Goal: Information Seeking & Learning: Learn about a topic

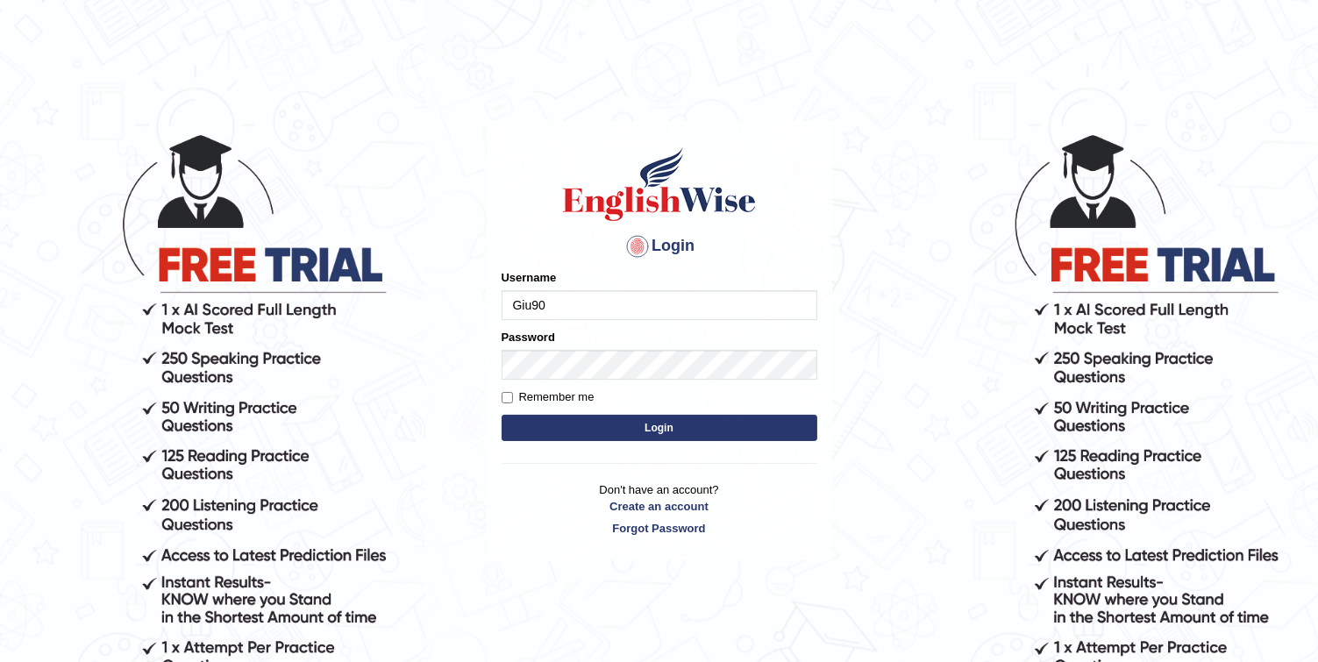
type input "Giu90"
click at [640, 416] on button "Login" at bounding box center [659, 428] width 316 height 26
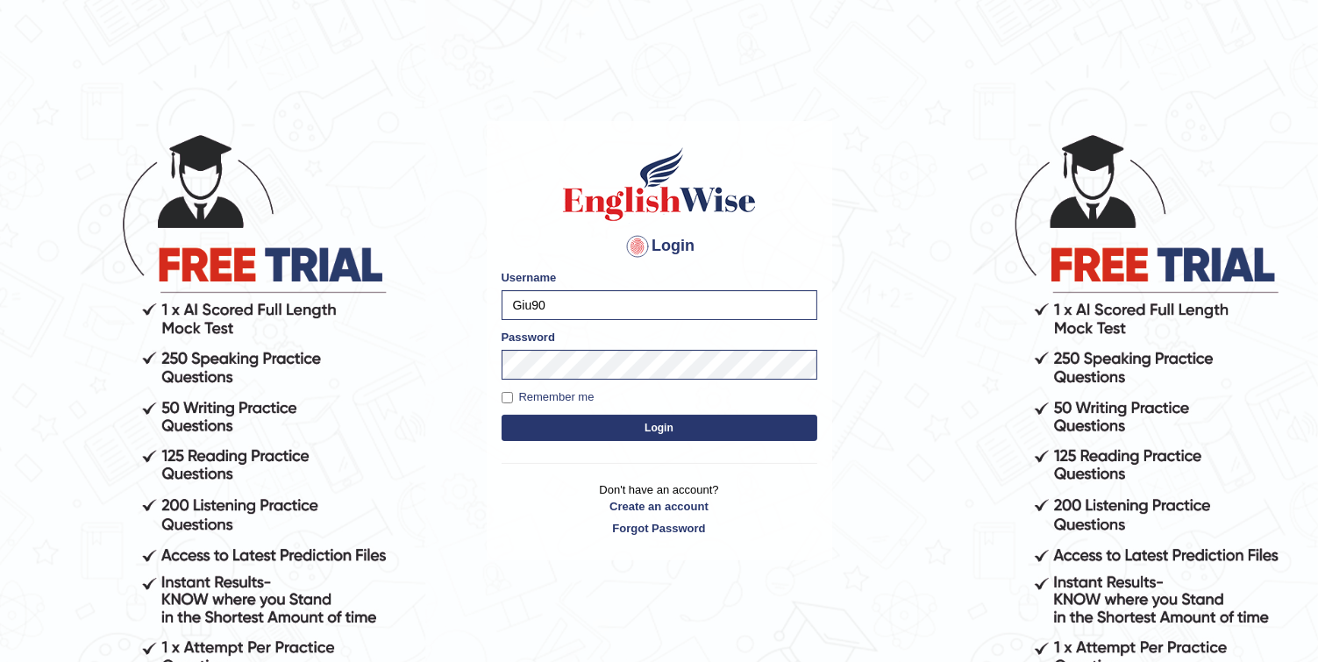
click at [634, 438] on button "Login" at bounding box center [659, 428] width 316 height 26
click at [634, 430] on button "Login" at bounding box center [659, 428] width 316 height 26
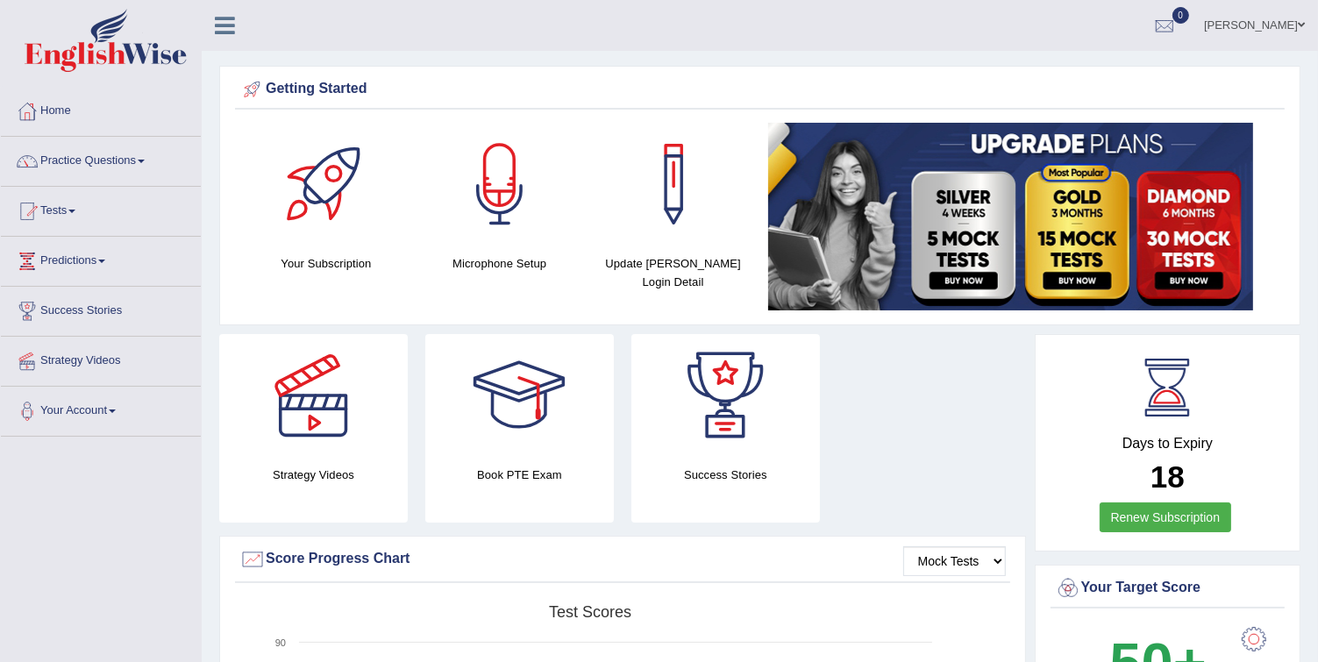
click at [83, 162] on link "Practice Questions" at bounding box center [101, 159] width 200 height 44
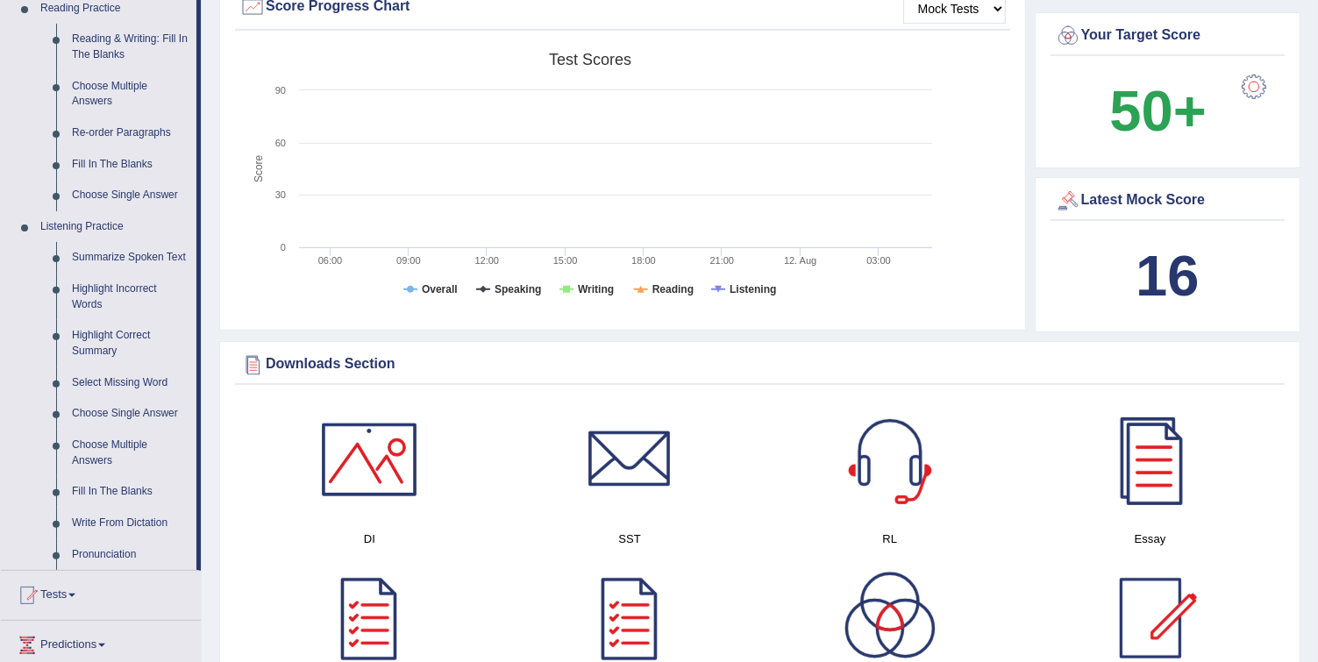
scroll to position [631, 0]
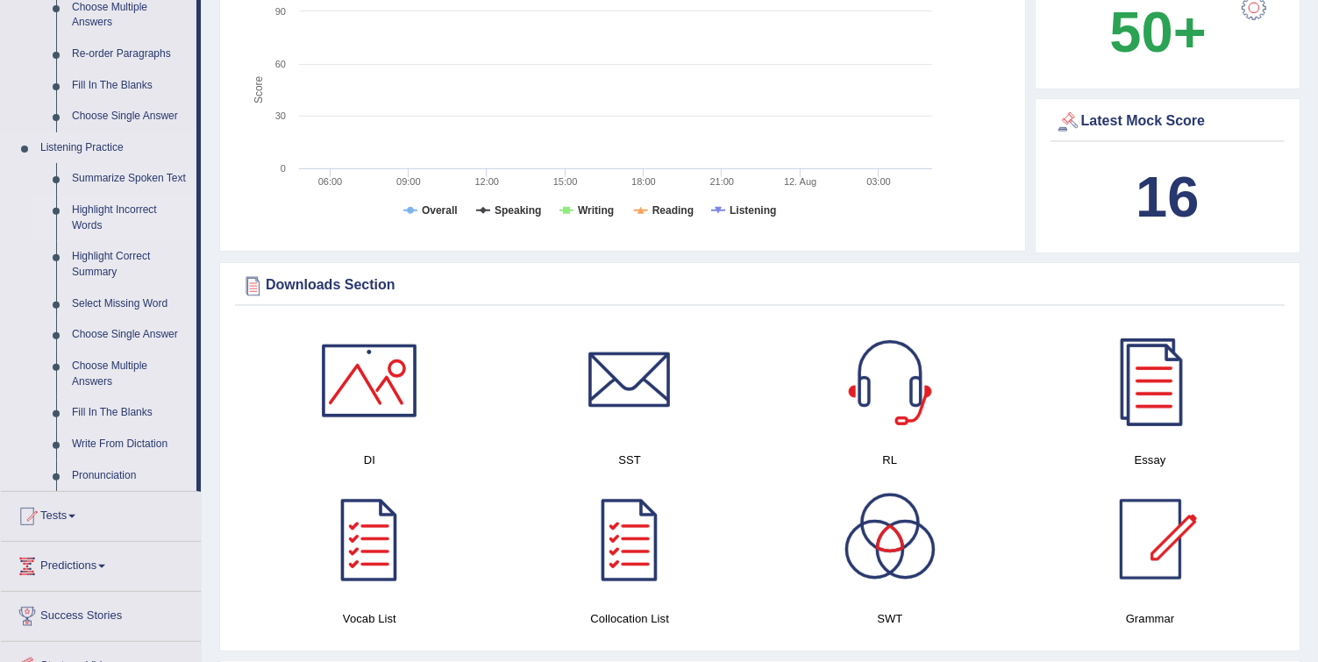
click at [136, 210] on link "Highlight Incorrect Words" at bounding box center [130, 218] width 132 height 46
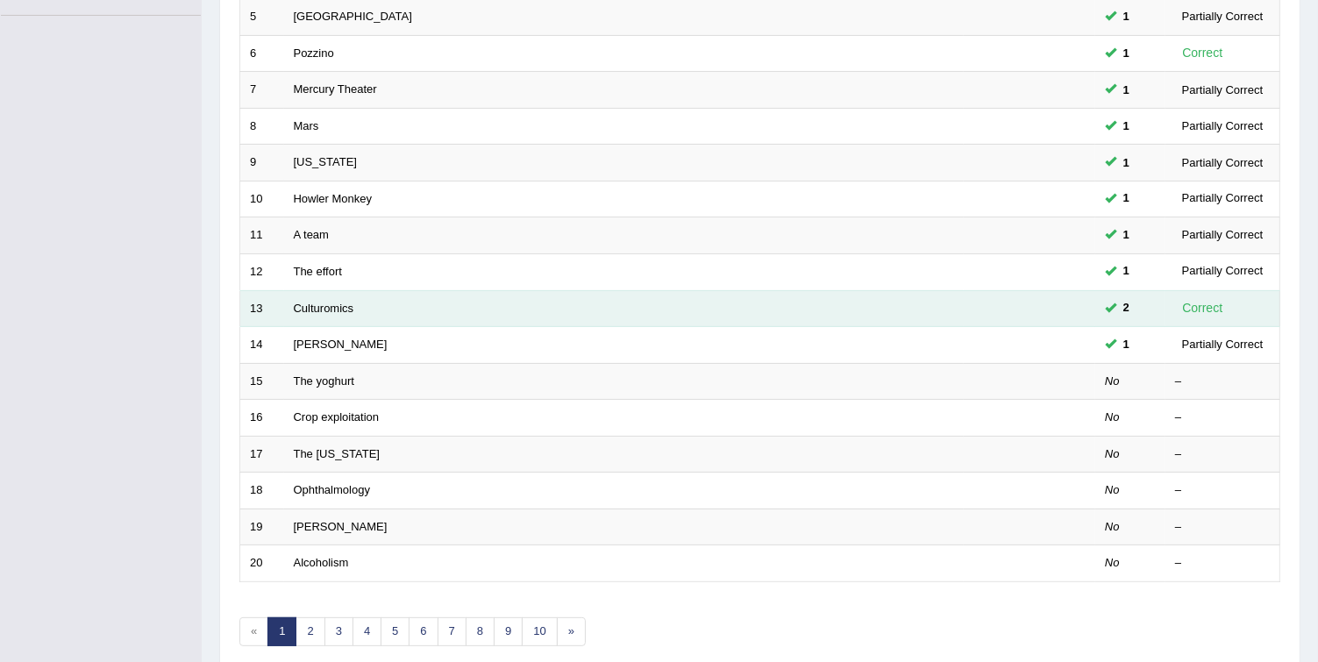
scroll to position [351, 0]
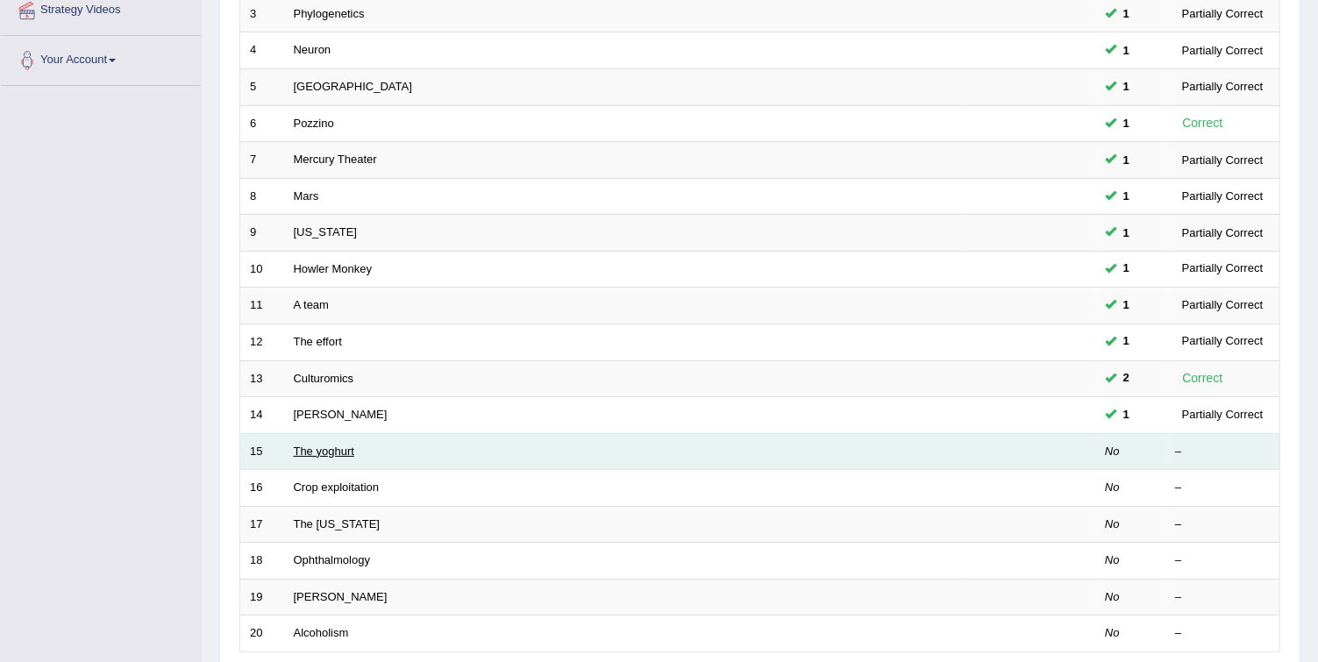
click at [335, 445] on link "The yoghurt" at bounding box center [324, 450] width 60 height 13
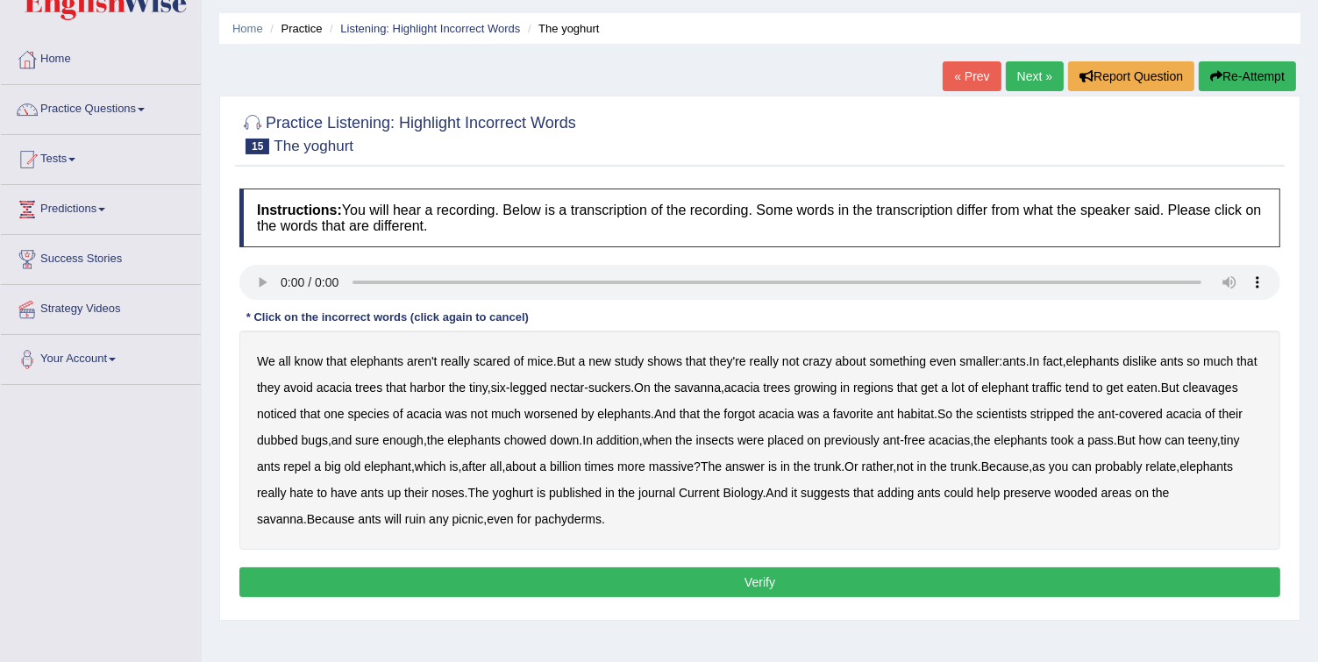
scroll to position [140, 0]
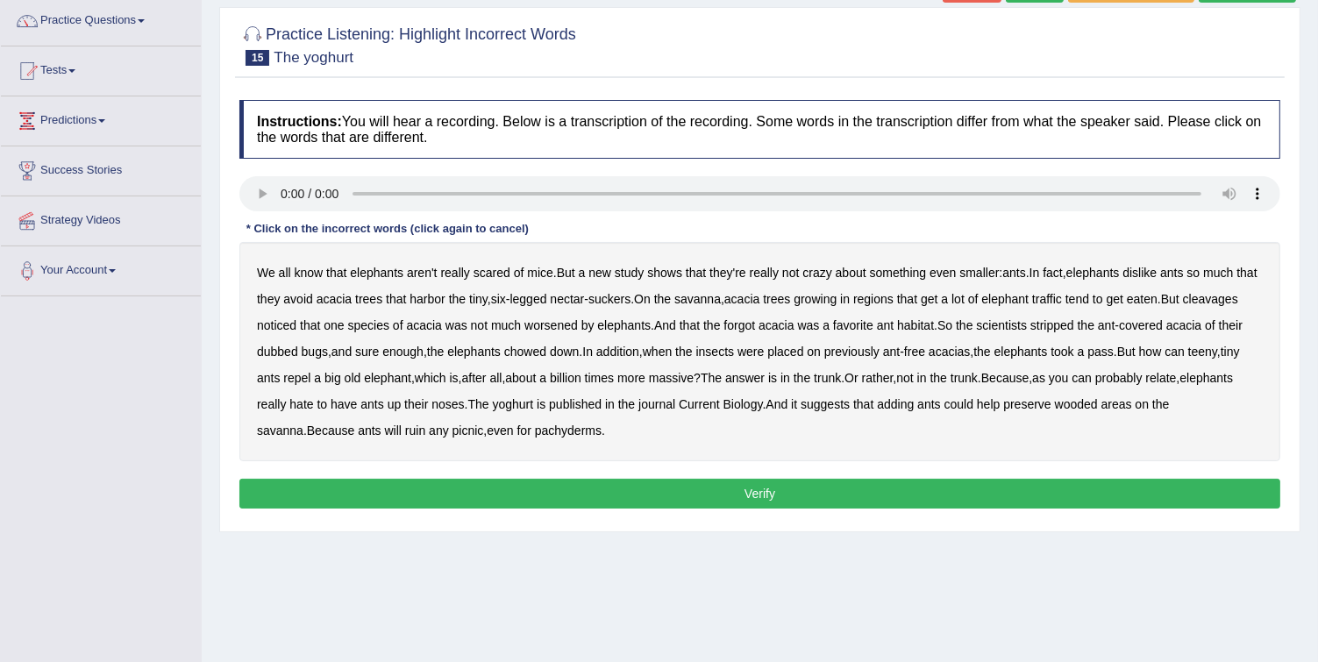
click at [1183, 306] on b "cleavages" at bounding box center [1210, 299] width 55 height 14
click at [578, 327] on b "worsened" at bounding box center [550, 325] width 53 height 14
click at [534, 405] on b "yoghurt" at bounding box center [513, 404] width 41 height 14
click at [488, 492] on button "Verify" at bounding box center [759, 494] width 1041 height 30
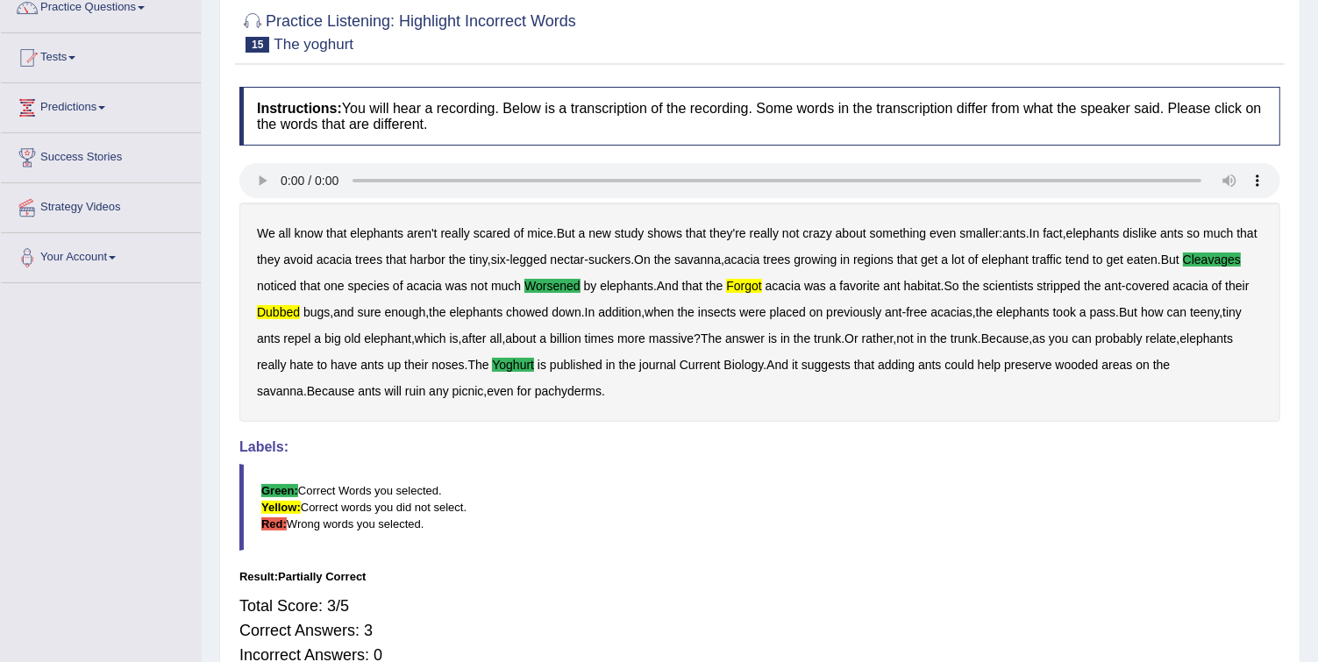
scroll to position [0, 0]
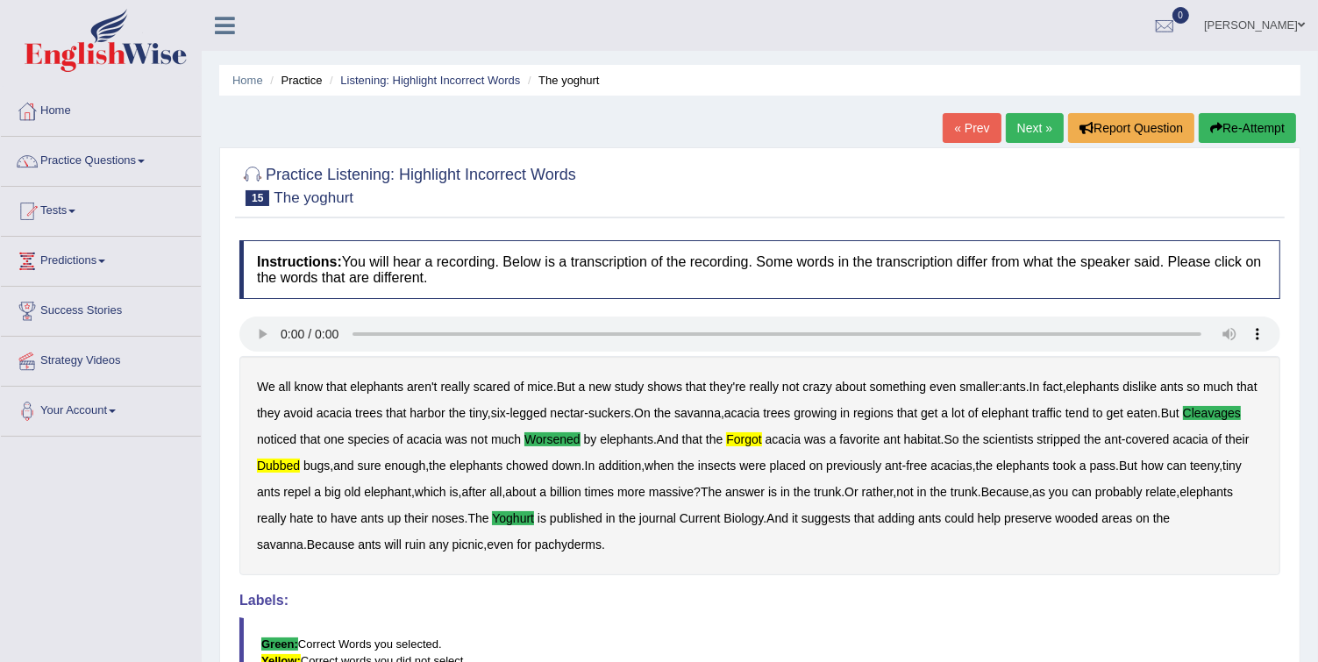
click at [1033, 139] on link "Next »" at bounding box center [1035, 128] width 58 height 30
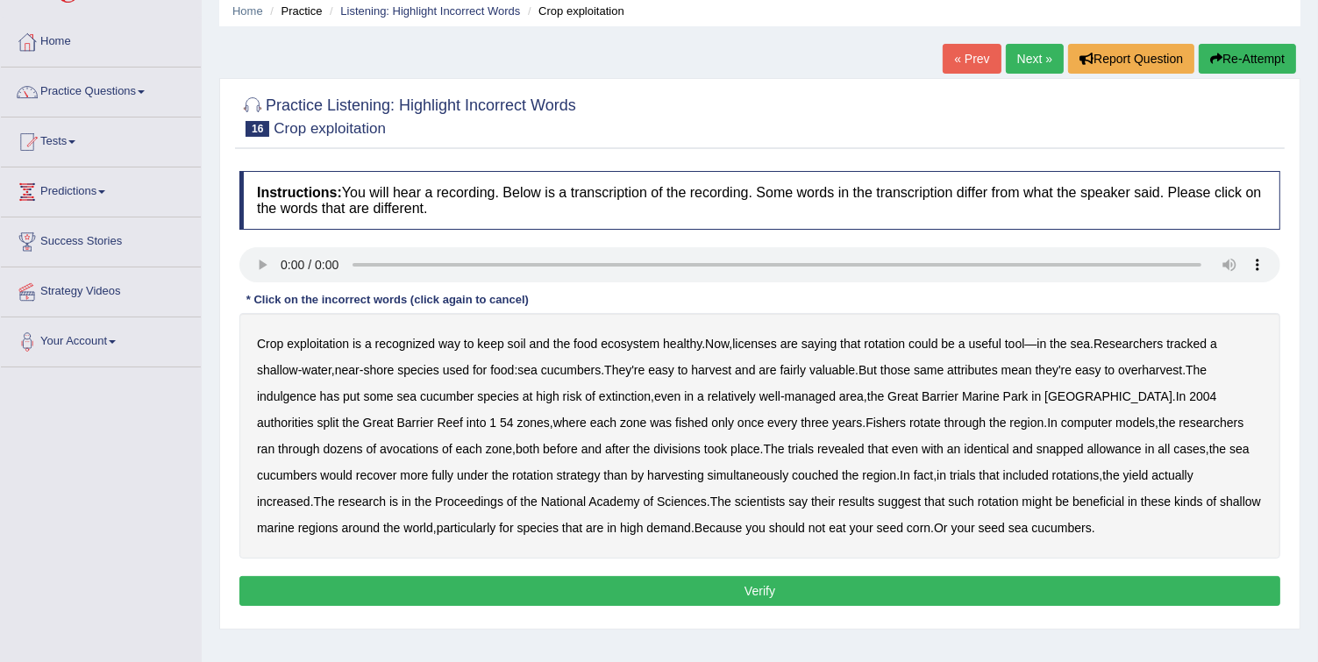
scroll to position [70, 0]
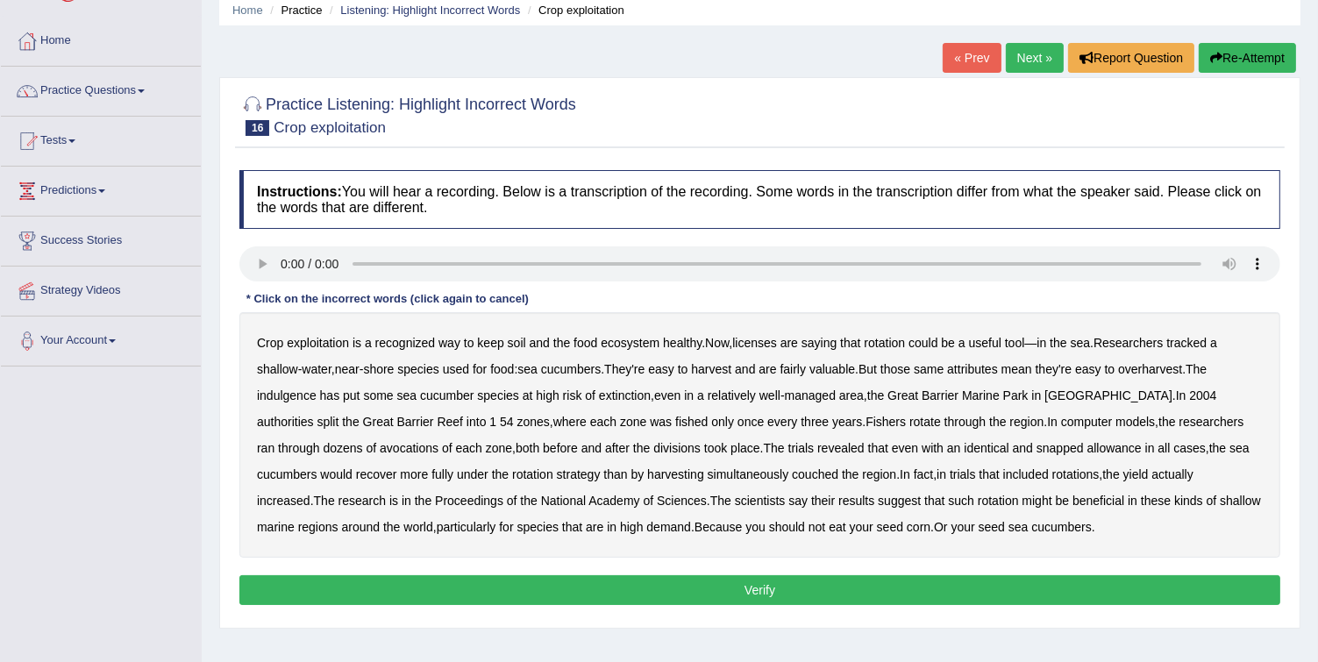
click at [774, 347] on b "licenses" at bounding box center [754, 343] width 45 height 14
drag, startPoint x: 230, startPoint y: 382, endPoint x: 244, endPoint y: 388, distance: 15.3
click at [236, 386] on div "Practice Listening: Highlight Incorrect Words 16 Crop exploitation Instructions…" at bounding box center [759, 352] width 1081 height 551
click at [298, 393] on b "indulgence" at bounding box center [287, 395] width 60 height 14
click at [380, 450] on b "avocations" at bounding box center [409, 448] width 59 height 14
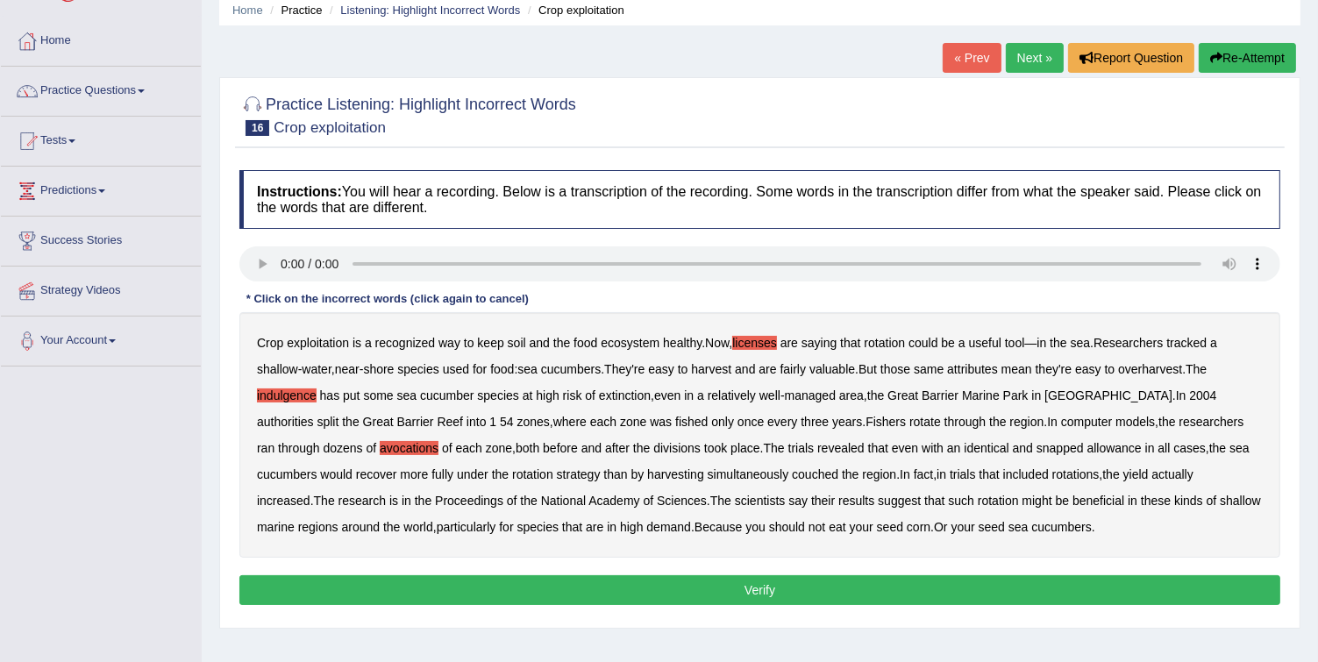
click at [1036, 448] on b "snapped" at bounding box center [1059, 448] width 47 height 14
click at [842, 474] on b "the" at bounding box center [850, 474] width 17 height 14
click at [792, 474] on b "couched" at bounding box center [815, 474] width 46 height 14
click at [842, 474] on b "the" at bounding box center [850, 474] width 17 height 14
click at [894, 583] on button "Verify" at bounding box center [759, 590] width 1041 height 30
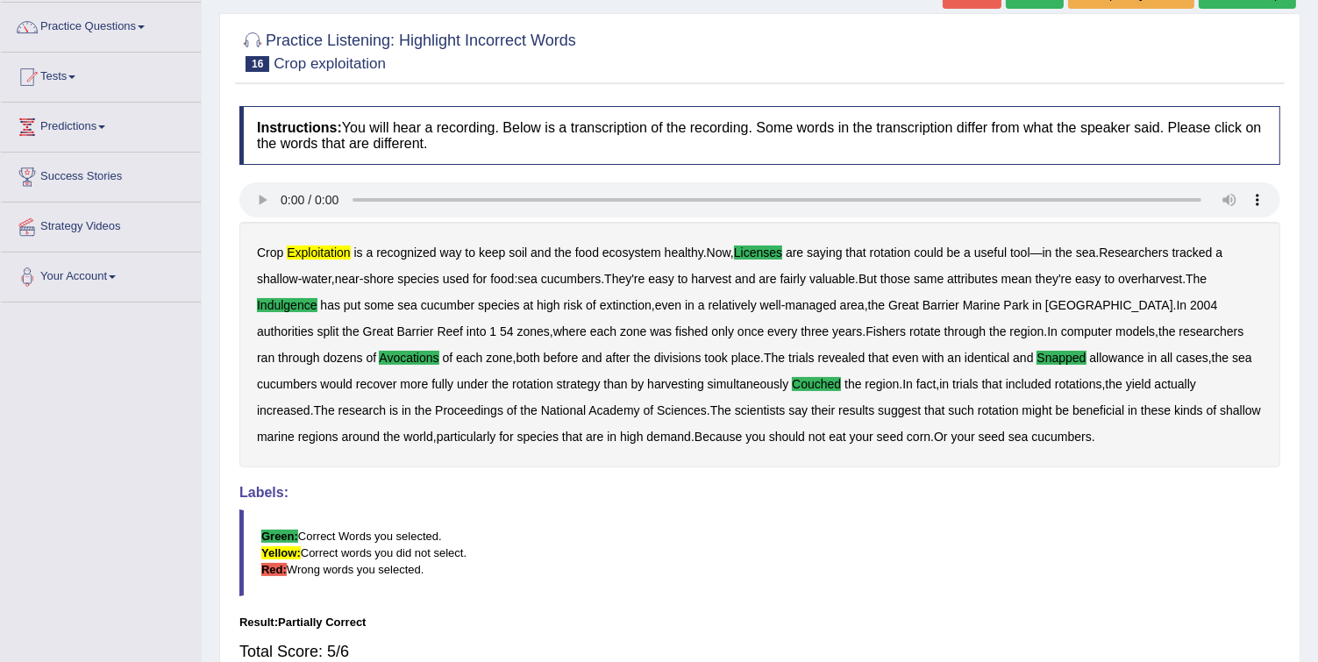
scroll to position [0, 0]
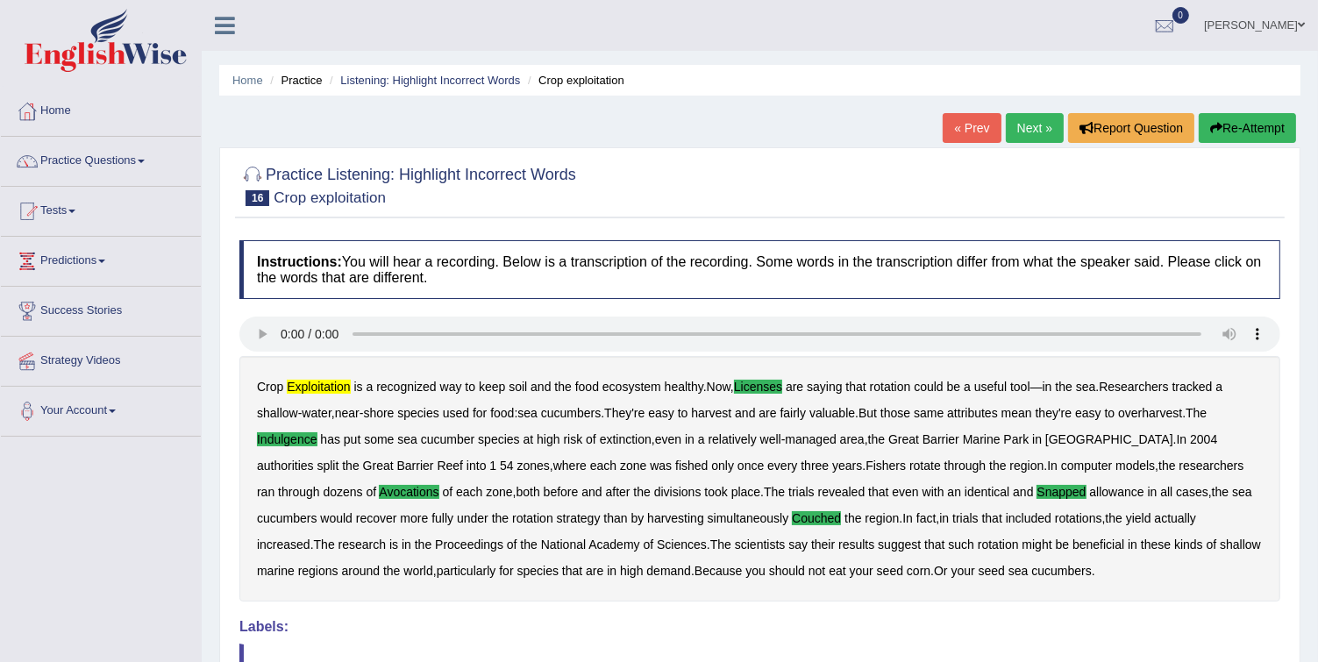
click at [1032, 128] on link "Next »" at bounding box center [1035, 128] width 58 height 30
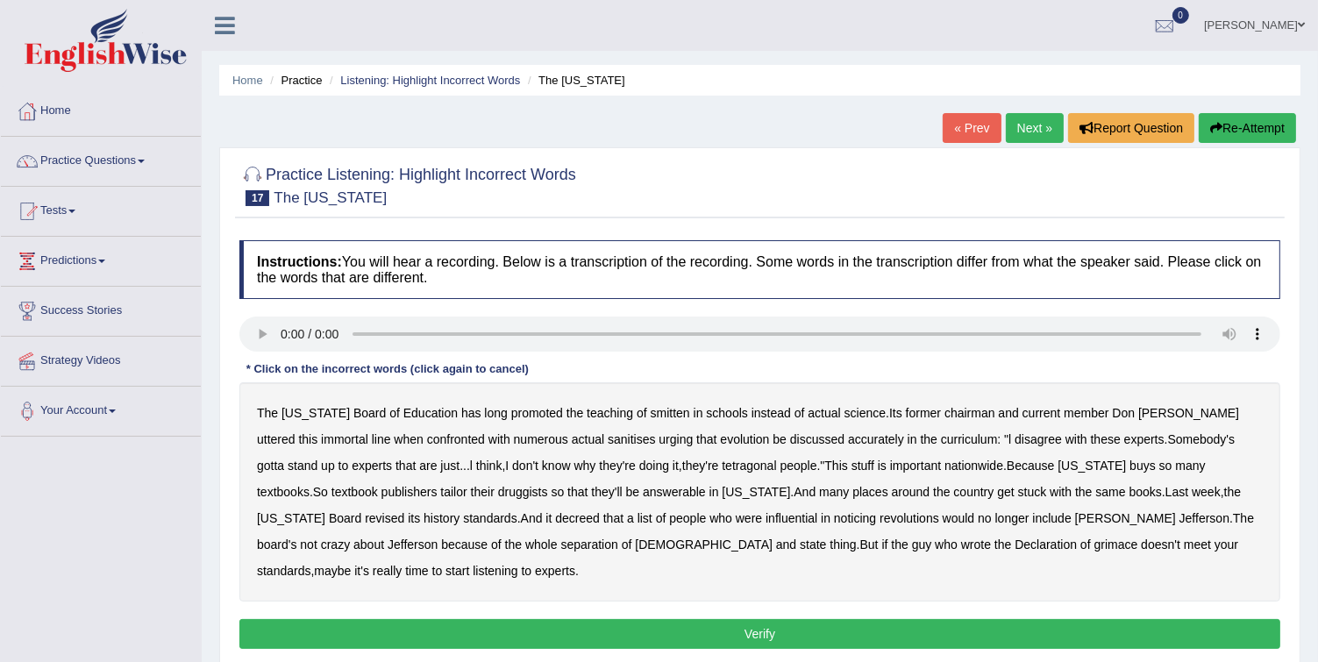
click at [651, 415] on b "smitten" at bounding box center [670, 413] width 39 height 14
click at [722, 459] on b "tetragonal" at bounding box center [749, 466] width 54 height 14
click at [498, 487] on b "druggists" at bounding box center [523, 492] width 50 height 14
click at [834, 513] on b "noticing" at bounding box center [855, 518] width 42 height 14
click at [1094, 546] on b "grimace" at bounding box center [1116, 544] width 44 height 14
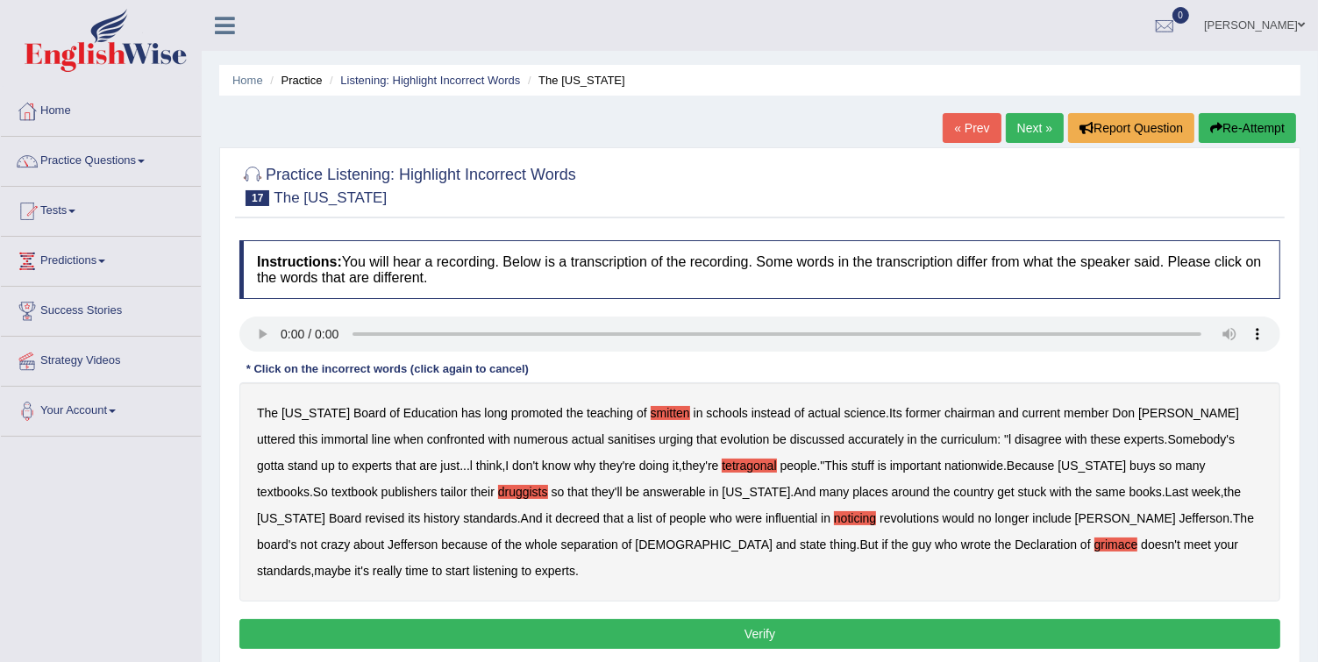
click at [950, 619] on button "Verify" at bounding box center [759, 634] width 1041 height 30
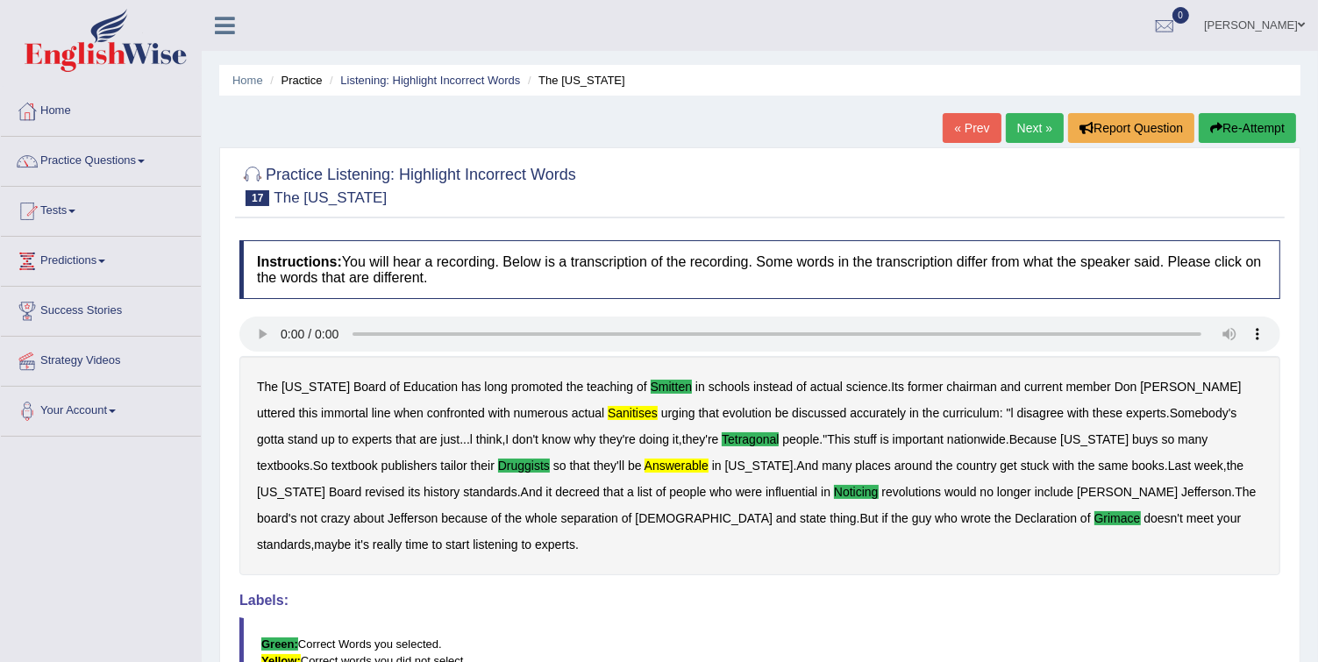
click at [1021, 133] on link "Next »" at bounding box center [1035, 128] width 58 height 30
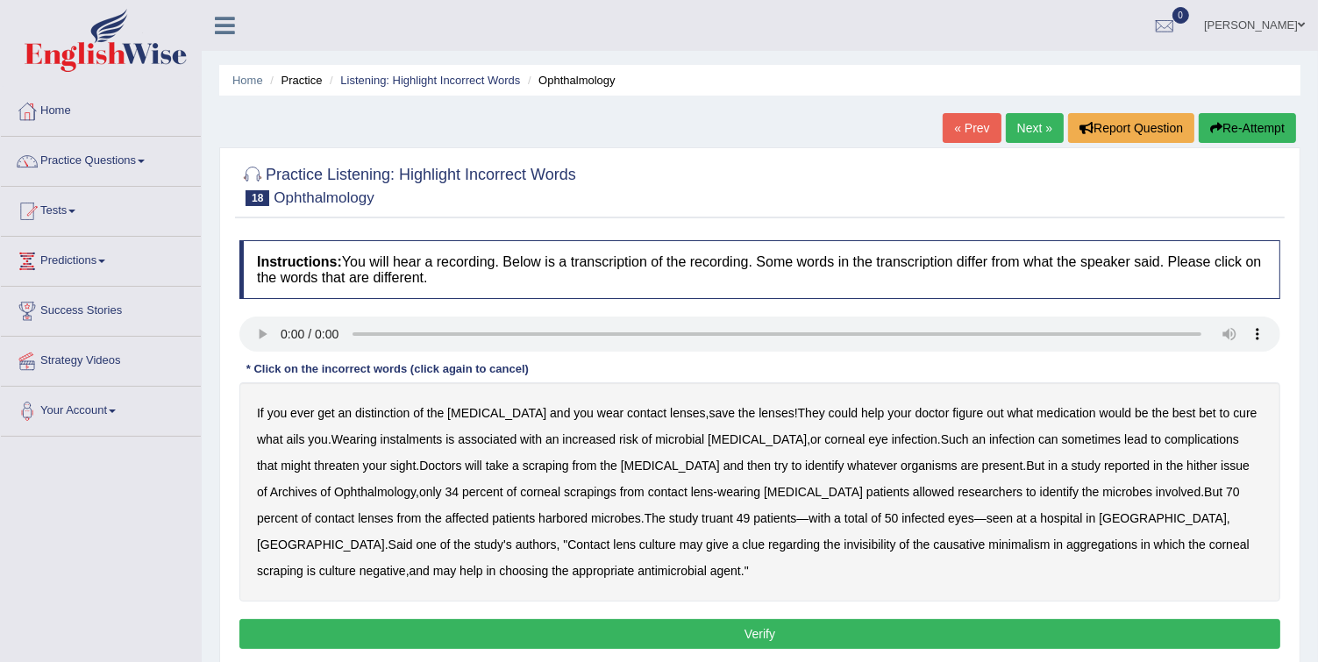
click at [400, 416] on b "distinction" at bounding box center [382, 413] width 54 height 14
click at [386, 437] on b "instalments" at bounding box center [411, 439] width 62 height 14
click at [701, 517] on b "truant" at bounding box center [717, 518] width 32 height 14
click at [843, 546] on b "invisibility" at bounding box center [869, 544] width 52 height 14
click at [464, 629] on button "Verify" at bounding box center [759, 634] width 1041 height 30
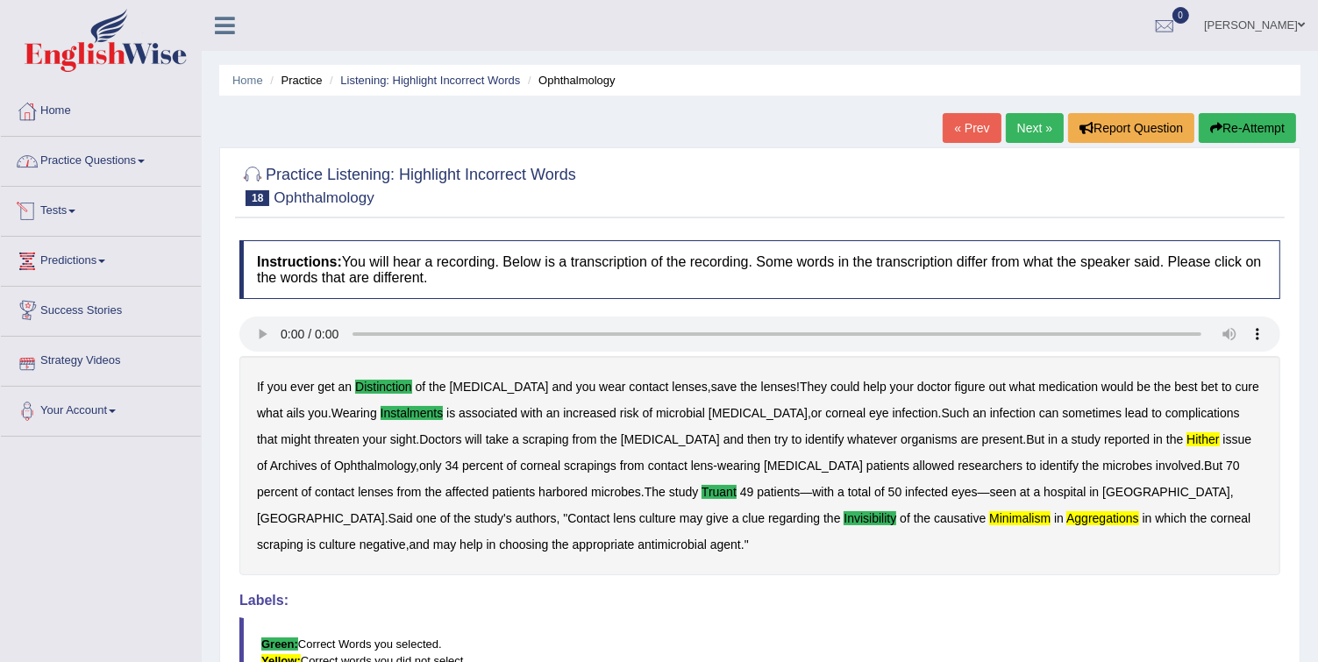
click at [75, 168] on link "Practice Questions" at bounding box center [101, 159] width 200 height 44
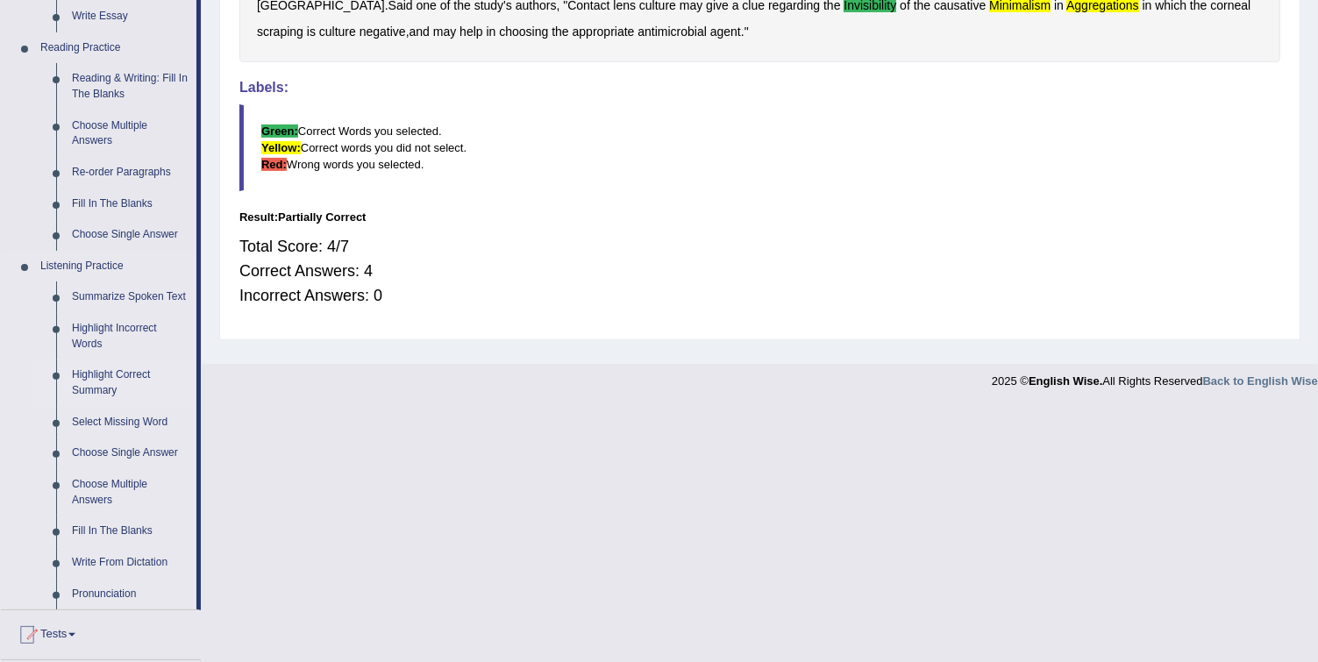
scroll to position [701, 0]
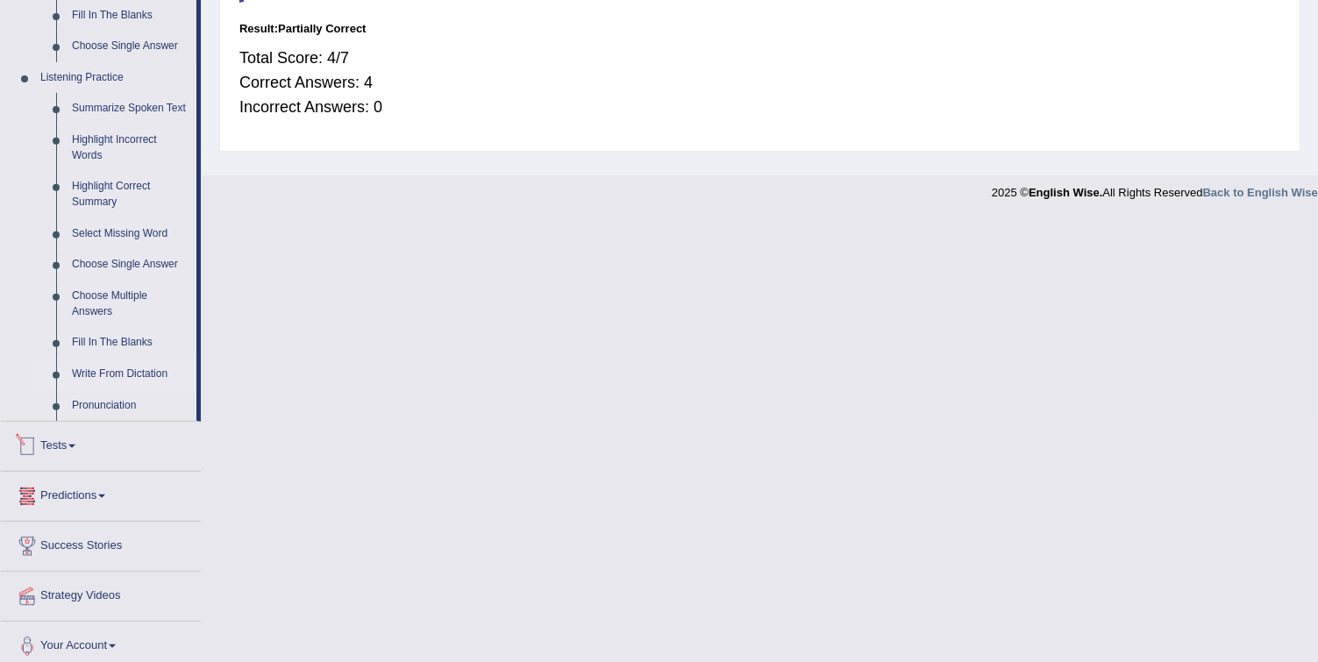
click at [110, 369] on link "Write From Dictation" at bounding box center [130, 375] width 132 height 32
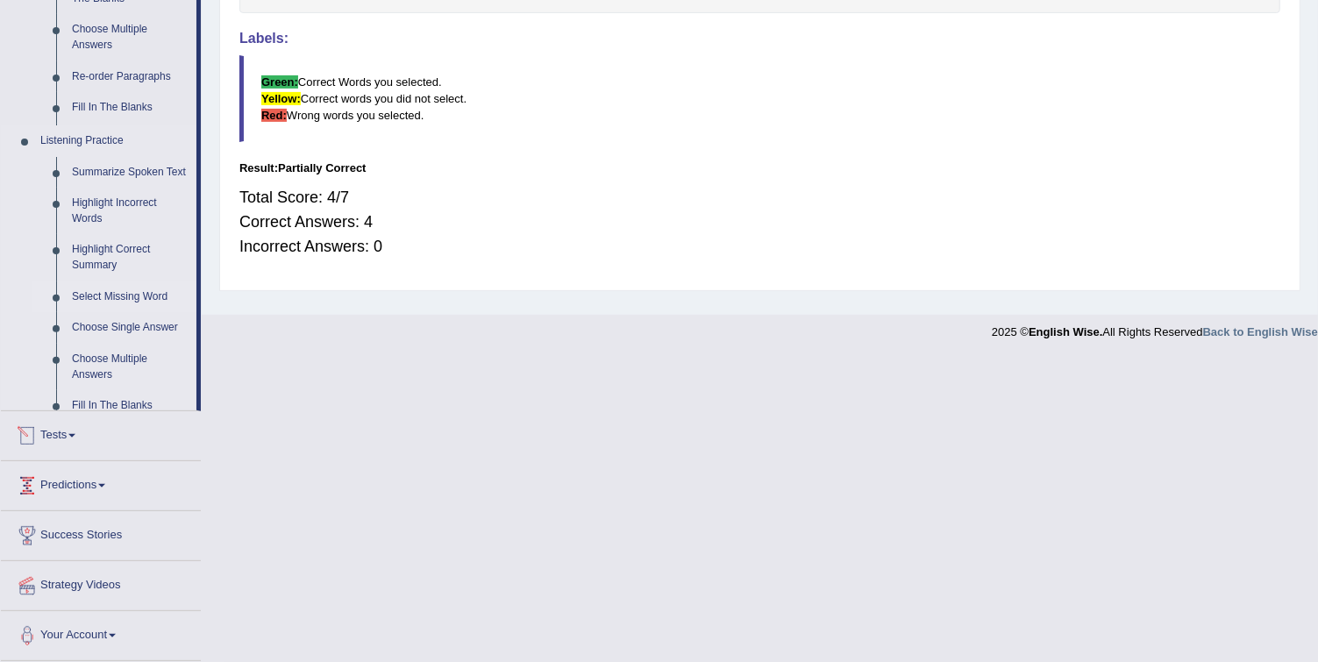
scroll to position [403, 0]
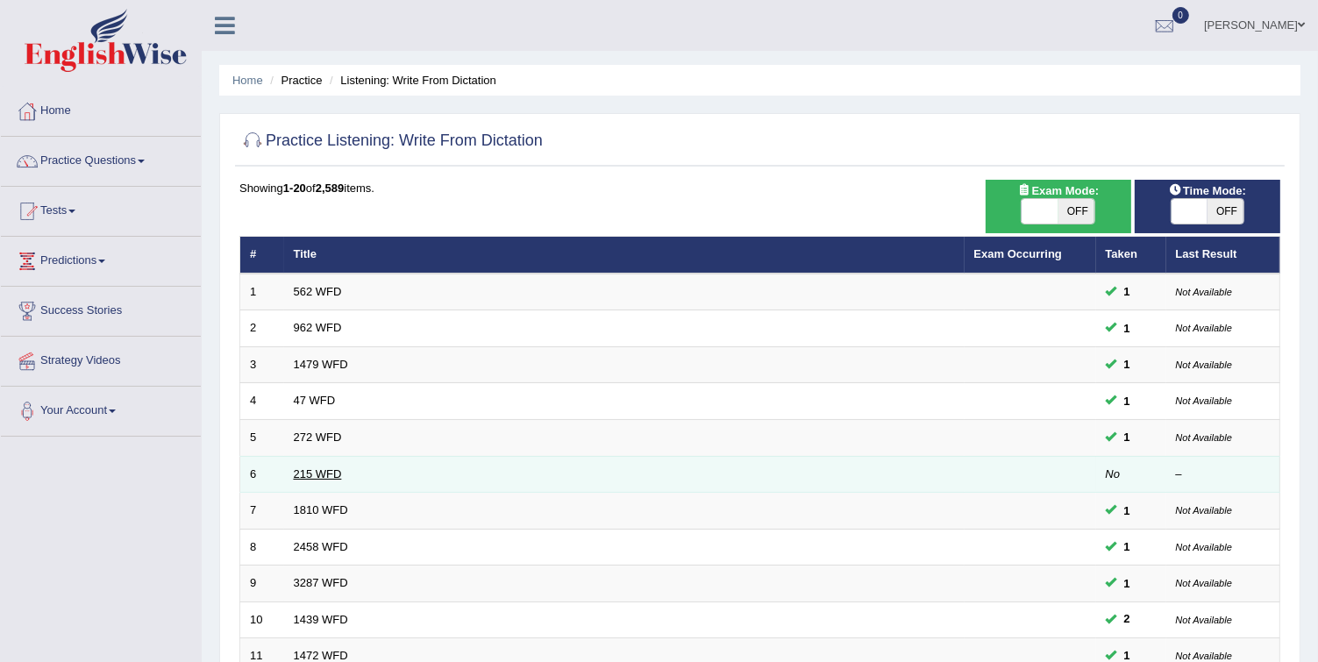
click at [298, 467] on link "215 WFD" at bounding box center [318, 473] width 48 height 13
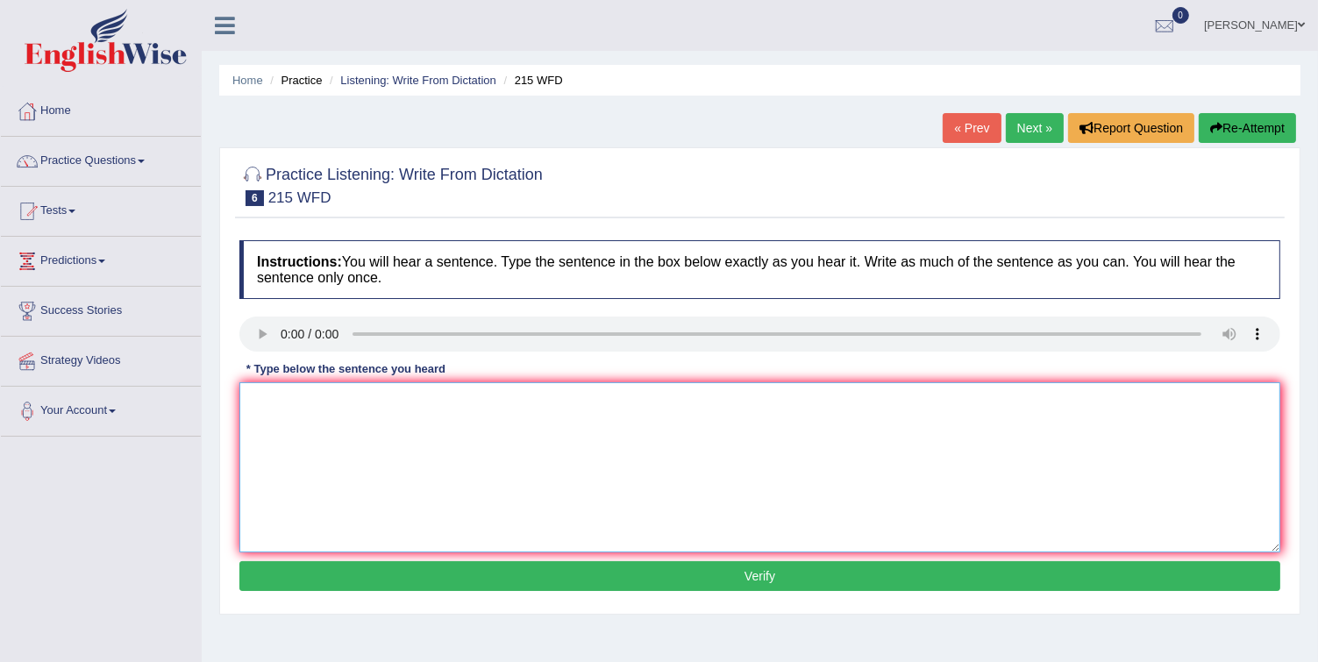
click at [275, 424] on textarea at bounding box center [759, 467] width 1041 height 170
click at [302, 445] on textarea at bounding box center [759, 467] width 1041 height 170
click at [302, 370] on div "* Type below the sentence you heard" at bounding box center [345, 368] width 213 height 17
click at [300, 401] on textarea "S" at bounding box center [759, 467] width 1041 height 170
type textarea "Scentists are everywhere today."
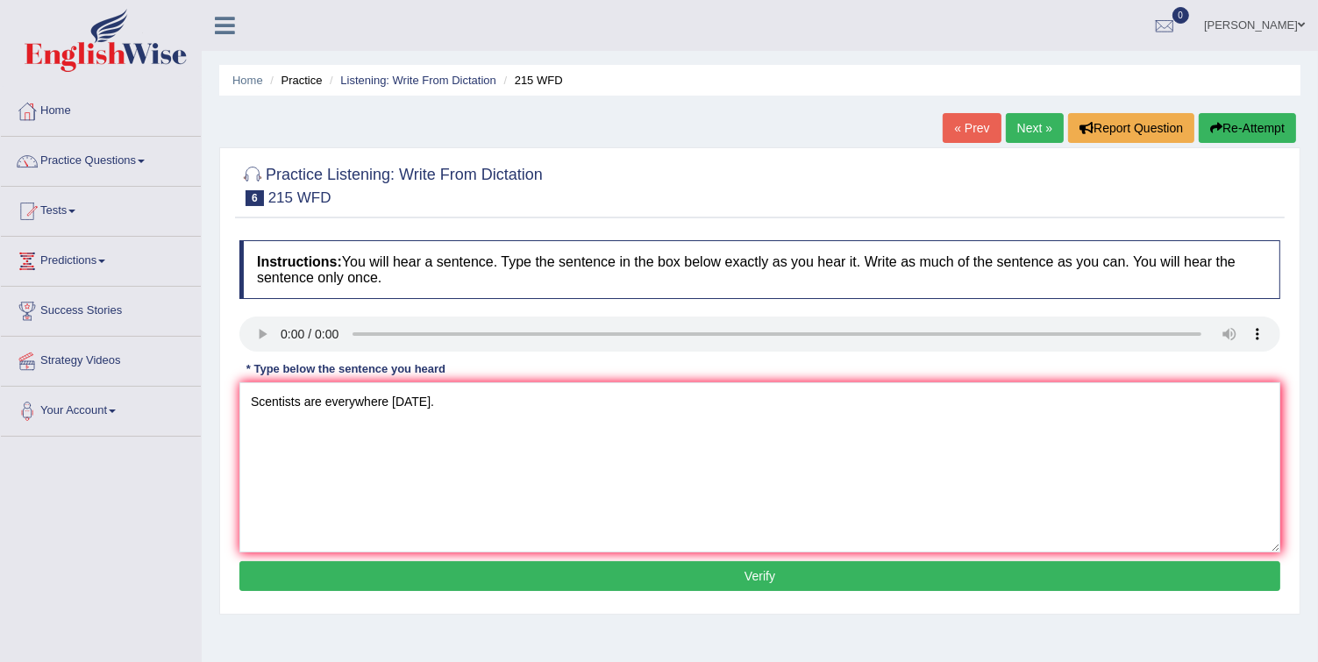
click at [390, 573] on button "Verify" at bounding box center [759, 576] width 1041 height 30
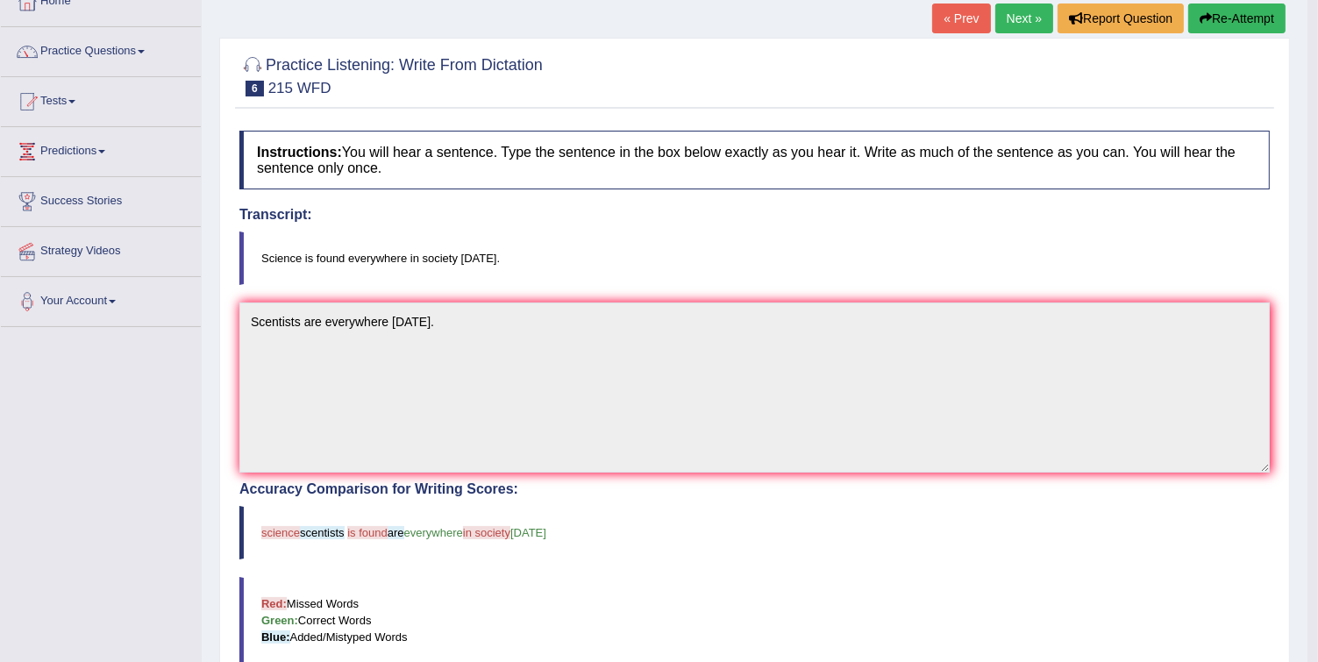
scroll to position [49, 0]
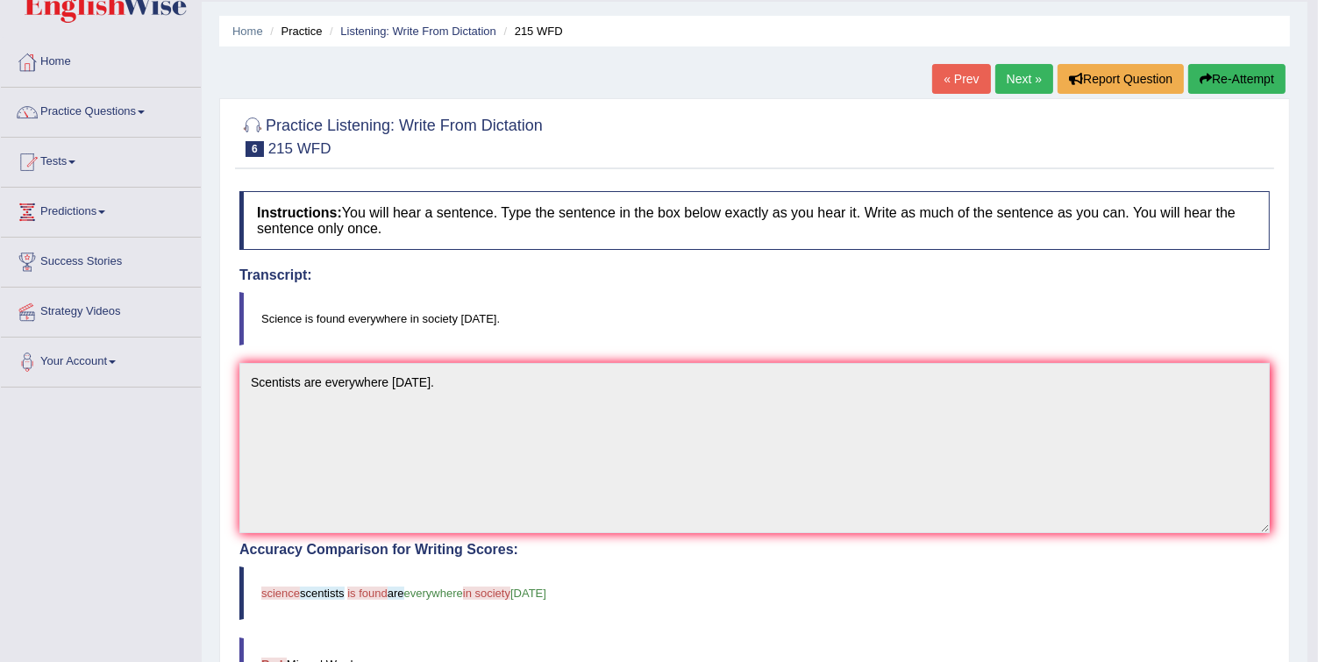
click at [1028, 88] on link "Next »" at bounding box center [1024, 79] width 58 height 30
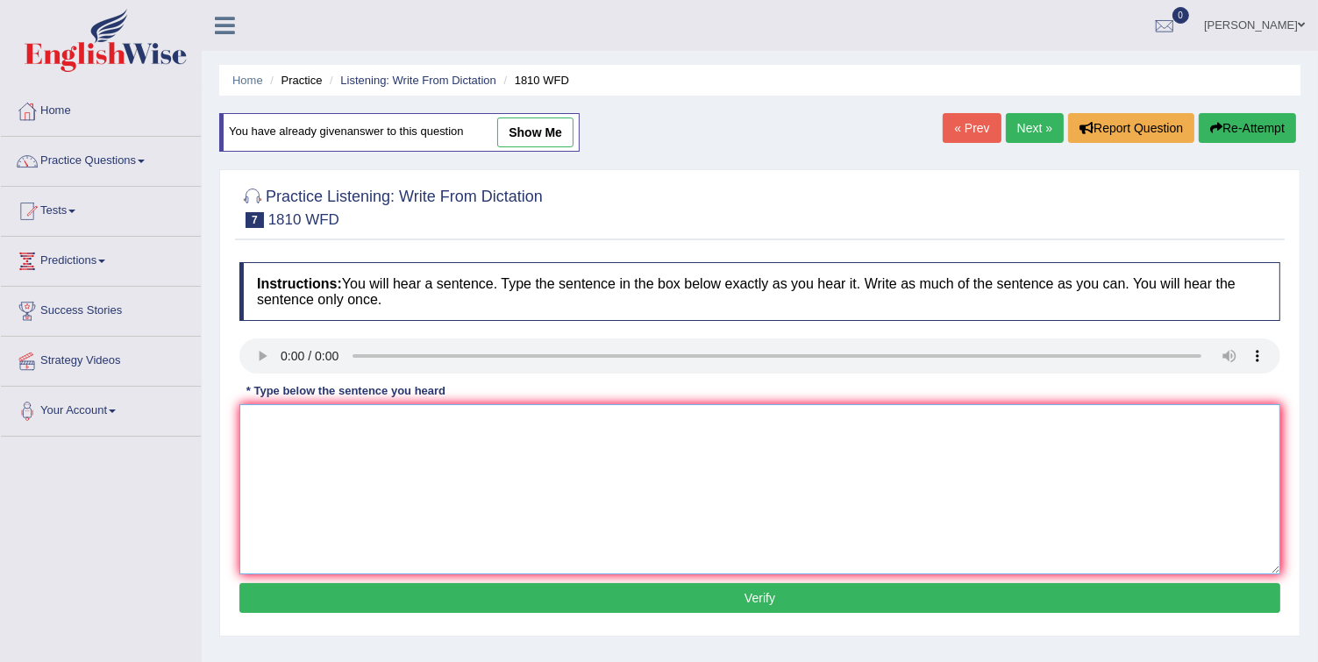
click at [340, 473] on textarea at bounding box center [759, 489] width 1041 height 170
type textarea "You can borrow e-books from the library all the time."
click at [359, 600] on button "Verify" at bounding box center [759, 598] width 1041 height 30
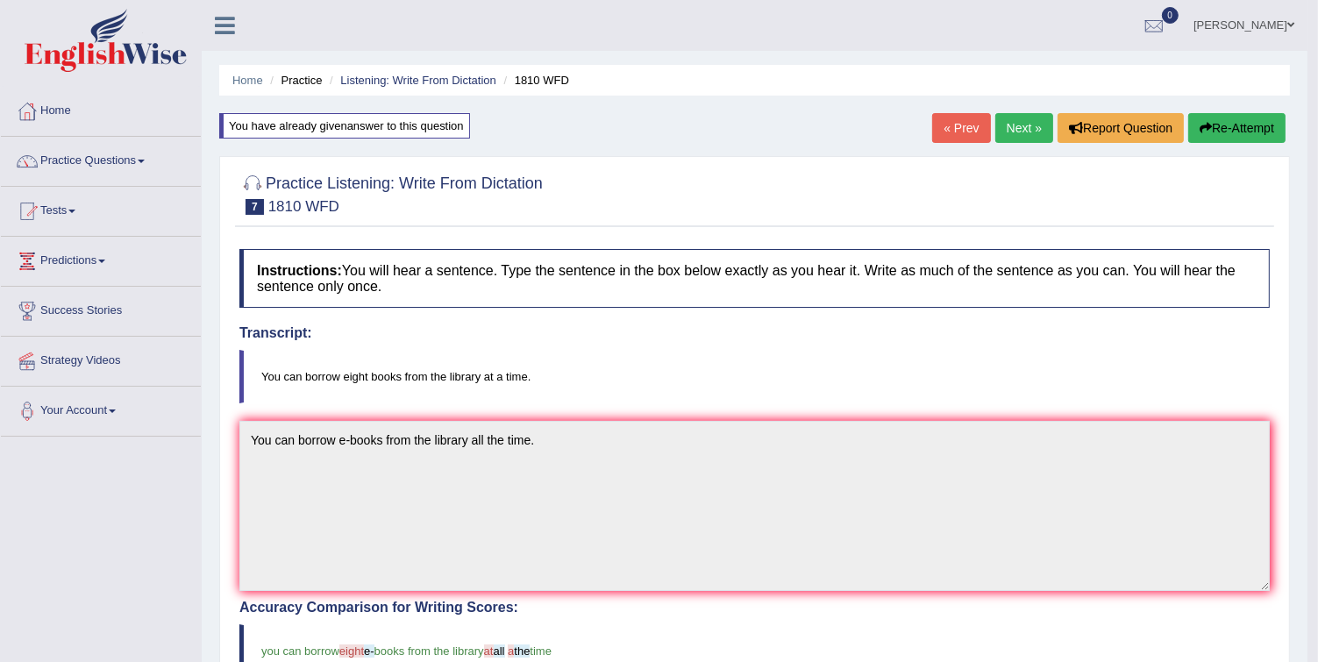
click at [1020, 124] on link "Next »" at bounding box center [1024, 128] width 58 height 30
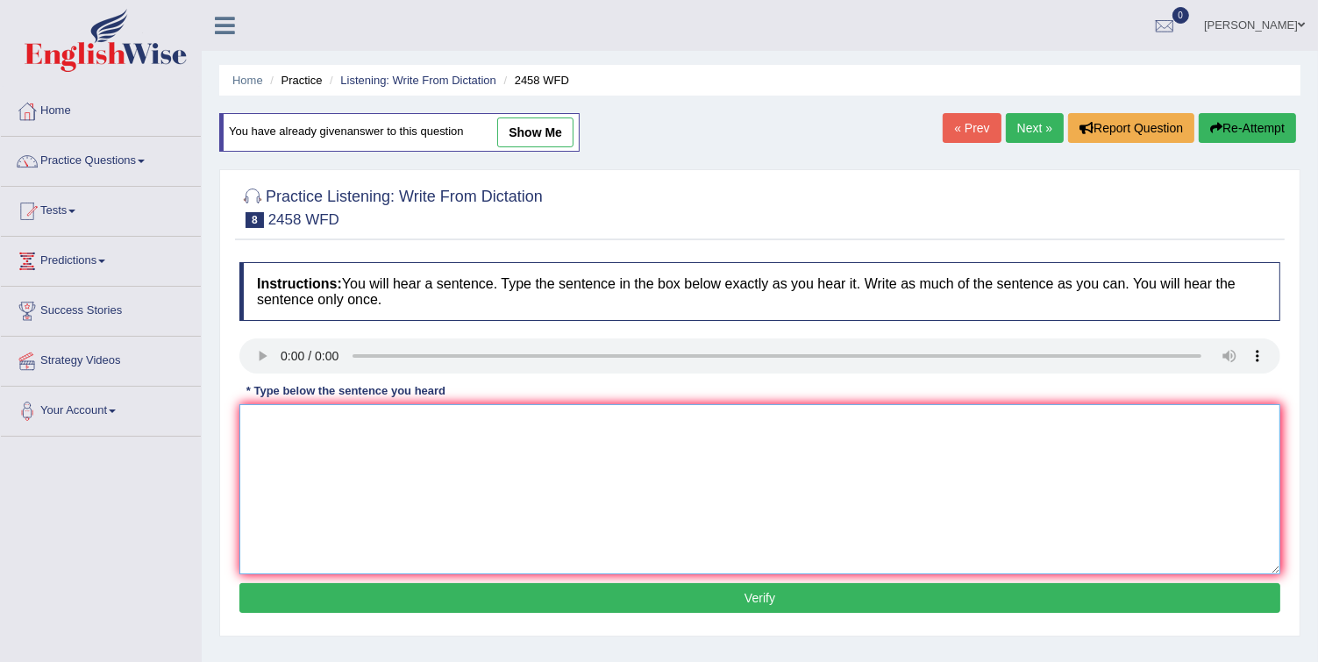
click at [428, 438] on textarea at bounding box center [759, 489] width 1041 height 170
click at [334, 466] on textarea at bounding box center [759, 489] width 1041 height 170
click at [252, 424] on textarea "courses from to nutrition are popular every year." at bounding box center [759, 489] width 1041 height 170
click at [452, 424] on textarea "Courses from to nutrition are popular every year." at bounding box center [759, 489] width 1041 height 170
type textarea "Courses from to nutrition are popular and growing every year."
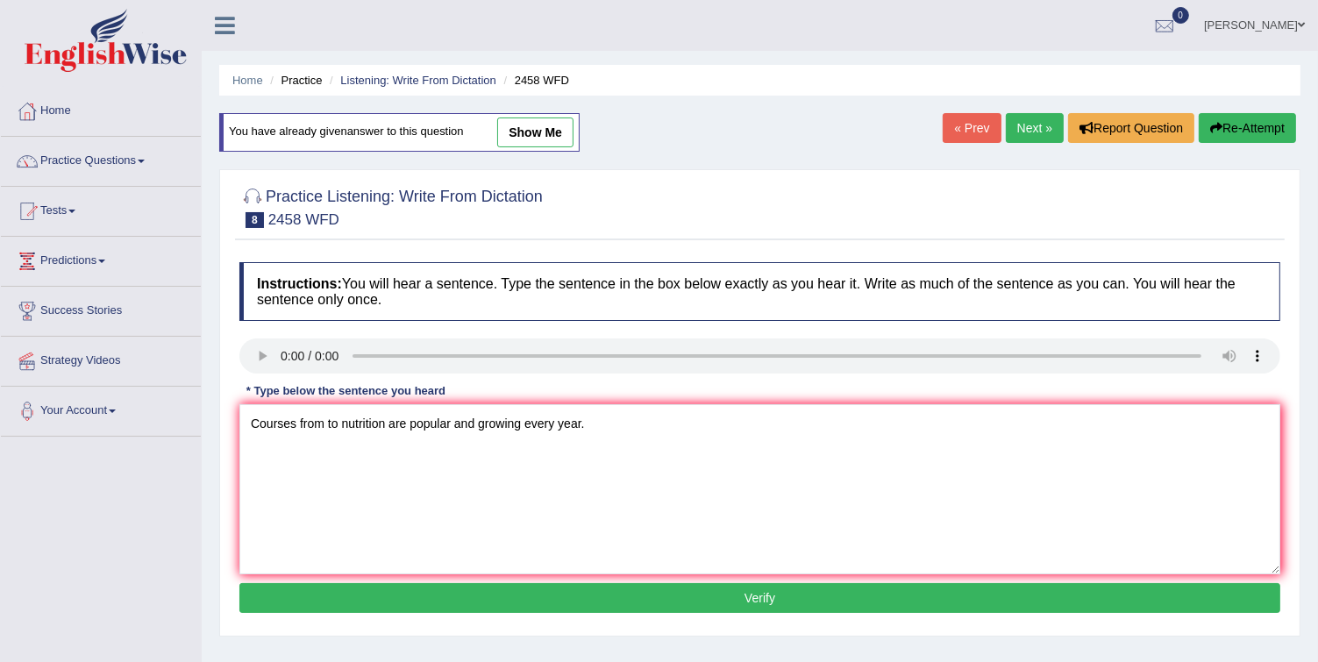
click at [496, 615] on div "Instructions: You will hear a sentence. Type the sentence in the box below exac…" at bounding box center [759, 439] width 1049 height 373
click at [496, 610] on button "Verify" at bounding box center [759, 598] width 1041 height 30
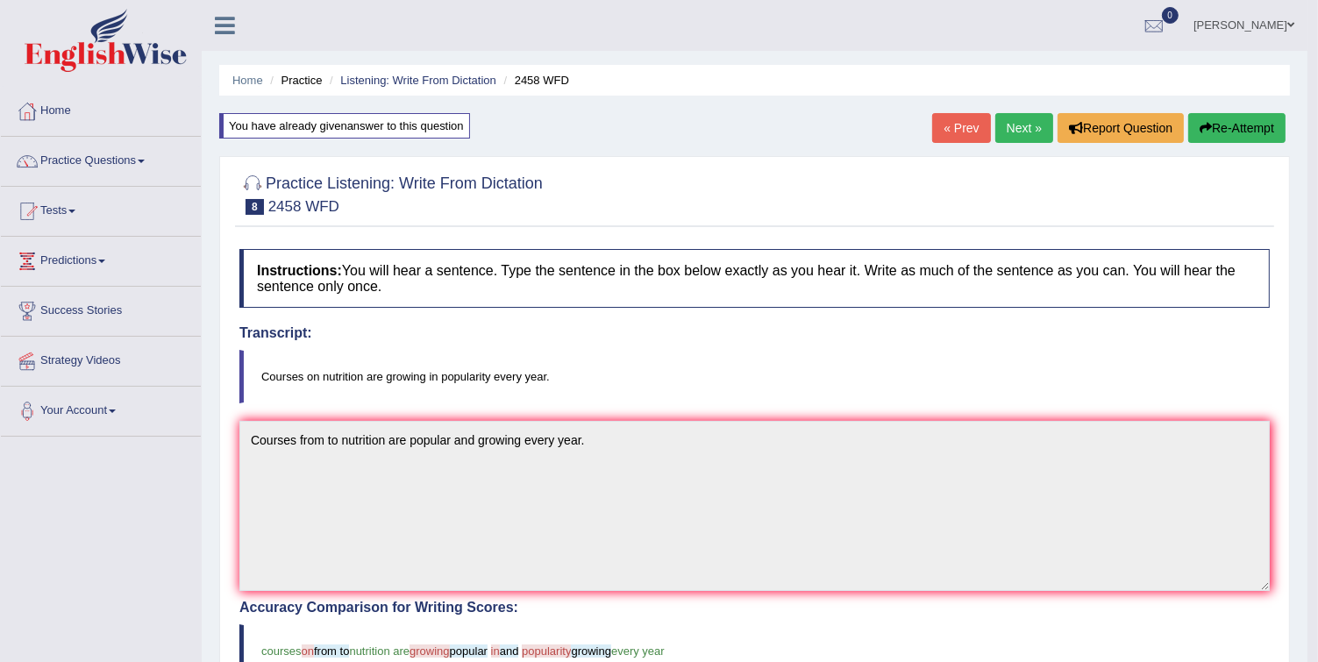
click at [1022, 122] on link "Next »" at bounding box center [1024, 128] width 58 height 30
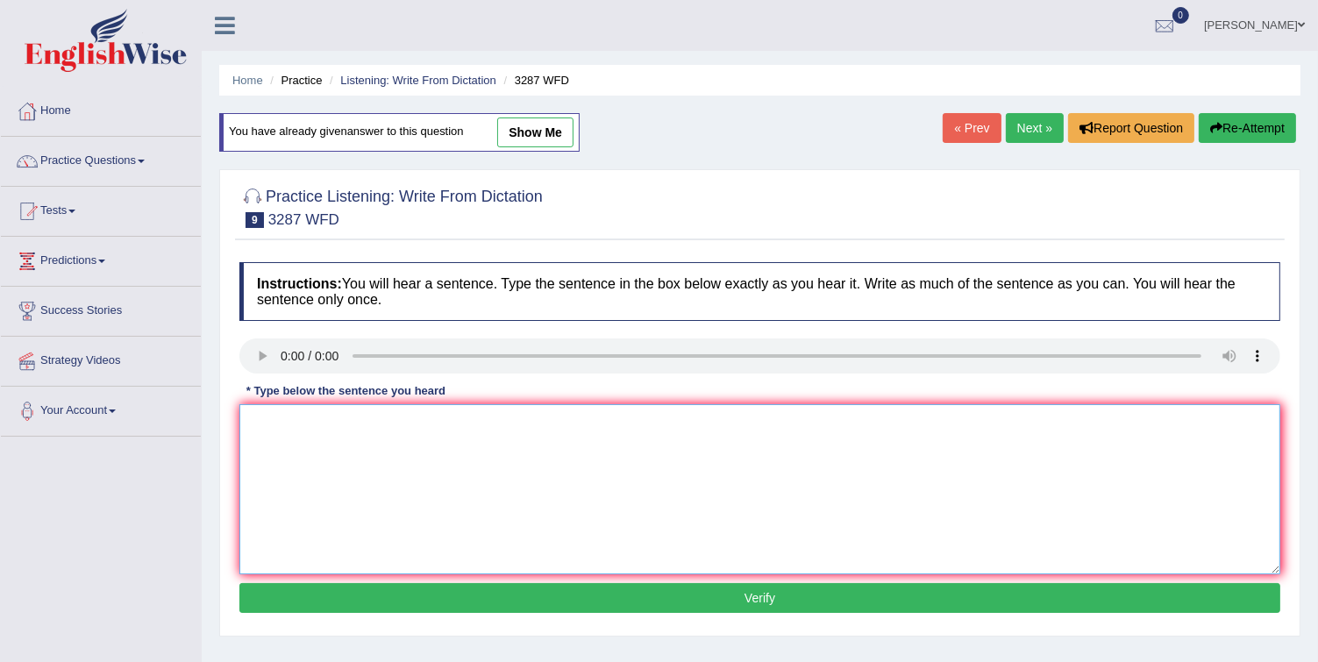
click at [510, 440] on textarea at bounding box center [759, 489] width 1041 height 170
click at [333, 473] on textarea at bounding box center [759, 489] width 1041 height 170
click at [457, 426] on textarea "A new articol are publish publised" at bounding box center [759, 489] width 1041 height 170
type textarea "A new articol are publish publised regarding the with university last week."
click at [340, 596] on button "Verify" at bounding box center [759, 598] width 1041 height 30
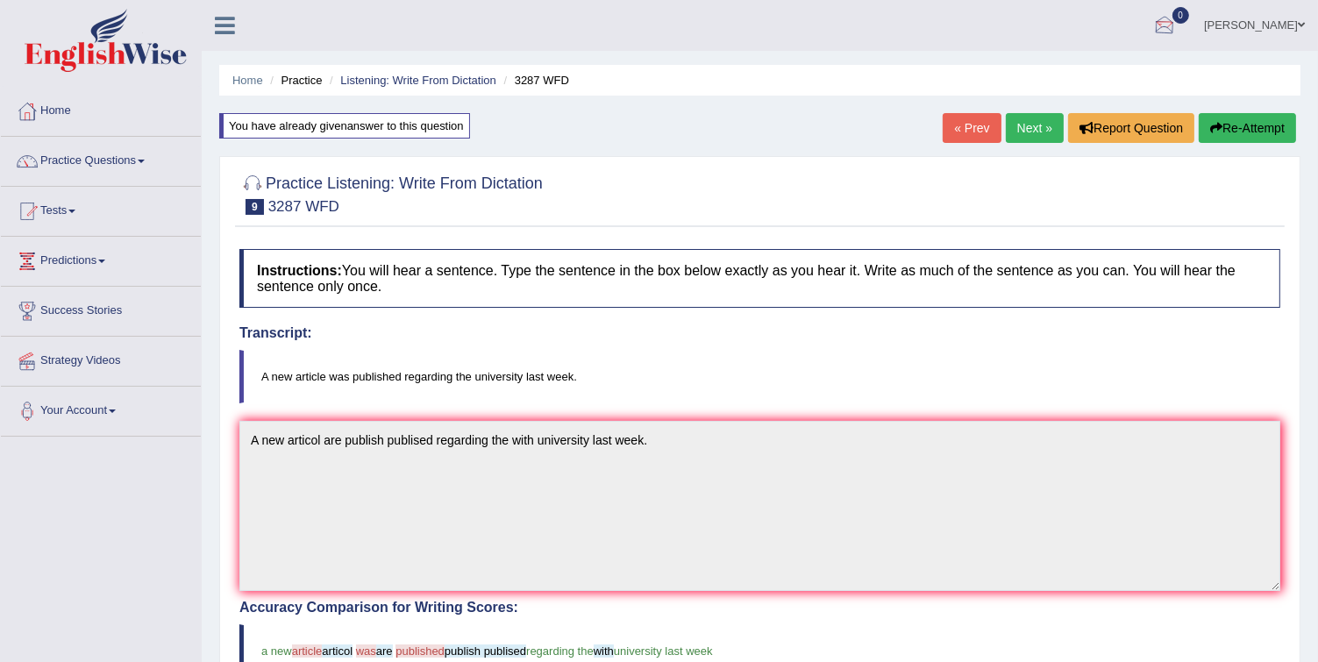
click at [1038, 135] on link "Next »" at bounding box center [1035, 128] width 58 height 30
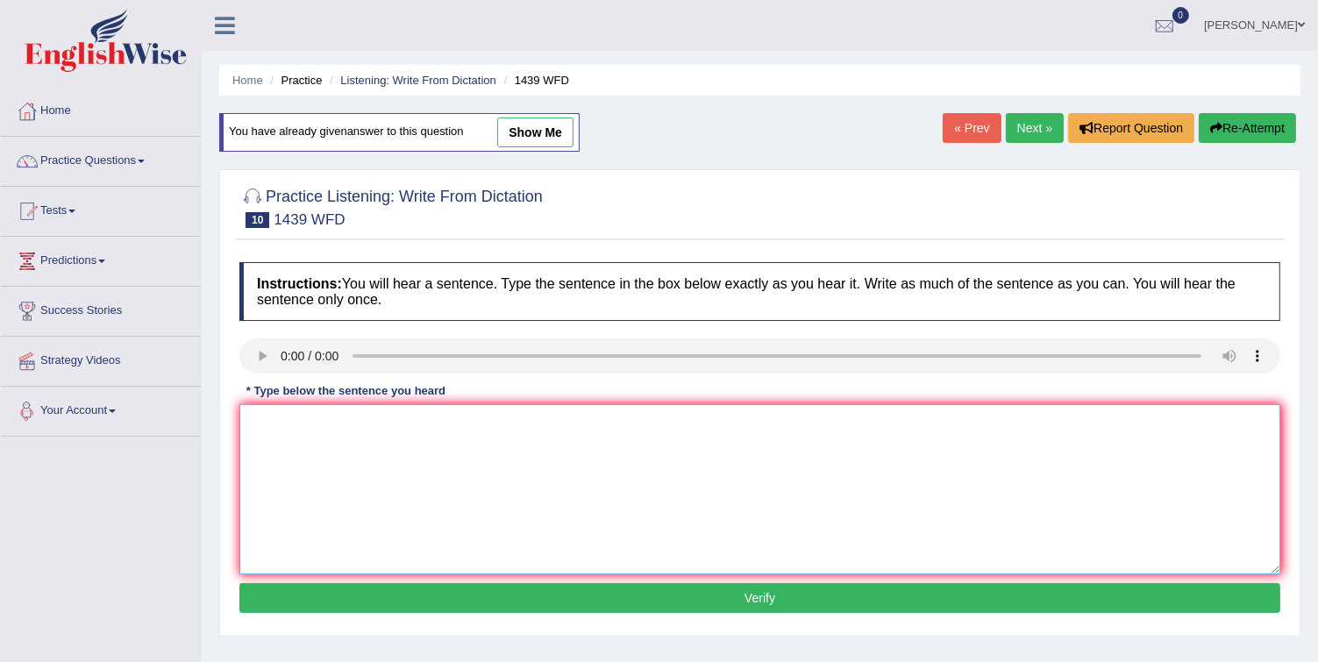
click at [311, 439] on textarea at bounding box center [759, 489] width 1041 height 170
click at [292, 464] on textarea at bounding box center [759, 489] width 1041 height 170
type textarea "The fiction book are pass the couter."
click at [389, 595] on button "Verify" at bounding box center [759, 598] width 1041 height 30
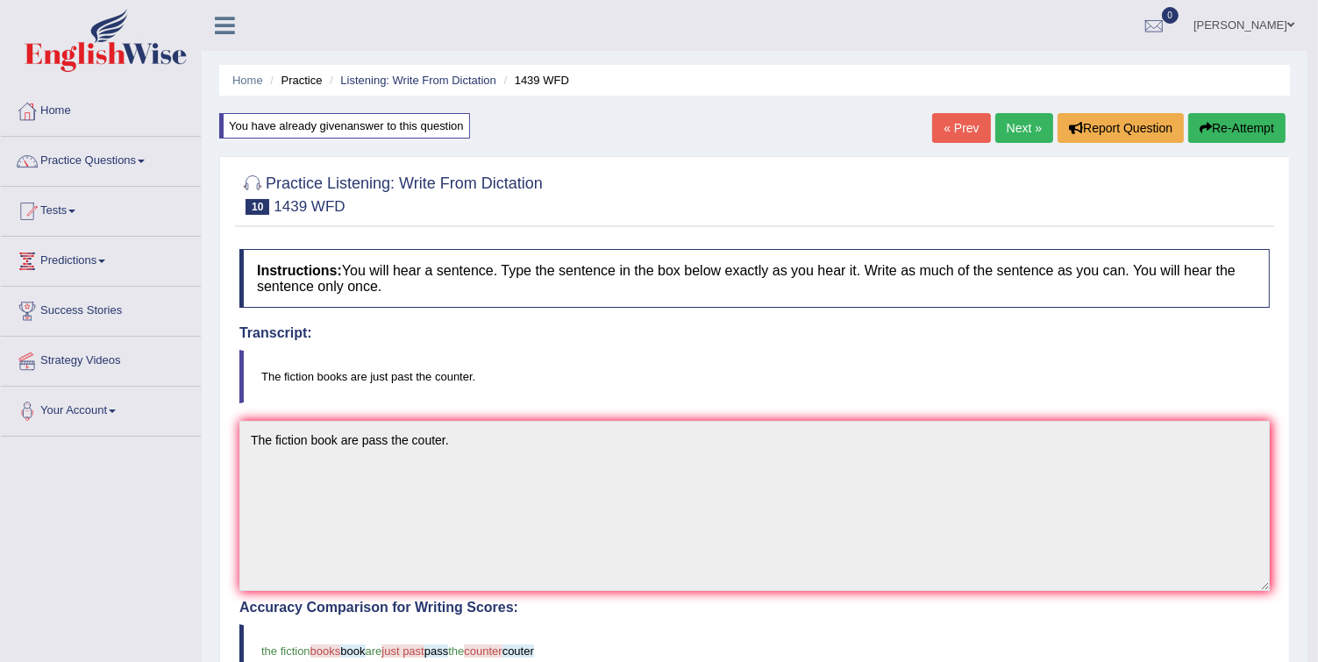
click at [1028, 133] on link "Next »" at bounding box center [1024, 128] width 58 height 30
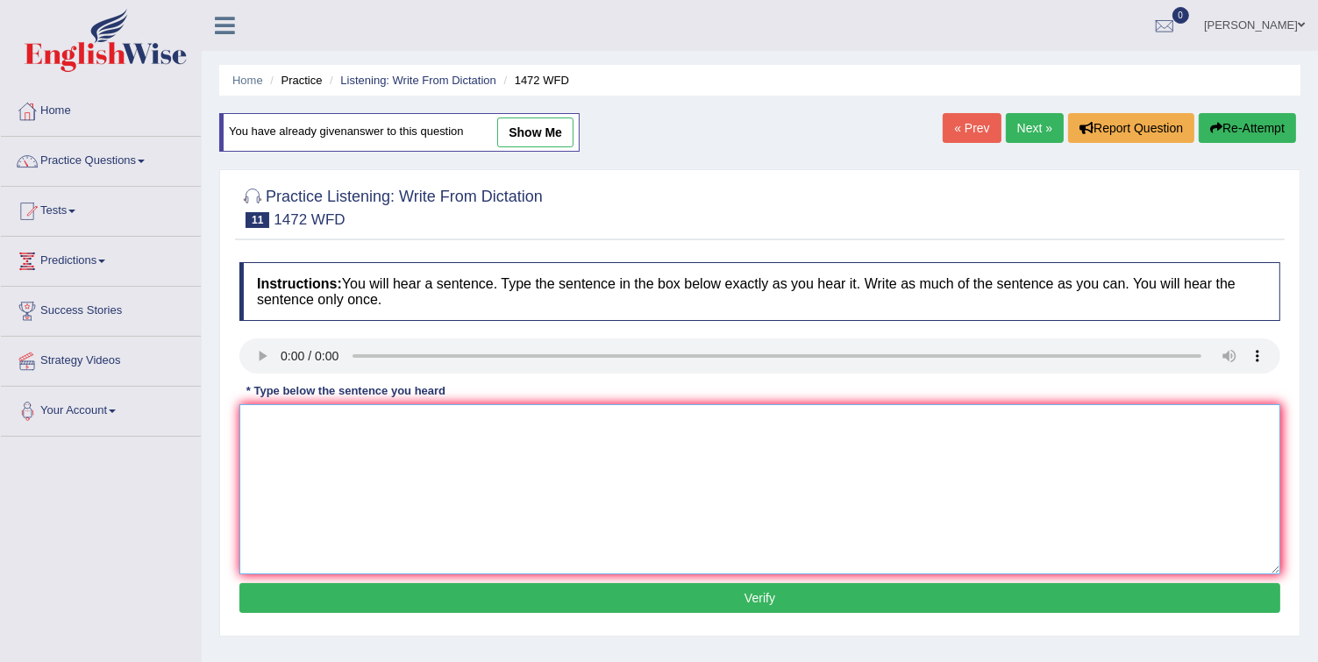
click at [298, 432] on textarea at bounding box center [759, 489] width 1041 height 170
click at [403, 436] on textarea "The local govrnment" at bounding box center [759, 489] width 1041 height 170
type textarea "The local govrnment as adapted for developtment."
click at [385, 586] on button "Verify" at bounding box center [759, 598] width 1041 height 30
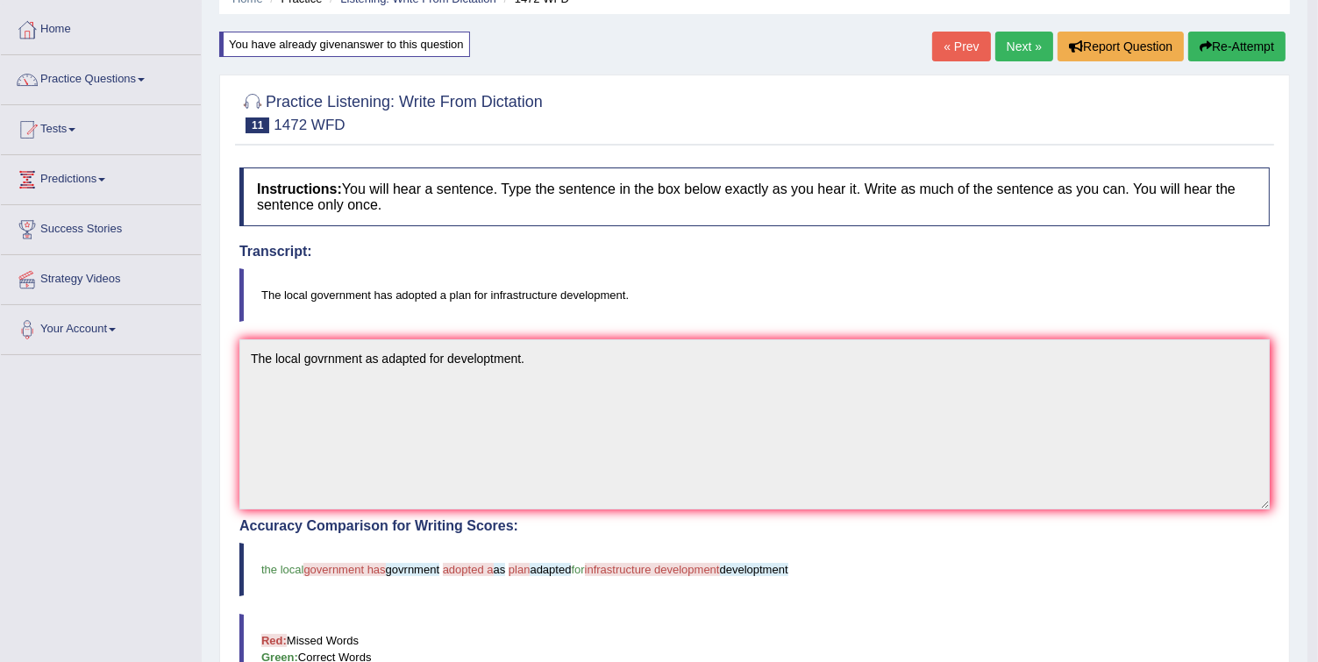
scroll to position [70, 0]
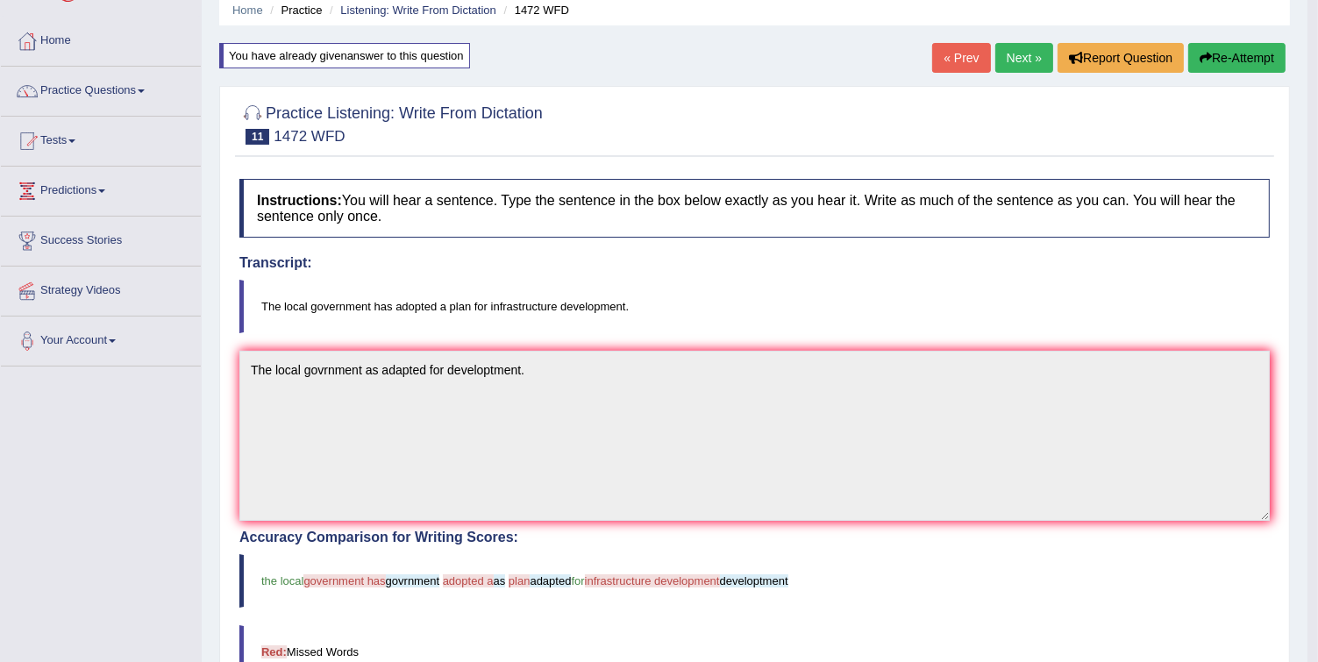
click at [1203, 57] on icon "button" at bounding box center [1205, 58] width 12 height 12
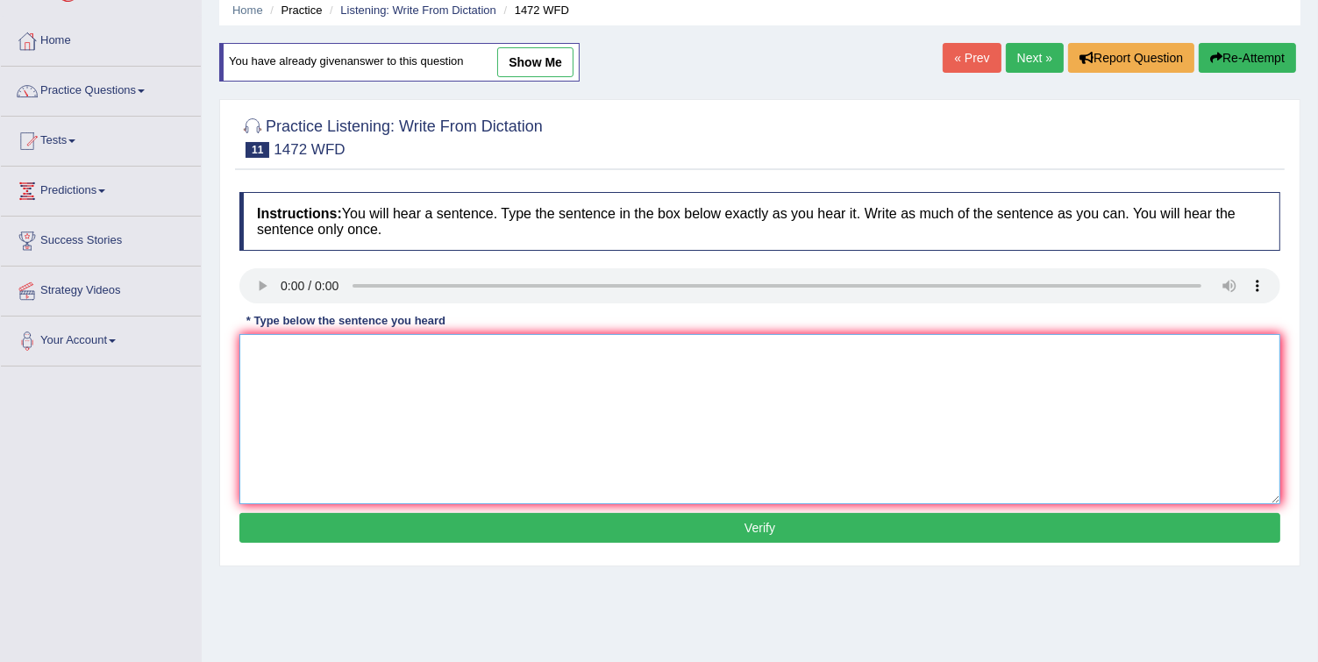
click at [343, 376] on textarea at bounding box center [759, 419] width 1041 height 170
click at [302, 403] on textarea at bounding box center [759, 419] width 1041 height 170
click at [305, 363] on textarea "the local" at bounding box center [759, 419] width 1041 height 170
click at [256, 349] on textarea "the local government for infrastruction" at bounding box center [759, 419] width 1041 height 170
click at [537, 350] on textarea "The local government for infrastruction" at bounding box center [759, 419] width 1041 height 170
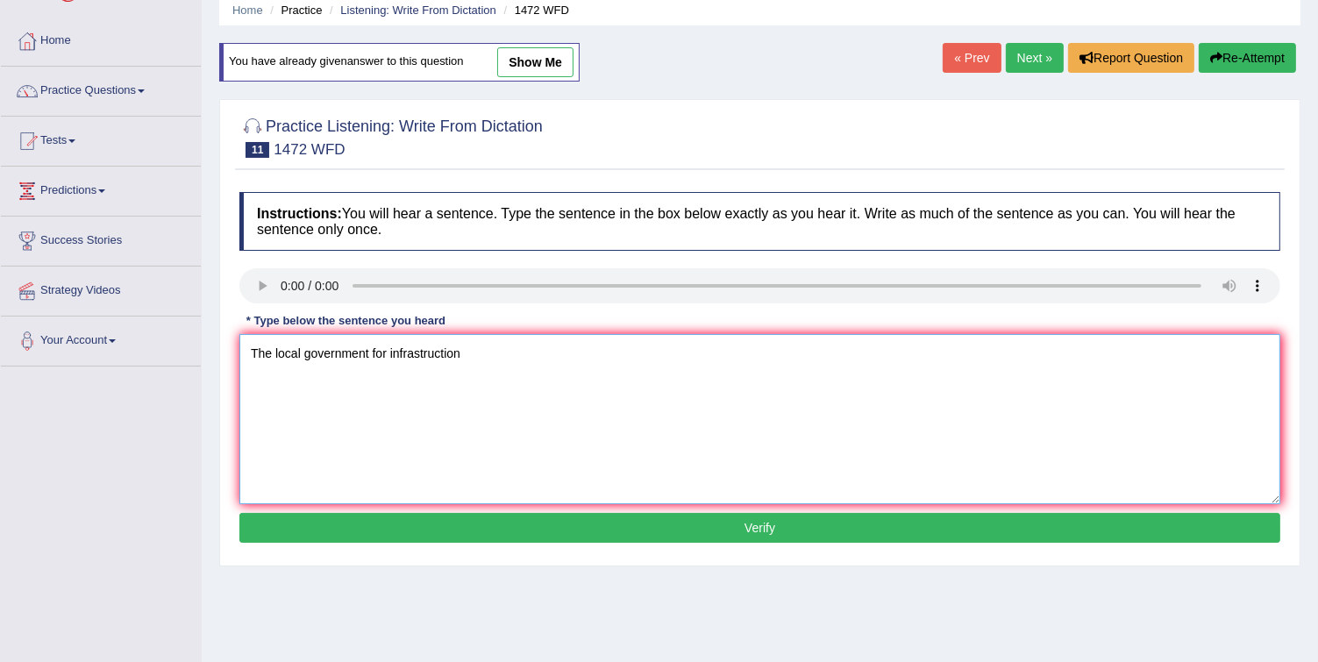
click at [365, 351] on textarea "The local government for infrastruction" at bounding box center [759, 419] width 1041 height 170
type textarea "The local government as adopted for infrastruction"
click at [523, 523] on button "Verify" at bounding box center [759, 528] width 1041 height 30
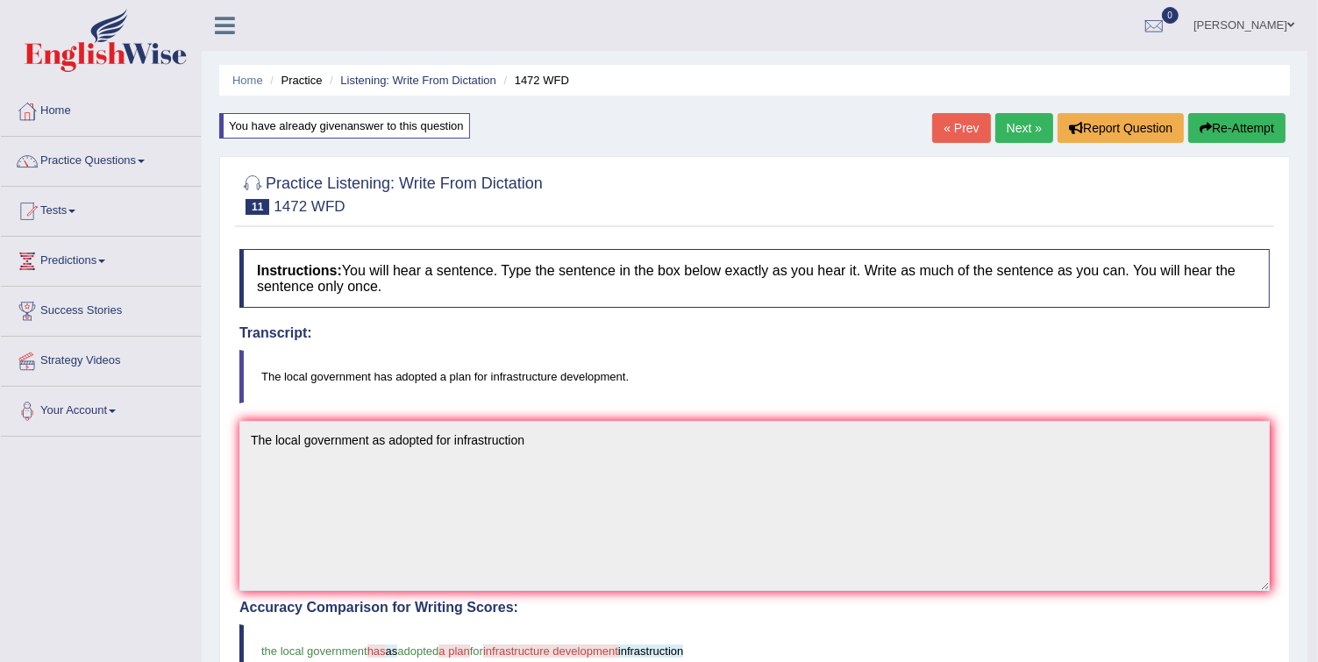
click at [1238, 131] on button "Re-Attempt" at bounding box center [1236, 128] width 97 height 30
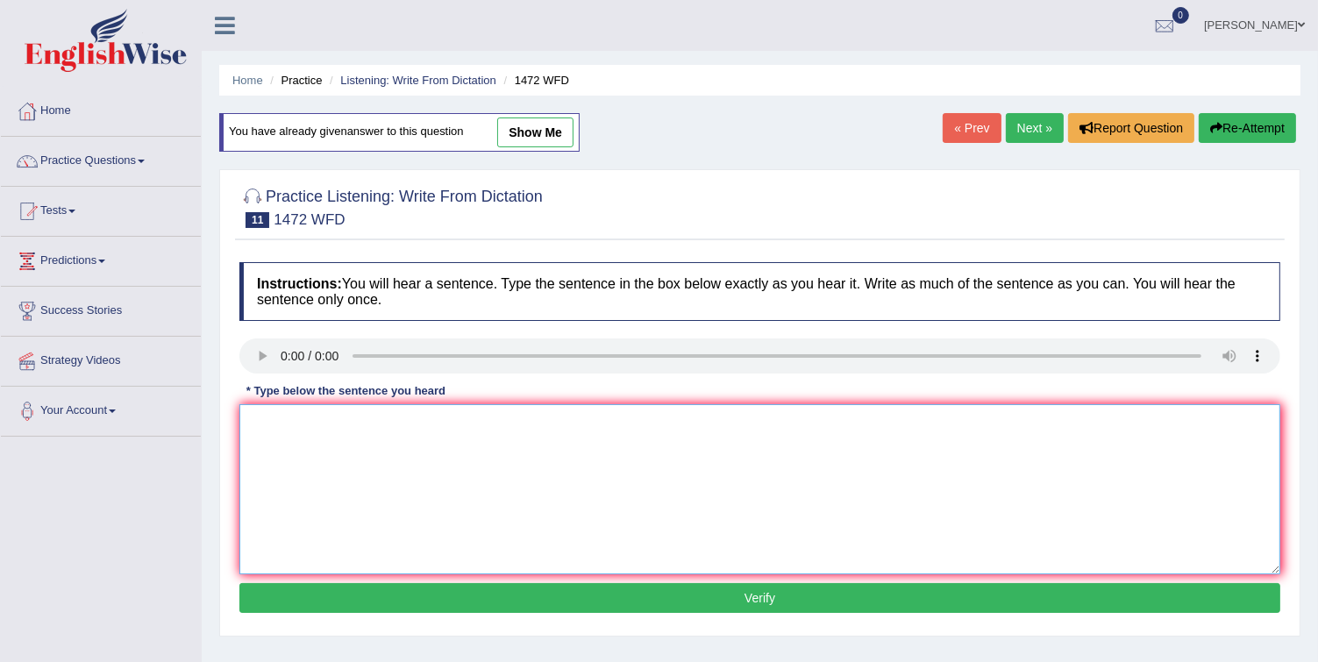
click at [276, 419] on textarea at bounding box center [759, 489] width 1041 height 170
type textarea "The local government"
click at [1255, 124] on button "Re-Attempt" at bounding box center [1246, 128] width 97 height 30
click at [333, 463] on textarea at bounding box center [759, 489] width 1041 height 170
type textarea "The local government"
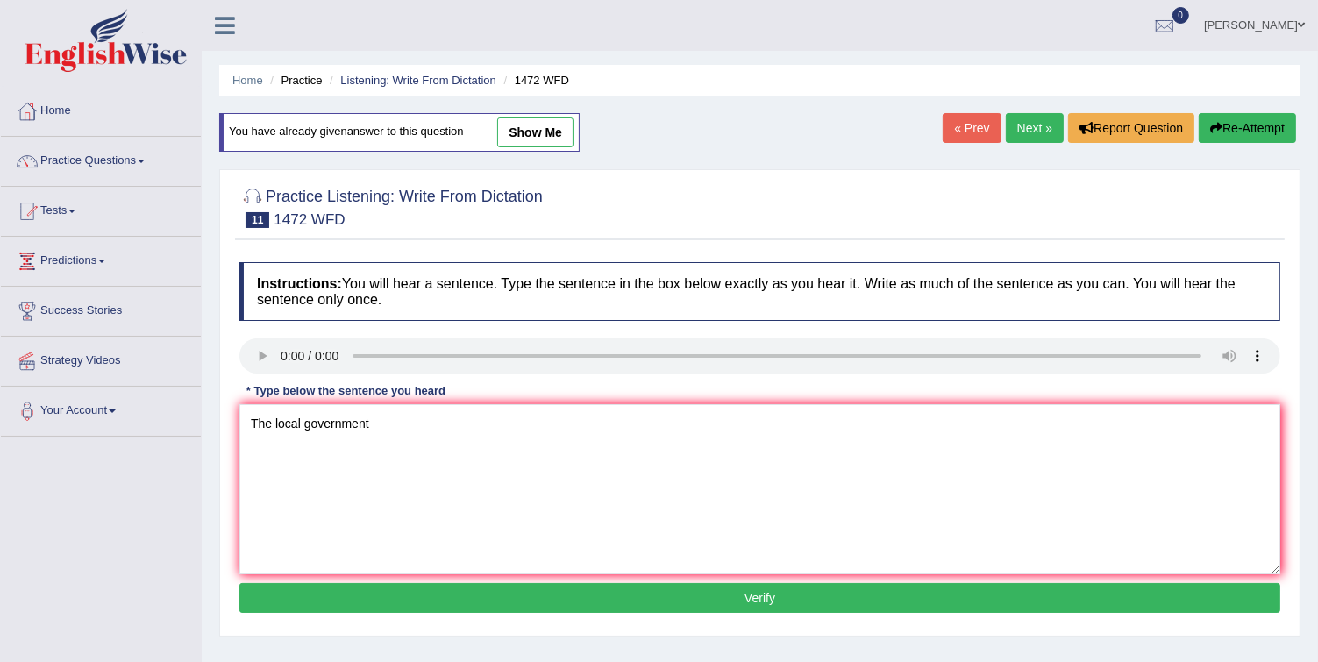
click at [1046, 144] on div "« Prev Next » Report Question Re-Attempt" at bounding box center [1121, 130] width 358 height 34
click at [1047, 139] on link "Next »" at bounding box center [1035, 128] width 58 height 30
click at [288, 421] on textarea at bounding box center [759, 489] width 1041 height 170
click at [530, 435] on textarea "In the winter can be ash but in the winter" at bounding box center [759, 489] width 1041 height 170
click at [543, 431] on textarea "In the winter can be ash but whit out heter can be" at bounding box center [759, 489] width 1041 height 170
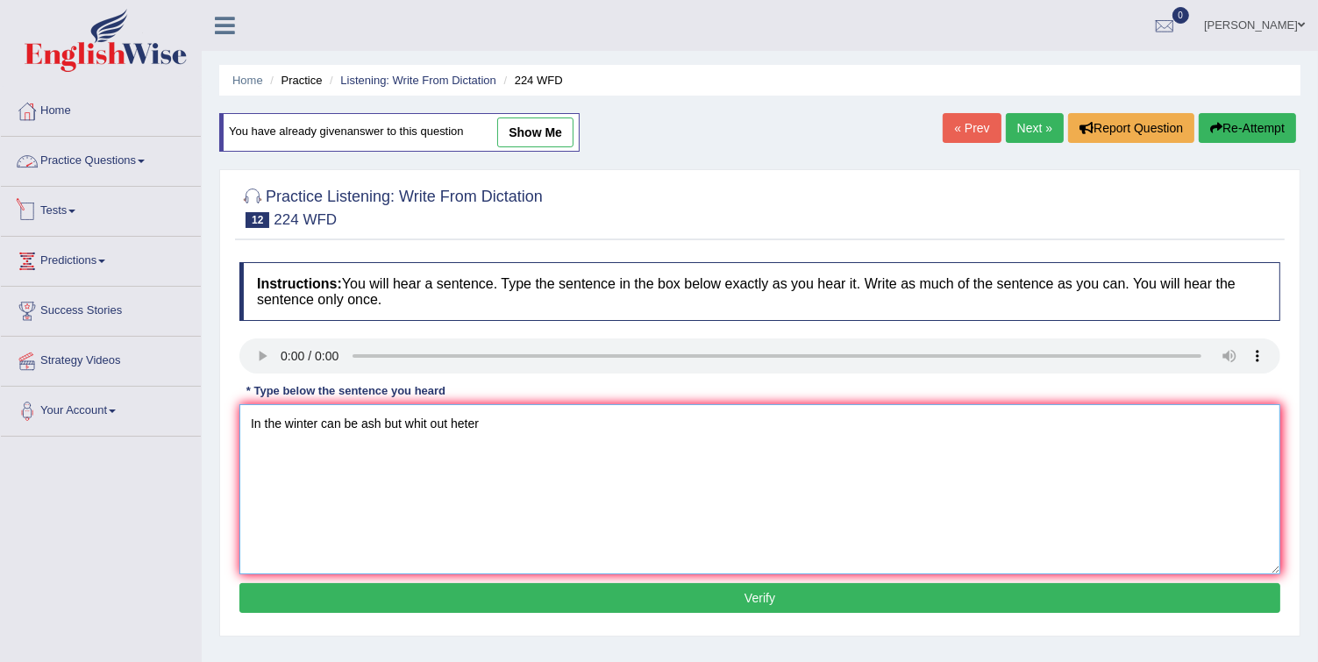
type textarea "In the winter can be ash but whit out heter"
click at [118, 158] on link "Practice Questions" at bounding box center [101, 159] width 200 height 44
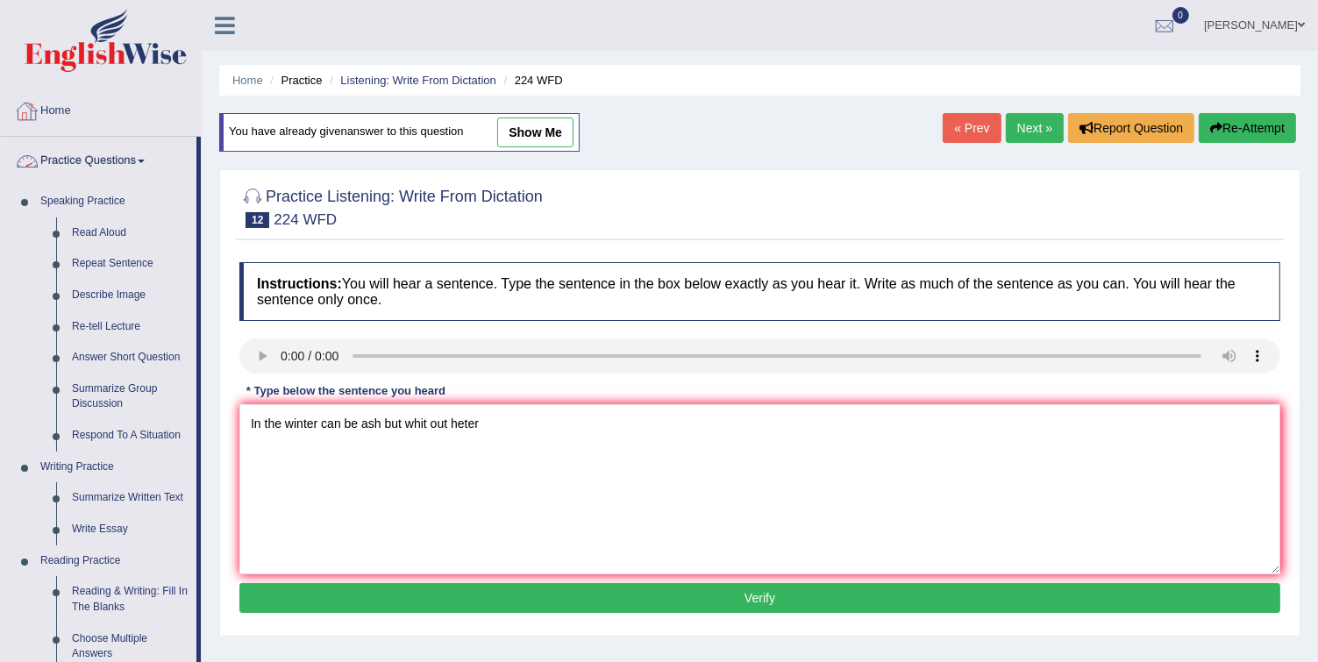
click at [70, 120] on link "Home" at bounding box center [101, 109] width 200 height 44
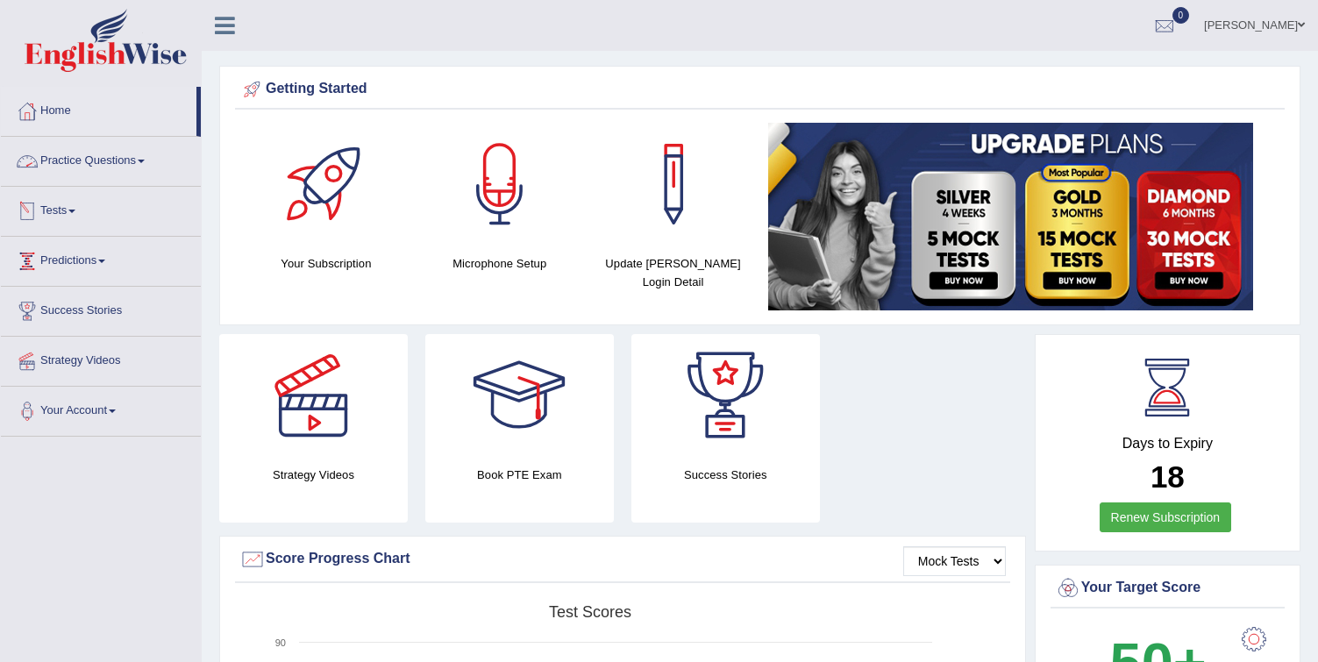
click at [69, 205] on link "Tests" at bounding box center [101, 209] width 200 height 44
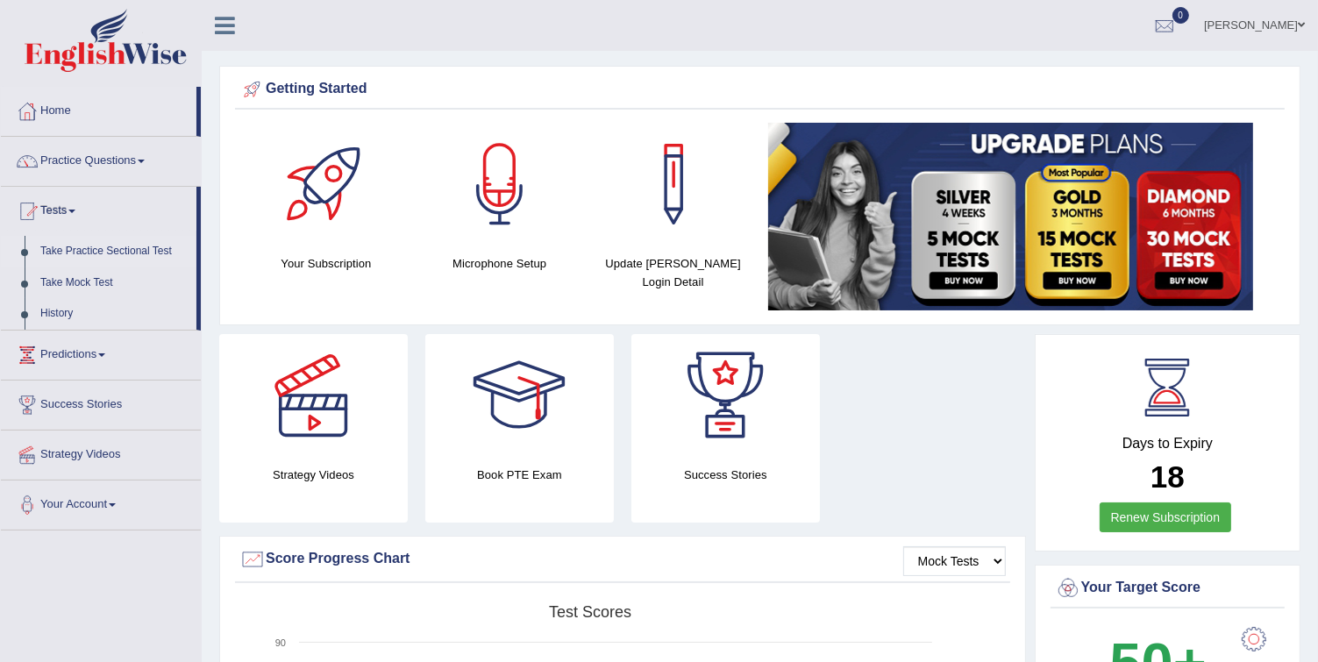
click at [114, 246] on link "Take Practice Sectional Test" at bounding box center [114, 252] width 164 height 32
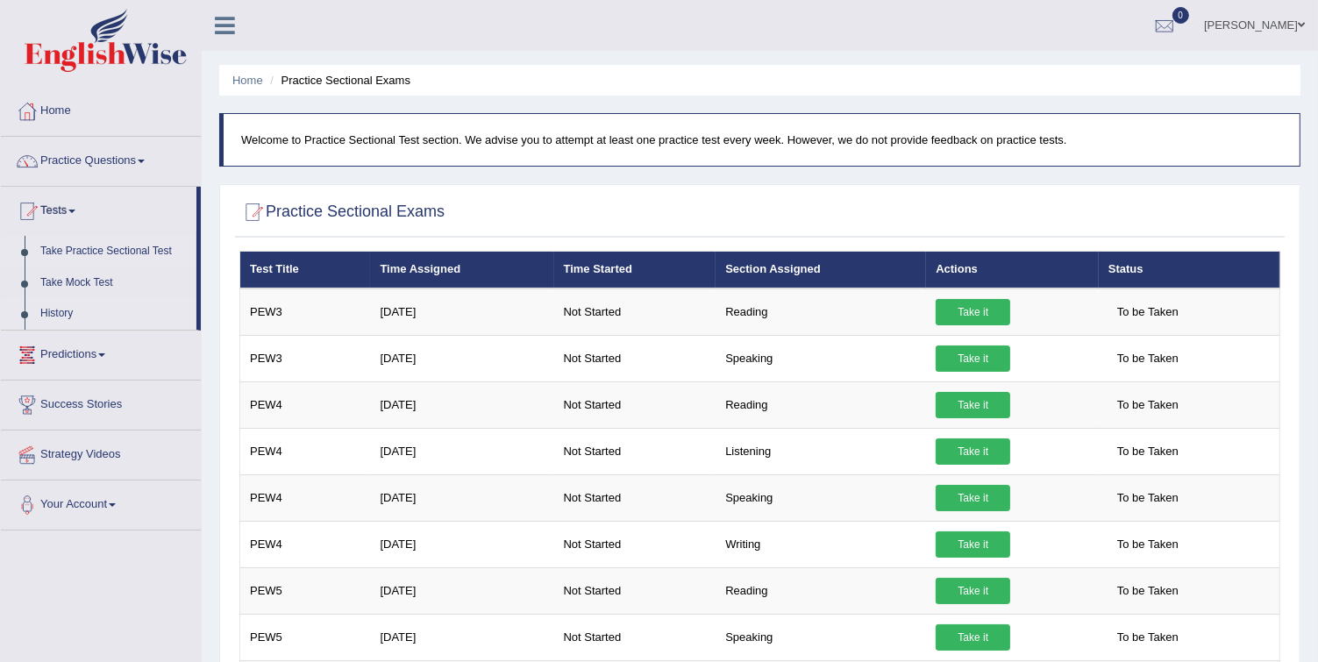
click at [74, 312] on link "History" at bounding box center [114, 314] width 164 height 32
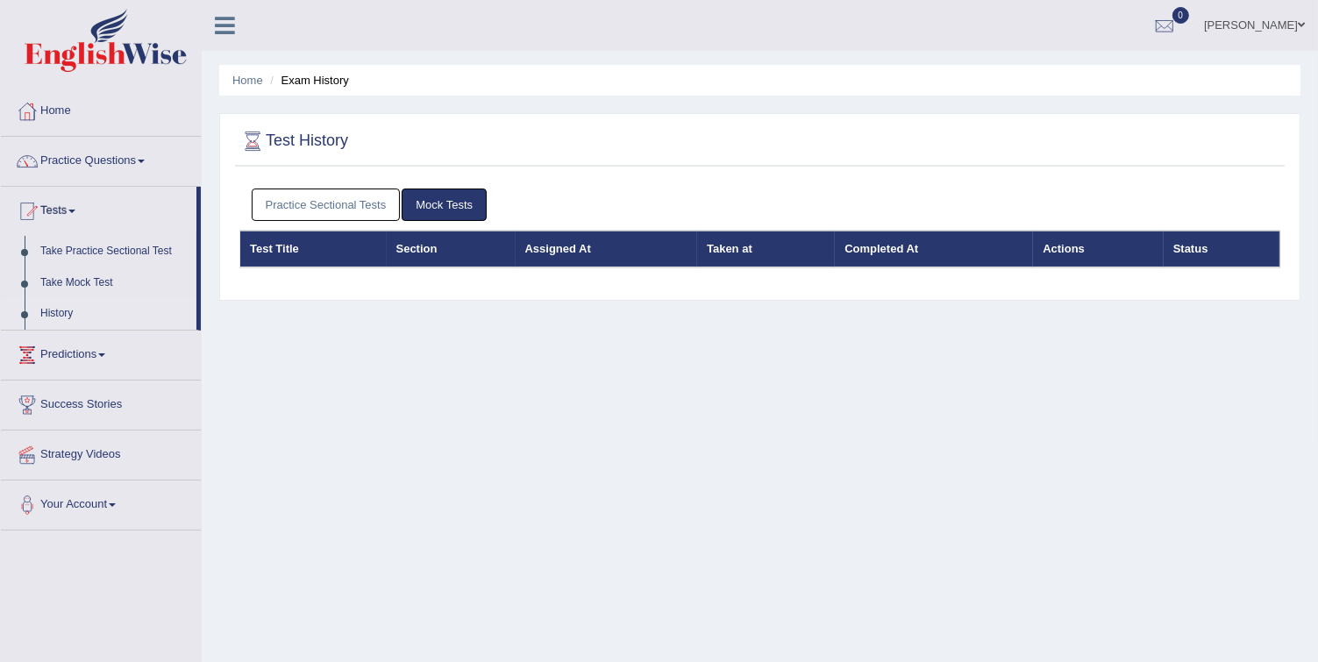
click at [312, 210] on link "Practice Sectional Tests" at bounding box center [326, 204] width 149 height 32
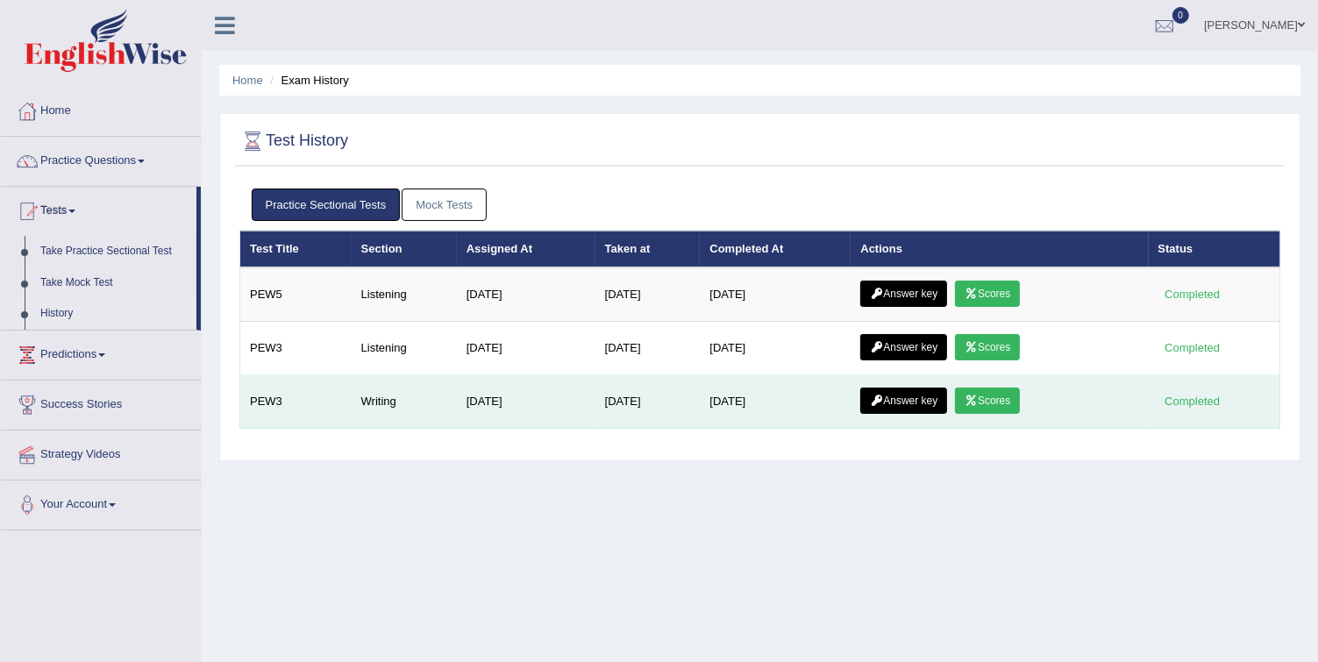
click at [985, 400] on link "Scores" at bounding box center [987, 401] width 65 height 26
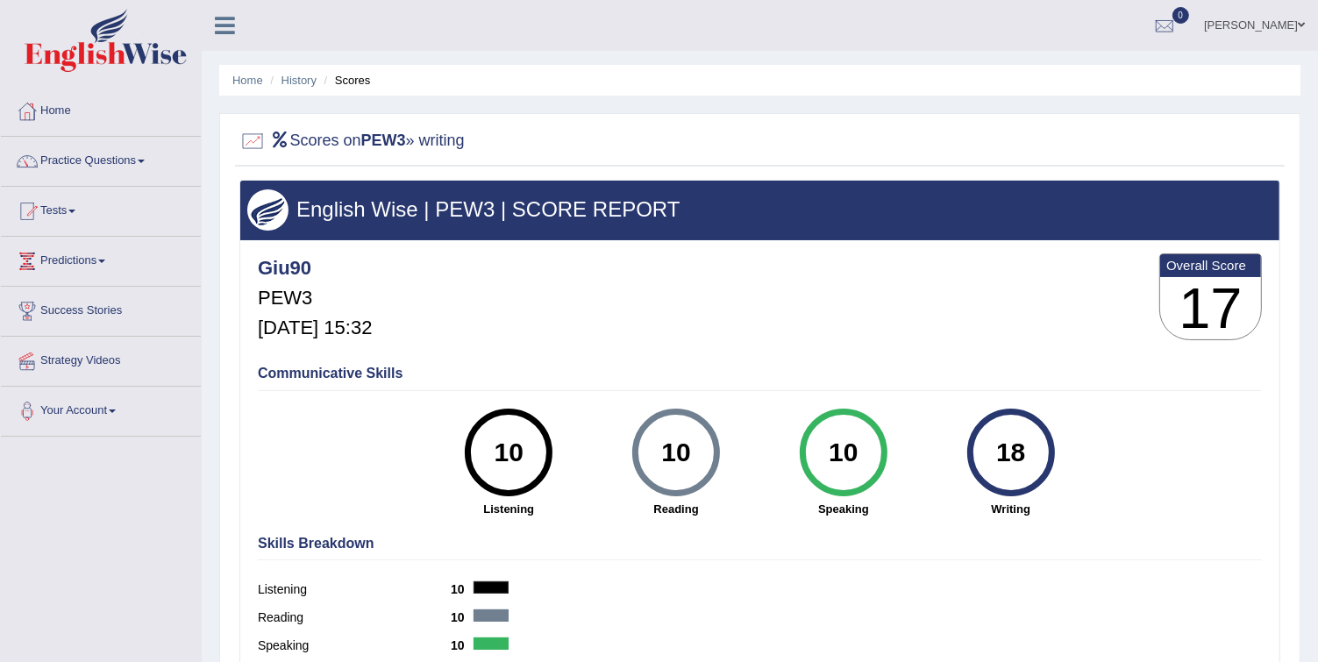
click at [1020, 433] on div "18" at bounding box center [1010, 453] width 64 height 74
click at [1020, 432] on div "18" at bounding box center [1010, 453] width 64 height 74
click at [1012, 444] on div "18" at bounding box center [1010, 453] width 64 height 74
click at [295, 78] on link "History" at bounding box center [298, 80] width 35 height 13
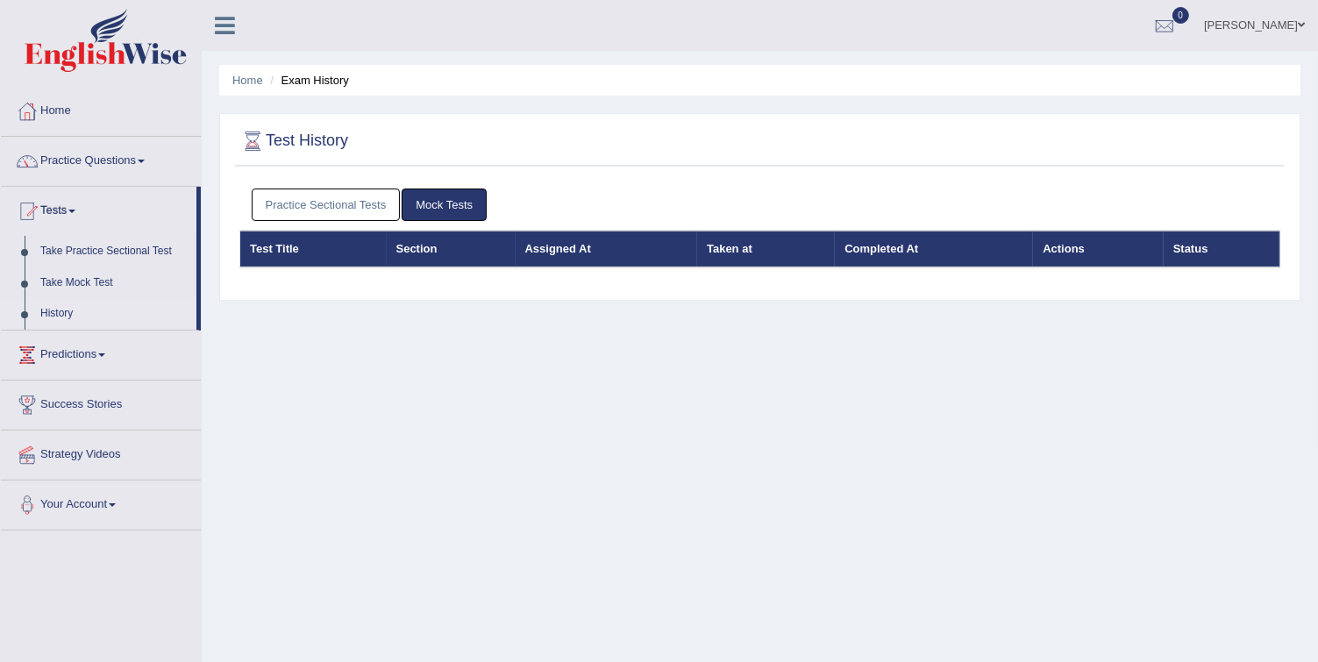
click at [308, 193] on link "Practice Sectional Tests" at bounding box center [326, 204] width 149 height 32
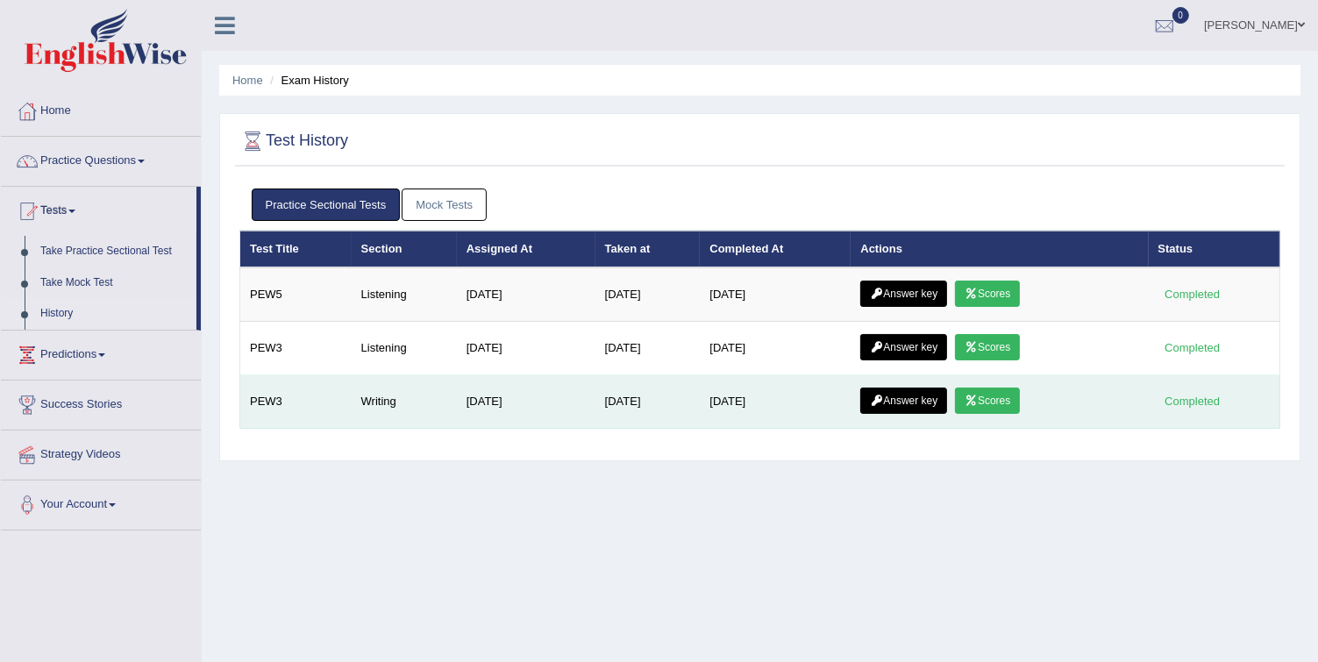
click at [934, 393] on link "Answer key" at bounding box center [903, 401] width 87 height 26
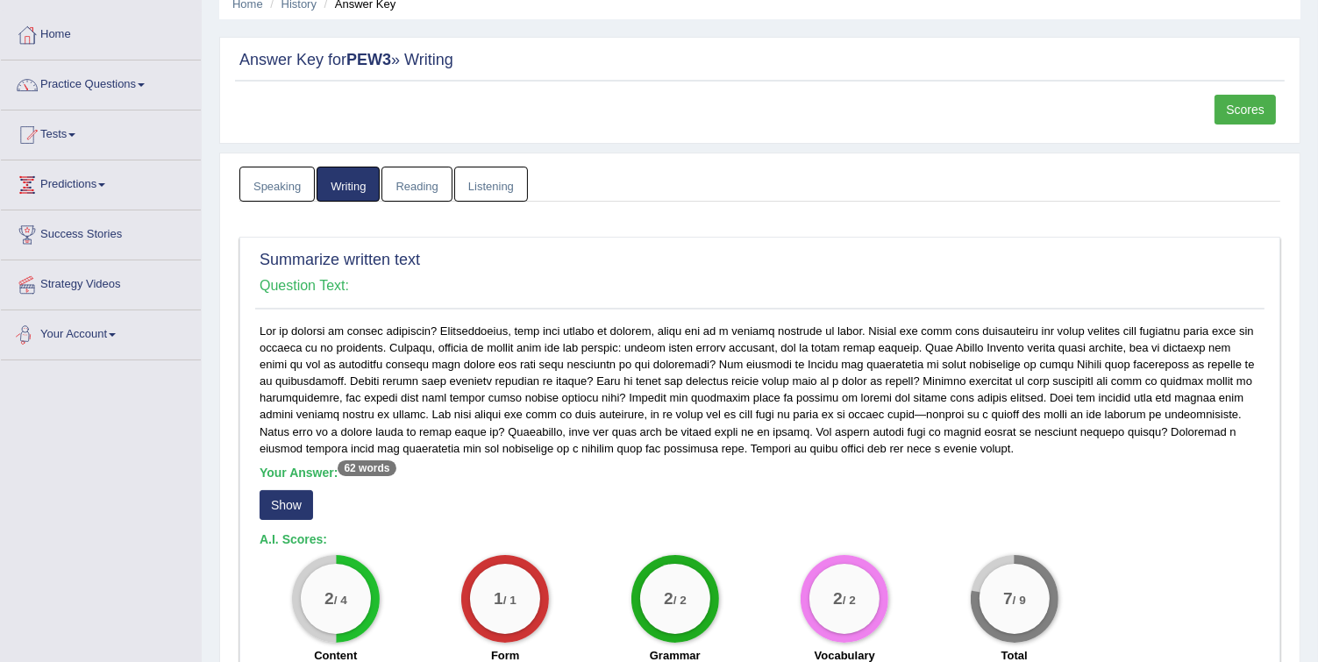
scroll to position [210, 0]
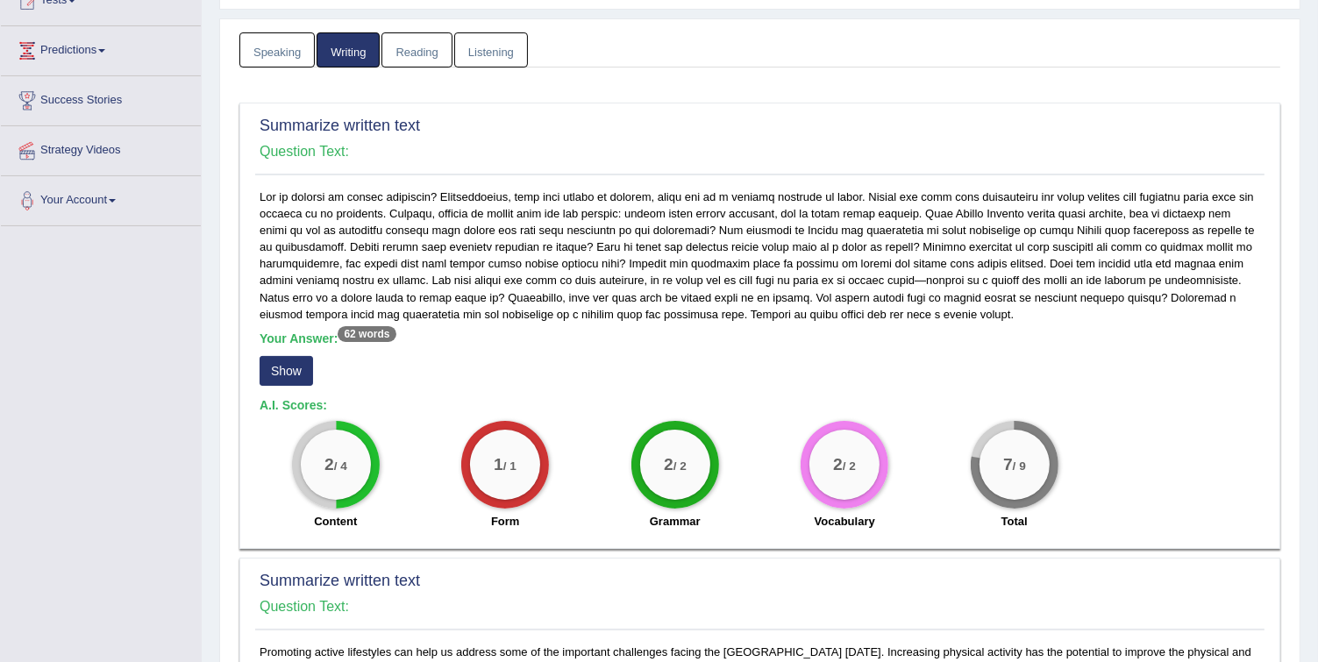
click at [277, 378] on button "Show" at bounding box center [286, 371] width 53 height 30
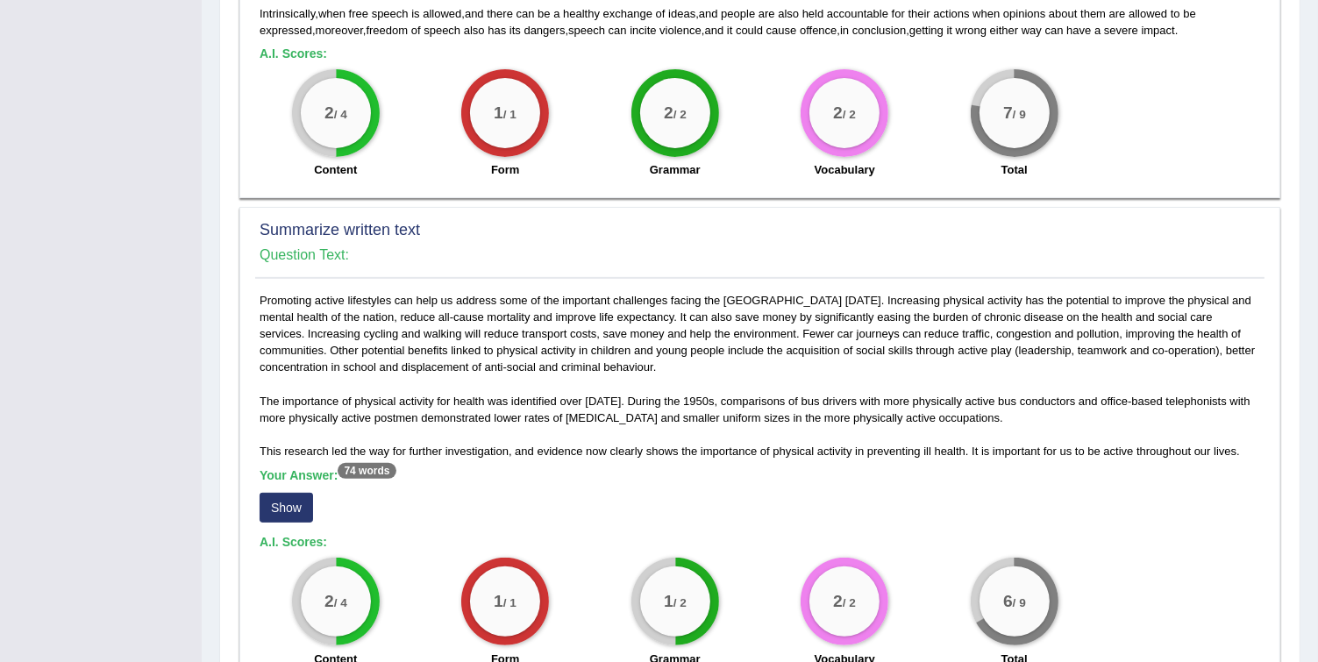
scroll to position [701, 0]
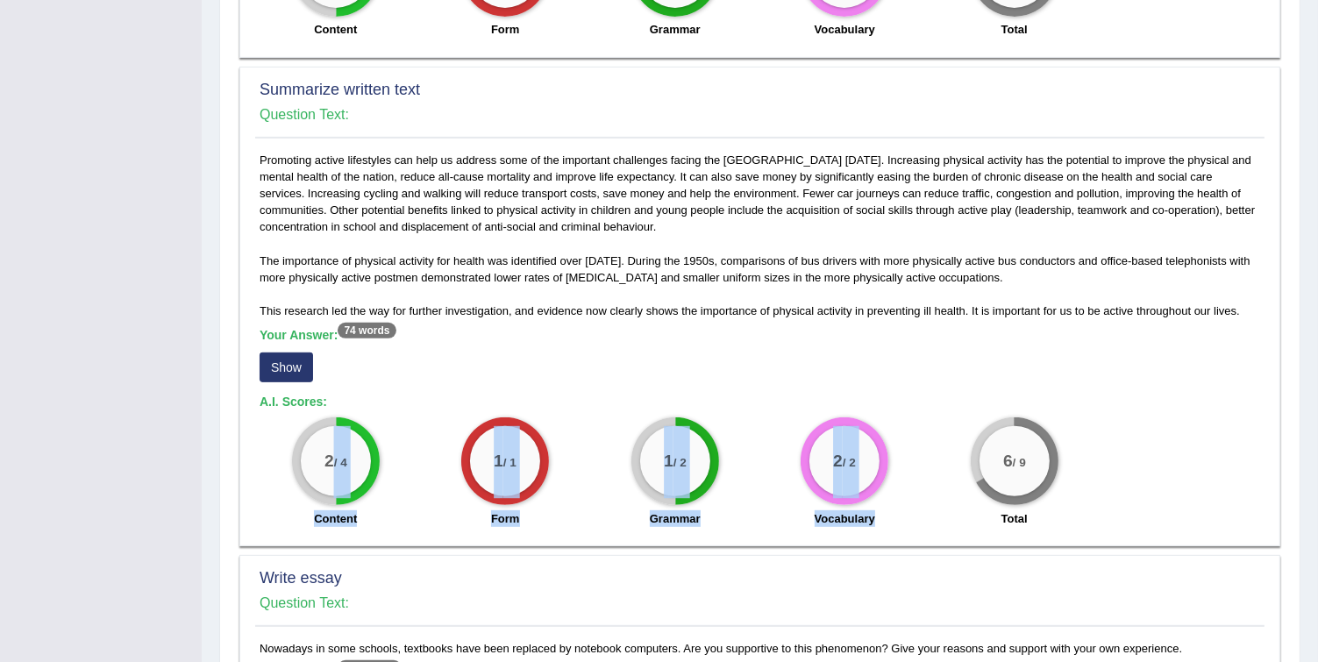
drag, startPoint x: 330, startPoint y: 480, endPoint x: 816, endPoint y: 530, distance: 489.0
click at [816, 530] on div "Promoting active lifestyles can help us address some of the important challenge…" at bounding box center [759, 344] width 1009 height 385
click at [419, 486] on div "2 / 4 Content" at bounding box center [336, 473] width 170 height 113
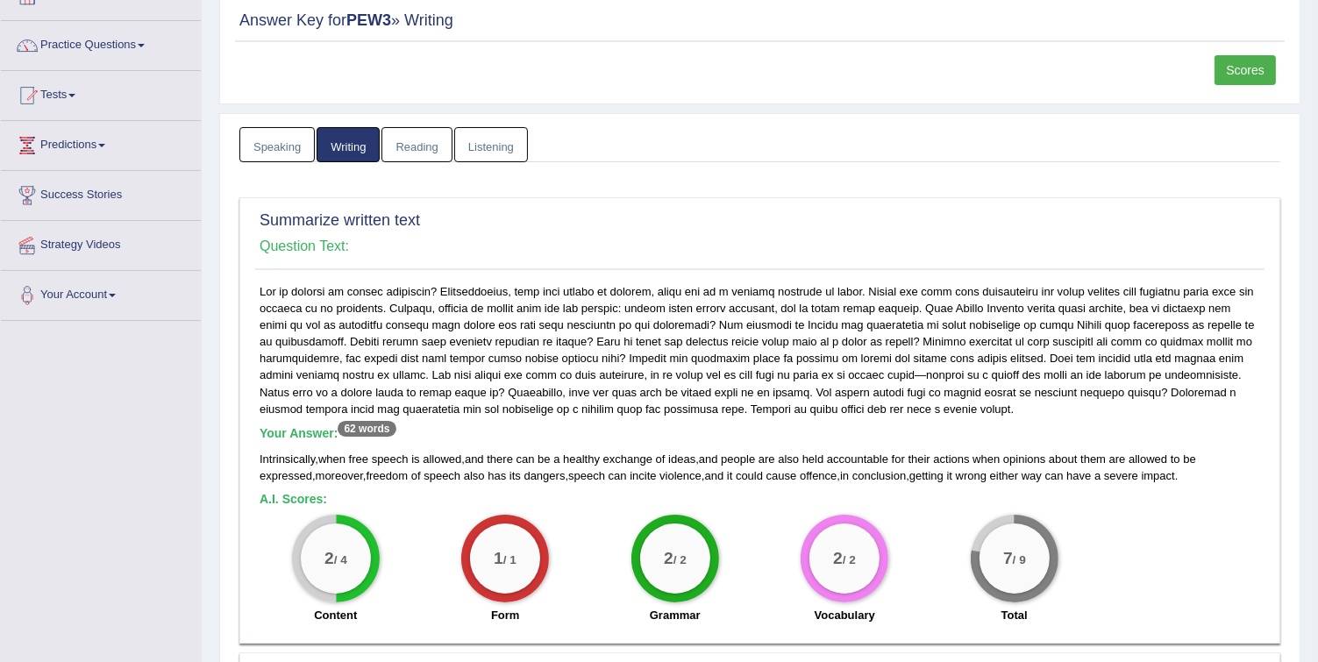
scroll to position [140, 0]
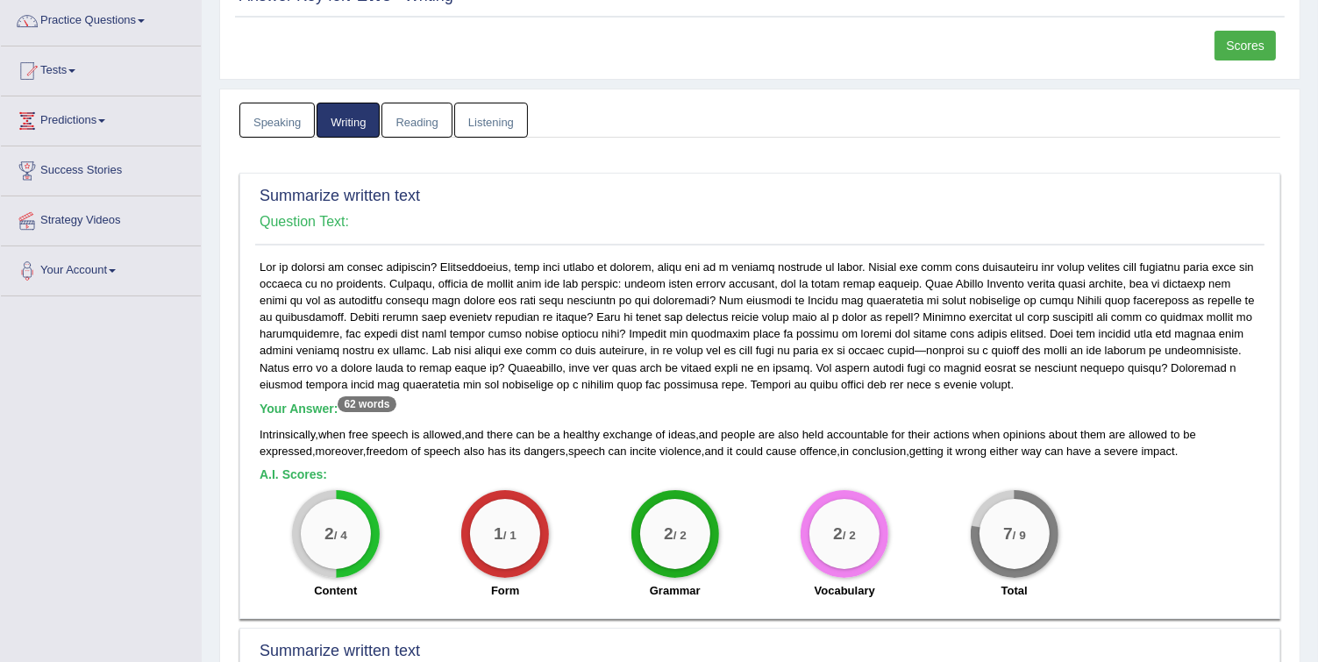
click at [649, 442] on div "Intrinsically , when free speech is allowed , and there can be a healthy exchan…" at bounding box center [760, 442] width 1000 height 33
click at [659, 444] on span "violence" at bounding box center [680, 450] width 42 height 13
click at [459, 428] on span "allowed" at bounding box center [442, 434] width 39 height 13
click at [487, 262] on div "Your Answer: 62 words Intrinsically , when free speech is allowed , and there c…" at bounding box center [759, 434] width 1009 height 351
click at [486, 262] on div "Your Answer: 62 words Intrinsically , when free speech is allowed , and there c…" at bounding box center [759, 434] width 1009 height 351
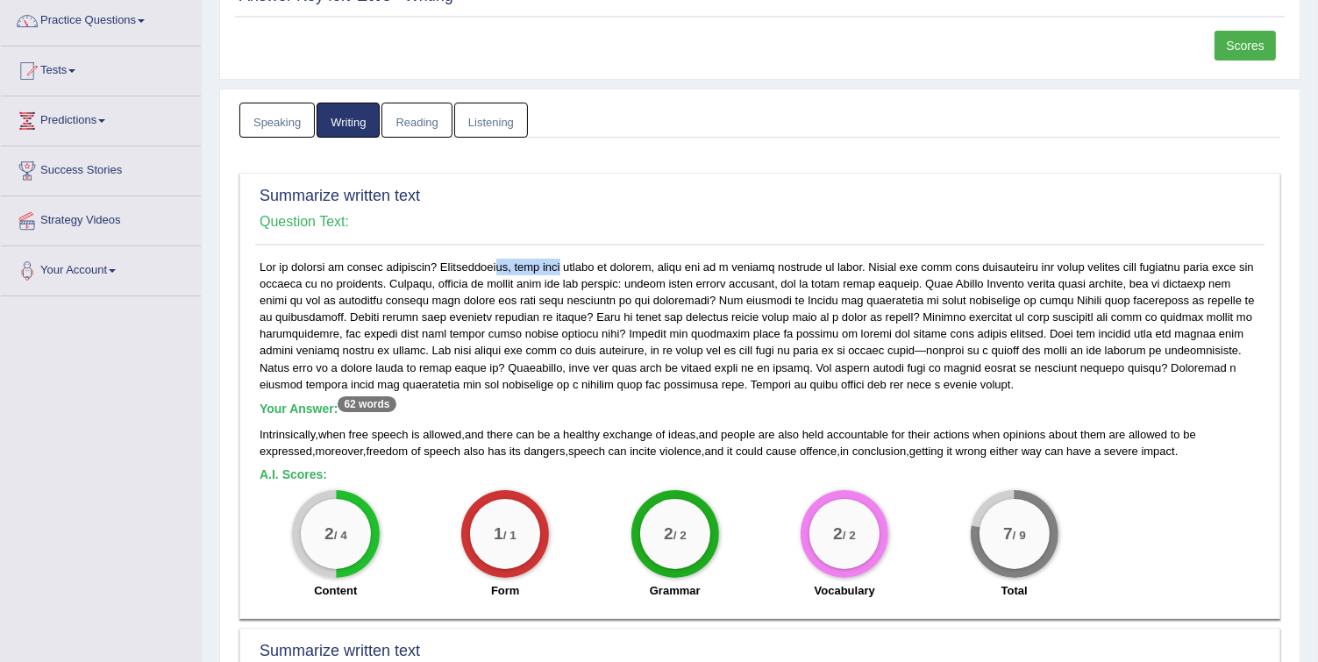
drag, startPoint x: 329, startPoint y: 434, endPoint x: 353, endPoint y: 431, distance: 24.7
click at [353, 431] on div "Your Answer: 62 words Intrinsically , when free speech is allowed , and there c…" at bounding box center [759, 434] width 1009 height 351
drag, startPoint x: 353, startPoint y: 431, endPoint x: 334, endPoint y: 470, distance: 43.1
click at [334, 468] on h5 "A.I. Scores:" at bounding box center [760, 474] width 1000 height 13
click at [288, 430] on span "Intrinsically" at bounding box center [287, 434] width 55 height 13
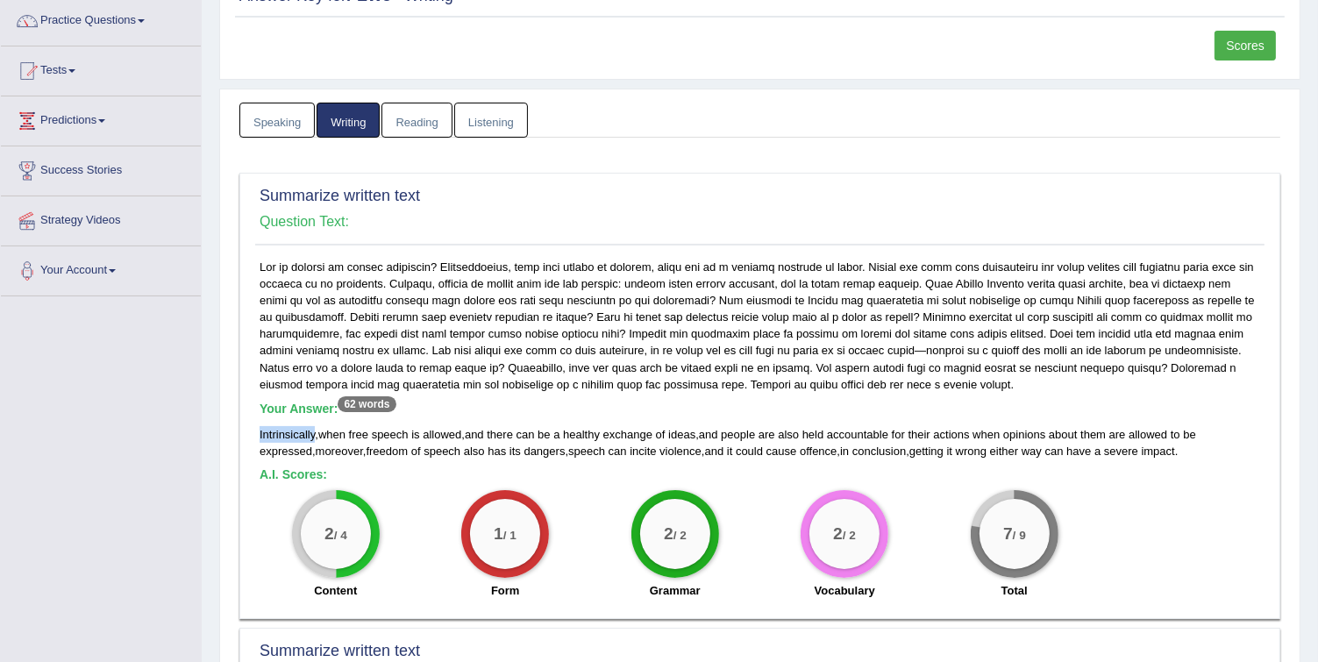
click at [288, 430] on span "Intrinsically" at bounding box center [287, 434] width 55 height 13
drag, startPoint x: 288, startPoint y: 430, endPoint x: 304, endPoint y: 449, distance: 24.8
click at [316, 449] on span "moreover" at bounding box center [339, 450] width 47 height 13
drag, startPoint x: 267, startPoint y: 428, endPoint x: 306, endPoint y: 432, distance: 38.8
click at [306, 432] on span "Intrinsically" at bounding box center [287, 434] width 55 height 13
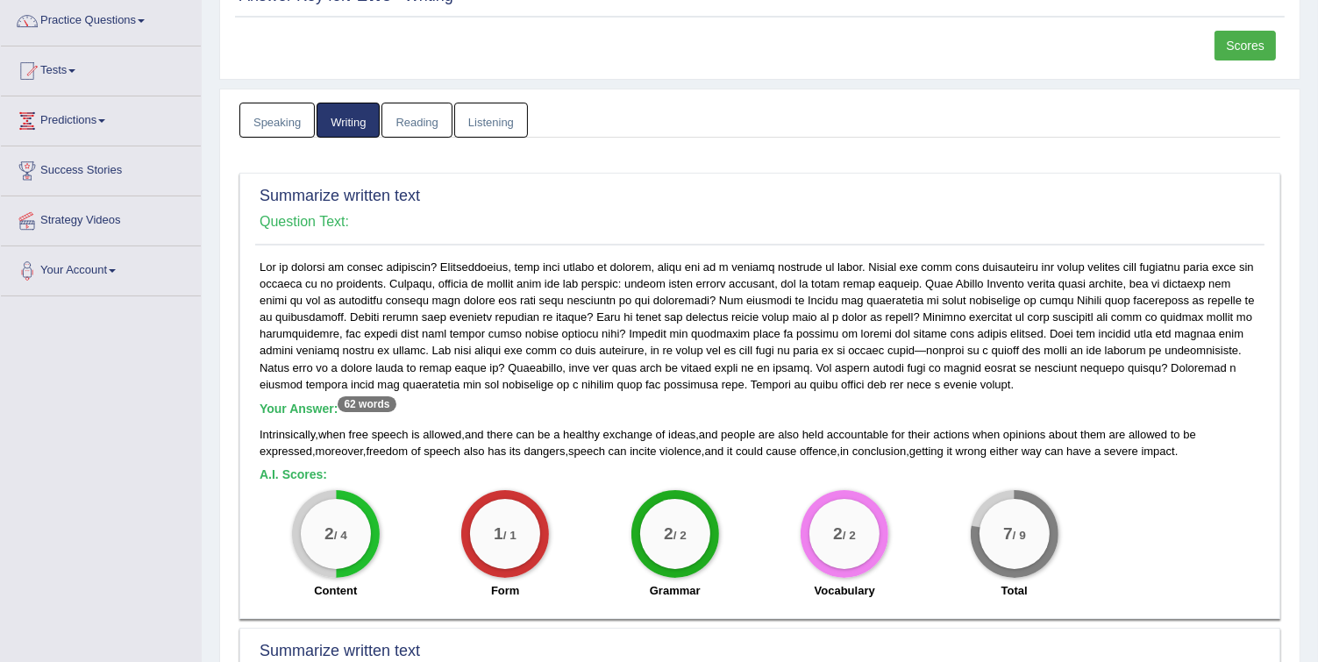
drag, startPoint x: 306, startPoint y: 432, endPoint x: 331, endPoint y: 454, distance: 33.6
click at [366, 455] on span "freedom" at bounding box center [387, 450] width 42 height 13
drag, startPoint x: 326, startPoint y: 535, endPoint x: 350, endPoint y: 538, distance: 23.9
click at [350, 538] on div "2 / 4" at bounding box center [336, 534] width 70 height 70
click at [347, 540] on div "2 / 4" at bounding box center [336, 534] width 70 height 70
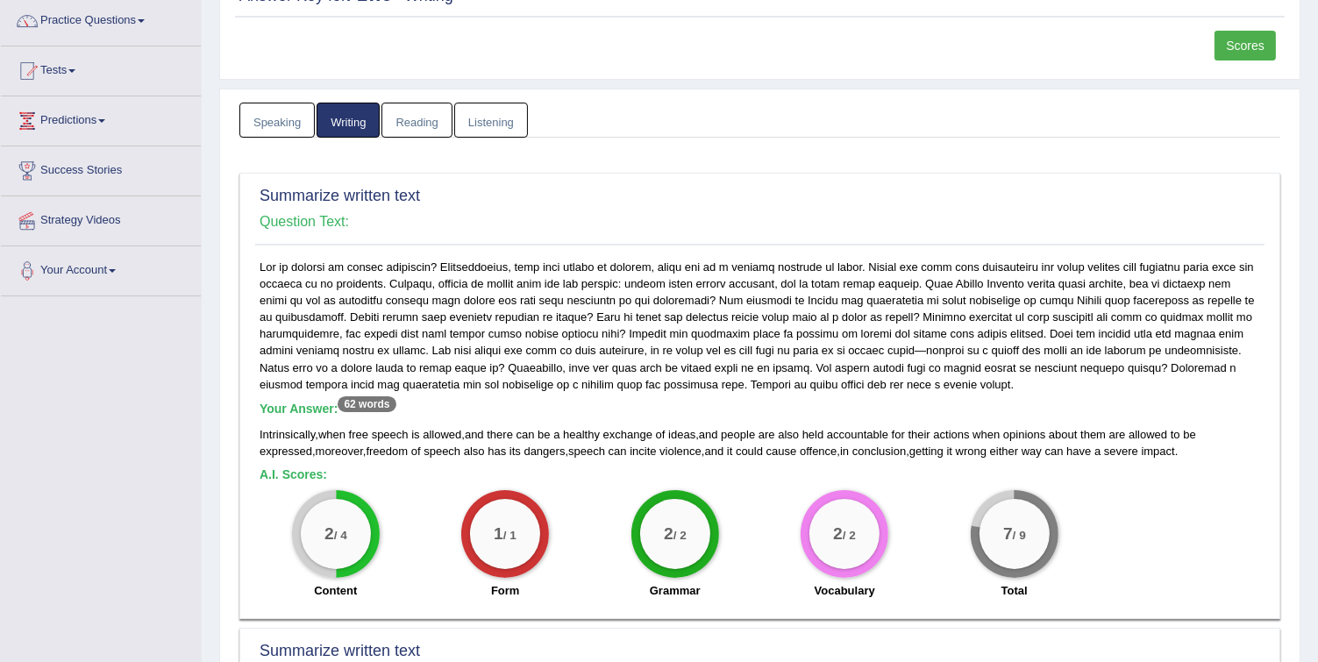
click at [278, 433] on span "Intrinsically" at bounding box center [287, 434] width 55 height 13
click at [877, 260] on div "Your Answer: 62 words Intrinsically , when free speech is allowed , and there c…" at bounding box center [759, 434] width 1009 height 351
click at [888, 263] on div "Your Answer: 62 words Intrinsically , when free speech is allowed , and there c…" at bounding box center [759, 434] width 1009 height 351
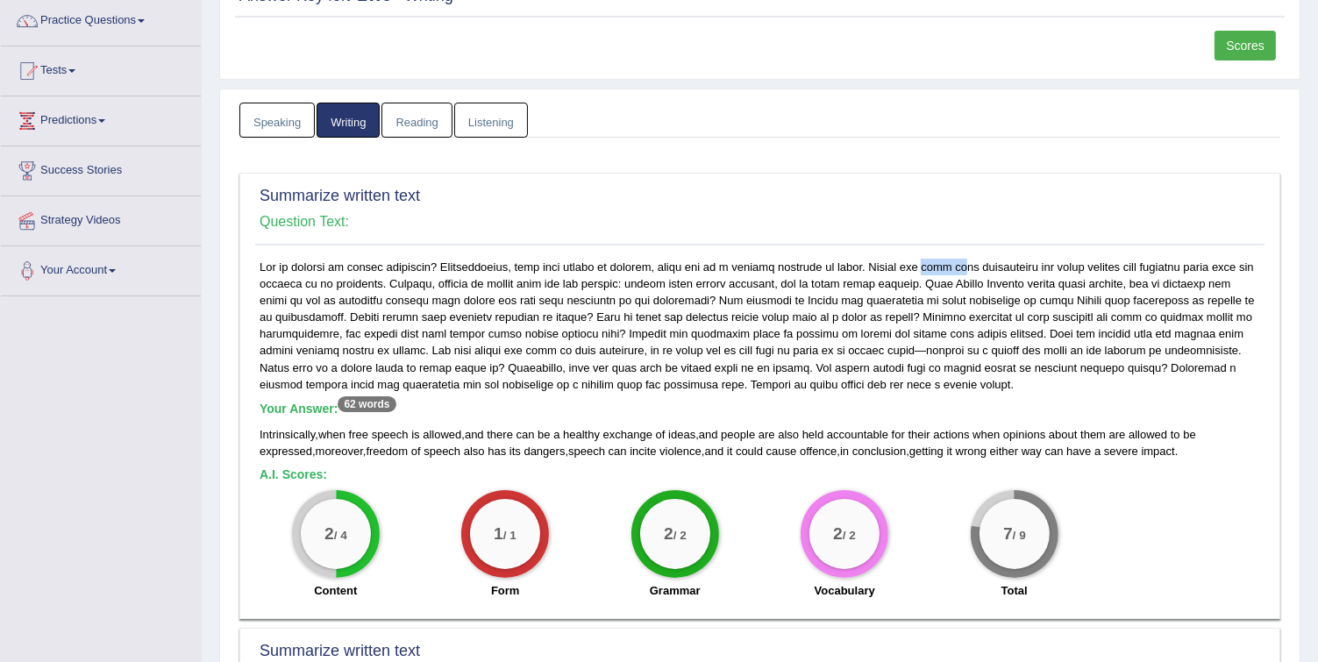
click at [888, 263] on div "Your Answer: 62 words Intrinsically , when free speech is allowed , and there c…" at bounding box center [759, 434] width 1009 height 351
drag, startPoint x: 888, startPoint y: 263, endPoint x: 859, endPoint y: 360, distance: 101.5
click at [859, 360] on div "Your Answer: 62 words Intrinsically , when free speech is allowed , and there c…" at bounding box center [759, 434] width 1009 height 351
drag, startPoint x: 260, startPoint y: 424, endPoint x: 403, endPoint y: 429, distance: 143.8
click at [403, 429] on div "Intrinsically , when free speech is allowed , and there can be a healthy exchan…" at bounding box center [760, 442] width 1000 height 33
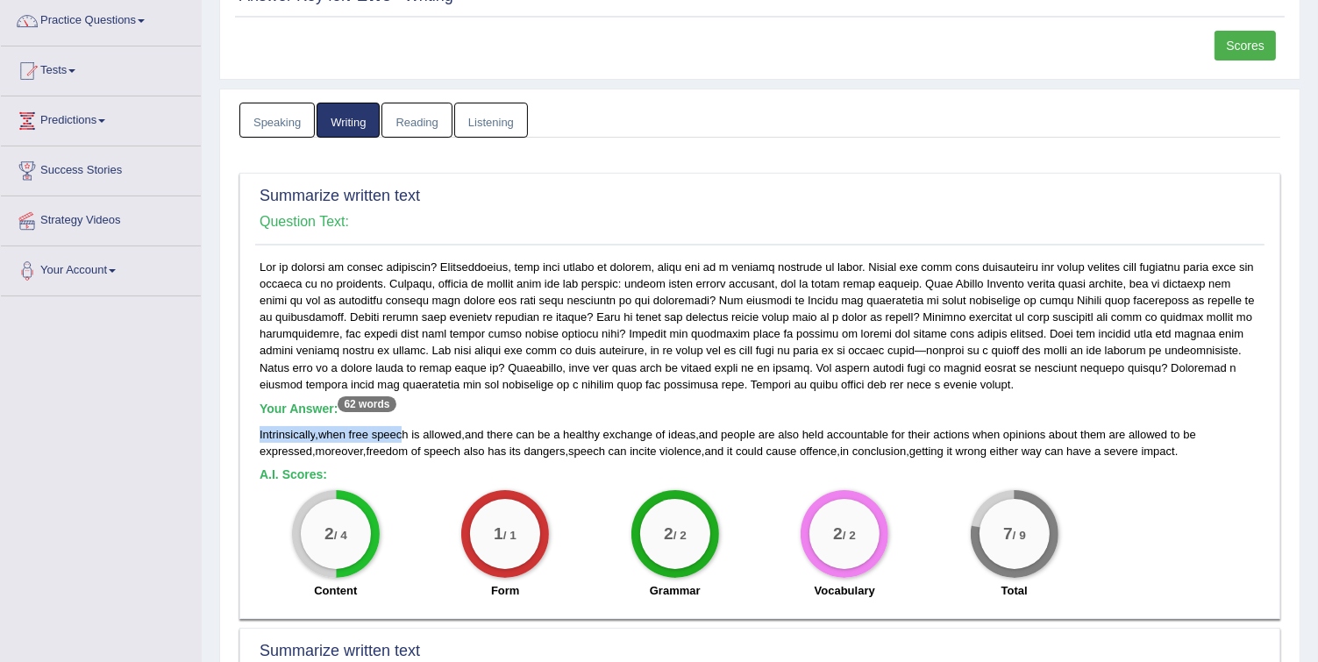
click at [287, 428] on span "Intrinsically" at bounding box center [287, 434] width 55 height 13
click at [296, 421] on div "Your Answer: 62 words Intrinsically , when free speech is allowed , and there c…" at bounding box center [760, 431] width 1000 height 58
click at [295, 434] on span "Intrinsically" at bounding box center [287, 434] width 55 height 13
drag, startPoint x: 295, startPoint y: 434, endPoint x: 366, endPoint y: 260, distance: 188.4
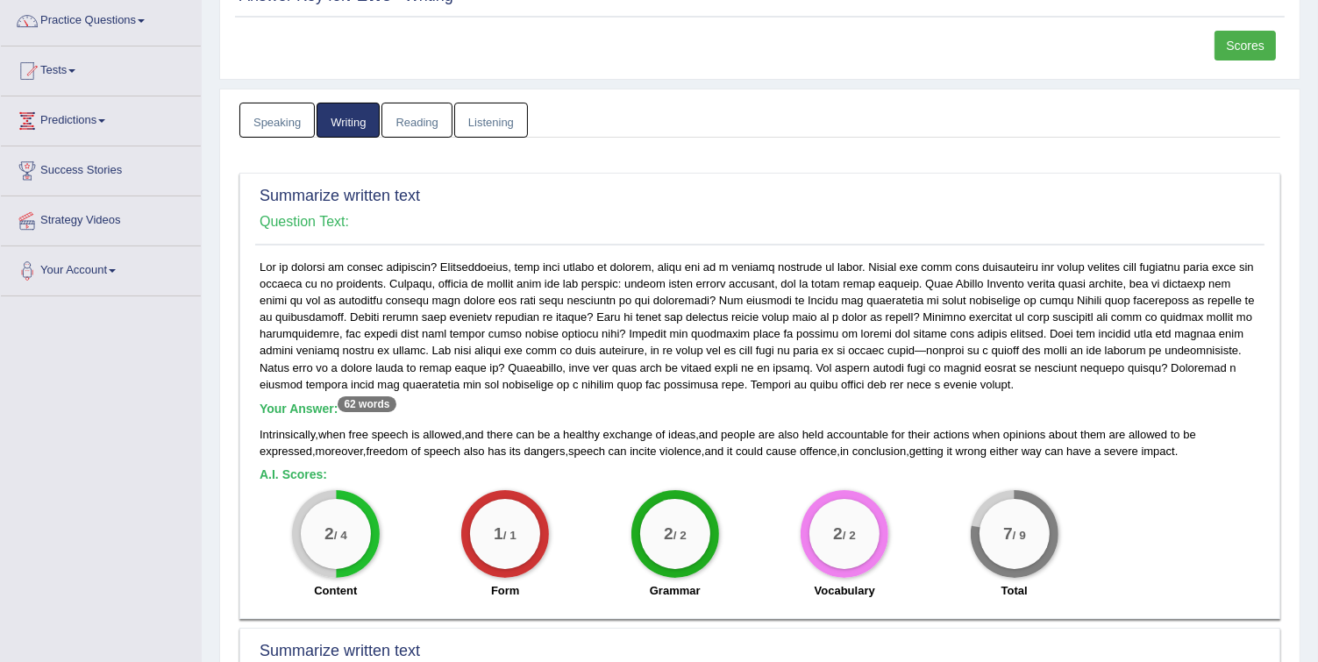
click at [366, 260] on div "Your Answer: 62 words Intrinsically , when free speech is allowed , and there c…" at bounding box center [759, 434] width 1009 height 351
click at [366, 262] on div "Your Answer: 62 words Intrinsically , when free speech is allowed , and there c…" at bounding box center [759, 434] width 1009 height 351
drag, startPoint x: 259, startPoint y: 425, endPoint x: 368, endPoint y: 421, distance: 109.7
click at [368, 421] on div "Your Answer: 62 words Intrinsically , when free speech is allowed , and there c…" at bounding box center [760, 431] width 1000 height 58
click at [366, 444] on span "freedom" at bounding box center [387, 450] width 42 height 13
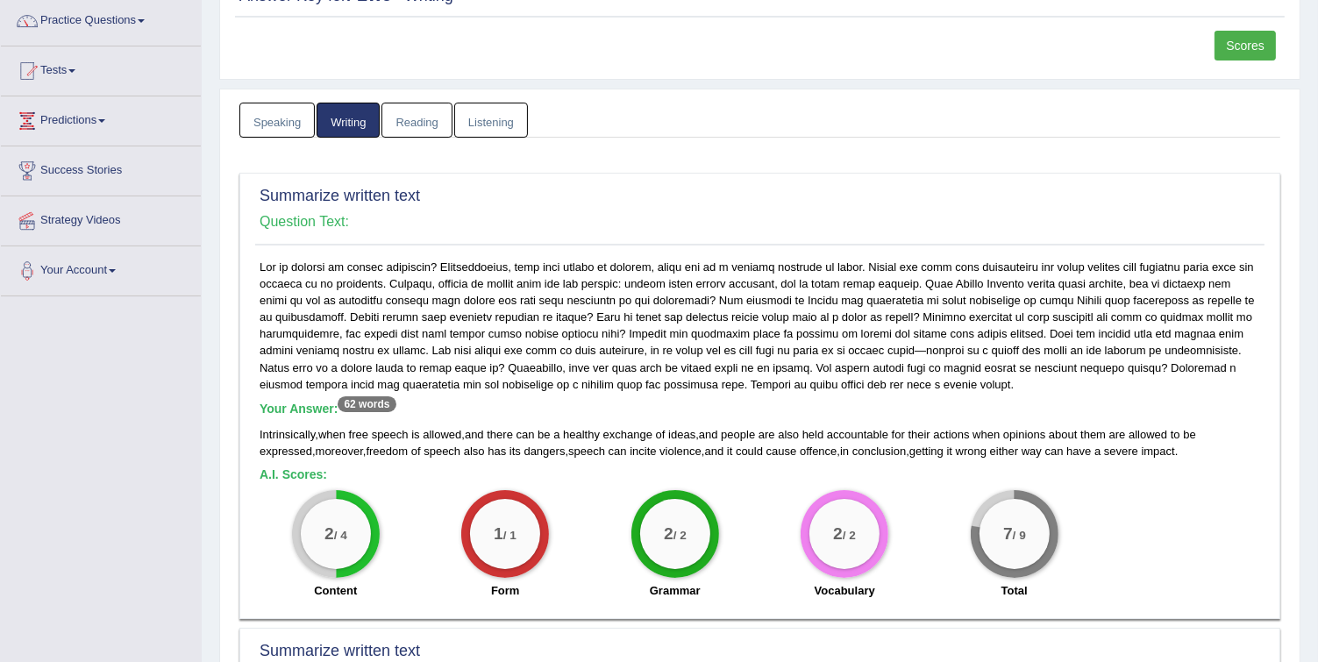
click at [289, 429] on span "Intrinsically" at bounding box center [287, 434] width 55 height 13
drag, startPoint x: 877, startPoint y: 262, endPoint x: 928, endPoint y: 262, distance: 51.7
click at [928, 262] on div "Your Answer: 62 words Intrinsically , when free speech is allowed , and there c…" at bounding box center [759, 434] width 1009 height 351
click at [995, 316] on div "Your Answer: 62 words Intrinsically , when free speech is allowed , and there c…" at bounding box center [759, 434] width 1009 height 351
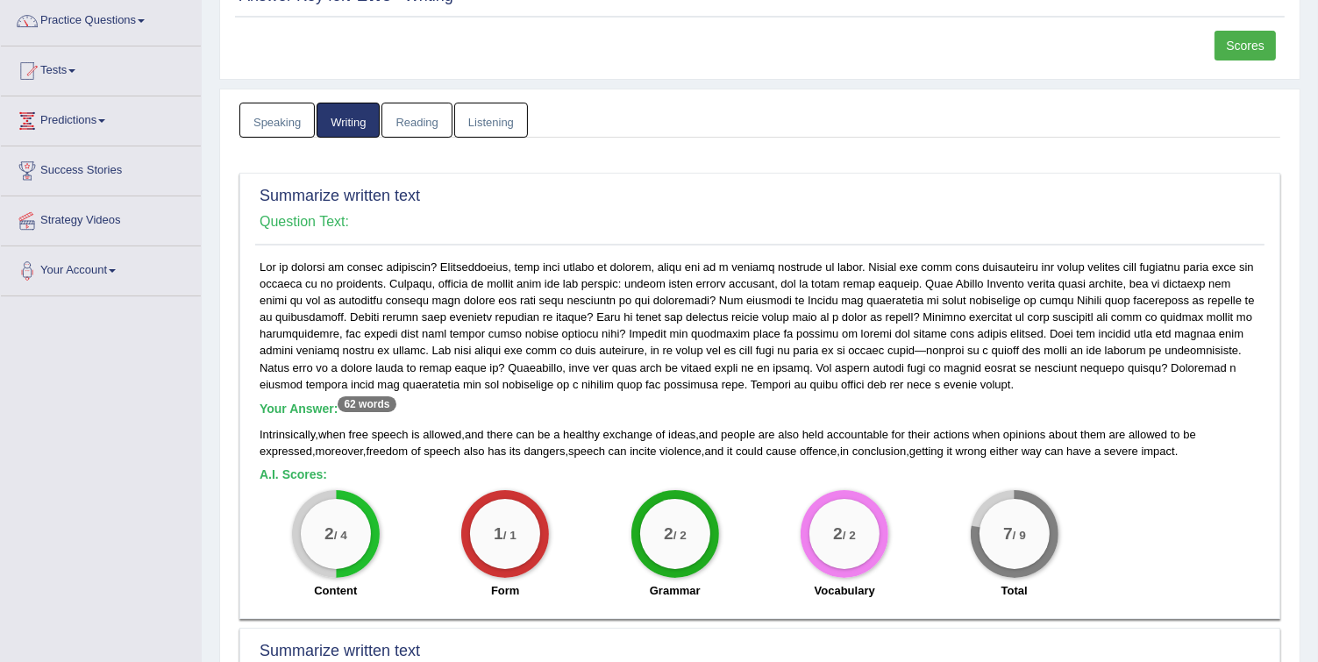
drag, startPoint x: 320, startPoint y: 525, endPoint x: 365, endPoint y: 537, distance: 46.4
click at [365, 537] on div "2 / 4" at bounding box center [336, 534] width 70 height 70
drag, startPoint x: 615, startPoint y: 431, endPoint x: 621, endPoint y: 423, distance: 9.5
click at [618, 421] on div "Your Answer: 62 words Intrinsically , when free speech is allowed , and there c…" at bounding box center [760, 431] width 1000 height 58
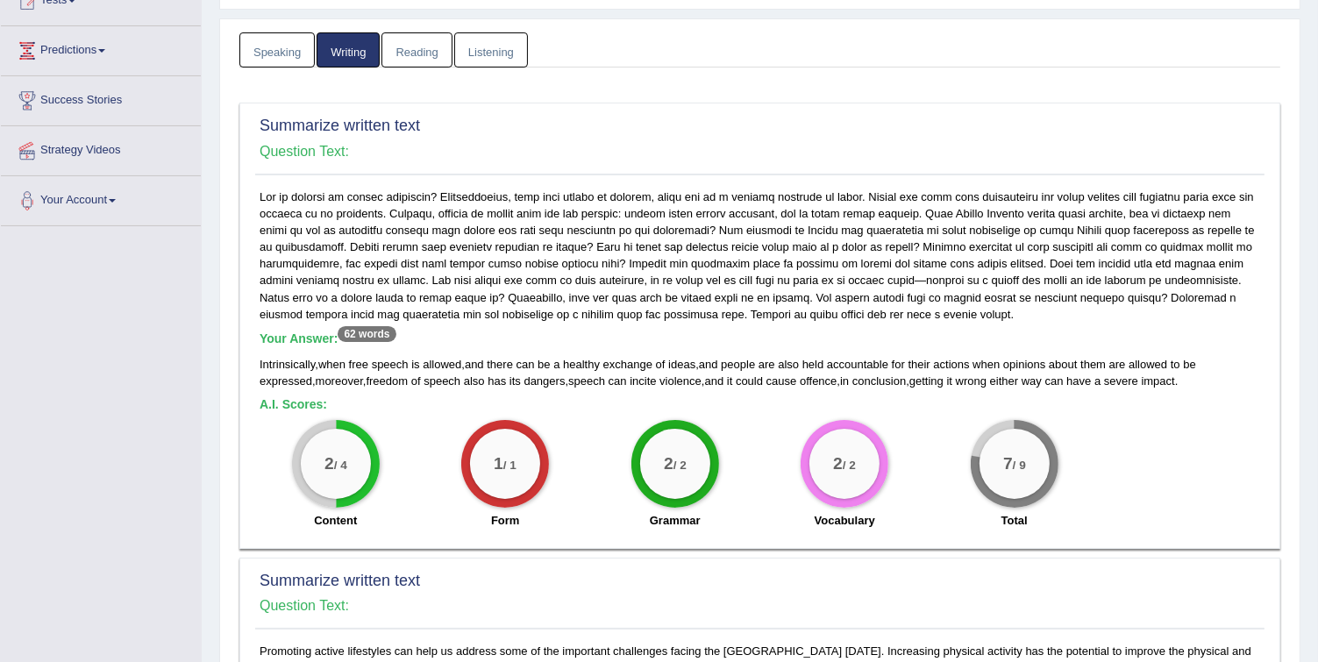
click at [1028, 463] on div "7 / 9" at bounding box center [1014, 464] width 70 height 70
drag, startPoint x: 1030, startPoint y: 463, endPoint x: 1020, endPoint y: 464, distance: 9.7
click at [1020, 464] on div "7 / 9" at bounding box center [1014, 464] width 70 height 70
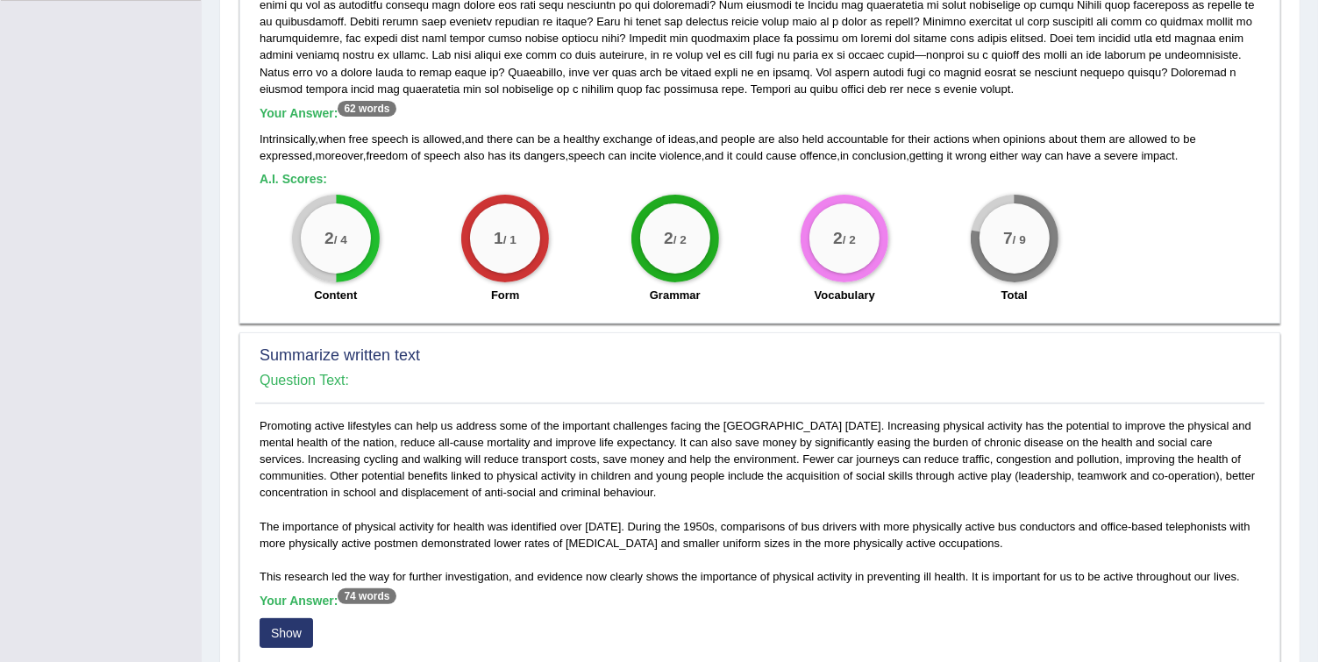
scroll to position [413, 0]
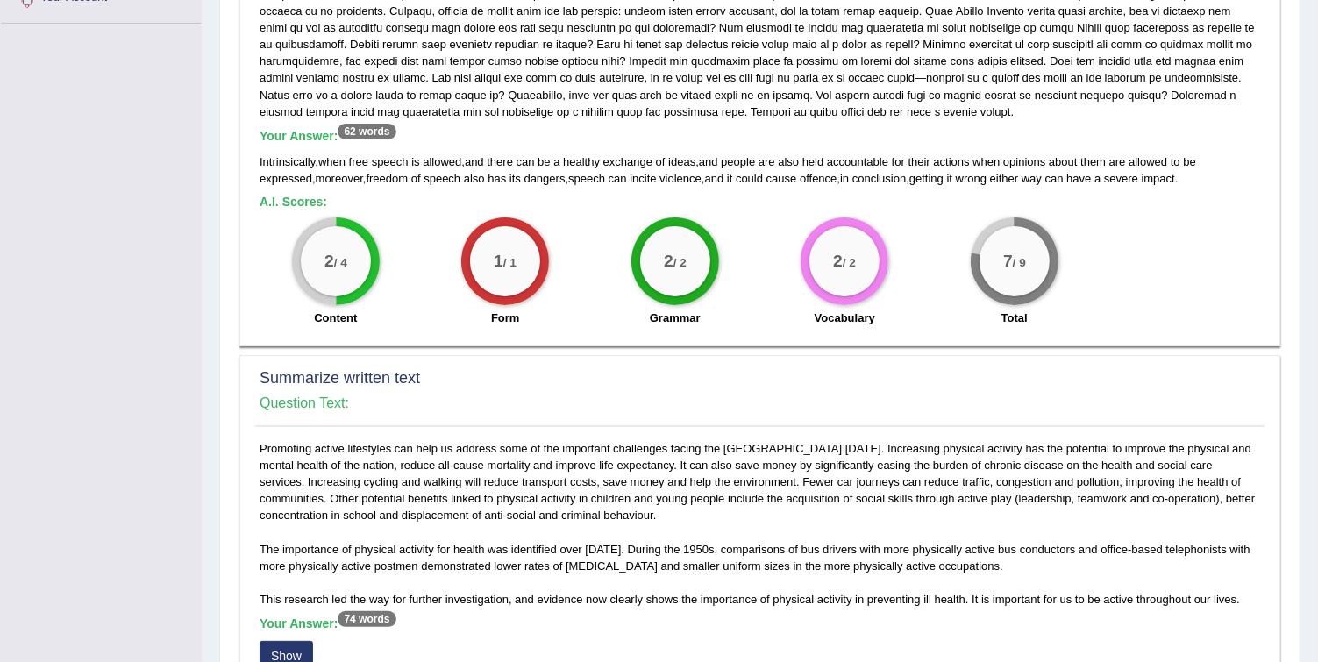
click at [877, 442] on div "Promoting active lifestyles can help us address some of the important challenge…" at bounding box center [759, 632] width 1009 height 385
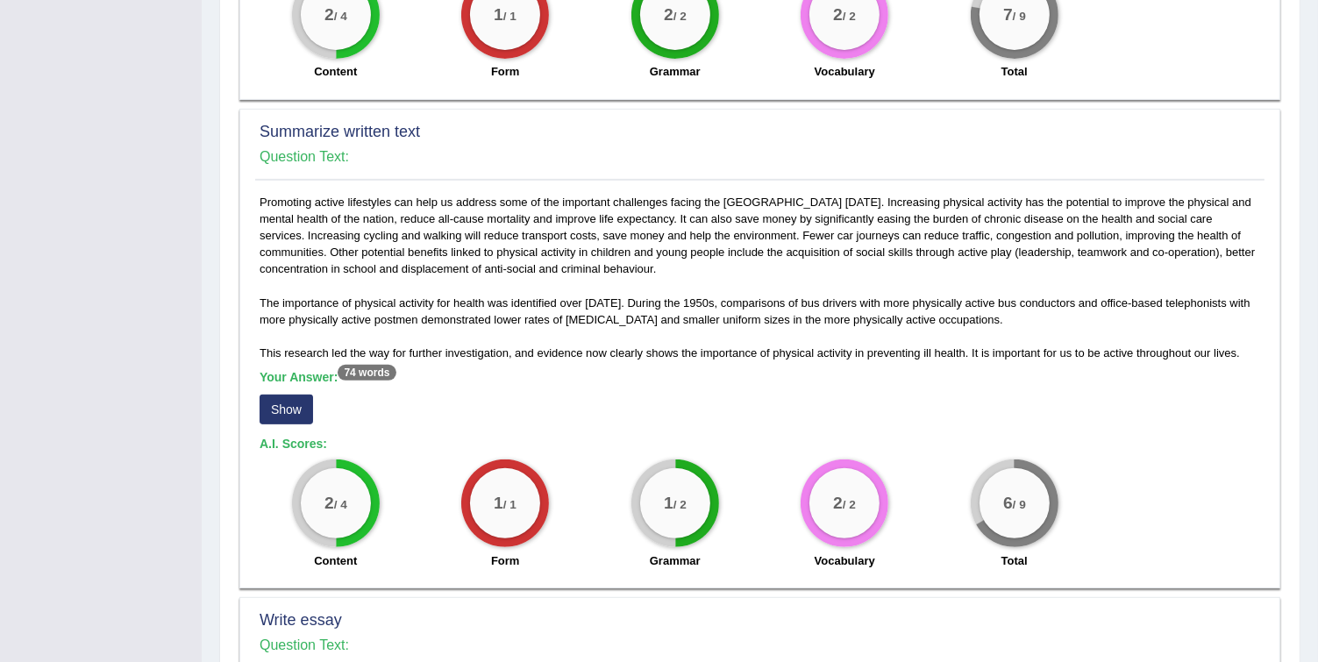
scroll to position [764, 0]
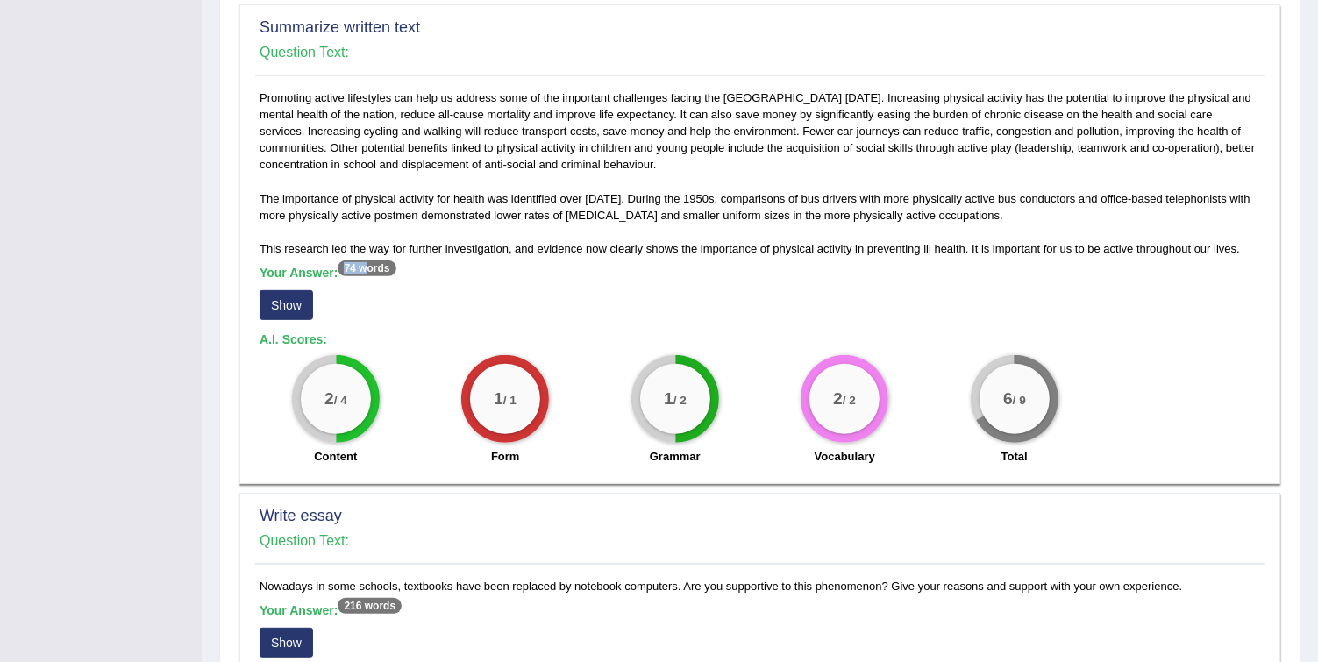
drag, startPoint x: 343, startPoint y: 269, endPoint x: 363, endPoint y: 267, distance: 20.2
click at [363, 267] on sup "74 words" at bounding box center [367, 268] width 58 height 16
drag, startPoint x: 363, startPoint y: 267, endPoint x: 375, endPoint y: 293, distance: 28.2
click at [375, 293] on div "Your Answer: 74 words Show" at bounding box center [760, 295] width 1000 height 59
click at [281, 295] on button "Show" at bounding box center [286, 305] width 53 height 30
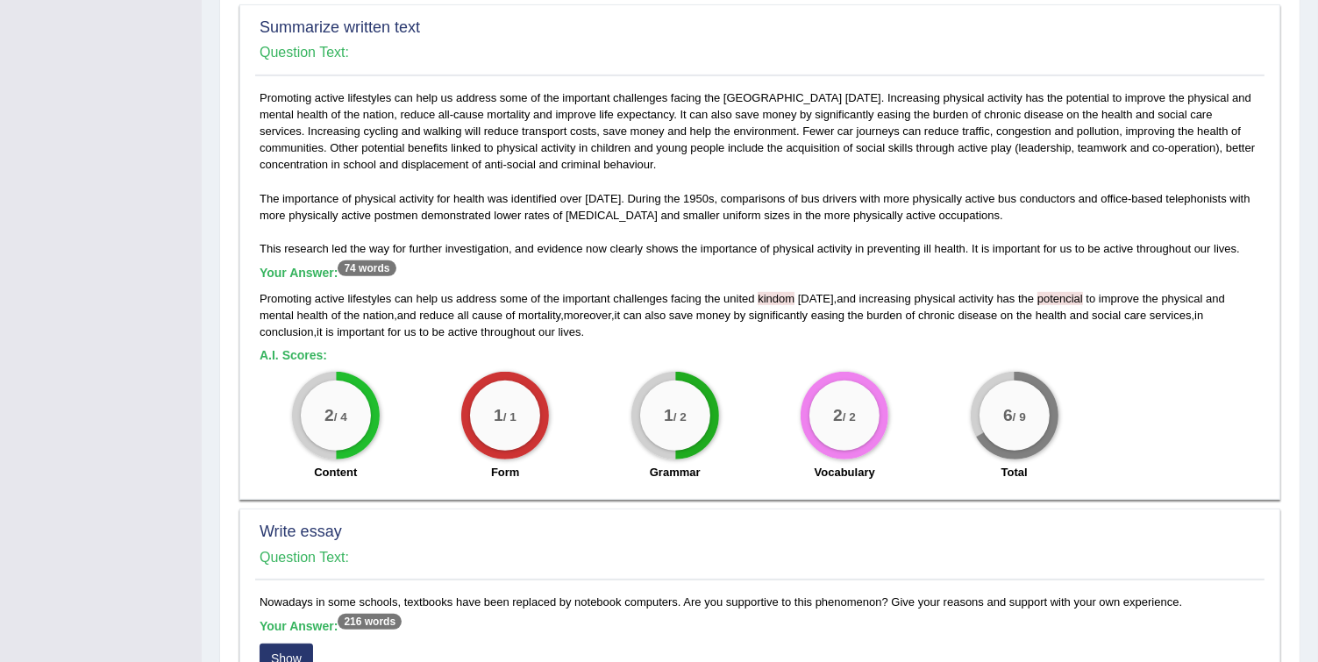
click at [786, 305] on div "Promoting active lifestyles can help us address some of the important challenge…" at bounding box center [760, 315] width 1000 height 50
click at [786, 299] on span "kindom" at bounding box center [775, 298] width 37 height 13
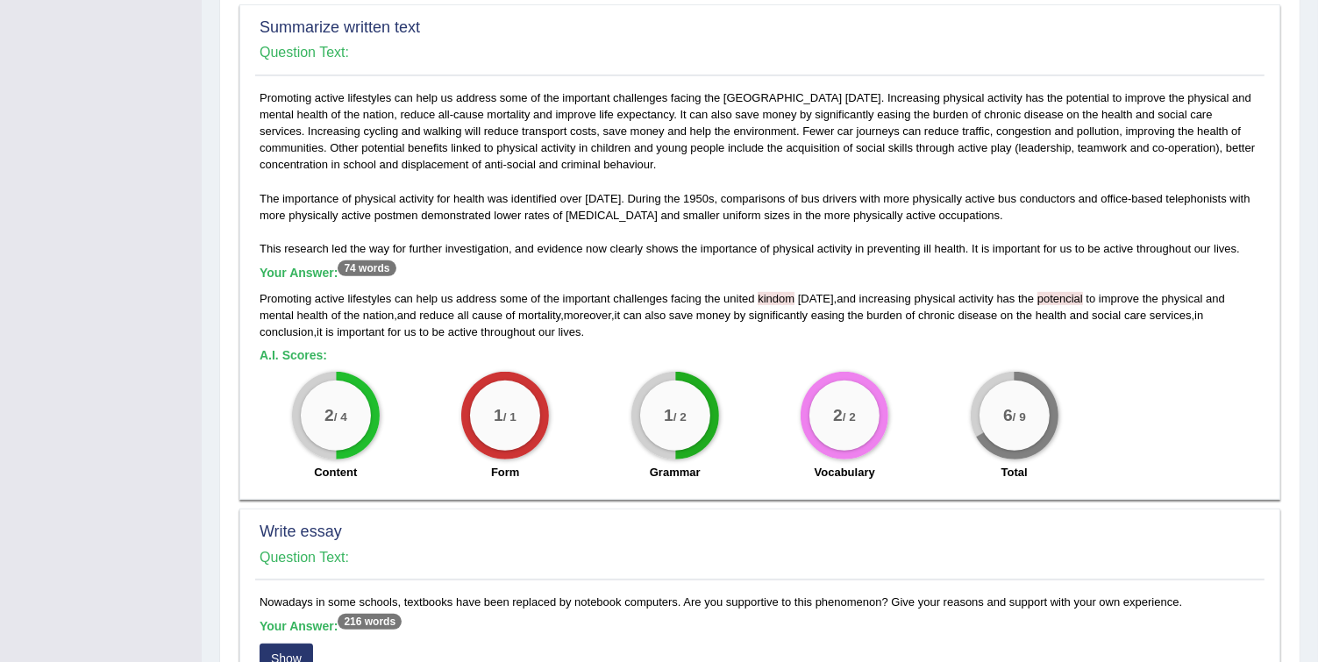
click at [1064, 334] on div "Promoting active lifestyles can help us address some of the important challenge…" at bounding box center [760, 315] width 1000 height 50
click at [1056, 296] on span "potencial" at bounding box center [1060, 298] width 46 height 13
drag, startPoint x: 1056, startPoint y: 296, endPoint x: 1054, endPoint y: 305, distance: 8.9
click at [1054, 309] on span "health" at bounding box center [1050, 315] width 31 height 13
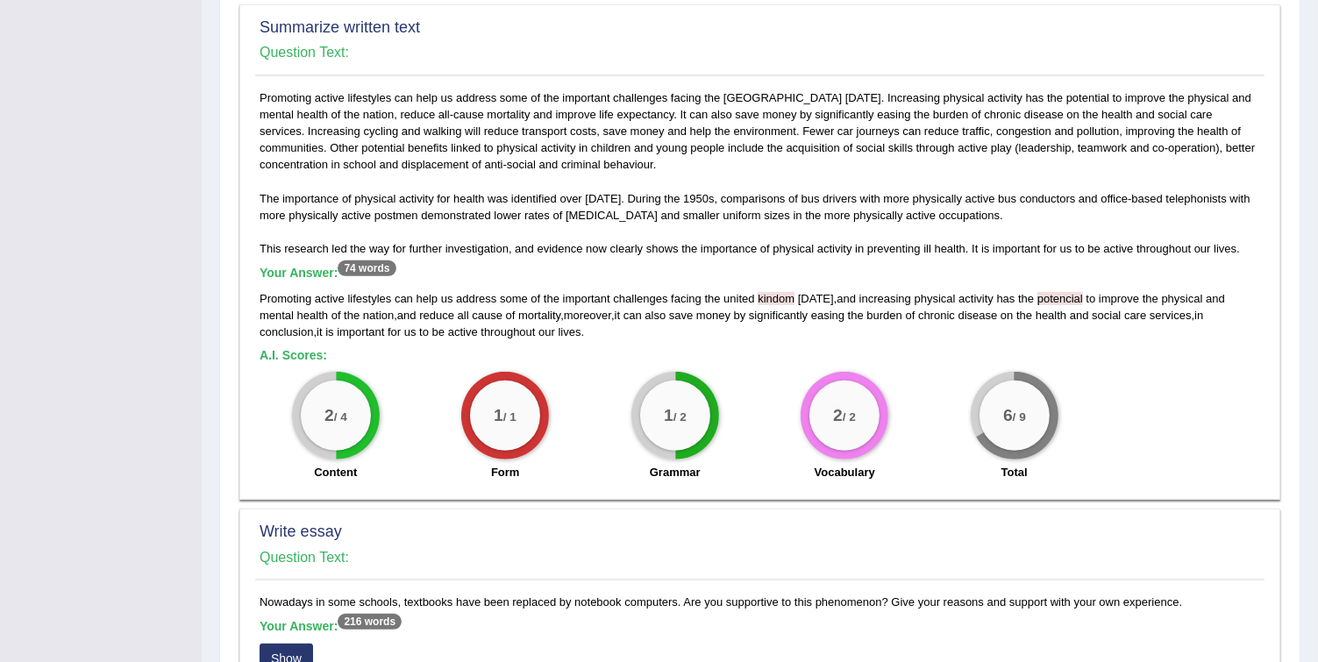
click at [1052, 294] on span "potencial" at bounding box center [1060, 298] width 46 height 13
drag, startPoint x: 664, startPoint y: 414, endPoint x: 698, endPoint y: 413, distance: 34.2
click at [698, 413] on div "1 / 2" at bounding box center [675, 415] width 70 height 70
click at [360, 407] on div "2 / 4" at bounding box center [336, 415] width 70 height 70
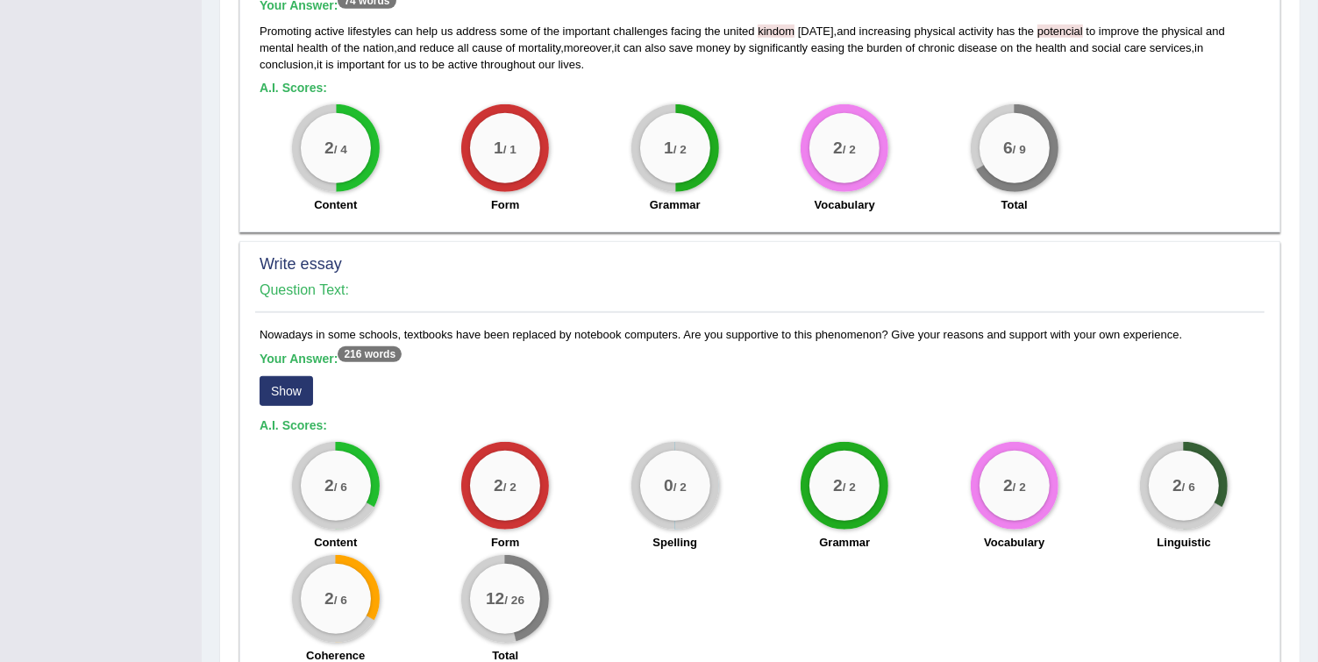
scroll to position [1114, 0]
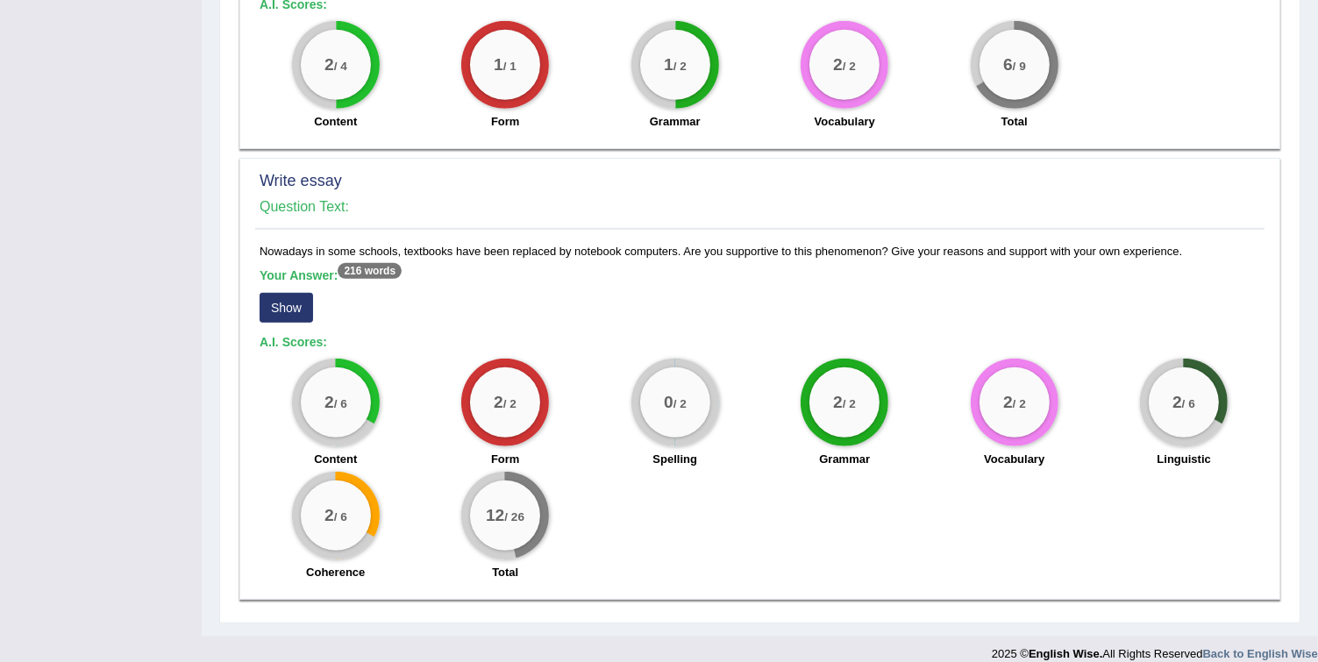
click at [275, 309] on button "Show" at bounding box center [286, 308] width 53 height 30
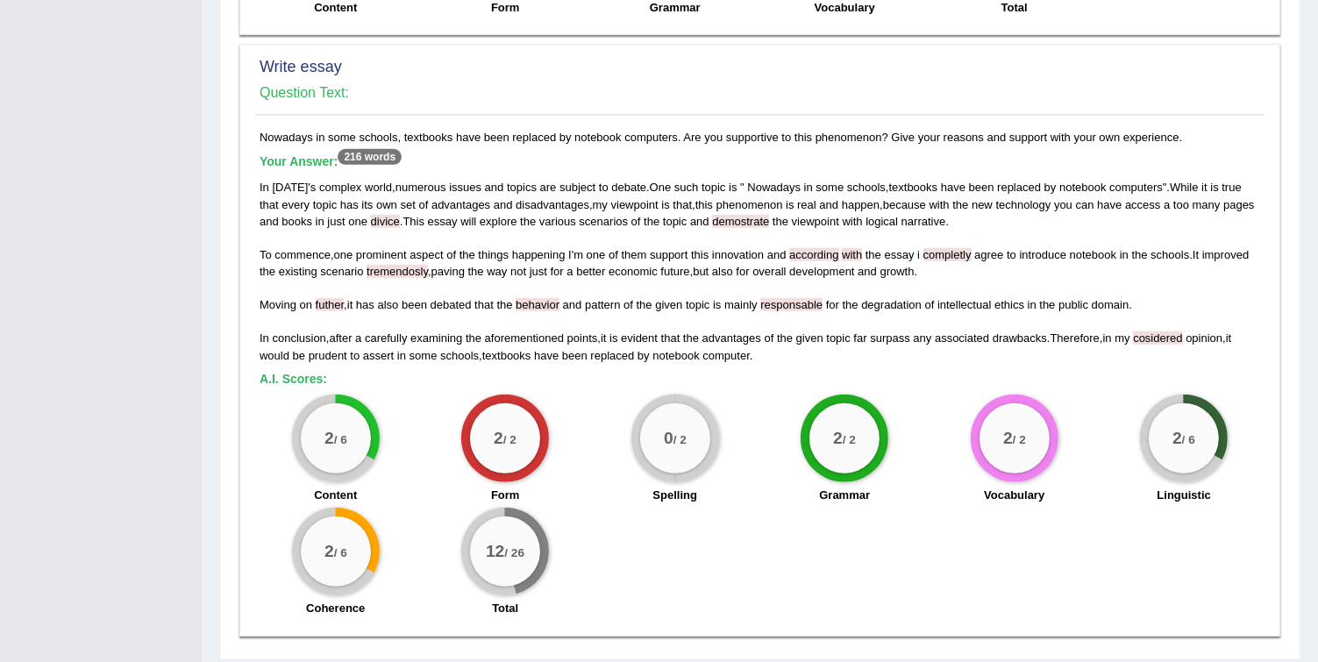
scroll to position [1281, 0]
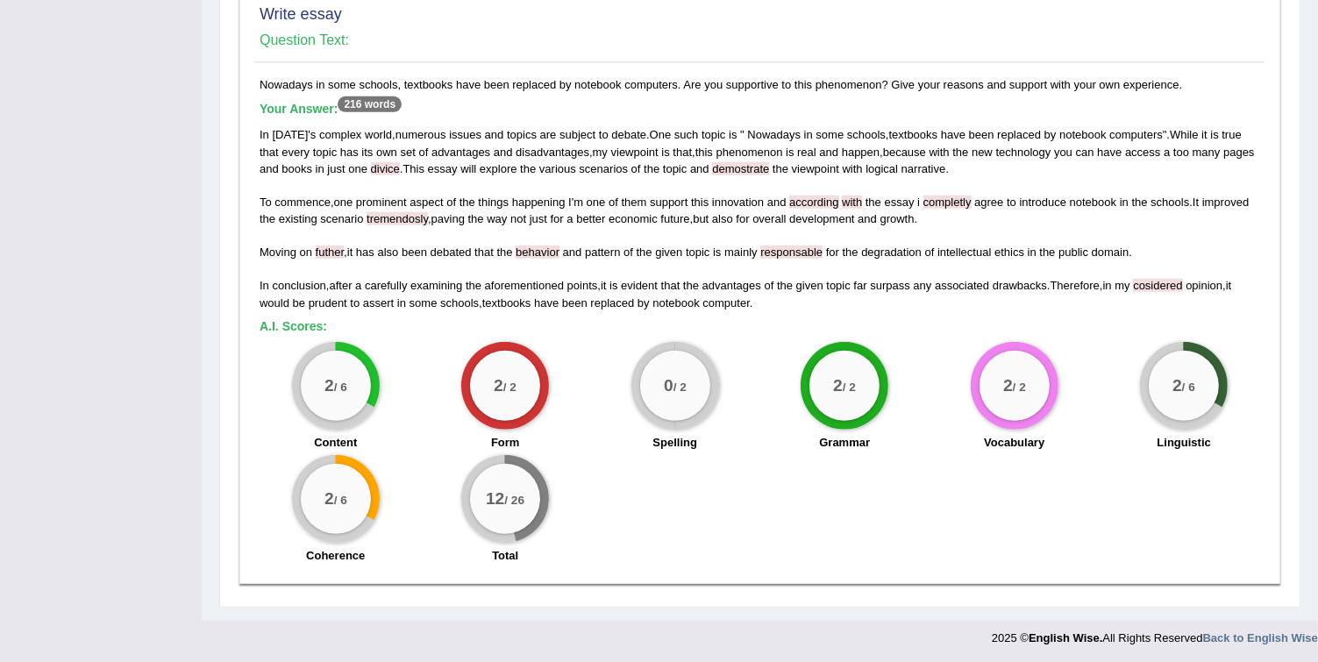
click at [337, 245] on span "futher" at bounding box center [330, 251] width 29 height 13
click at [334, 245] on span "futher" at bounding box center [330, 251] width 29 height 13
click at [713, 162] on div "In today ' s complex world , numerous issues and topics are subject to debate .…" at bounding box center [760, 218] width 1000 height 184
click at [395, 162] on span "divice" at bounding box center [385, 168] width 29 height 13
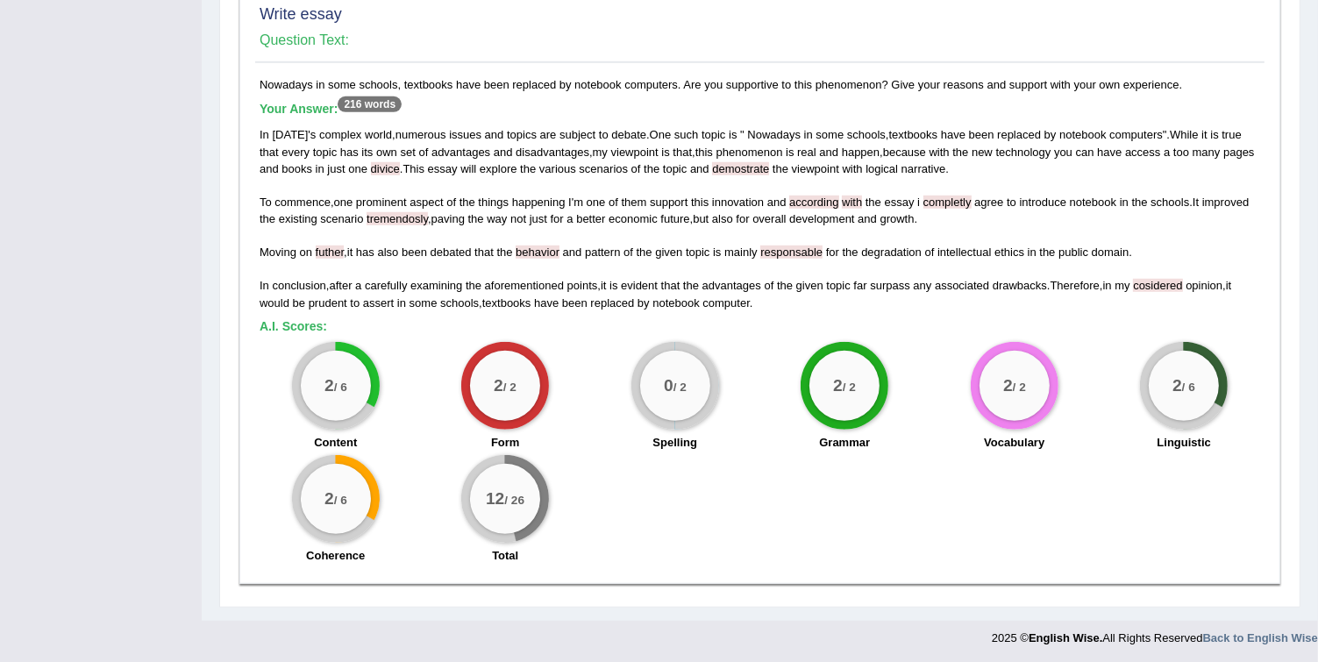
click at [372, 165] on span "divice" at bounding box center [385, 168] width 29 height 13
click at [302, 198] on span "commence" at bounding box center [302, 202] width 56 height 13
click at [436, 205] on span "aspect" at bounding box center [425, 202] width 33 height 13
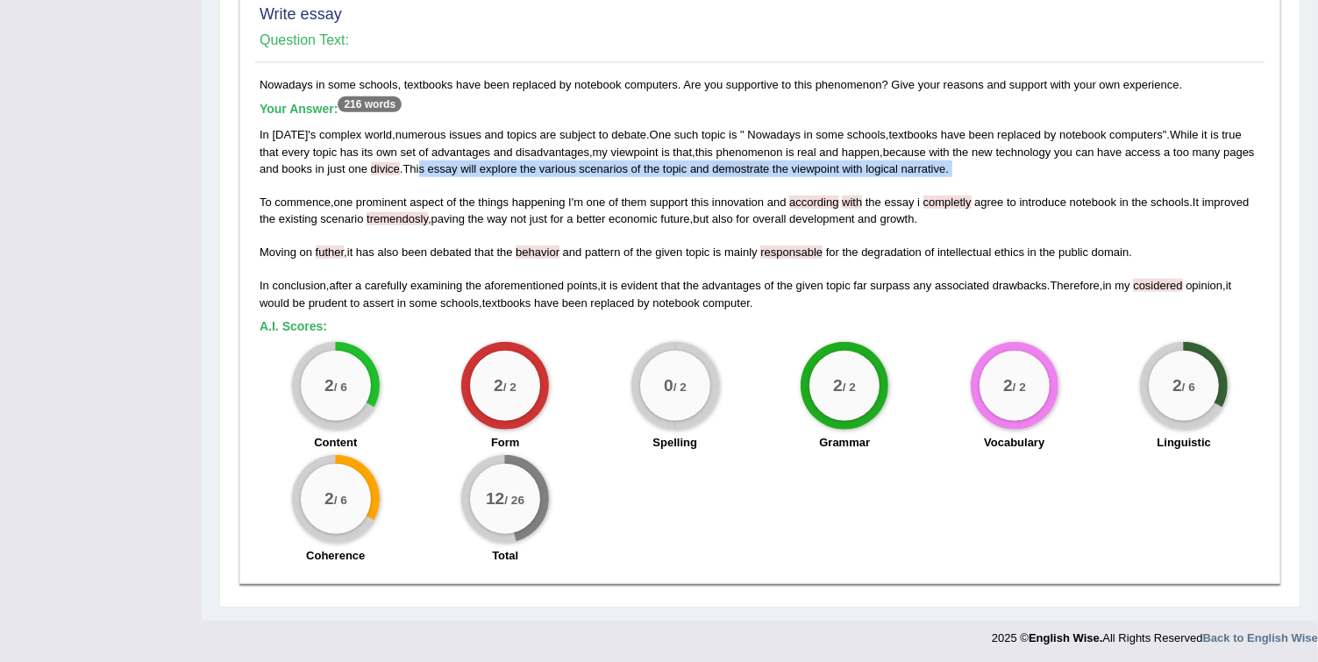
drag, startPoint x: 423, startPoint y: 170, endPoint x: 999, endPoint y: 179, distance: 576.1
click at [999, 179] on div "In today ' s complex world , numerous issues and topics are subject to debate .…" at bounding box center [760, 218] width 1000 height 184
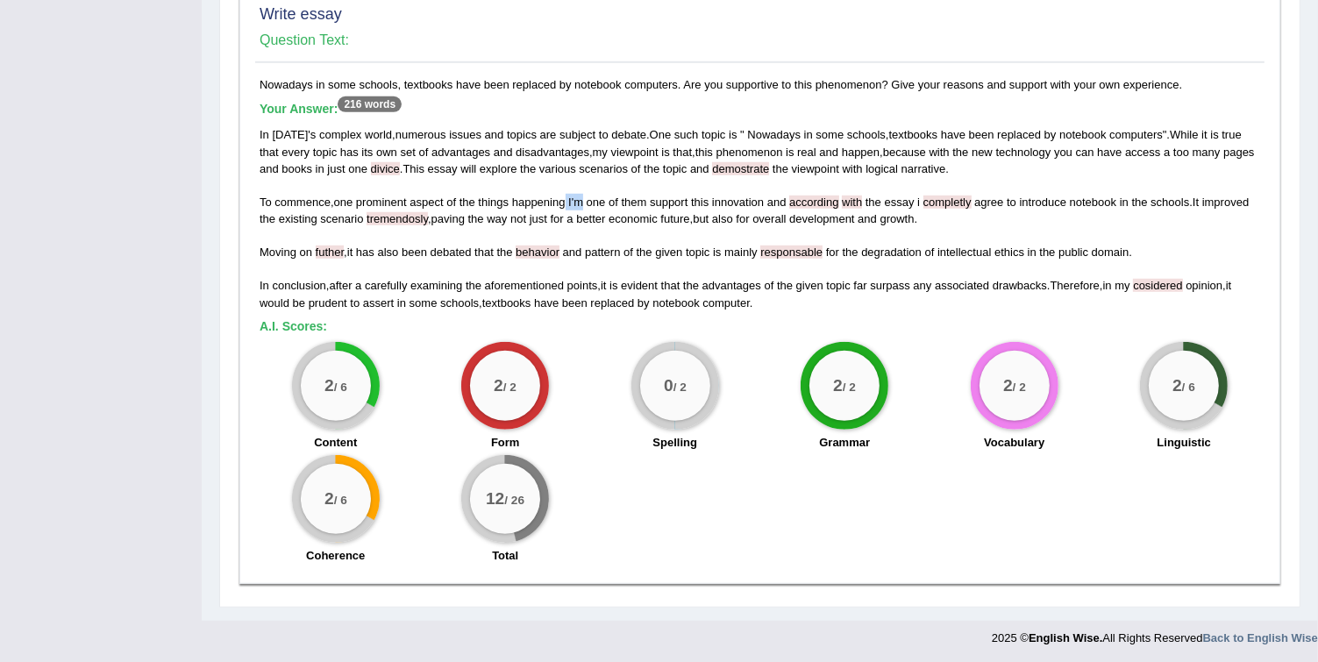
drag, startPoint x: 570, startPoint y: 203, endPoint x: 585, endPoint y: 202, distance: 14.9
click at [585, 202] on div "In today ' s complex world , numerous issues and topics are subject to debate .…" at bounding box center [760, 218] width 1000 height 184
click at [583, 202] on span "m" at bounding box center [578, 202] width 10 height 13
drag, startPoint x: 547, startPoint y: 199, endPoint x: 598, endPoint y: 198, distance: 50.9
click at [598, 198] on div "In today ' s complex world , numerous issues and topics are subject to debate .…" at bounding box center [760, 218] width 1000 height 184
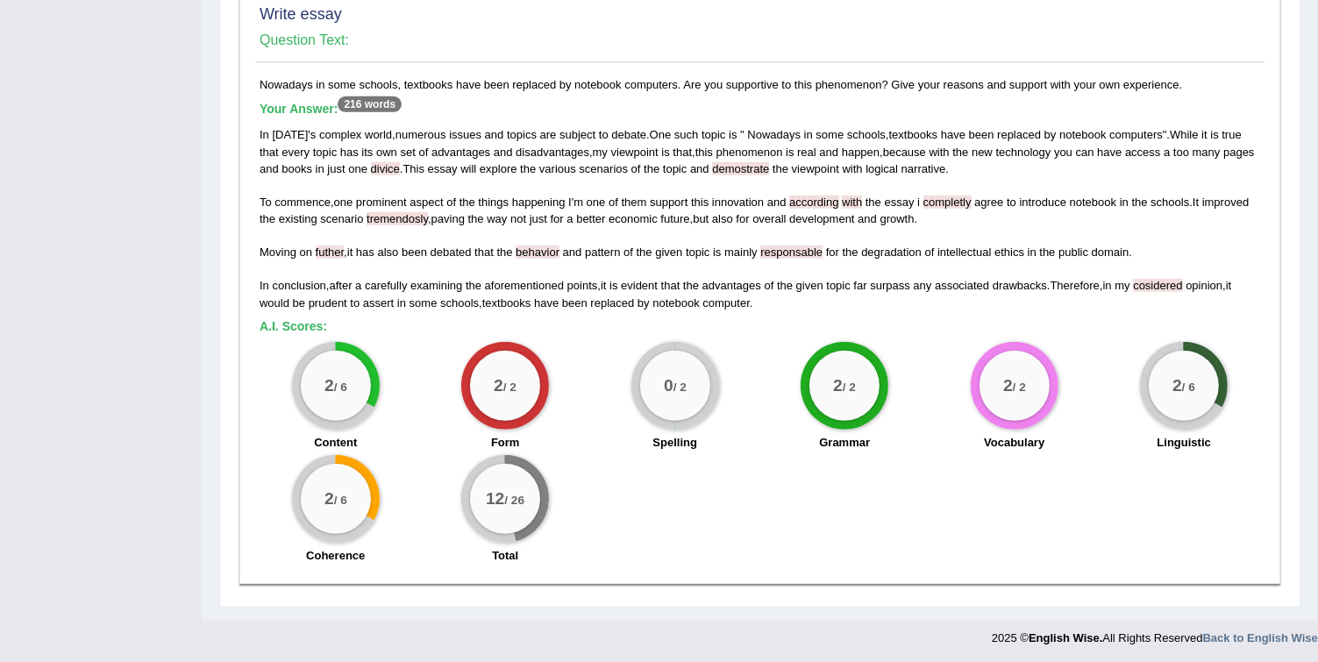
drag, startPoint x: 598, startPoint y: 198, endPoint x: 601, endPoint y: 231, distance: 33.4
click at [601, 231] on div "In today ' s complex world , numerous issues and topics are subject to debate .…" at bounding box center [760, 218] width 1000 height 184
drag, startPoint x: 459, startPoint y: 200, endPoint x: 662, endPoint y: 204, distance: 202.6
click at [662, 204] on div "In today ' s complex world , numerous issues and topics are subject to debate .…" at bounding box center [760, 218] width 1000 height 184
drag, startPoint x: 662, startPoint y: 204, endPoint x: 642, endPoint y: 210, distance: 21.1
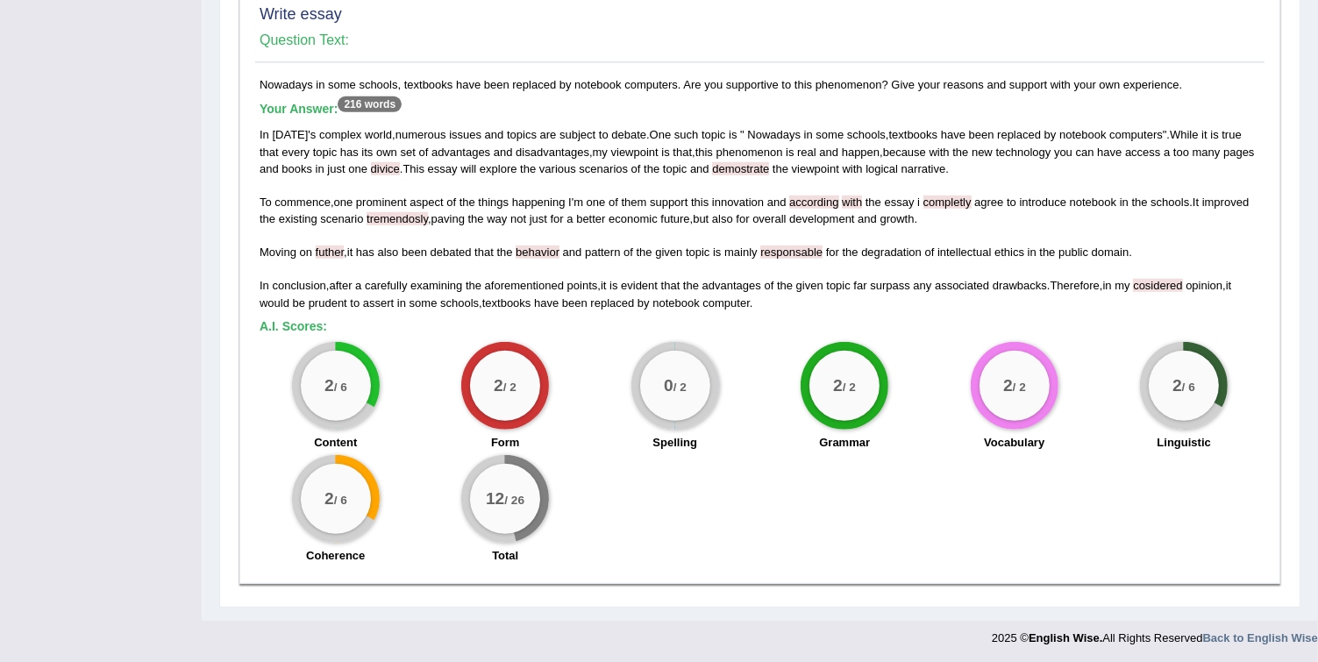
click at [642, 212] on span "economic" at bounding box center [632, 218] width 49 height 13
drag, startPoint x: 320, startPoint y: 388, endPoint x: 345, endPoint y: 388, distance: 24.5
click at [345, 388] on div "2 / 6" at bounding box center [336, 386] width 70 height 70
drag, startPoint x: 345, startPoint y: 388, endPoint x: 471, endPoint y: 329, distance: 139.2
click at [471, 329] on h5 "A.I. Scores:" at bounding box center [760, 326] width 1000 height 13
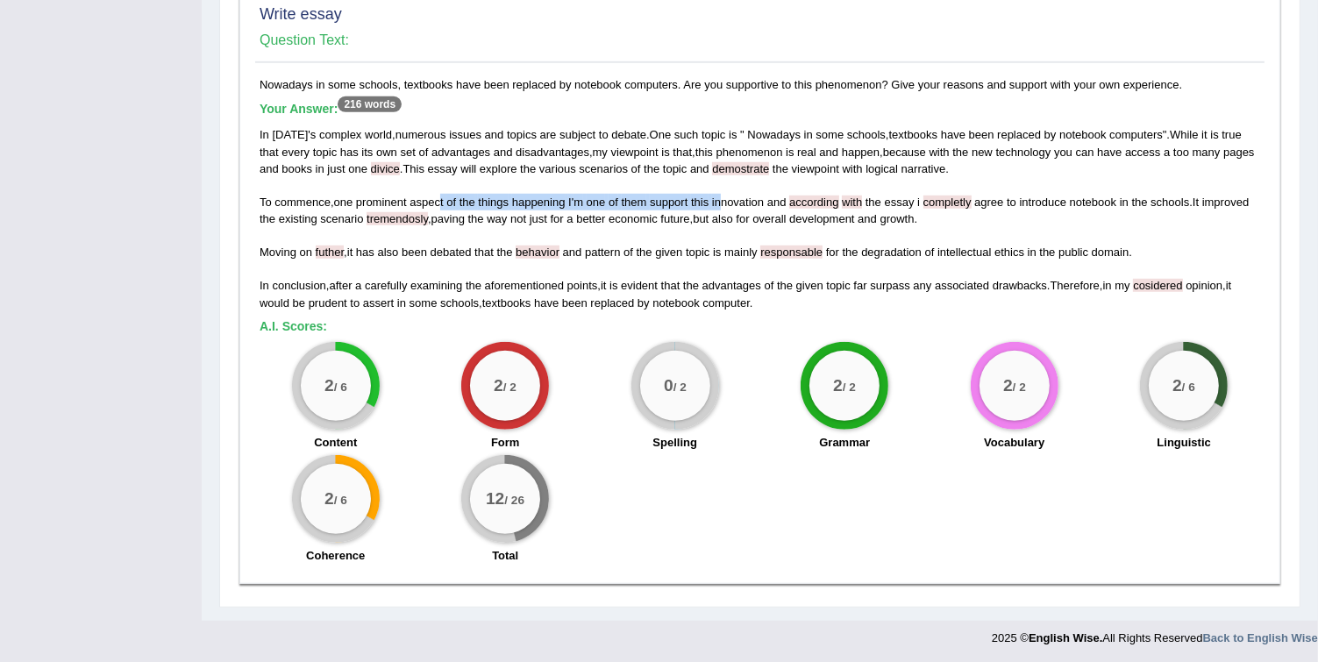
drag, startPoint x: 442, startPoint y: 198, endPoint x: 725, endPoint y: 197, distance: 283.2
click at [725, 197] on div "In today ' s complex world , numerous issues and topics are subject to debate .…" at bounding box center [760, 218] width 1000 height 184
click at [494, 198] on span "things" at bounding box center [493, 202] width 31 height 13
click at [498, 200] on span "things" at bounding box center [493, 202] width 31 height 13
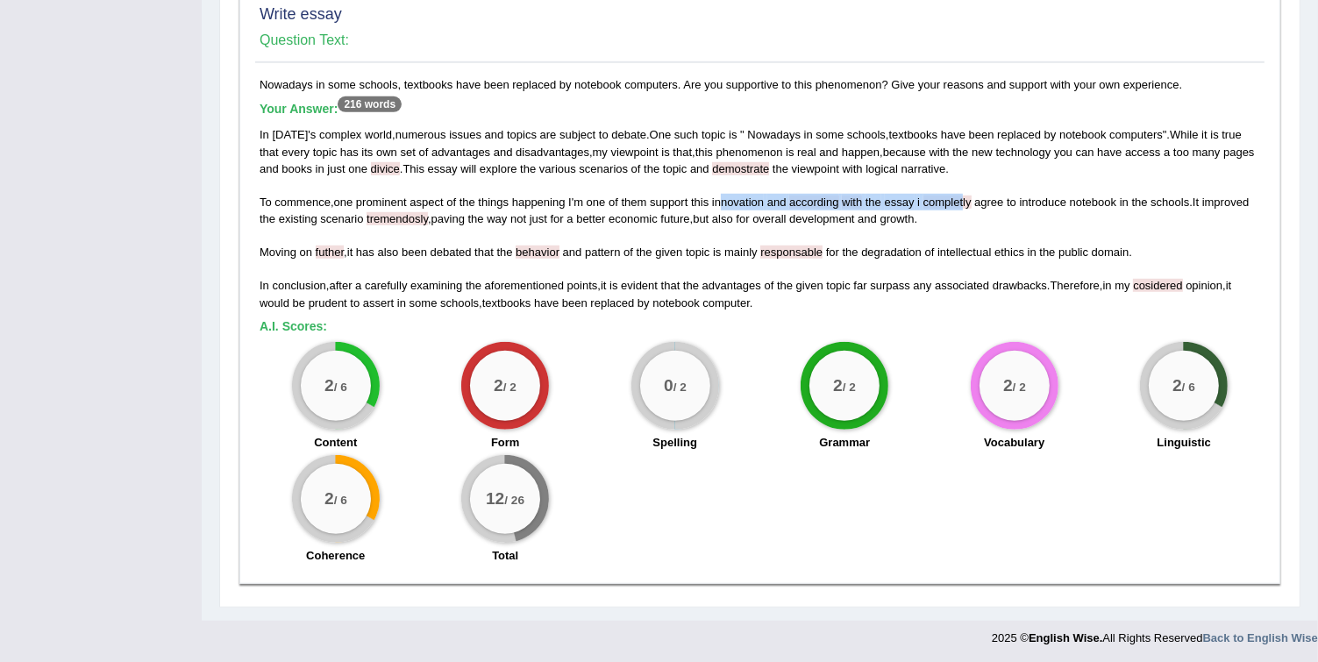
drag, startPoint x: 726, startPoint y: 200, endPoint x: 968, endPoint y: 201, distance: 242.0
click at [968, 201] on div "In today ' s complex world , numerous issues and topics are subject to debate .…" at bounding box center [760, 218] width 1000 height 184
click at [881, 199] on span "the" at bounding box center [873, 202] width 16 height 13
click at [415, 216] on span "tremendosly" at bounding box center [396, 218] width 61 height 13
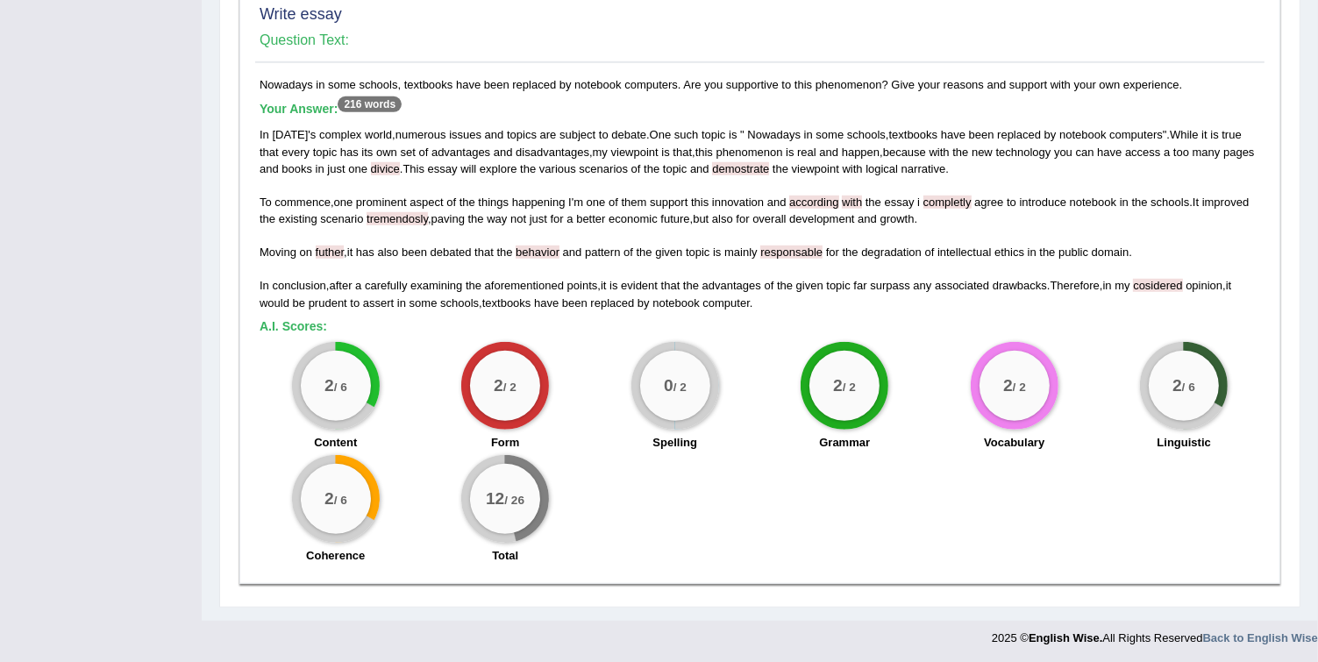
click at [326, 252] on span "futher" at bounding box center [330, 251] width 29 height 13
click at [325, 252] on span "futher" at bounding box center [330, 251] width 29 height 13
click at [459, 254] on span "debated" at bounding box center [450, 251] width 41 height 13
click at [512, 252] on span "the" at bounding box center [504, 251] width 16 height 13
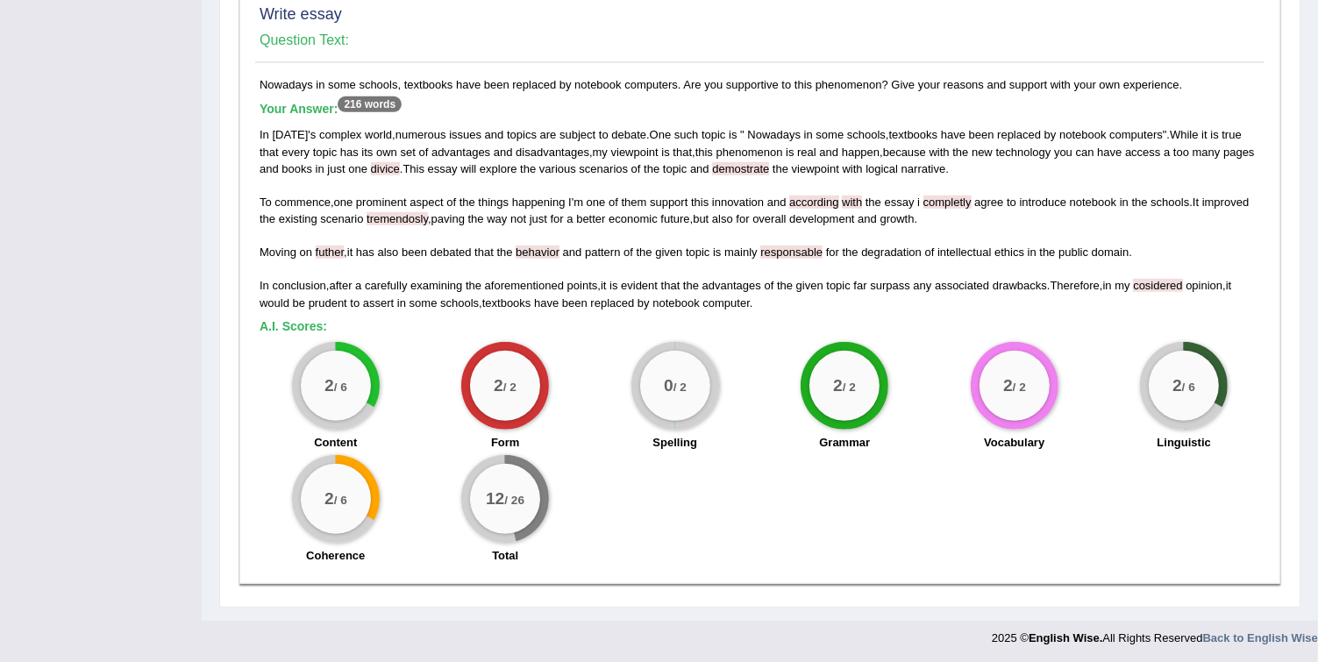
click at [544, 246] on span "behavior" at bounding box center [538, 251] width 44 height 13
drag, startPoint x: 288, startPoint y: 279, endPoint x: 560, endPoint y: 290, distance: 272.9
click at [560, 290] on div "In today ' s complex world , numerous issues and topics are subject to debate .…" at bounding box center [760, 218] width 1000 height 184
drag, startPoint x: 560, startPoint y: 290, endPoint x: 507, endPoint y: 294, distance: 53.6
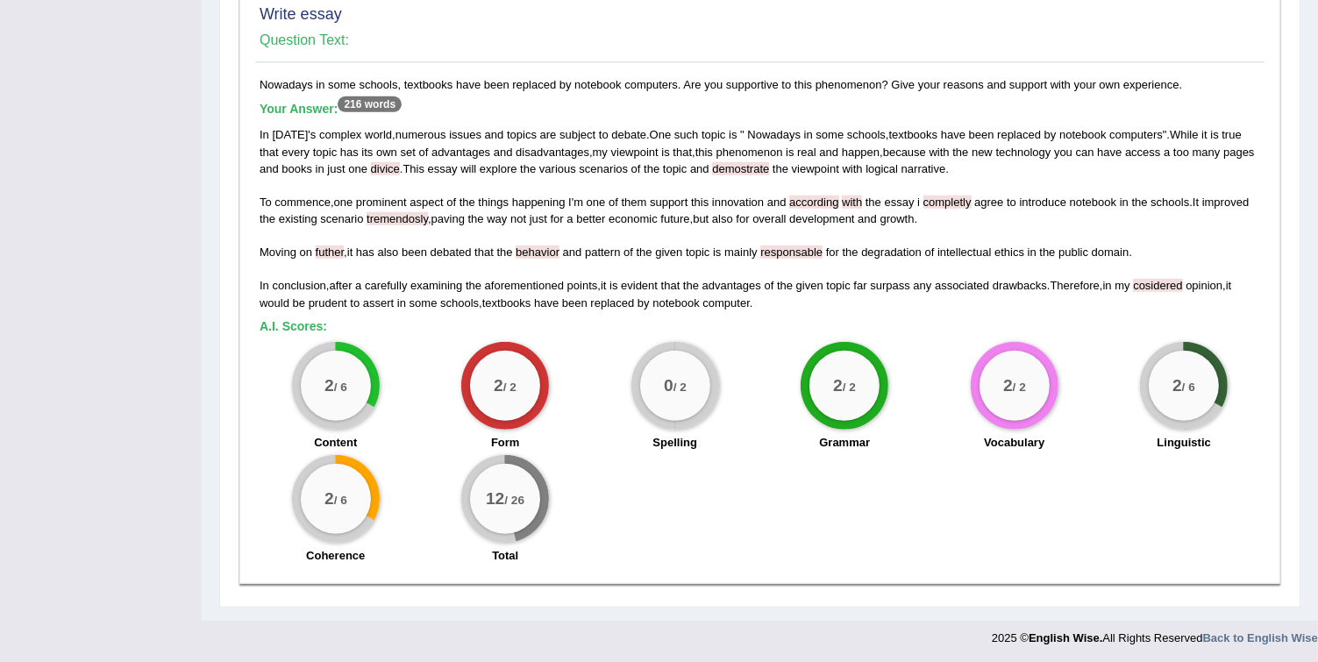
click at [507, 296] on span "textbooks" at bounding box center [506, 302] width 49 height 13
click at [825, 251] on div "In today ' s complex world , numerous issues and topics are subject to debate .…" at bounding box center [760, 218] width 1000 height 184
click at [796, 245] on span "responsable" at bounding box center [791, 251] width 62 height 13
click at [774, 267] on div "In today ' s complex world , numerous issues and topics are subject to debate .…" at bounding box center [760, 218] width 1000 height 184
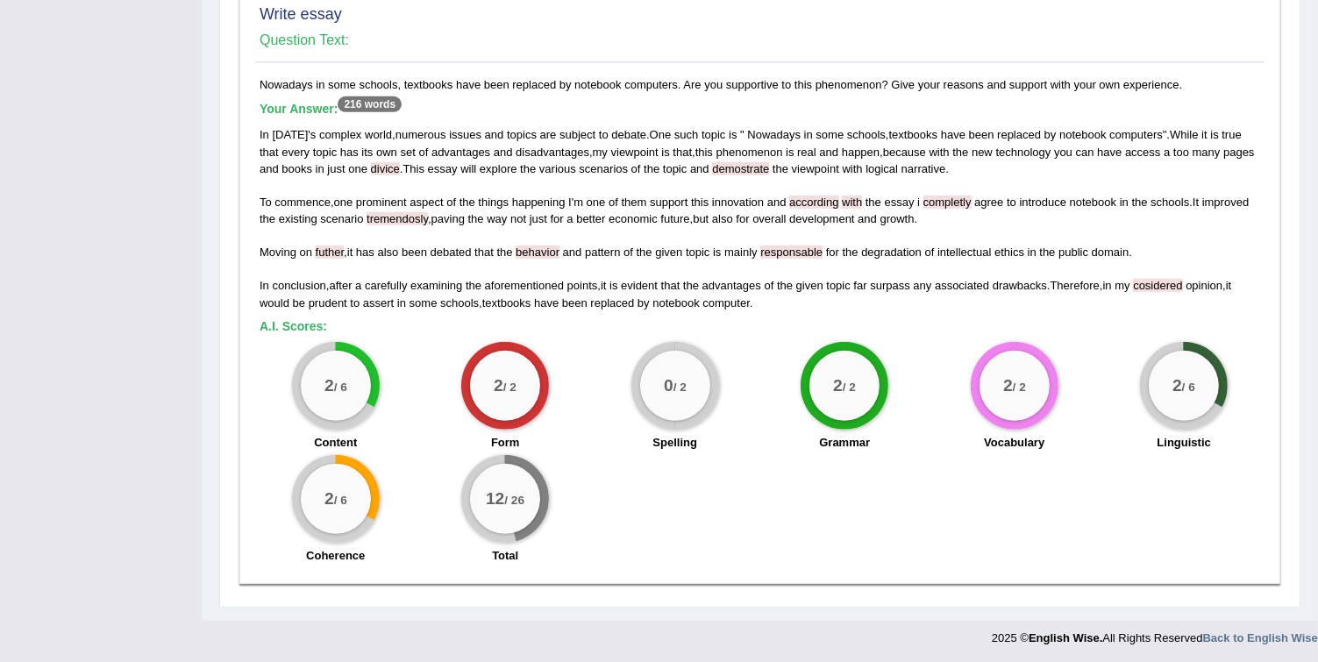
drag, startPoint x: 655, startPoint y: 382, endPoint x: 722, endPoint y: 379, distance: 67.6
click at [722, 379] on div "0 / 2 Spelling" at bounding box center [675, 398] width 170 height 113
drag, startPoint x: 309, startPoint y: 387, endPoint x: 355, endPoint y: 384, distance: 45.7
click at [355, 384] on div "2 / 6" at bounding box center [336, 386] width 70 height 70
drag, startPoint x: 324, startPoint y: 499, endPoint x: 362, endPoint y: 502, distance: 37.9
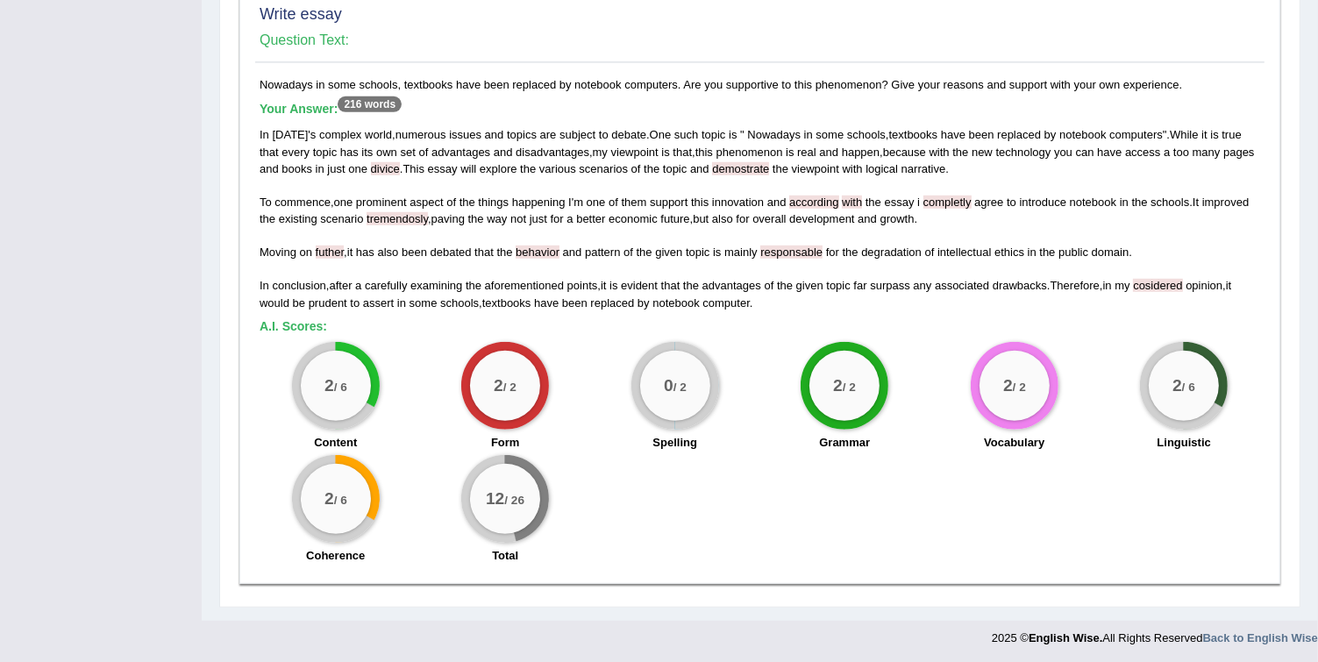
click at [362, 502] on div "2 / 6" at bounding box center [336, 499] width 70 height 70
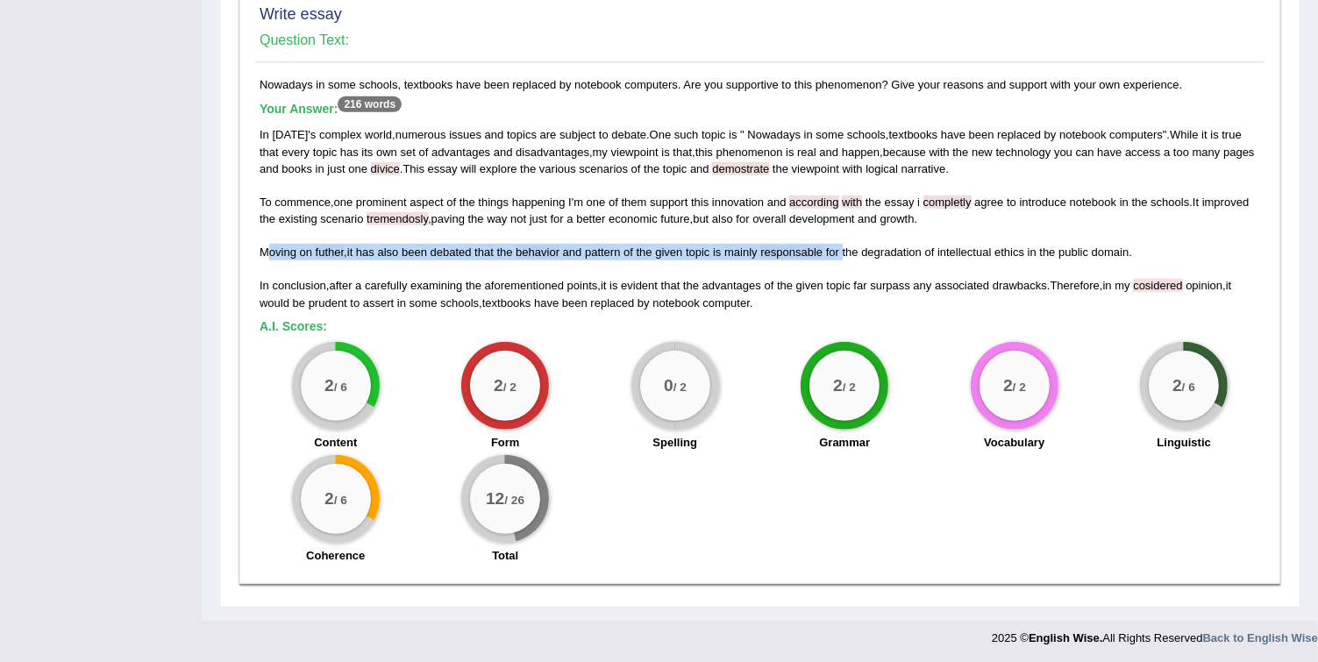
drag, startPoint x: 264, startPoint y: 252, endPoint x: 845, endPoint y: 257, distance: 581.3
click at [845, 257] on div "In today ' s complex world , numerous issues and topics are subject to debate .…" at bounding box center [760, 218] width 1000 height 184
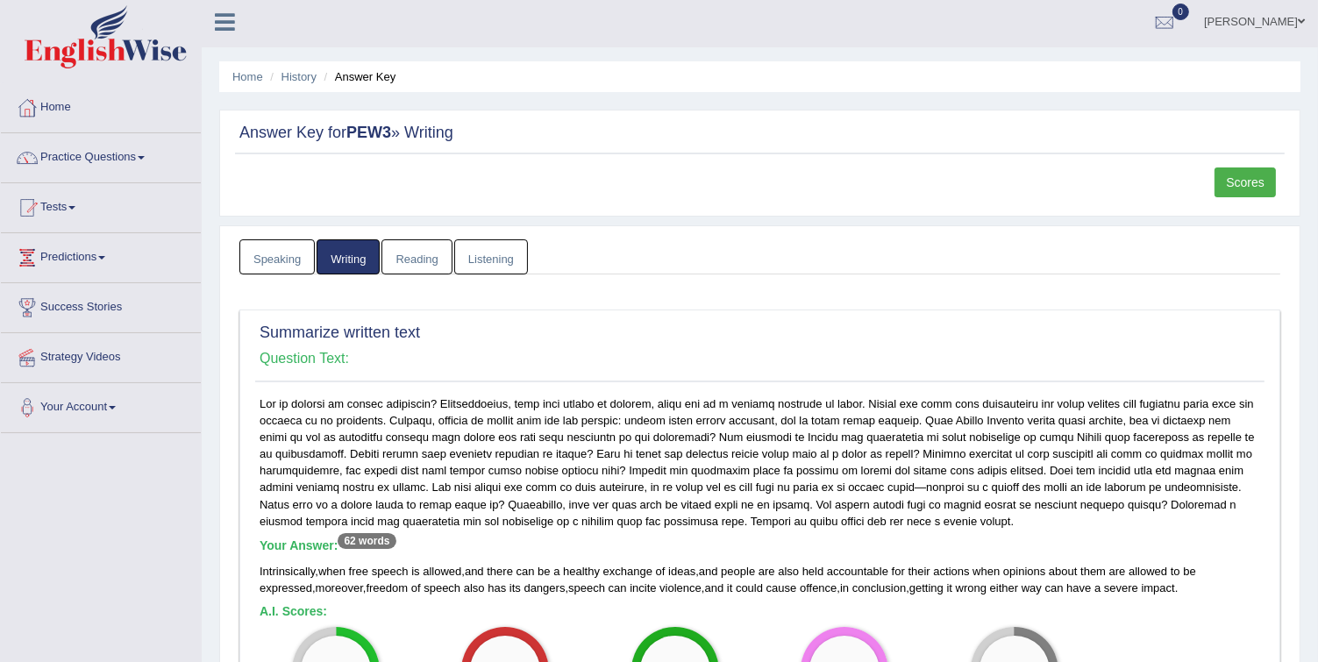
scroll to position [0, 0]
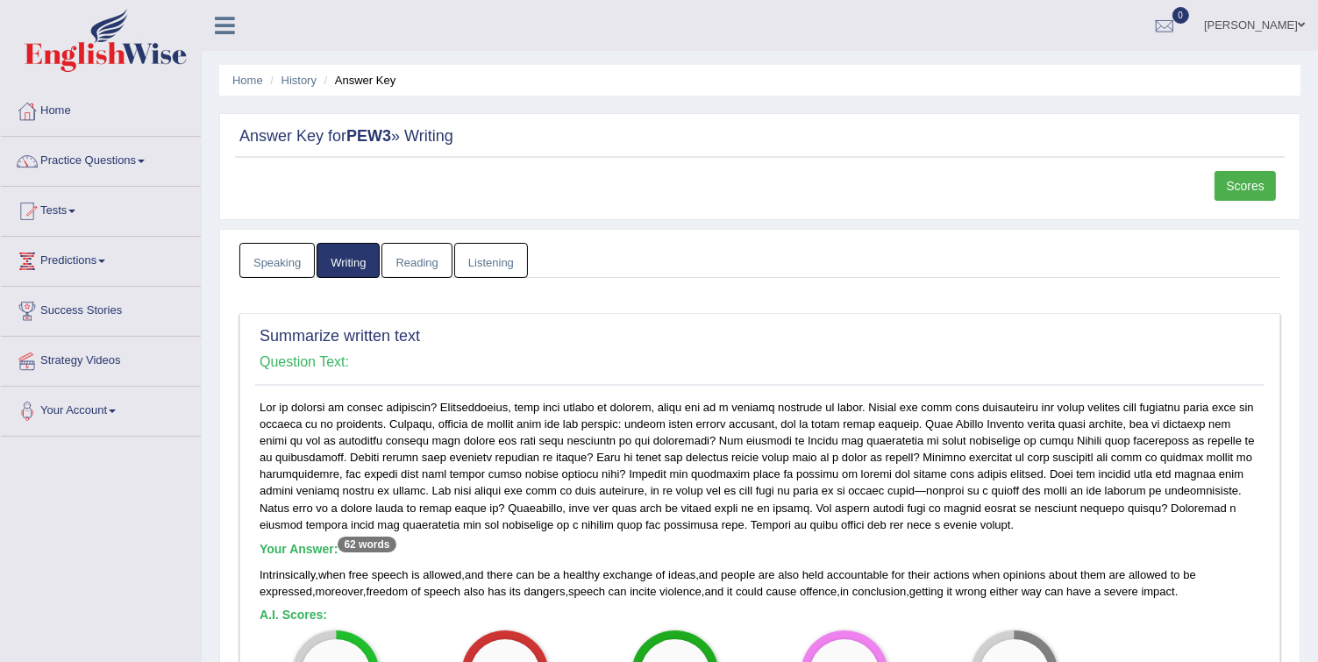
click at [73, 154] on link "Practice Questions" at bounding box center [101, 159] width 200 height 44
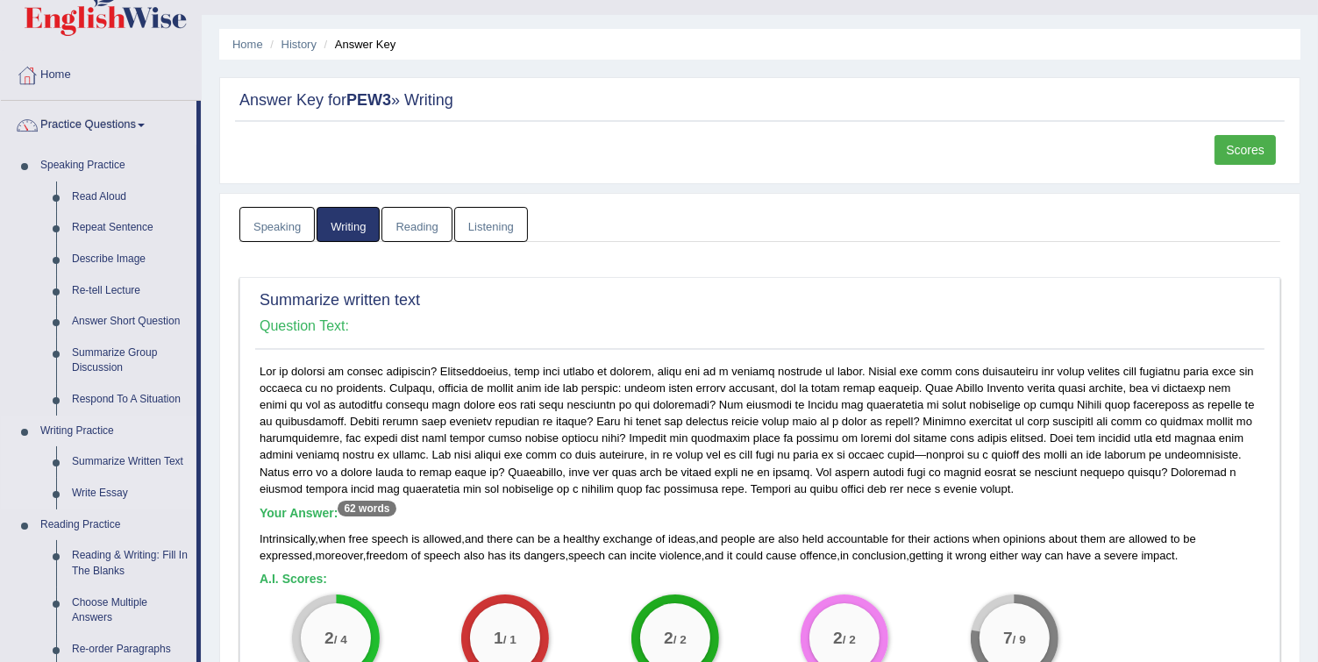
scroll to position [70, 0]
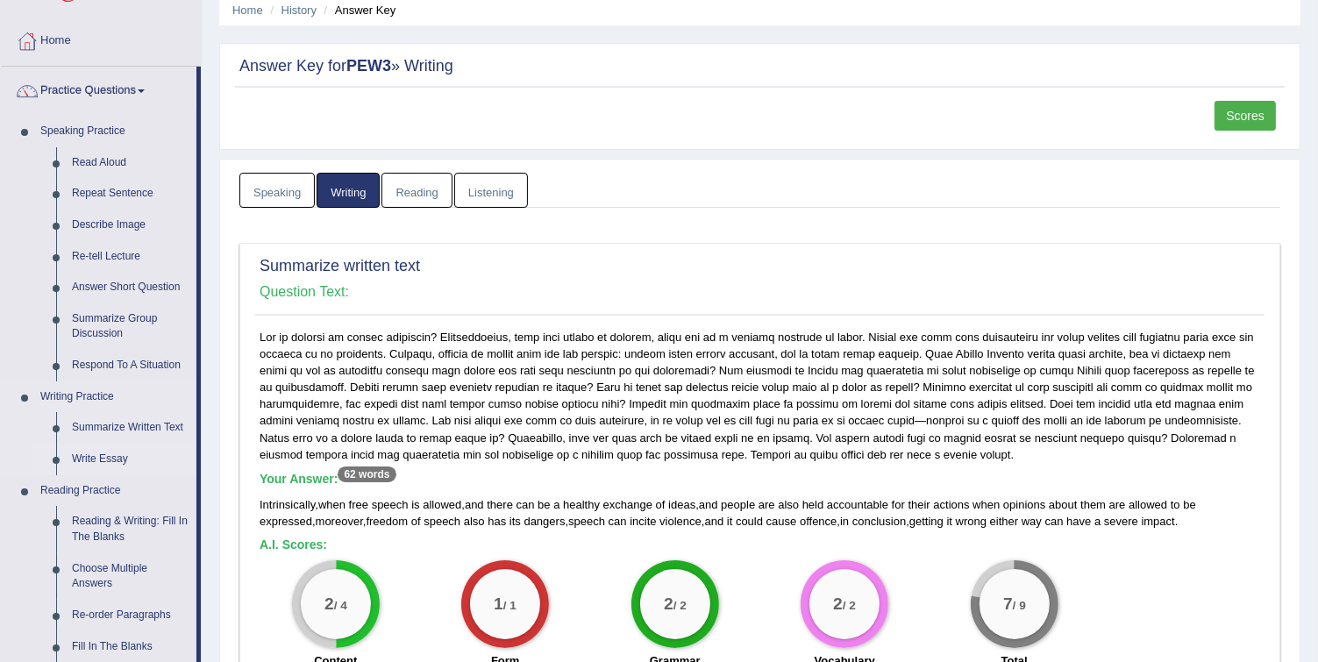
click at [93, 456] on link "Write Essay" at bounding box center [130, 460] width 132 height 32
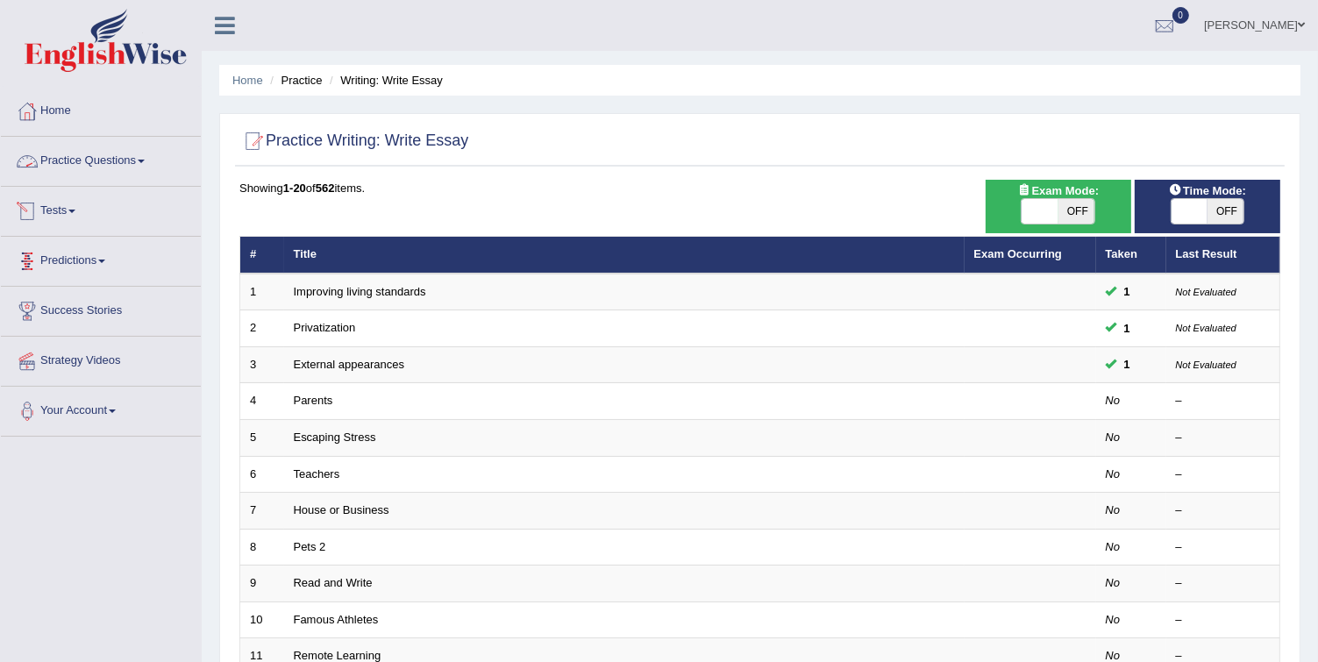
click at [102, 151] on link "Practice Questions" at bounding box center [101, 159] width 200 height 44
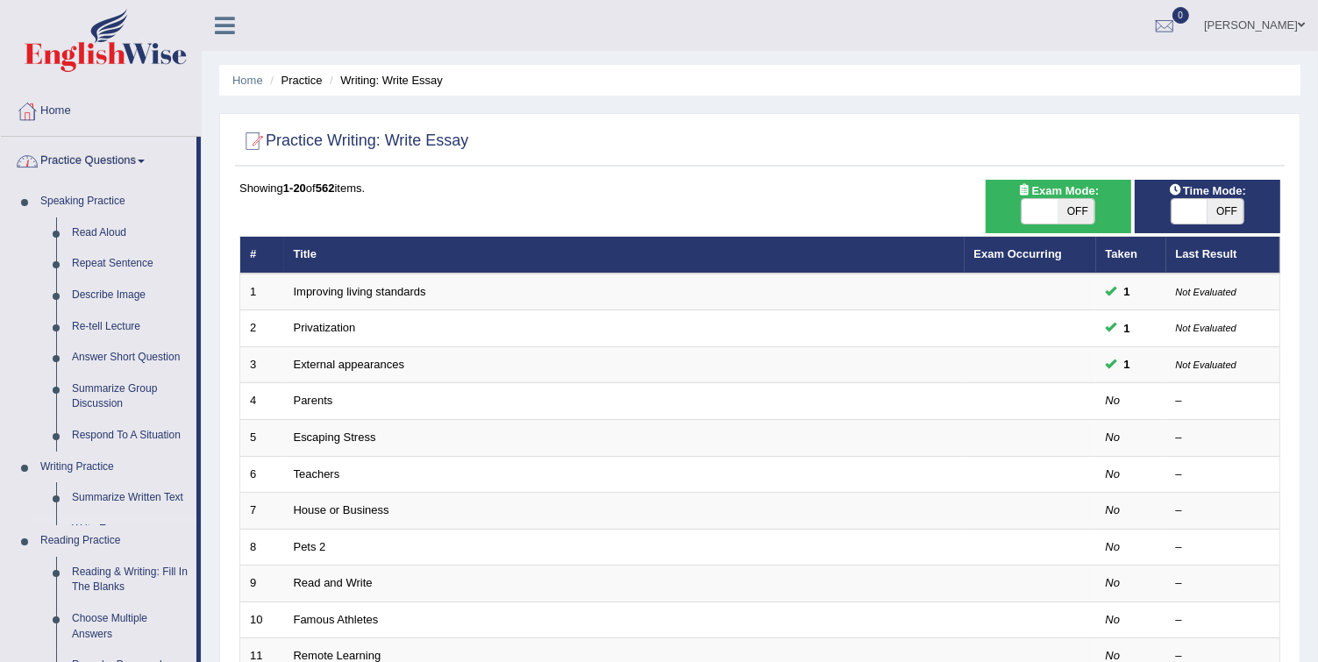
click at [102, 151] on link "Practice Questions" at bounding box center [99, 159] width 196 height 44
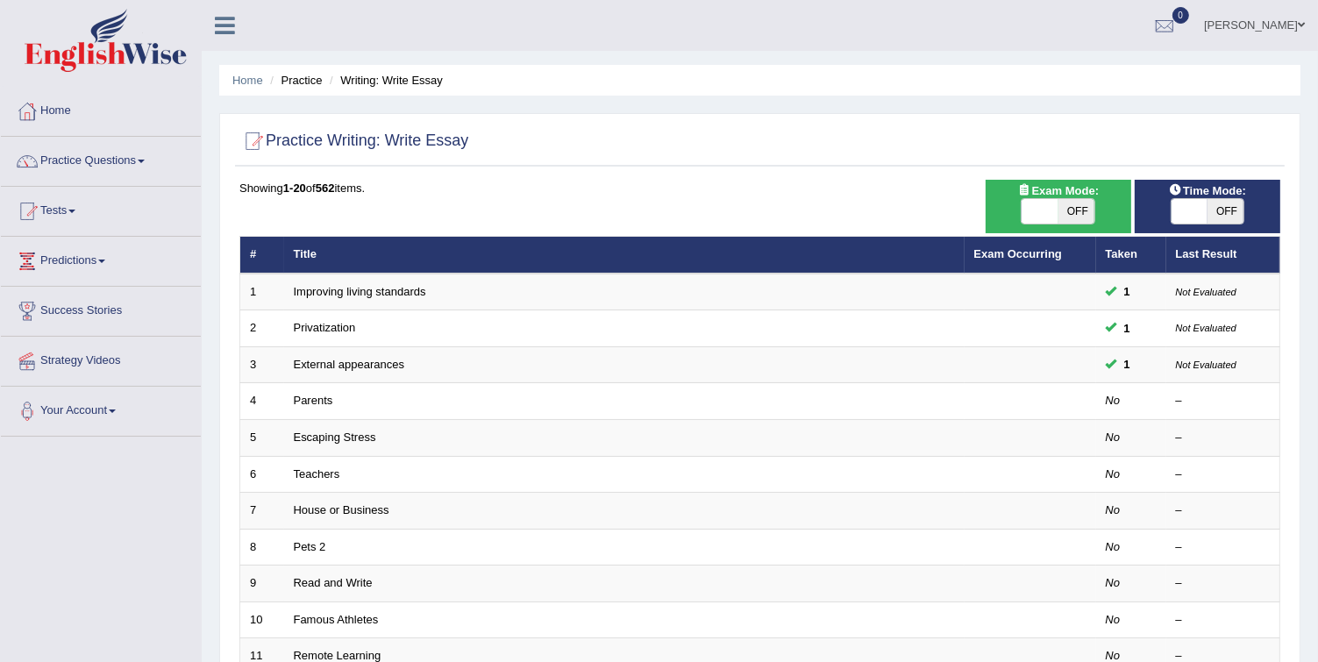
click at [81, 203] on link "Tests" at bounding box center [101, 209] width 200 height 44
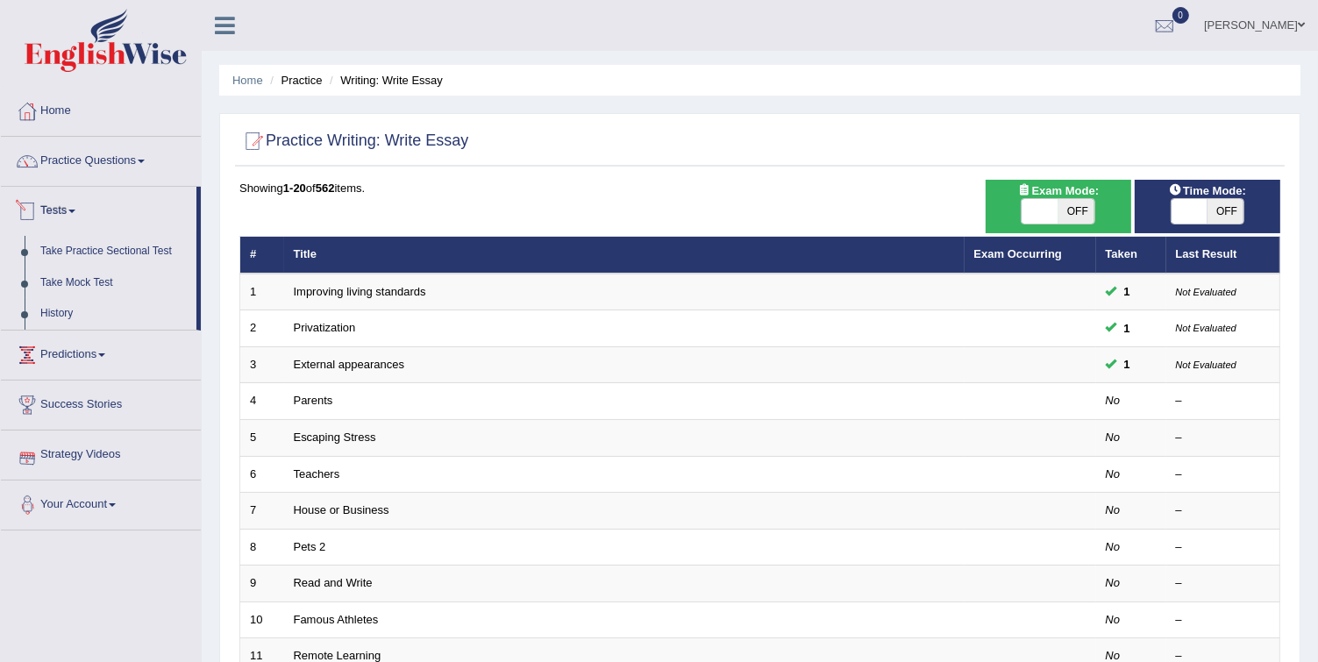
click at [33, 212] on div at bounding box center [27, 211] width 26 height 26
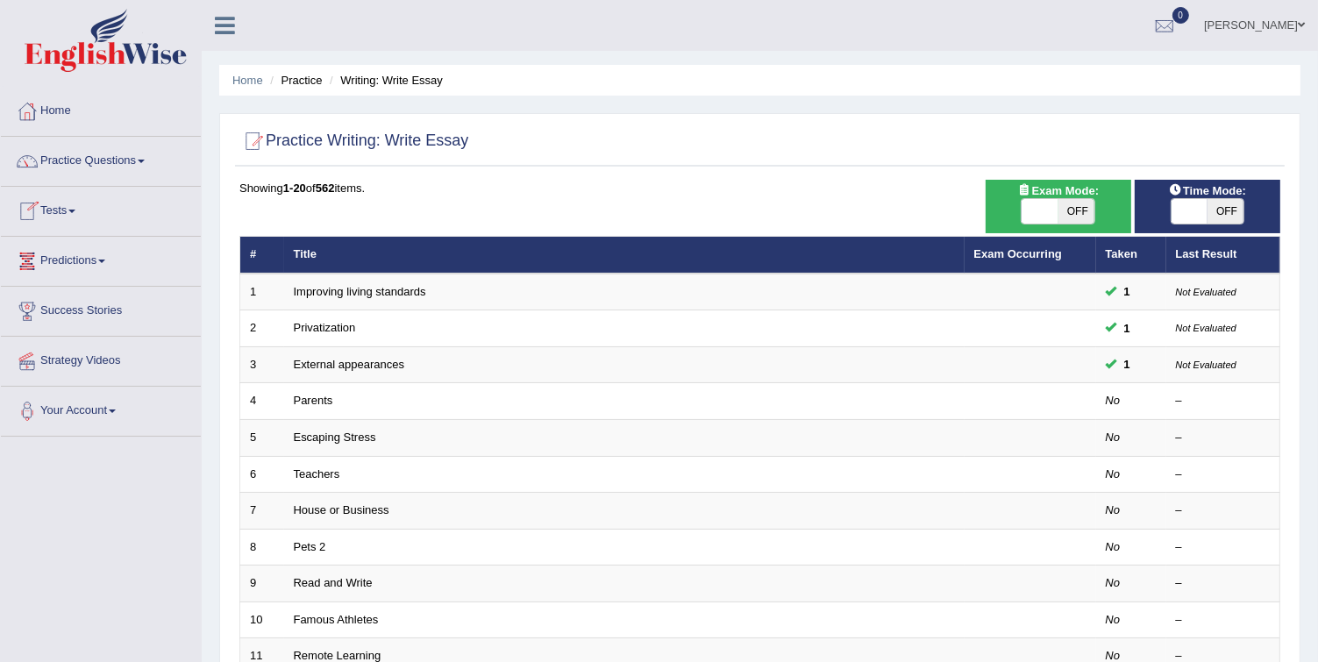
click at [65, 210] on link "Tests" at bounding box center [101, 209] width 200 height 44
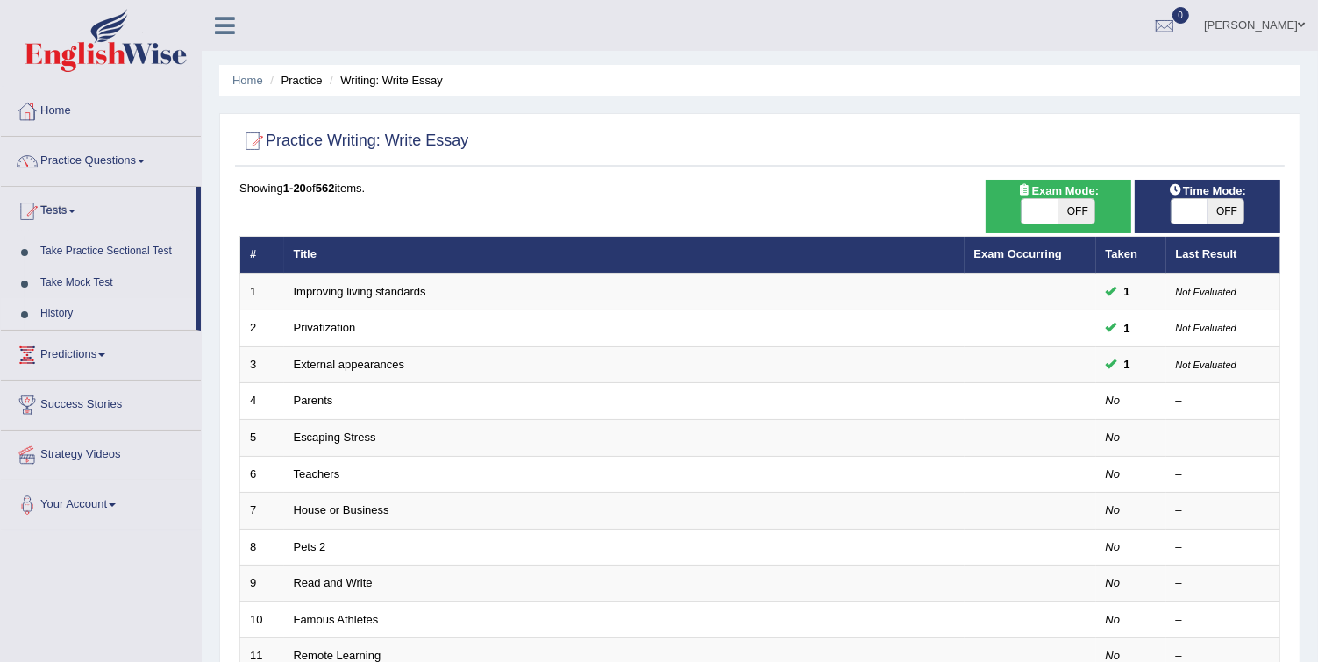
click at [73, 315] on link "History" at bounding box center [114, 314] width 164 height 32
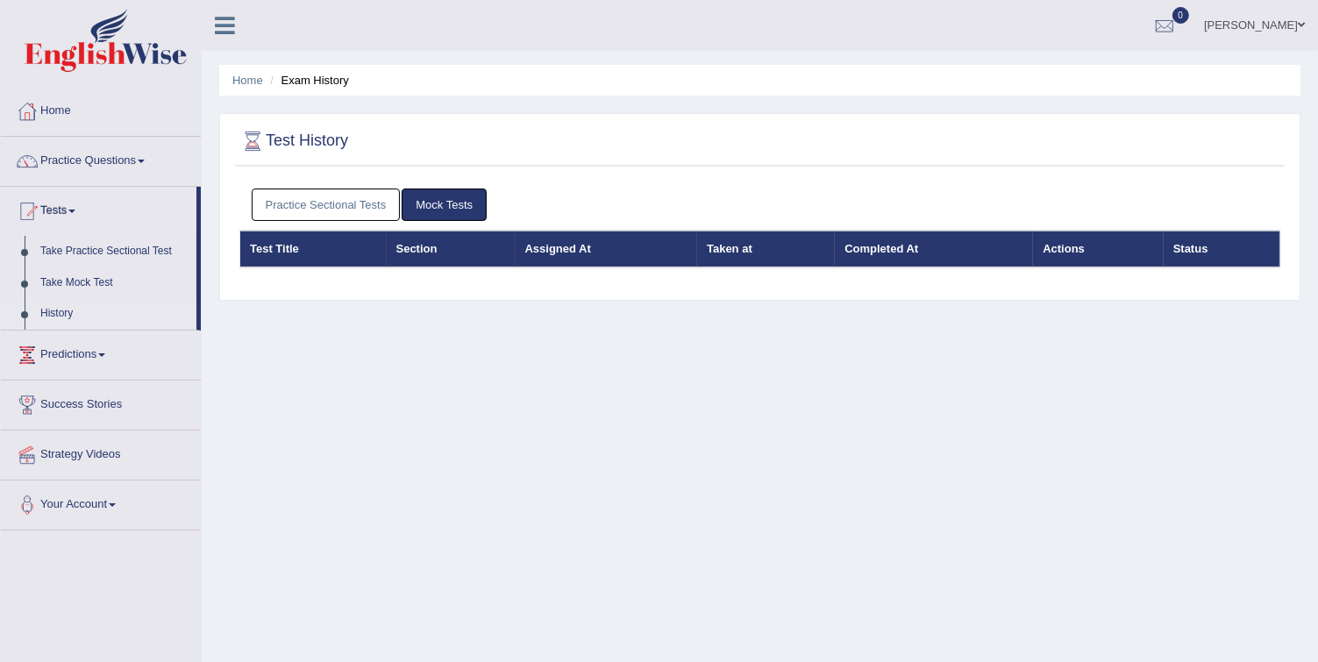
click at [361, 210] on link "Practice Sectional Tests" at bounding box center [326, 204] width 149 height 32
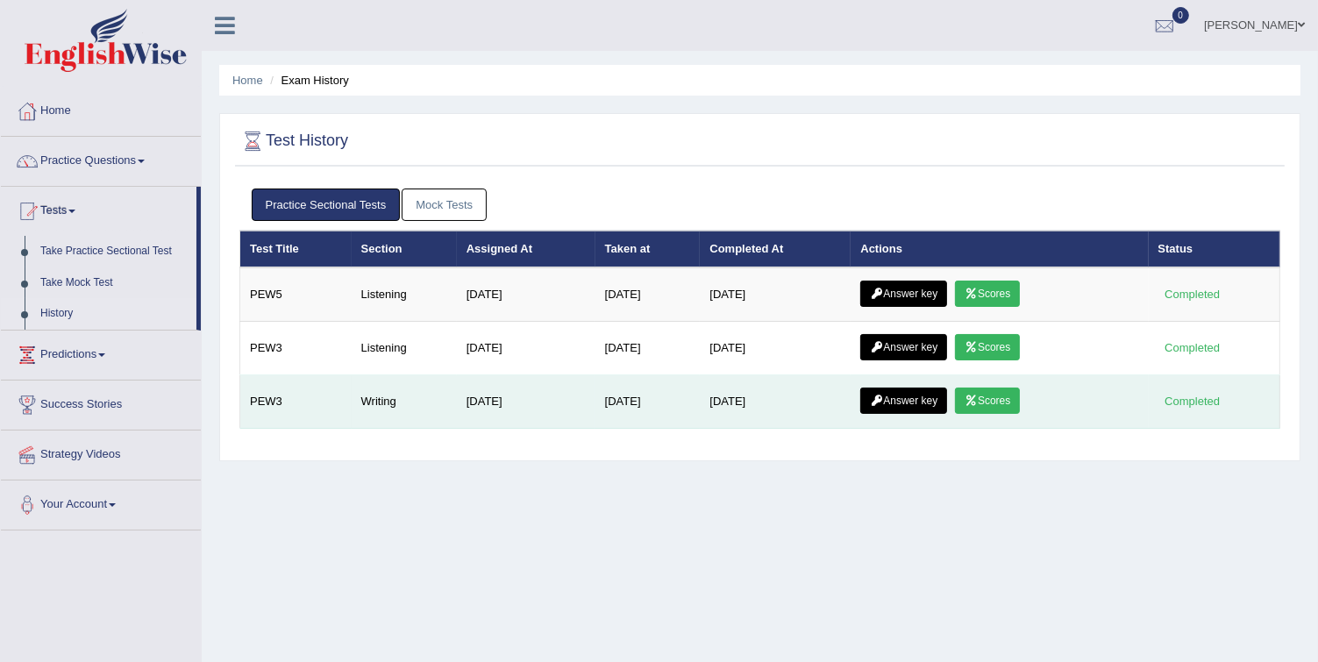
click at [892, 395] on link "Answer key" at bounding box center [903, 401] width 87 height 26
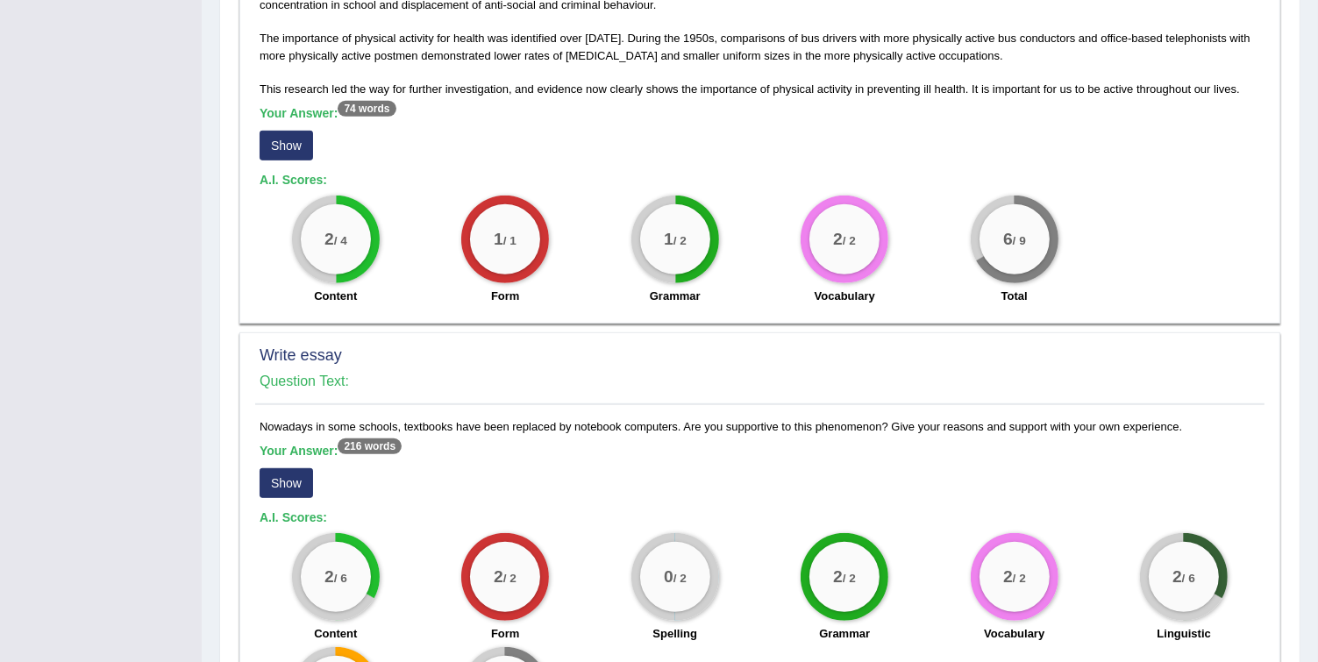
scroll to position [1115, 0]
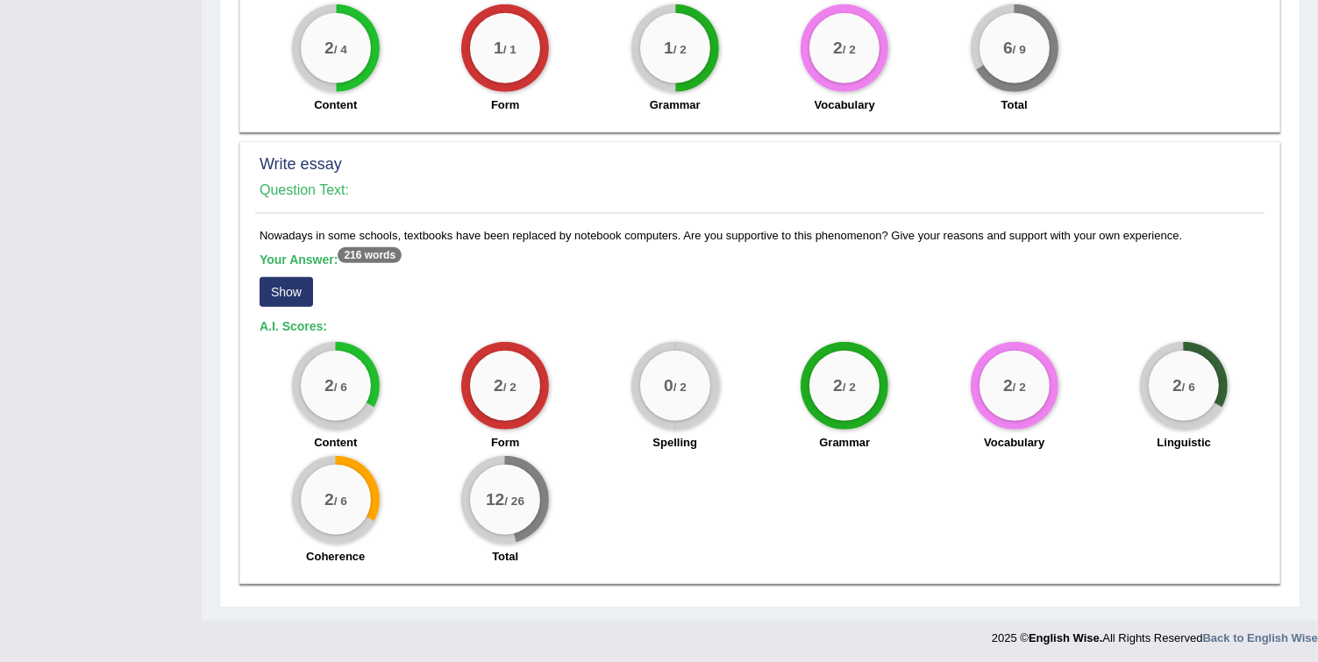
drag, startPoint x: 514, startPoint y: 507, endPoint x: 530, endPoint y: 506, distance: 15.8
click at [530, 506] on div "12 / 26" at bounding box center [505, 500] width 70 height 70
click at [565, 540] on div "12 / 26 Total" at bounding box center [506, 512] width 170 height 113
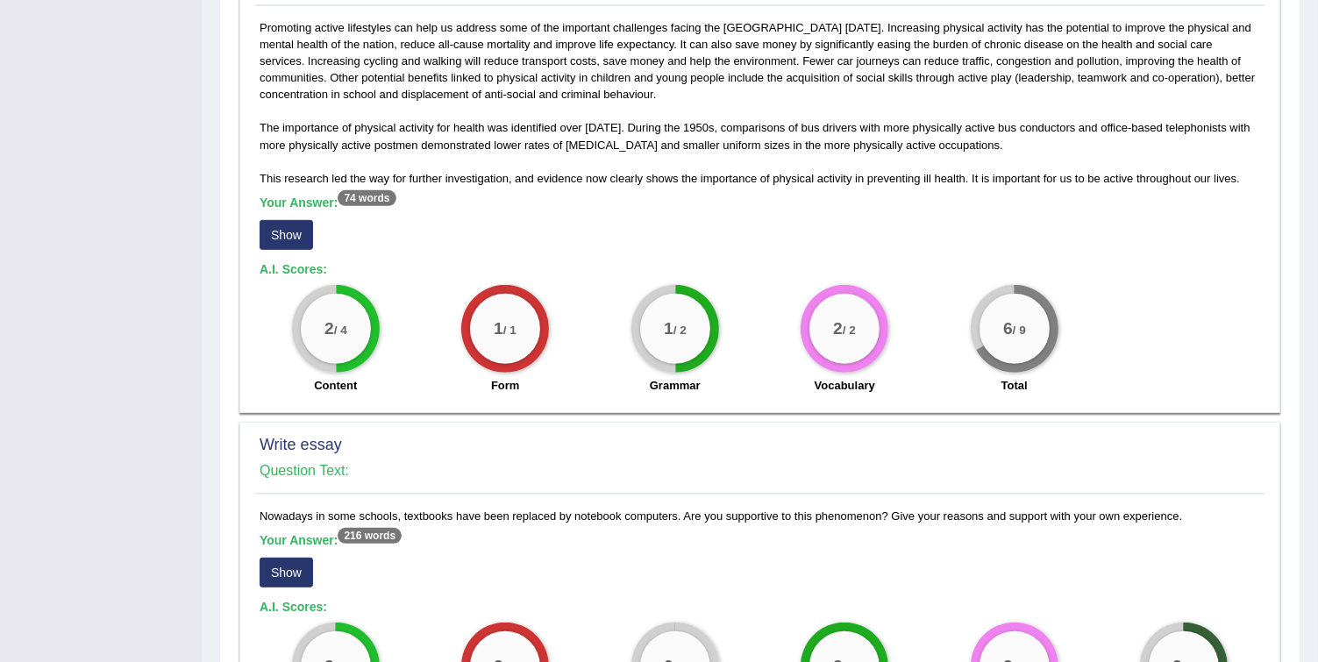
click at [270, 578] on button "Show" at bounding box center [286, 573] width 53 height 30
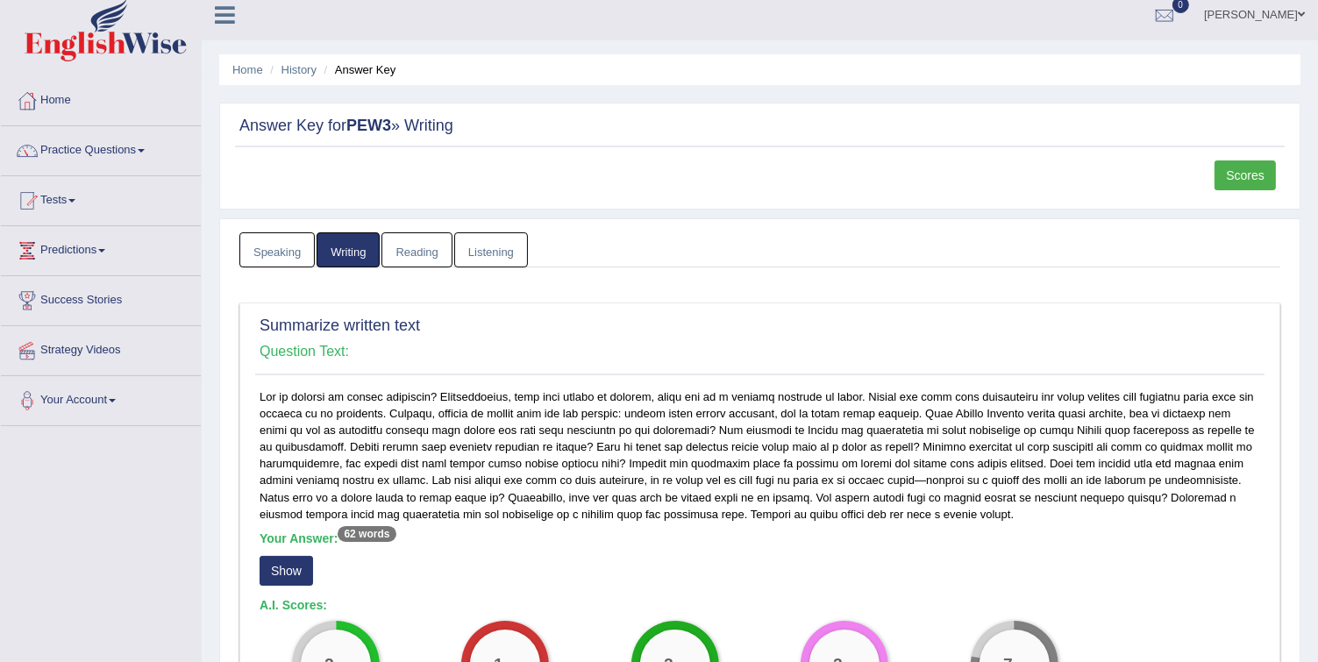
scroll to position [0, 0]
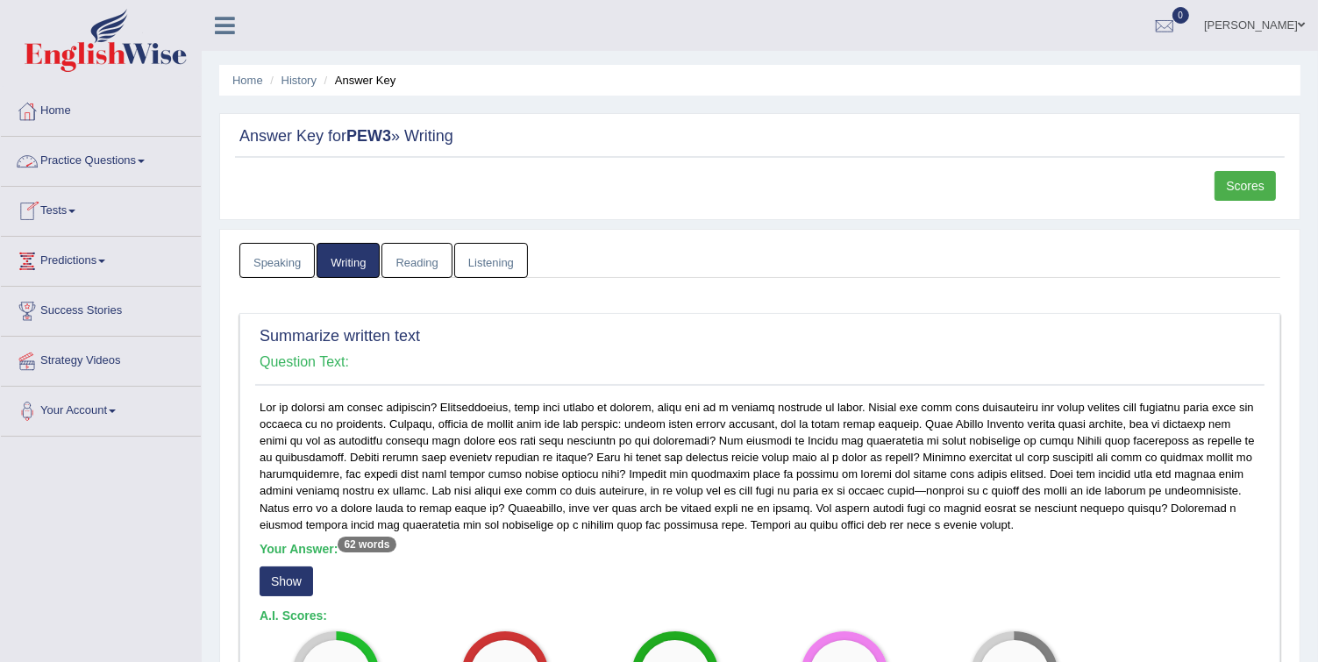
click at [77, 163] on link "Practice Questions" at bounding box center [101, 159] width 200 height 44
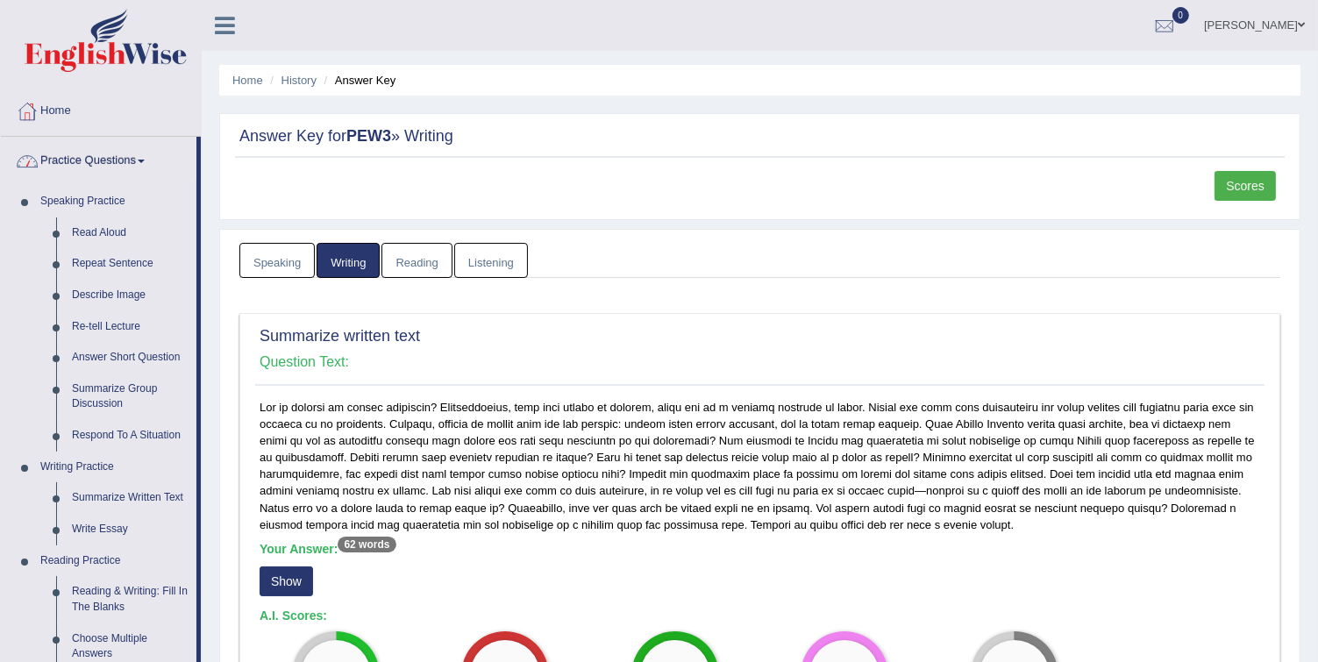
click at [53, 164] on link "Practice Questions" at bounding box center [99, 159] width 196 height 44
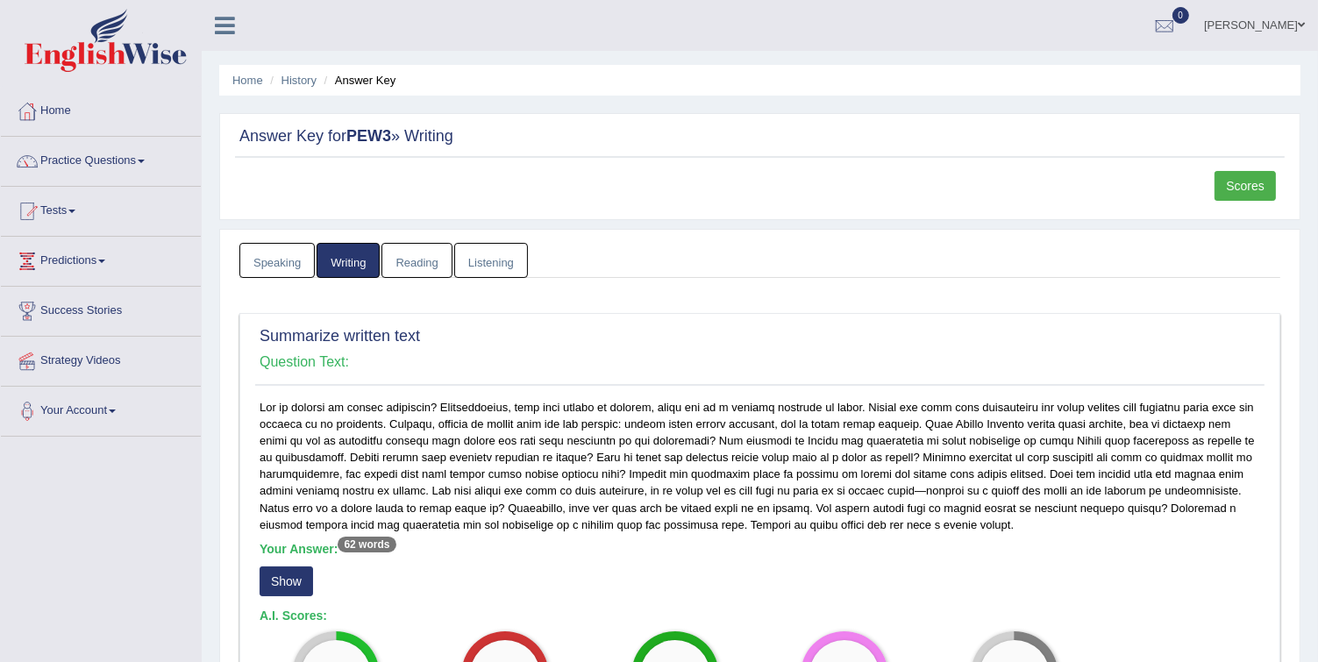
click at [89, 162] on link "Practice Questions" at bounding box center [101, 159] width 200 height 44
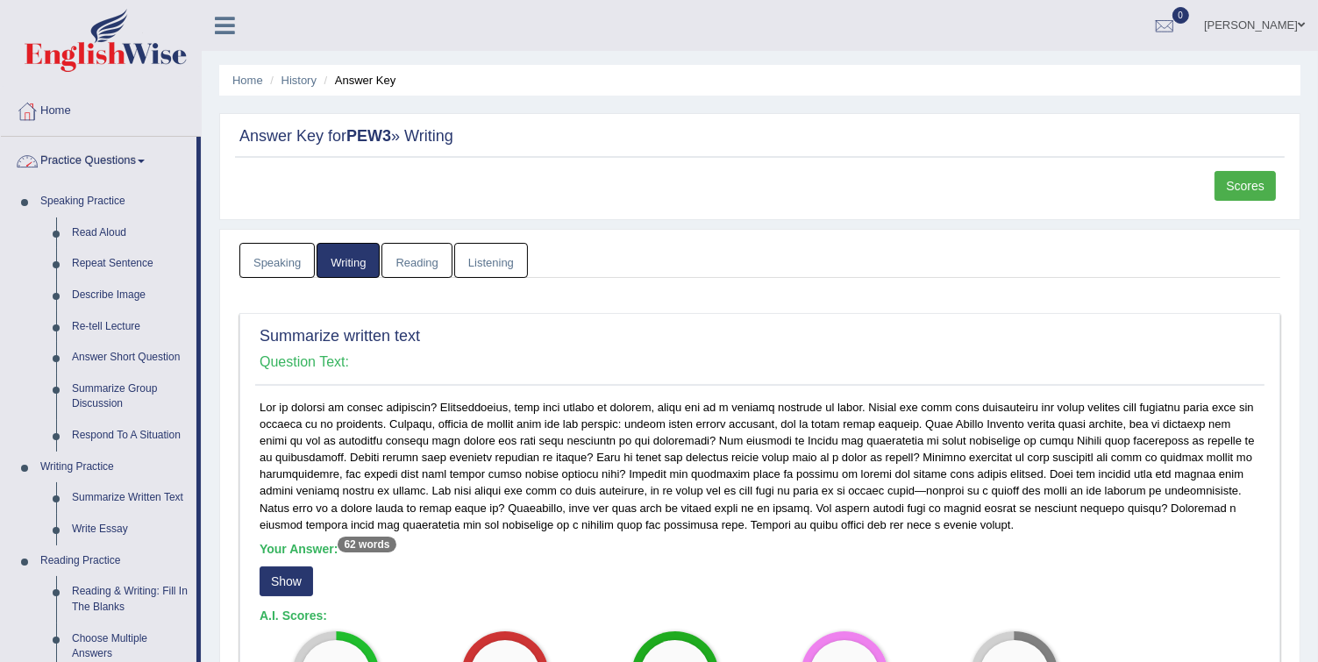
click at [82, 163] on link "Practice Questions" at bounding box center [99, 159] width 196 height 44
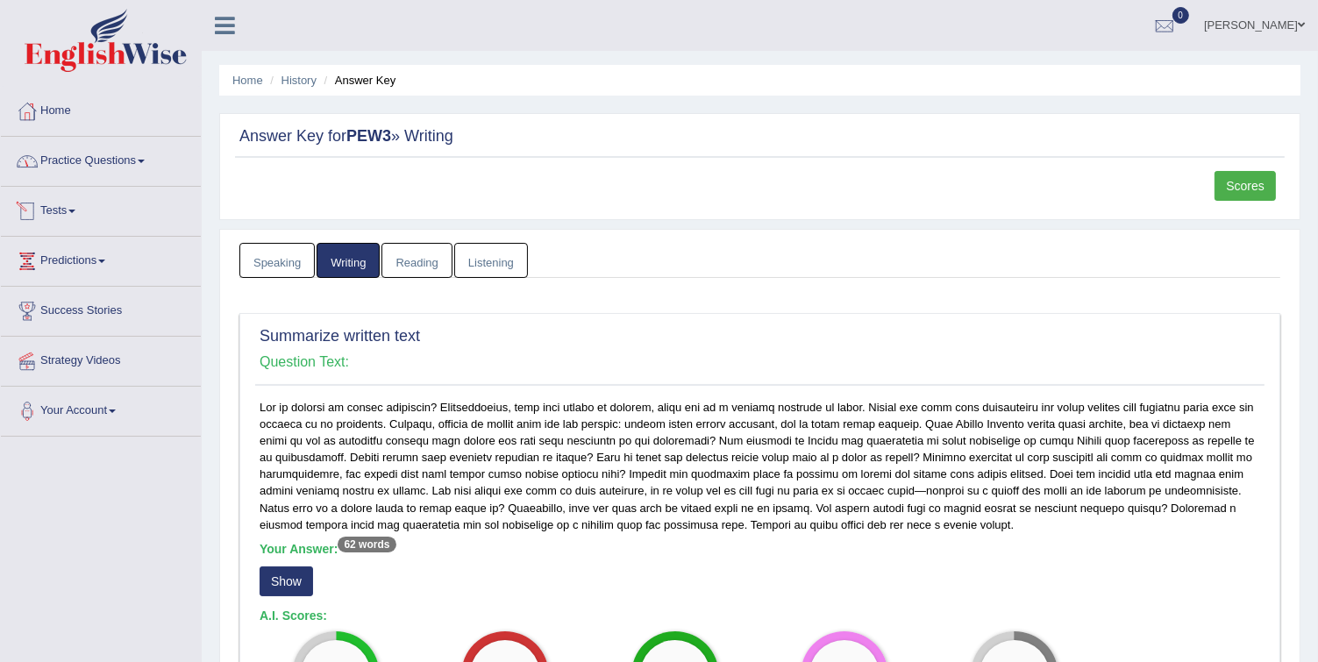
click at [67, 219] on link "Tests" at bounding box center [101, 209] width 200 height 44
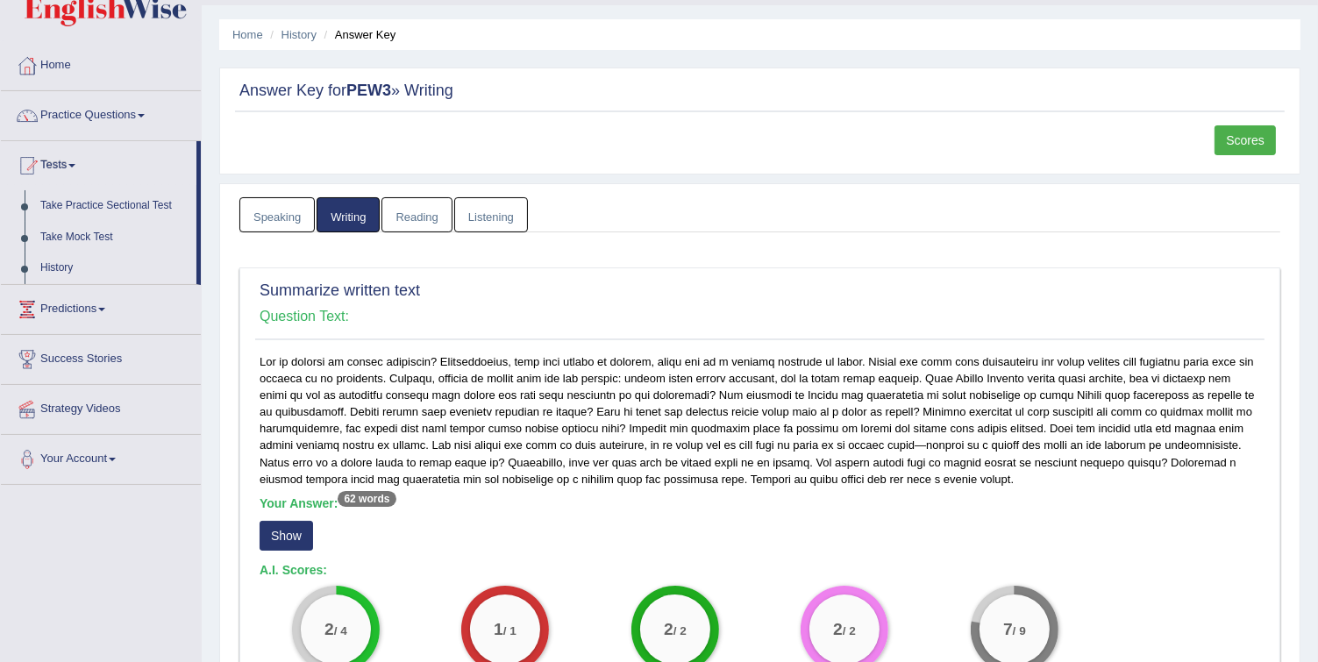
scroll to position [70, 0]
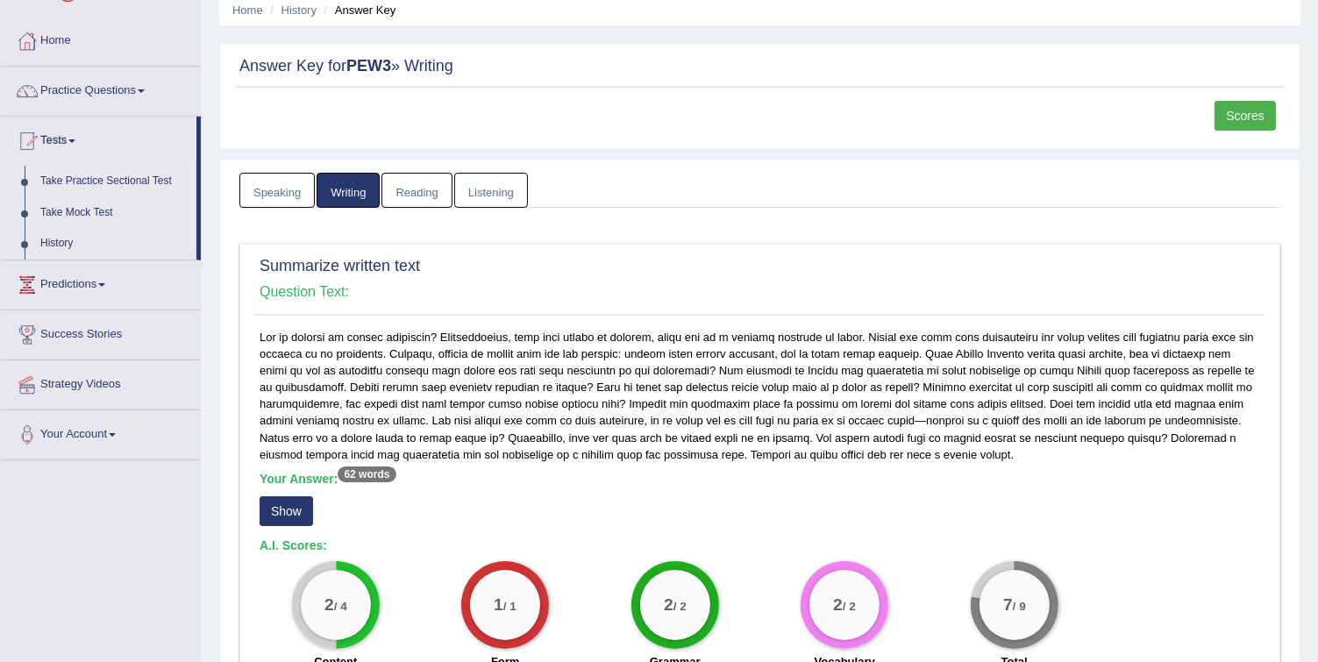
click at [88, 179] on link "Take Practice Sectional Test" at bounding box center [114, 182] width 164 height 32
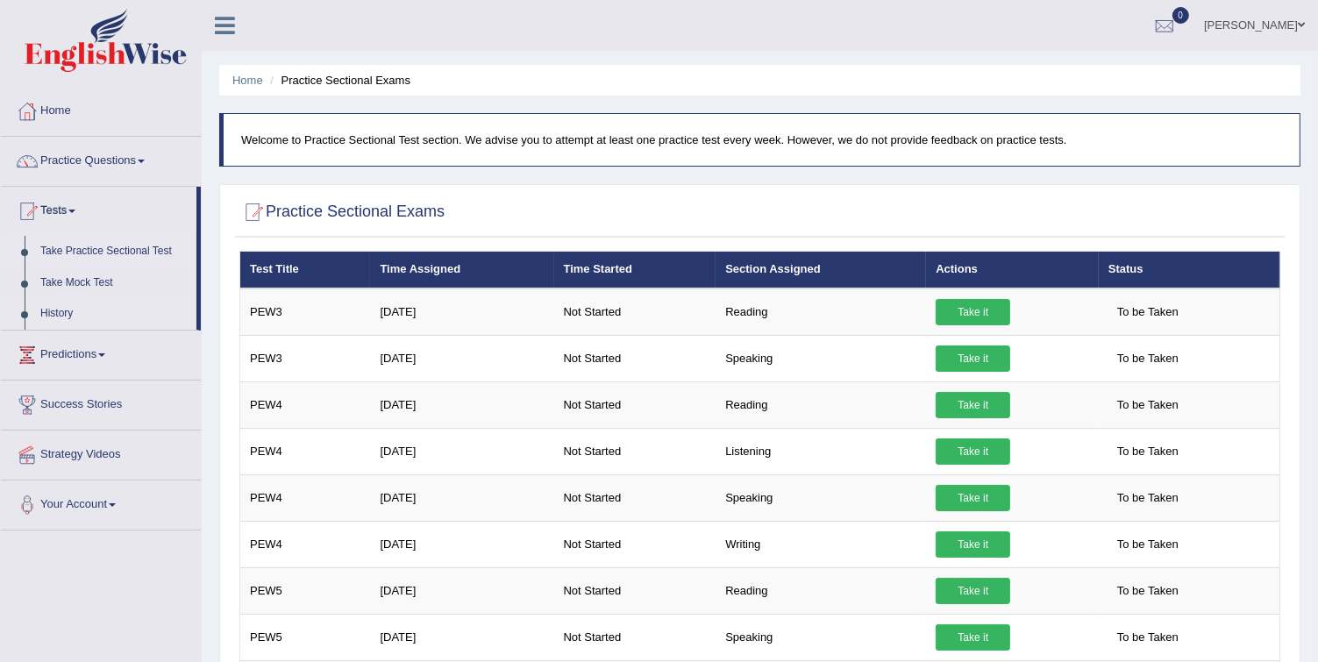
click at [67, 316] on link "History" at bounding box center [114, 314] width 164 height 32
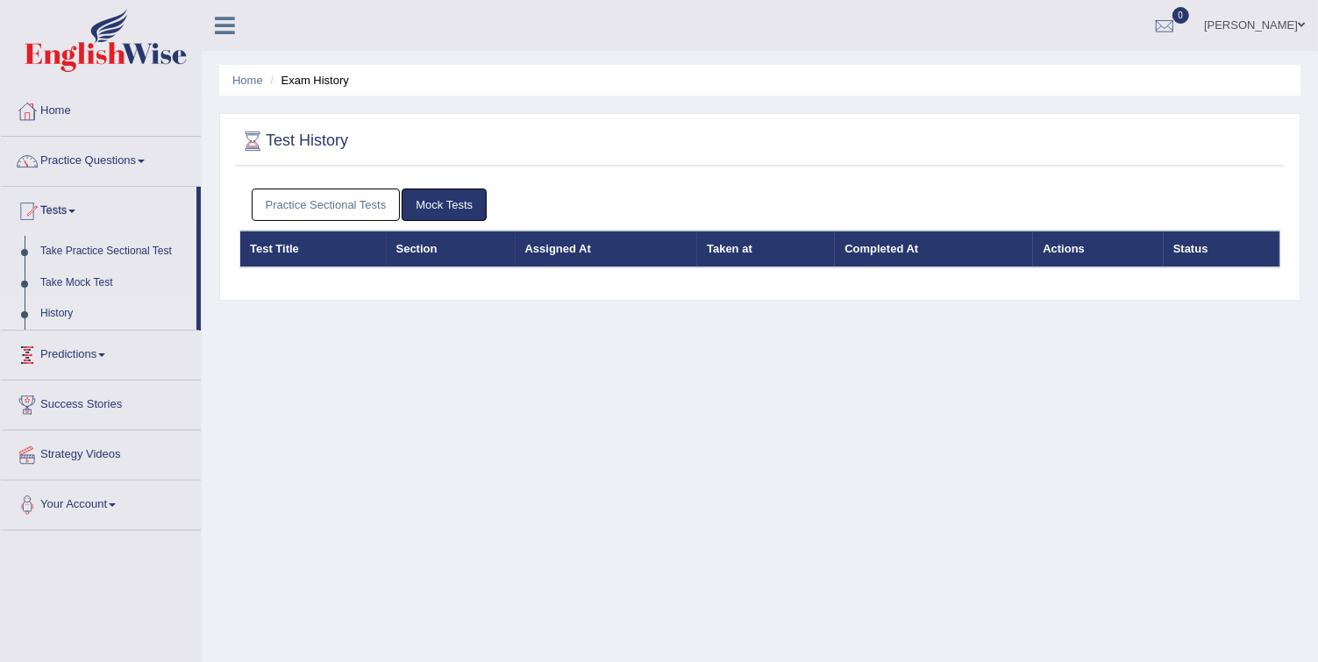
click at [288, 204] on link "Practice Sectional Tests" at bounding box center [326, 204] width 149 height 32
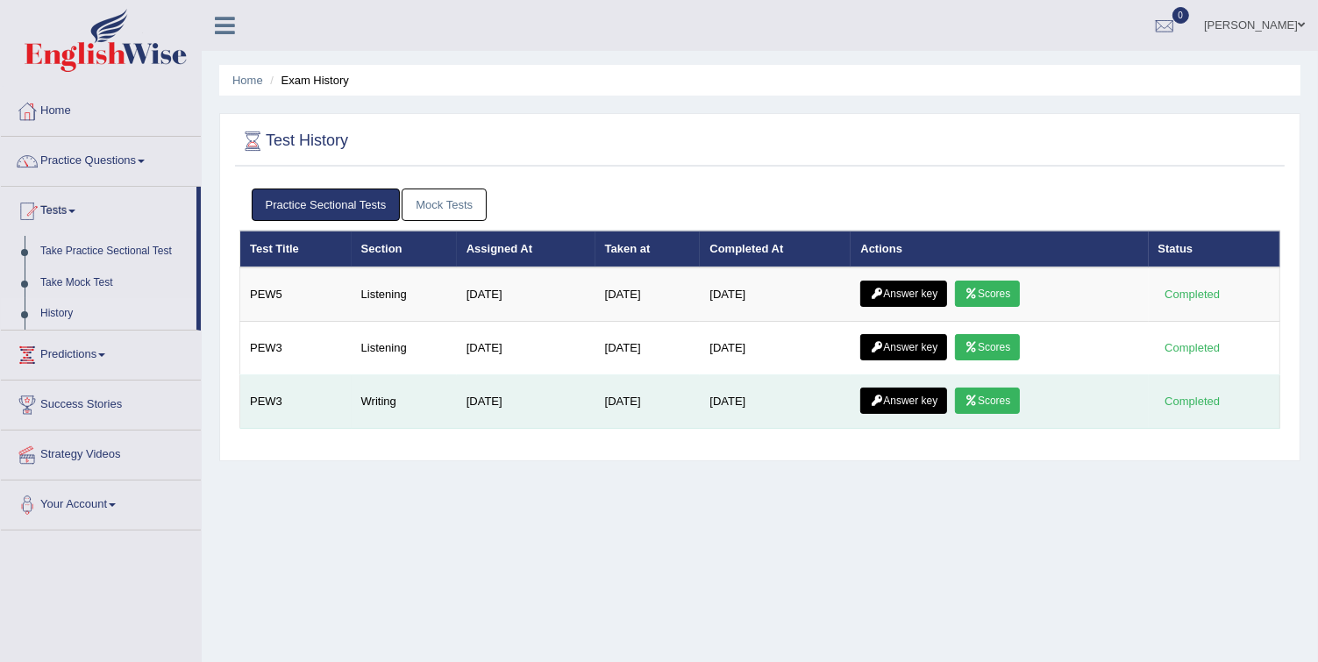
click at [1006, 409] on link "Scores" at bounding box center [987, 401] width 65 height 26
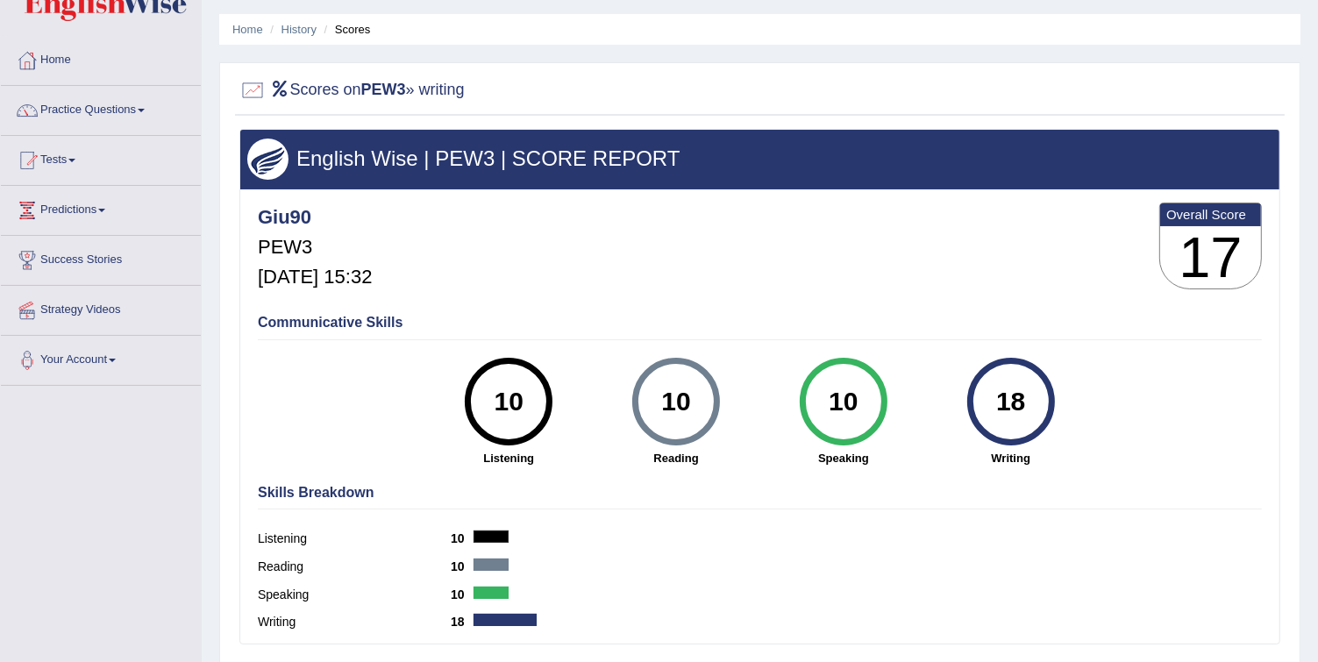
scroll to position [48, 0]
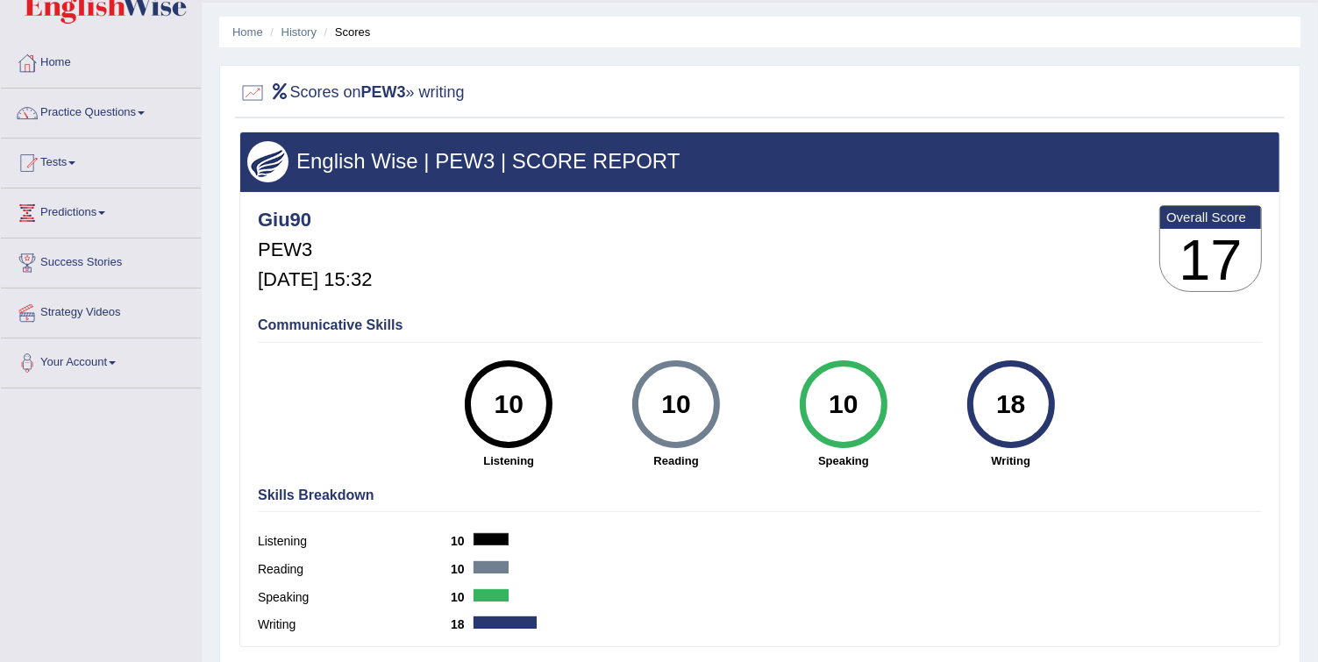
drag, startPoint x: 996, startPoint y: 410, endPoint x: 1091, endPoint y: 393, distance: 96.3
click at [1091, 393] on div "18 Writing" at bounding box center [1010, 414] width 167 height 109
drag, startPoint x: 1091, startPoint y: 393, endPoint x: 1003, endPoint y: 432, distance: 96.1
click at [1003, 432] on div "18" at bounding box center [1010, 404] width 64 height 74
drag, startPoint x: 864, startPoint y: 409, endPoint x: 551, endPoint y: 417, distance: 313.1
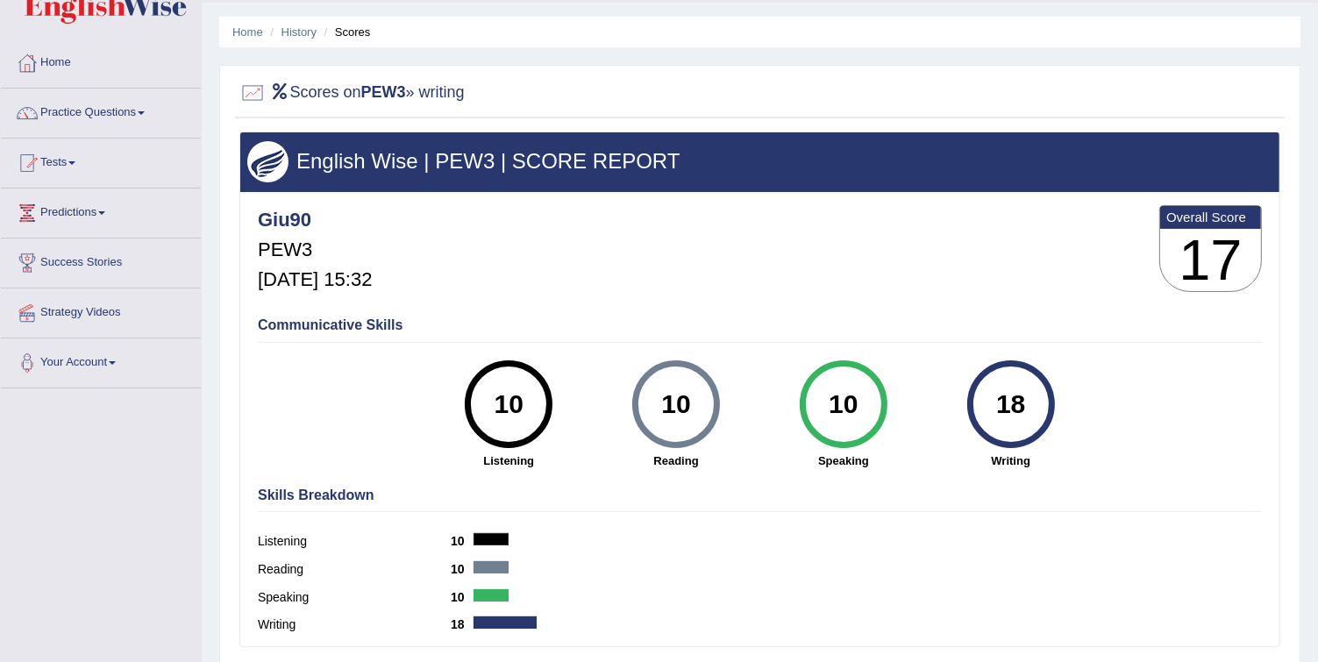
click at [551, 360] on div "10 Listening 10 [GEOGRAPHIC_DATA] 10 Speaking 18 Writing" at bounding box center [760, 360] width 1004 height 0
click at [1098, 423] on div "Communicative Skills 10 Listening 10 [GEOGRAPHIC_DATA] 10 Speaking 18 Writing" at bounding box center [759, 392] width 1013 height 166
drag, startPoint x: 658, startPoint y: 404, endPoint x: 705, endPoint y: 399, distance: 46.8
click at [705, 399] on div "10" at bounding box center [676, 404] width 64 height 74
drag, startPoint x: 705, startPoint y: 399, endPoint x: 704, endPoint y: 423, distance: 23.7
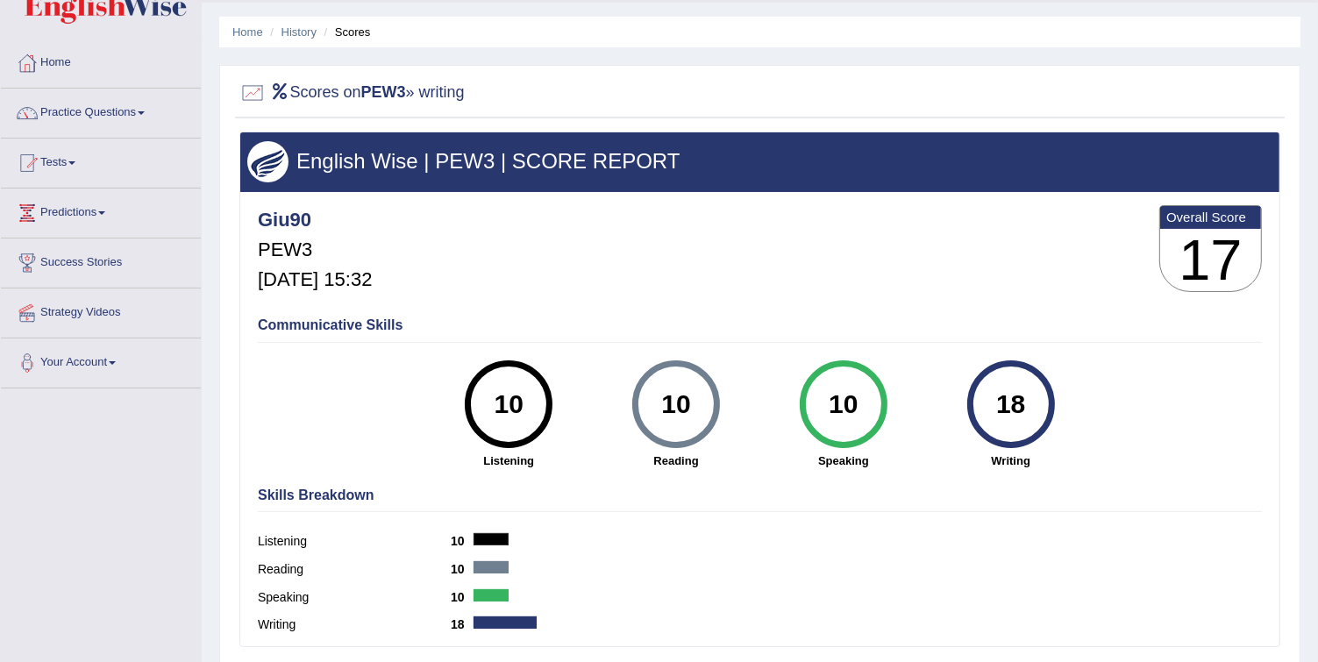
click at [704, 423] on div "10" at bounding box center [676, 404] width 88 height 88
drag, startPoint x: 670, startPoint y: 402, endPoint x: 691, endPoint y: 401, distance: 21.1
click at [691, 401] on div "10" at bounding box center [676, 404] width 64 height 74
click at [1056, 445] on div "18 Writing" at bounding box center [1010, 414] width 167 height 109
click at [78, 124] on link "Practice Questions" at bounding box center [101, 111] width 200 height 44
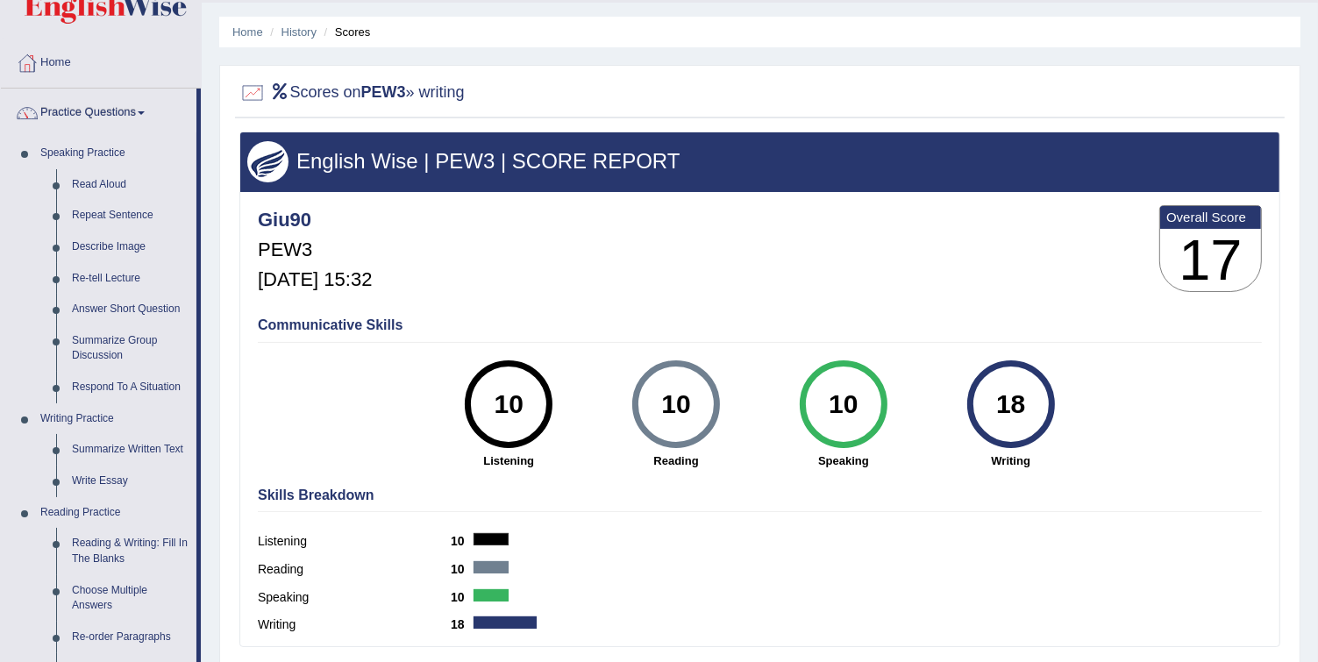
click at [78, 124] on link "Practice Questions" at bounding box center [99, 111] width 196 height 44
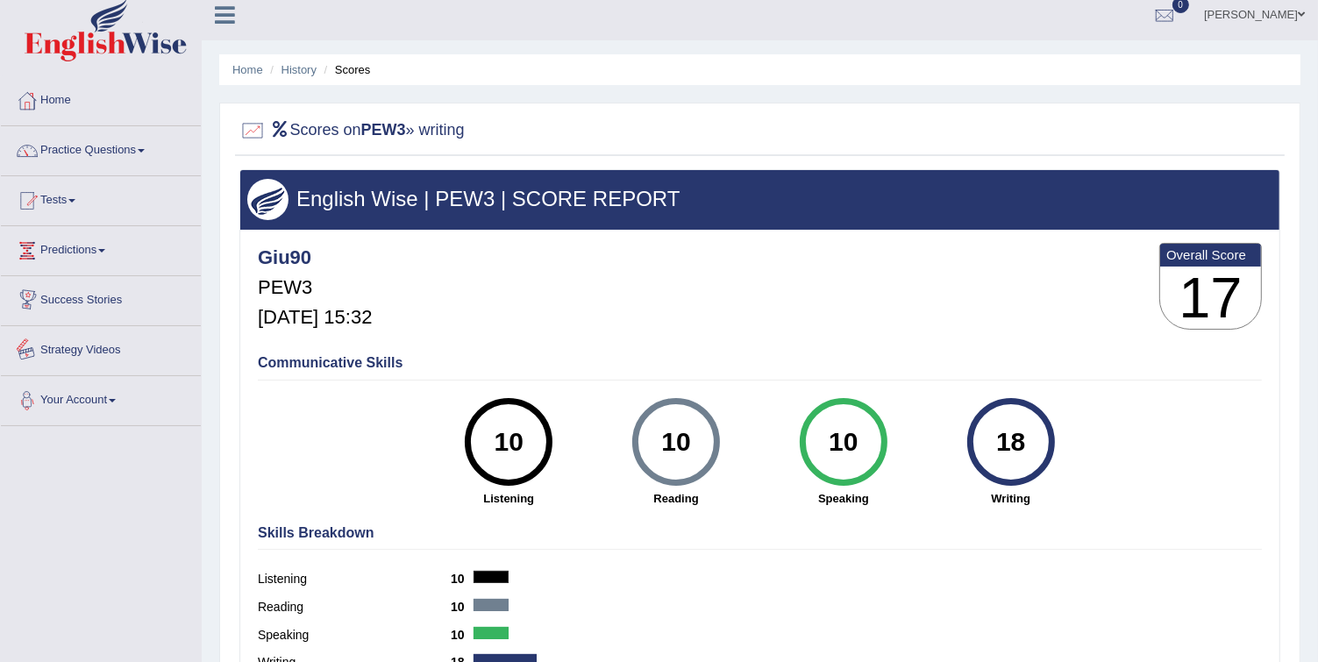
scroll to position [0, 0]
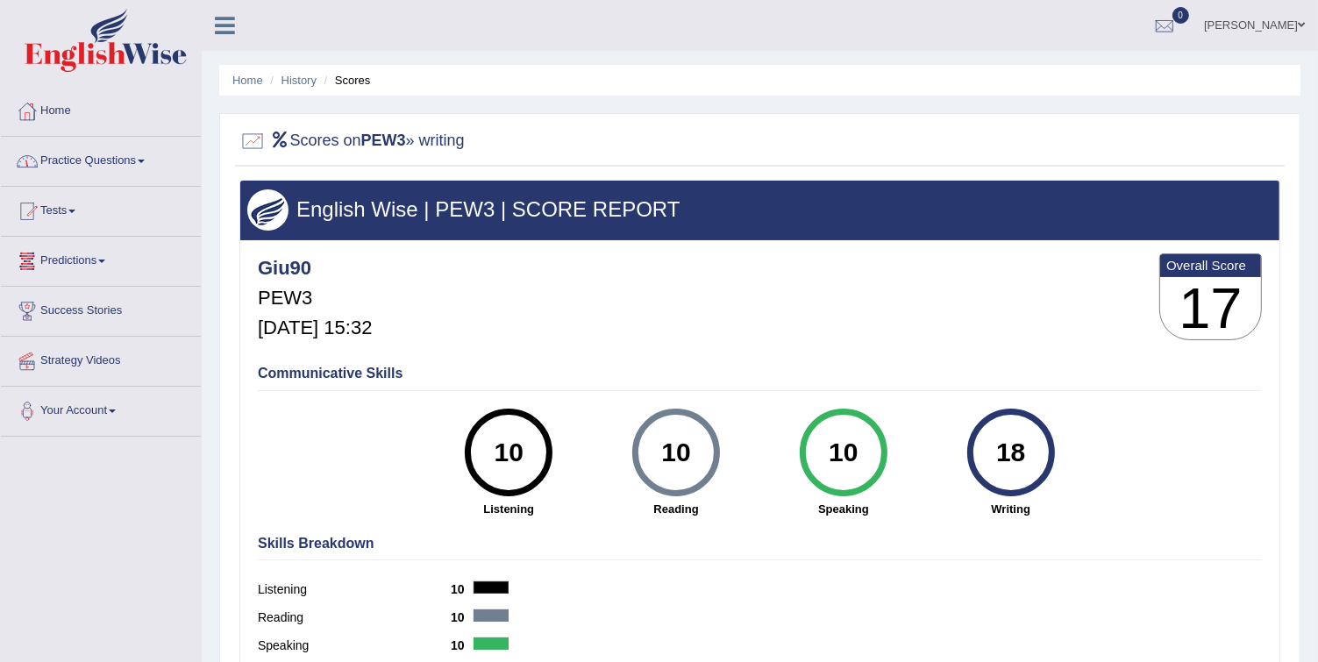
click at [55, 160] on link "Practice Questions" at bounding box center [101, 159] width 200 height 44
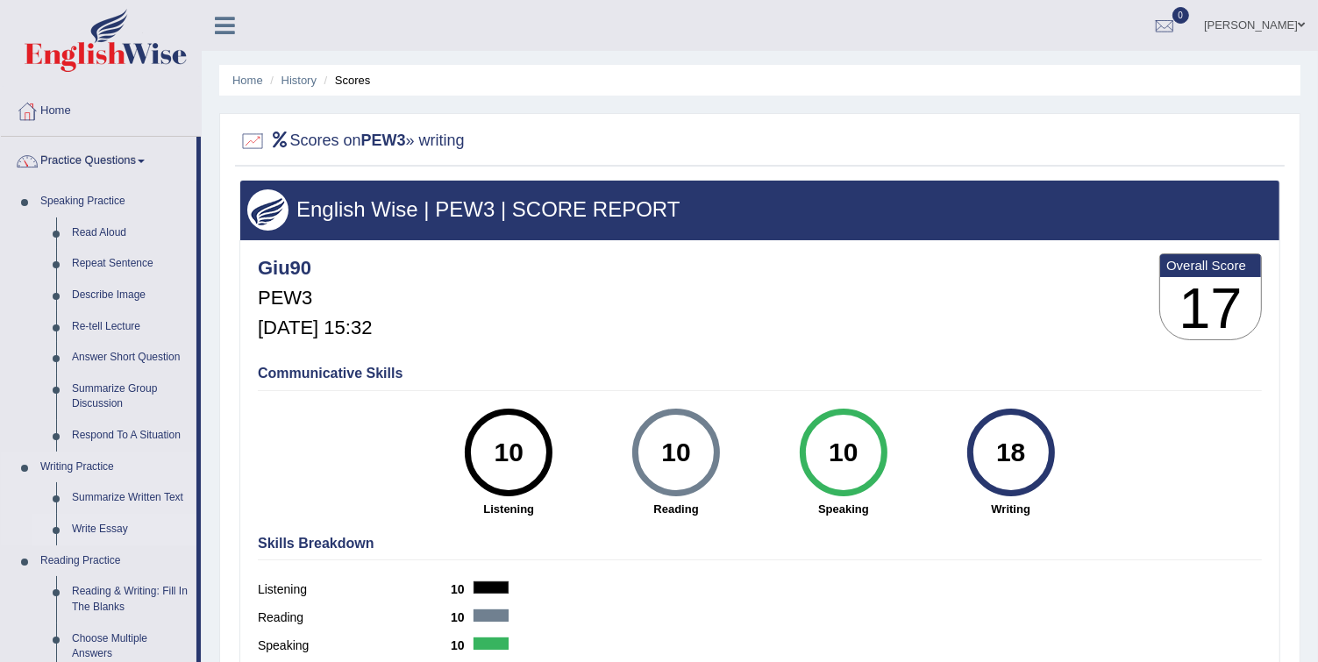
click at [116, 530] on link "Write Essay" at bounding box center [130, 530] width 132 height 32
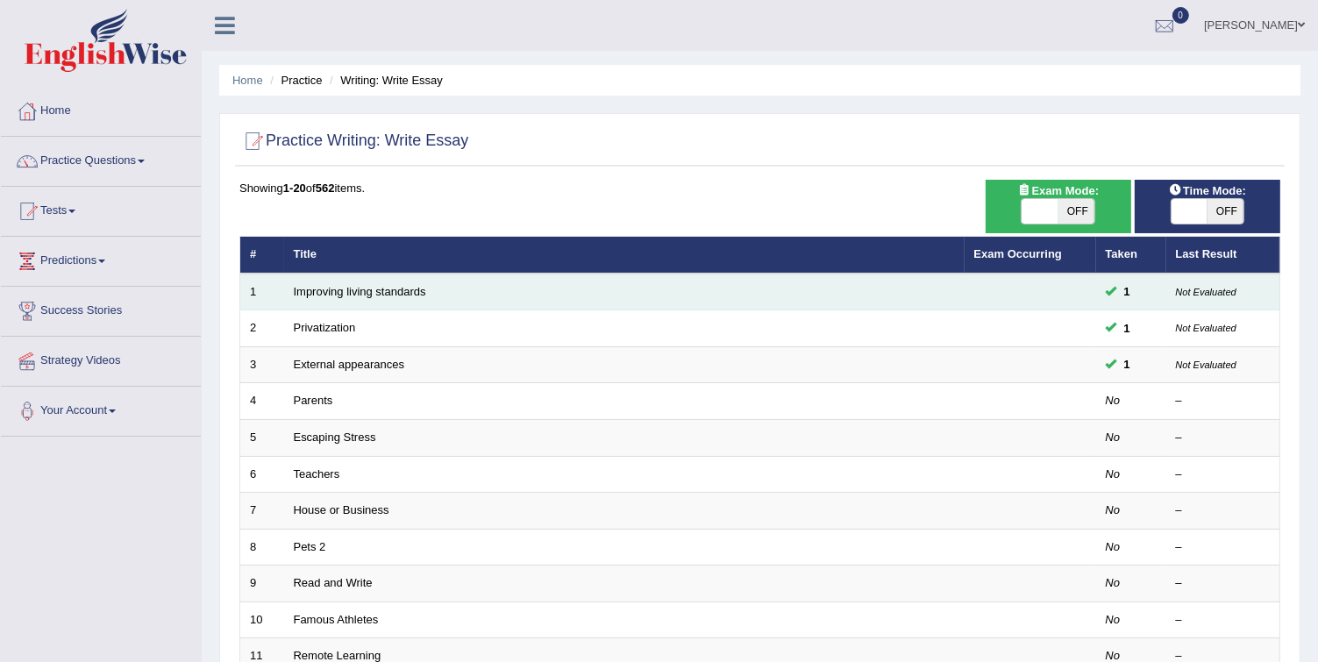
click at [372, 293] on link "Improving living standards" at bounding box center [360, 291] width 132 height 13
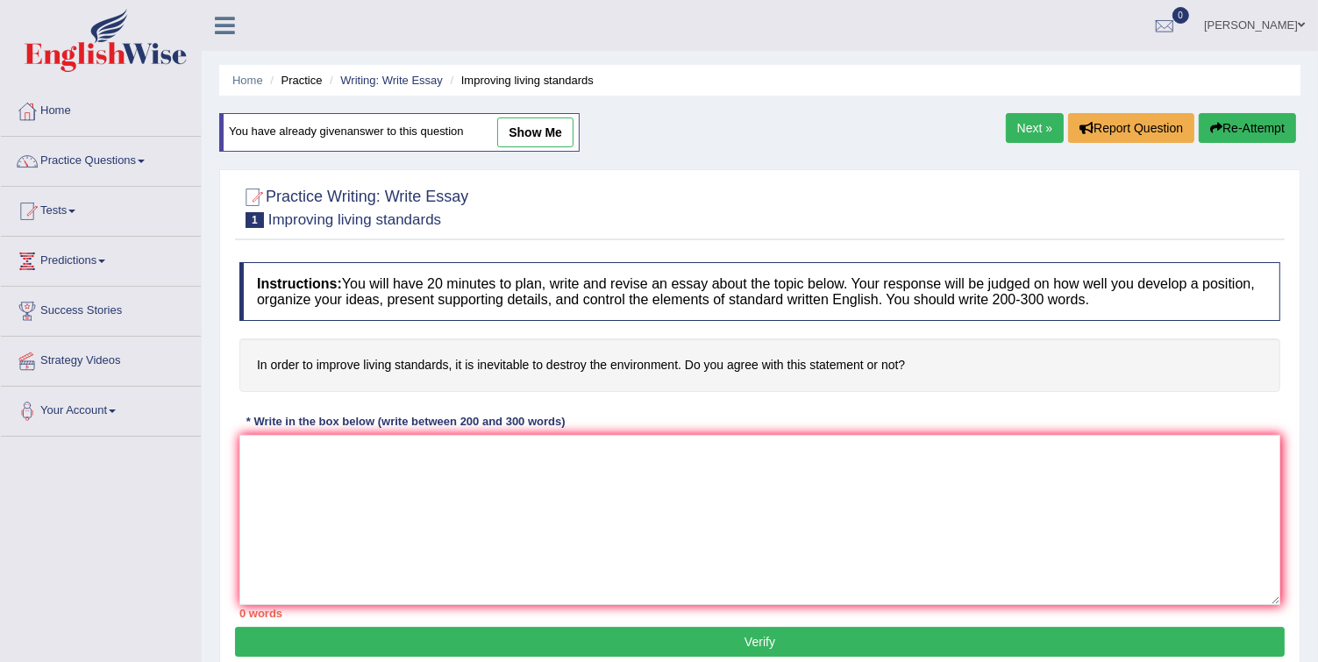
click at [516, 139] on link "show me" at bounding box center [535, 132] width 76 height 30
type textarea "In today is complex world, numerous issues and topics are subject to debate. On…"
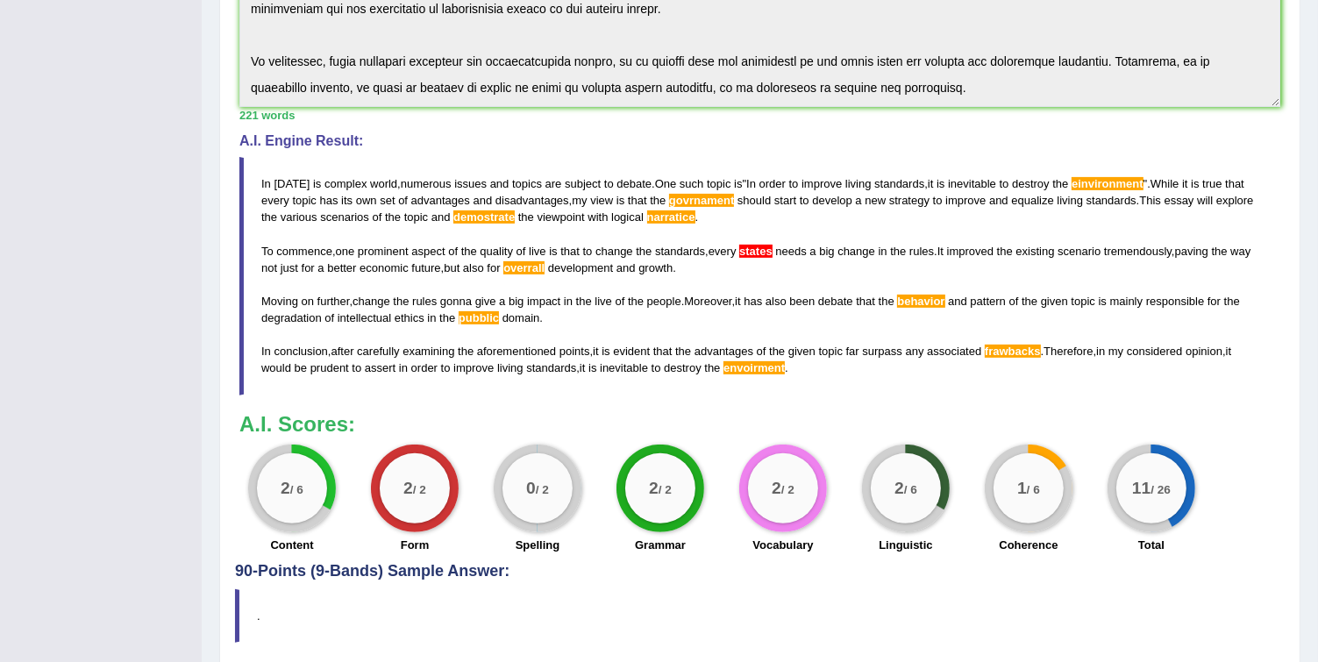
scroll to position [548, 0]
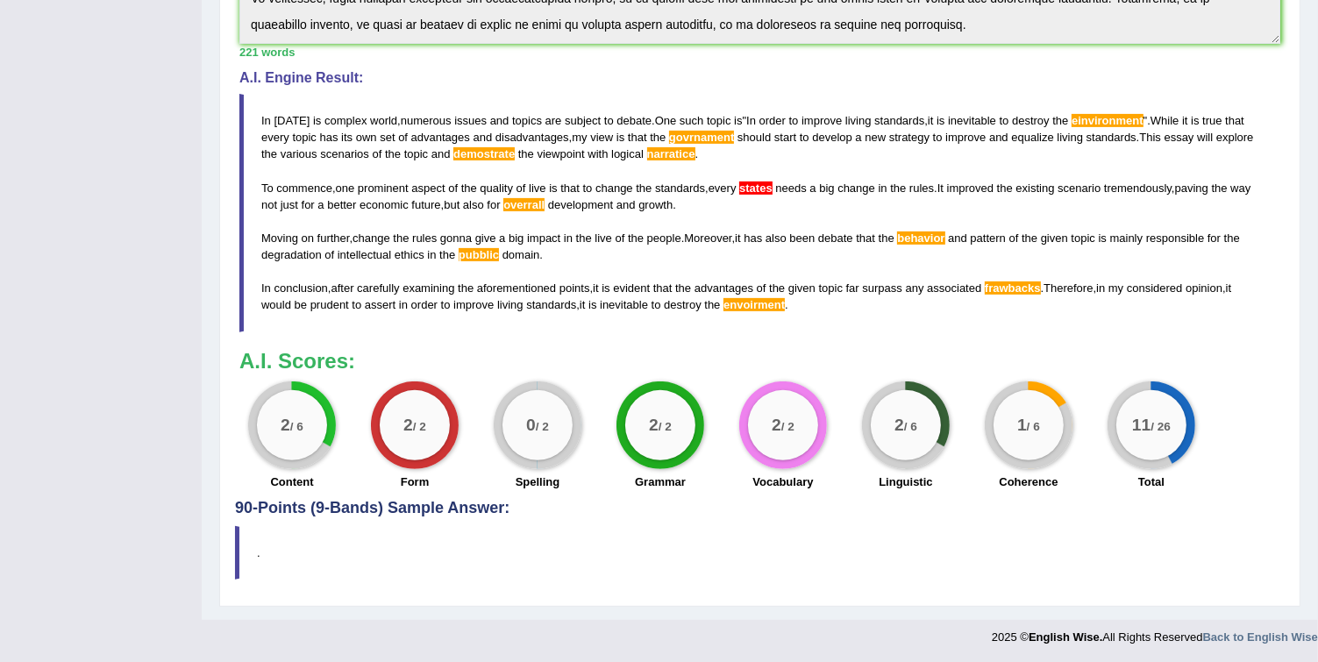
drag, startPoint x: 1133, startPoint y: 424, endPoint x: 1163, endPoint y: 425, distance: 30.7
click at [1163, 425] on div "11 / 26" at bounding box center [1151, 425] width 70 height 70
click at [1037, 438] on div "1 / 6" at bounding box center [1028, 425] width 70 height 70
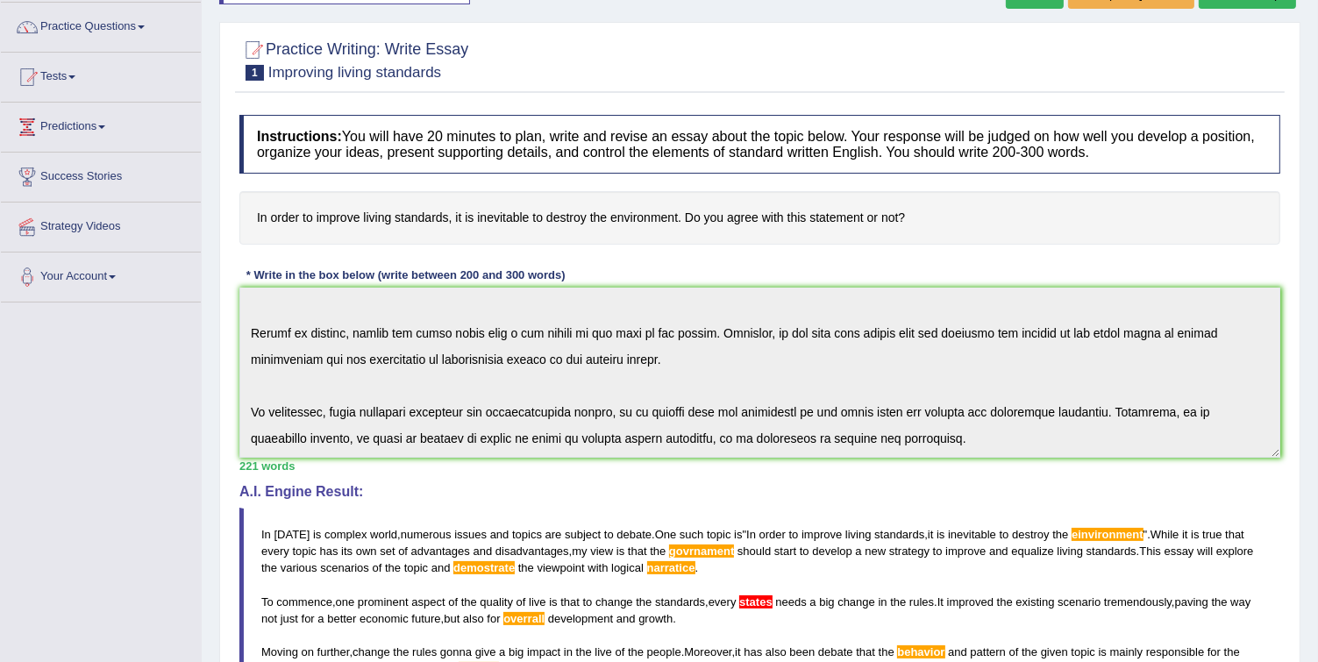
scroll to position [0, 0]
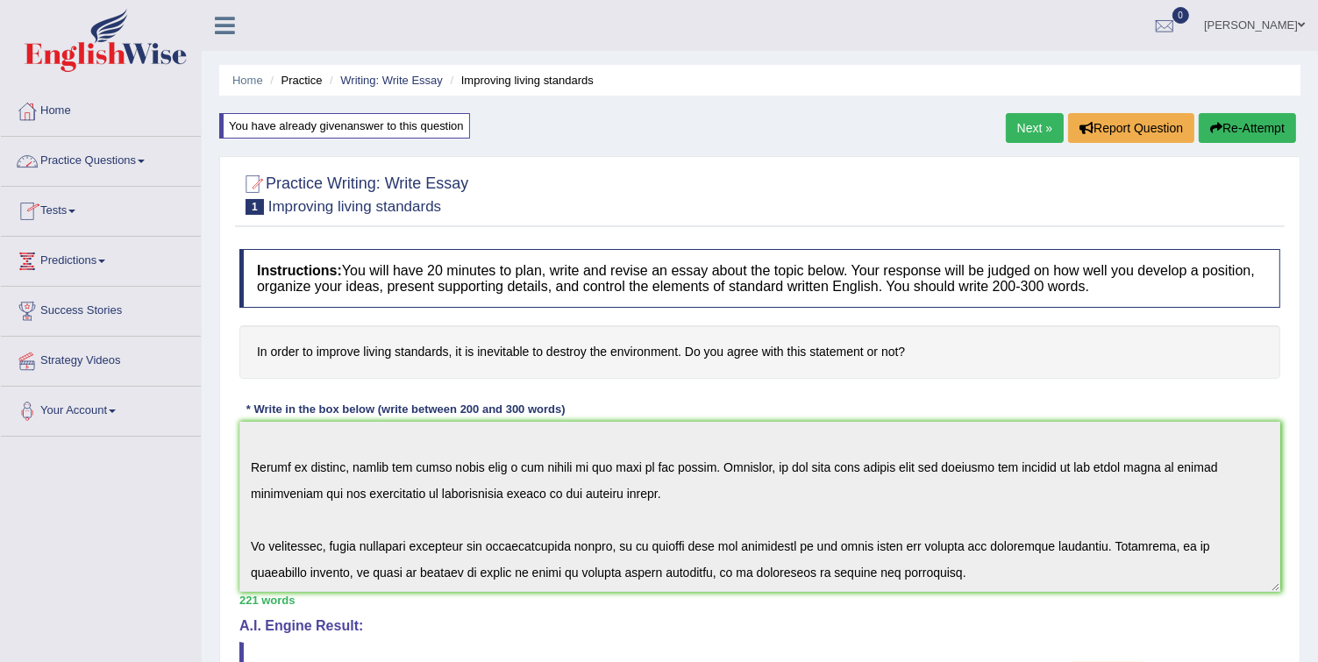
click at [72, 151] on link "Practice Questions" at bounding box center [101, 159] width 200 height 44
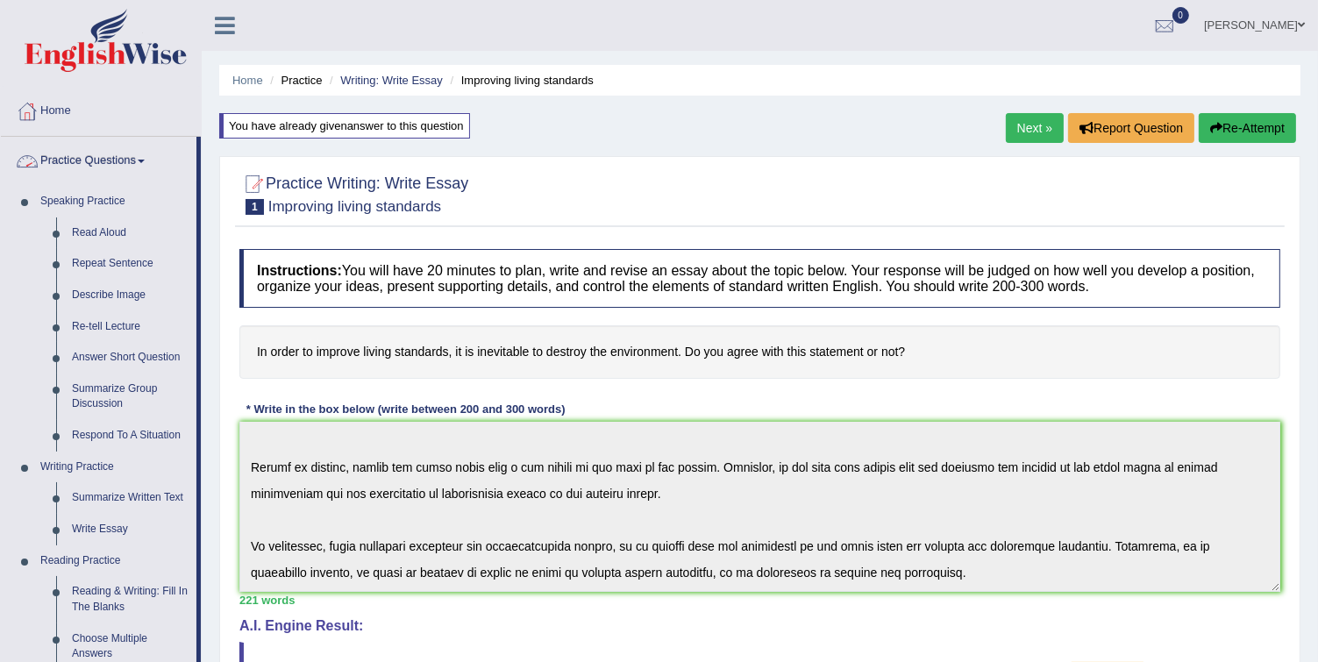
click at [93, 158] on link "Practice Questions" at bounding box center [99, 159] width 196 height 44
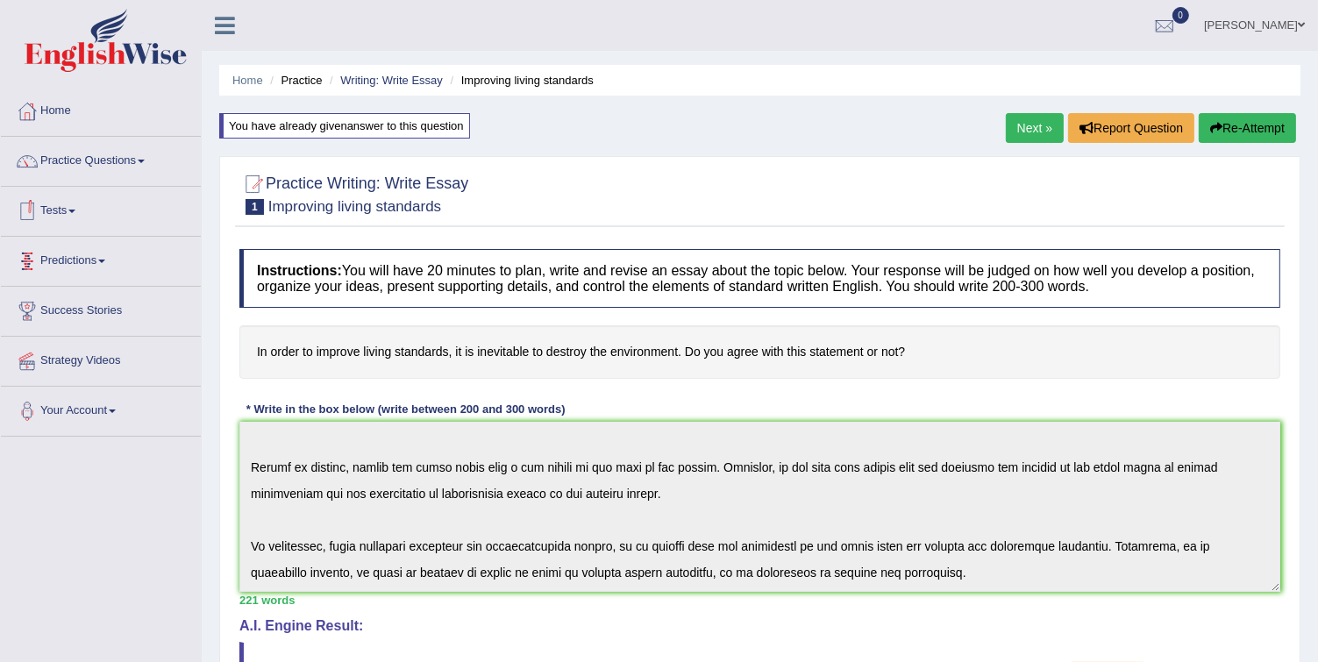
click at [53, 219] on link "Tests" at bounding box center [101, 209] width 200 height 44
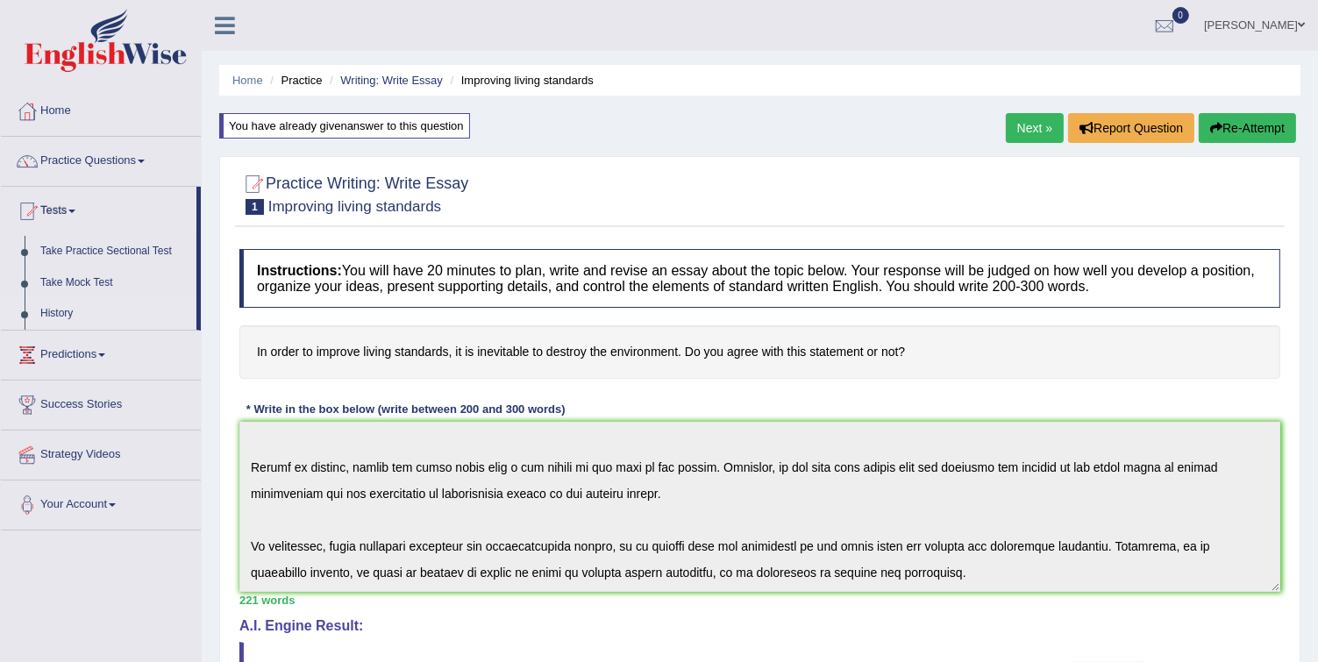
click at [63, 310] on link "History" at bounding box center [114, 314] width 164 height 32
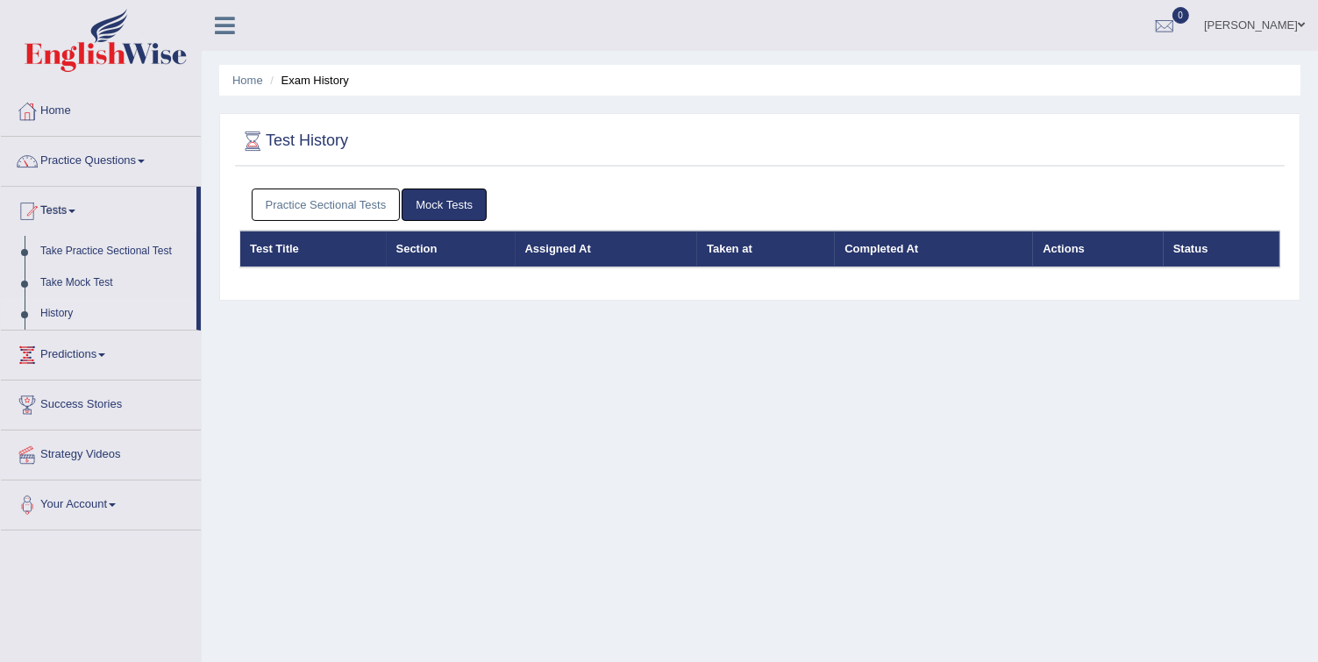
click at [354, 195] on link "Practice Sectional Tests" at bounding box center [326, 204] width 149 height 32
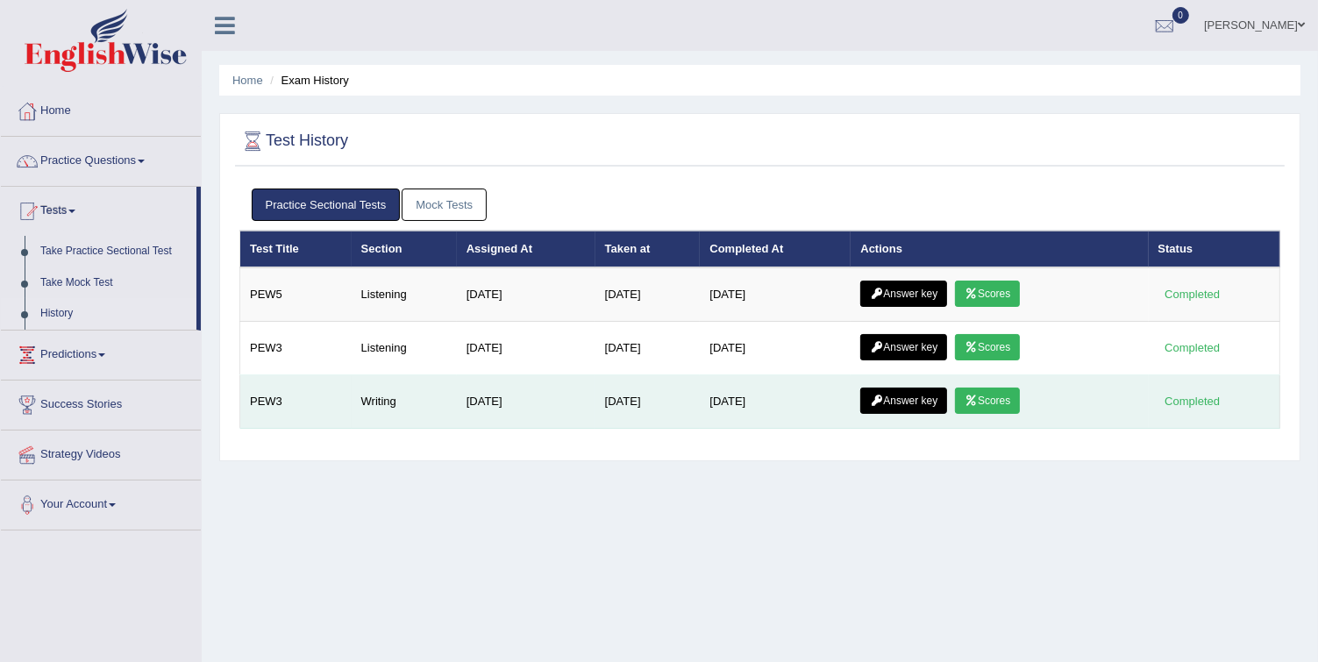
click at [987, 400] on link "Scores" at bounding box center [987, 401] width 65 height 26
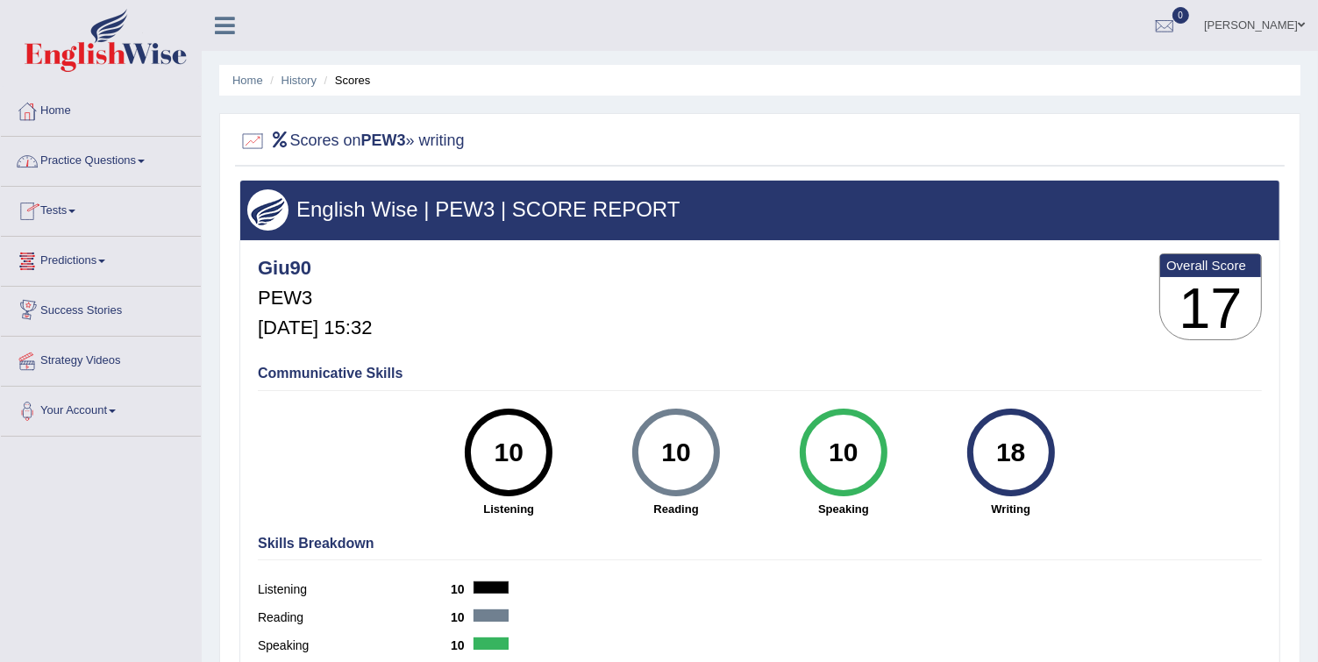
click at [56, 207] on link "Tests" at bounding box center [101, 209] width 200 height 44
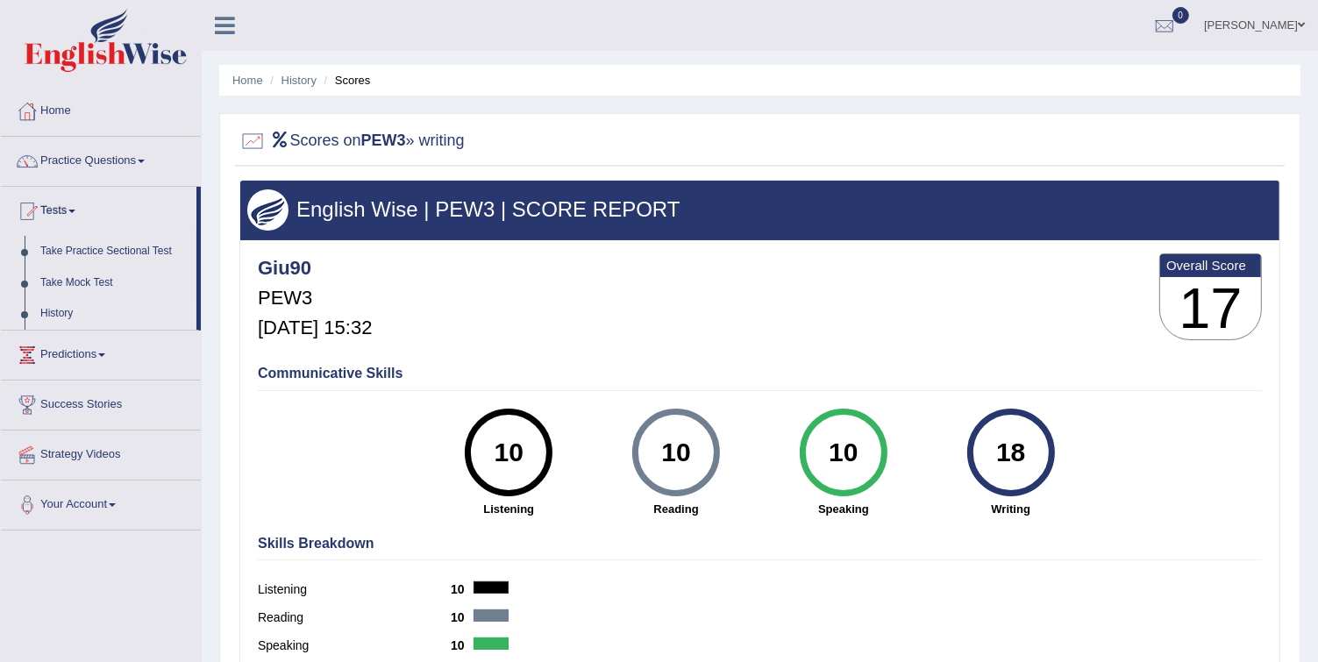
click at [57, 311] on link "History" at bounding box center [114, 314] width 164 height 32
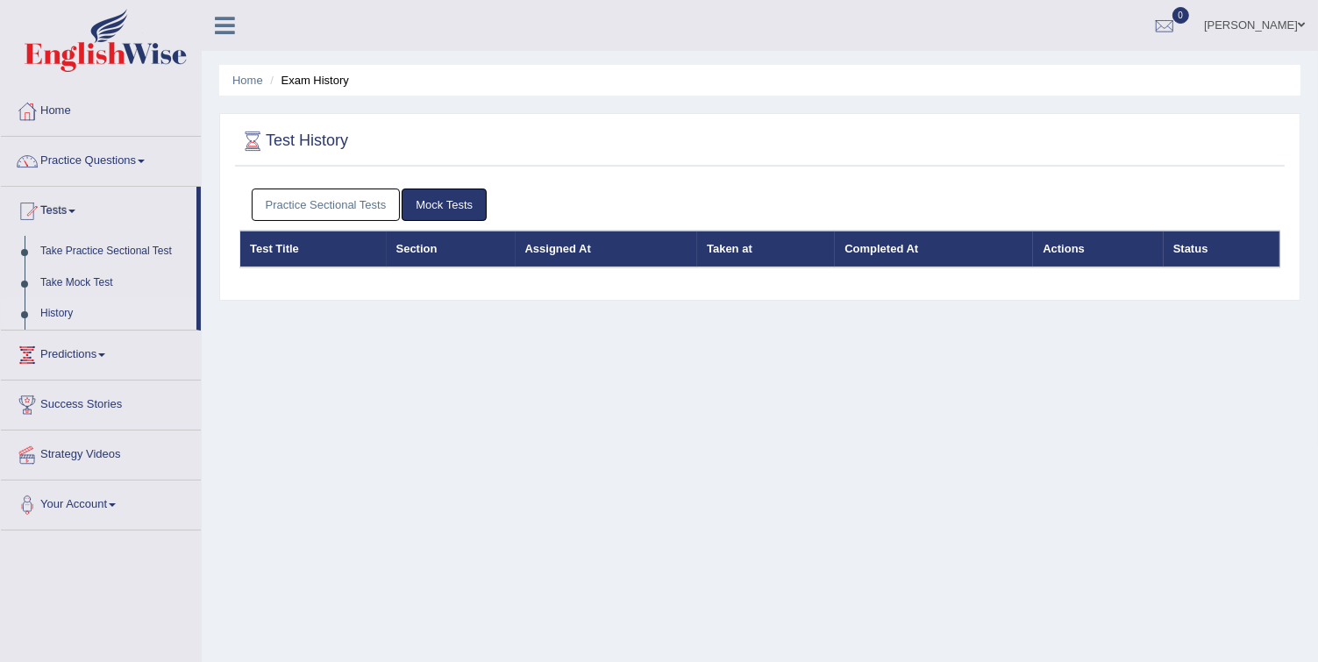
click at [276, 217] on link "Practice Sectional Tests" at bounding box center [326, 204] width 149 height 32
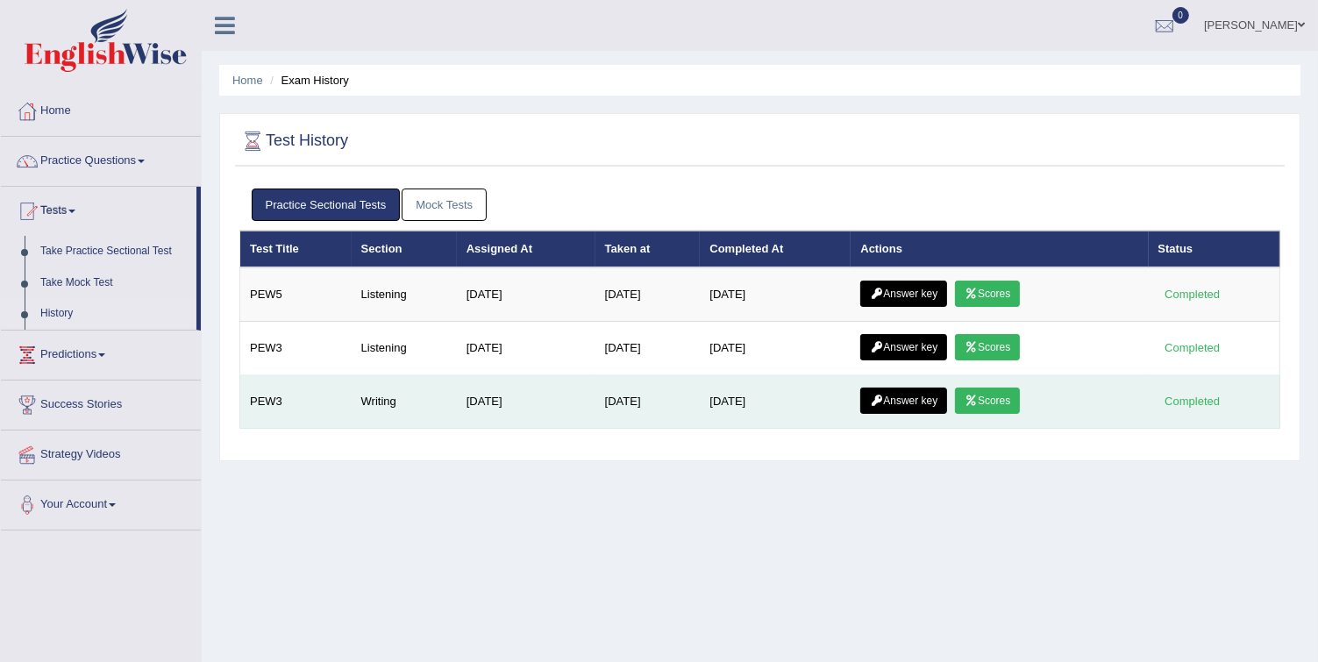
click at [906, 404] on link "Answer key" at bounding box center [903, 401] width 87 height 26
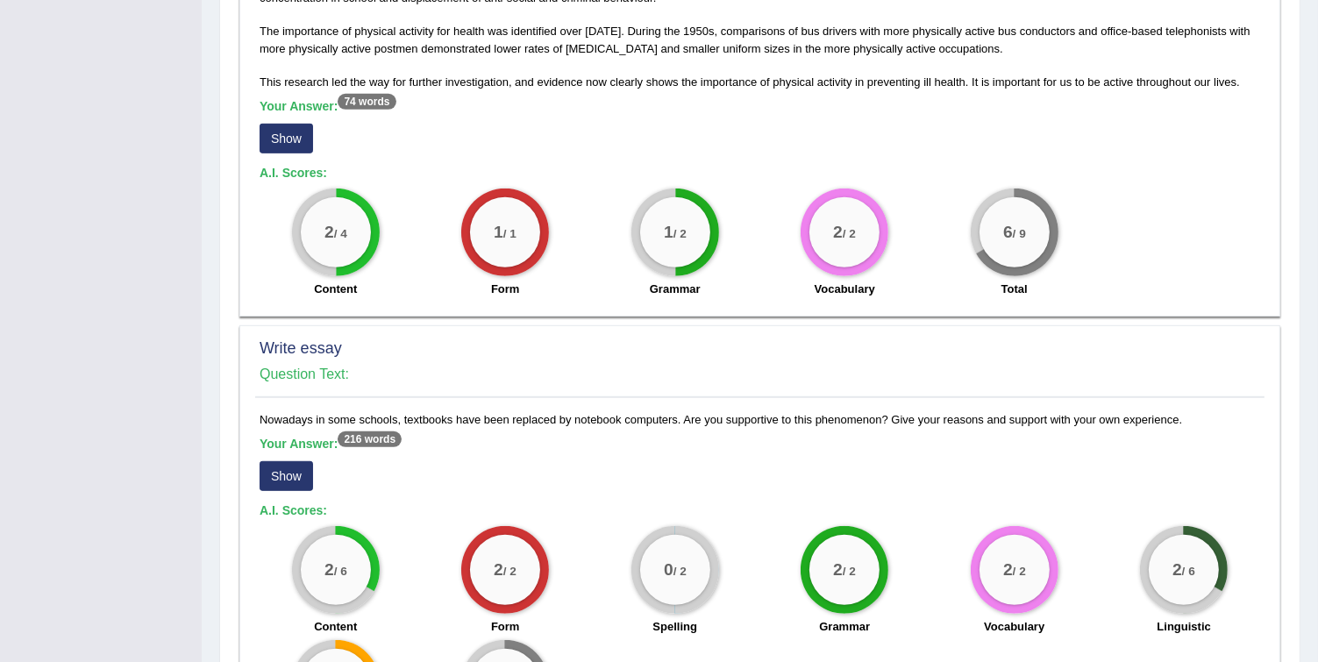
scroll to position [1052, 0]
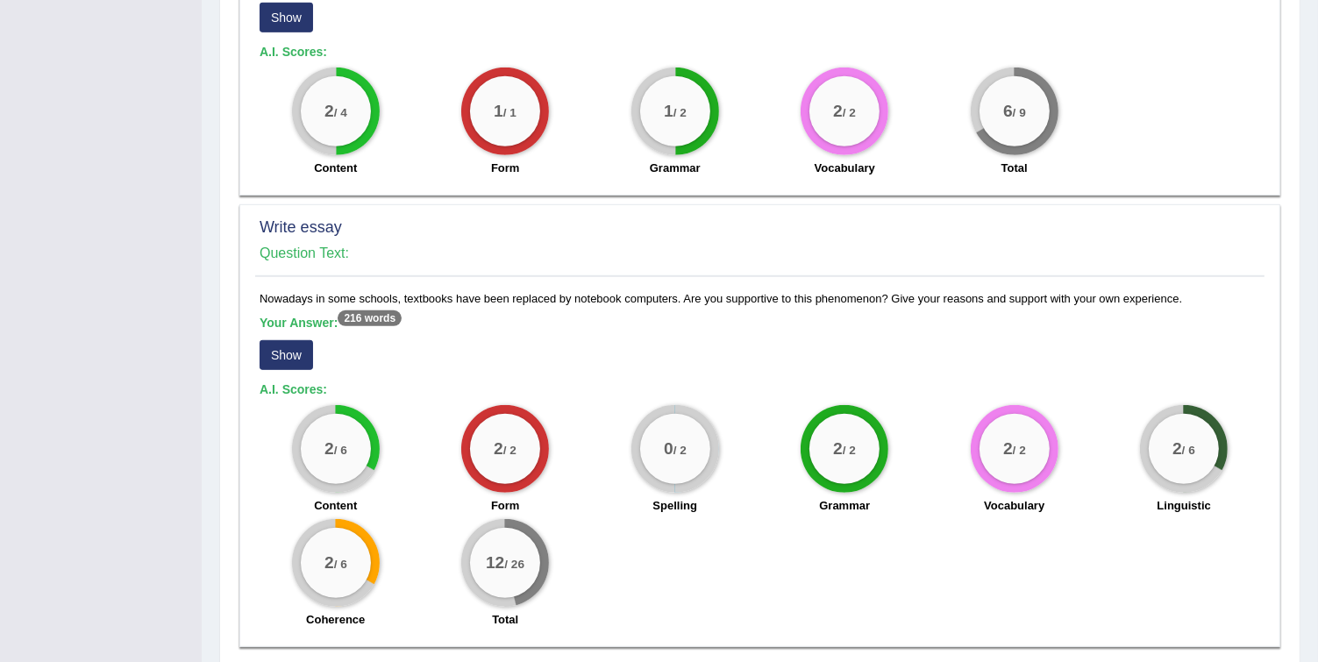
drag, startPoint x: 492, startPoint y: 559, endPoint x: 528, endPoint y: 559, distance: 35.9
click at [528, 559] on div "12 / 26" at bounding box center [505, 563] width 70 height 70
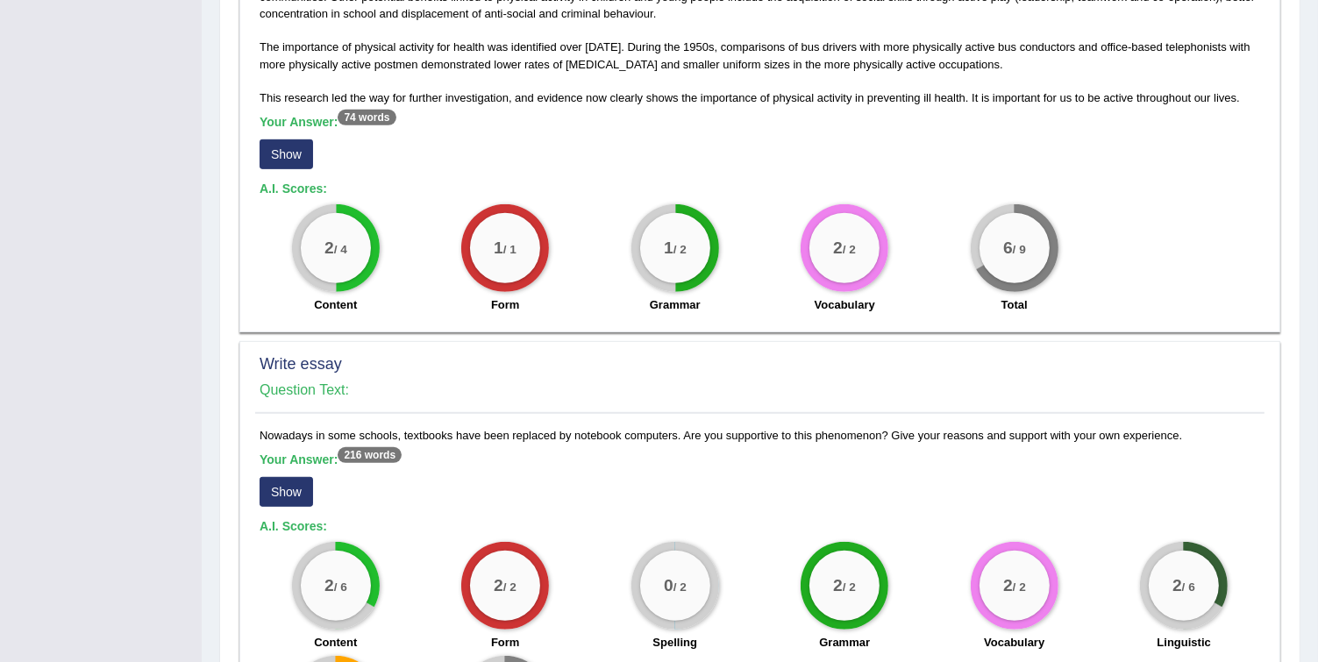
scroll to position [842, 0]
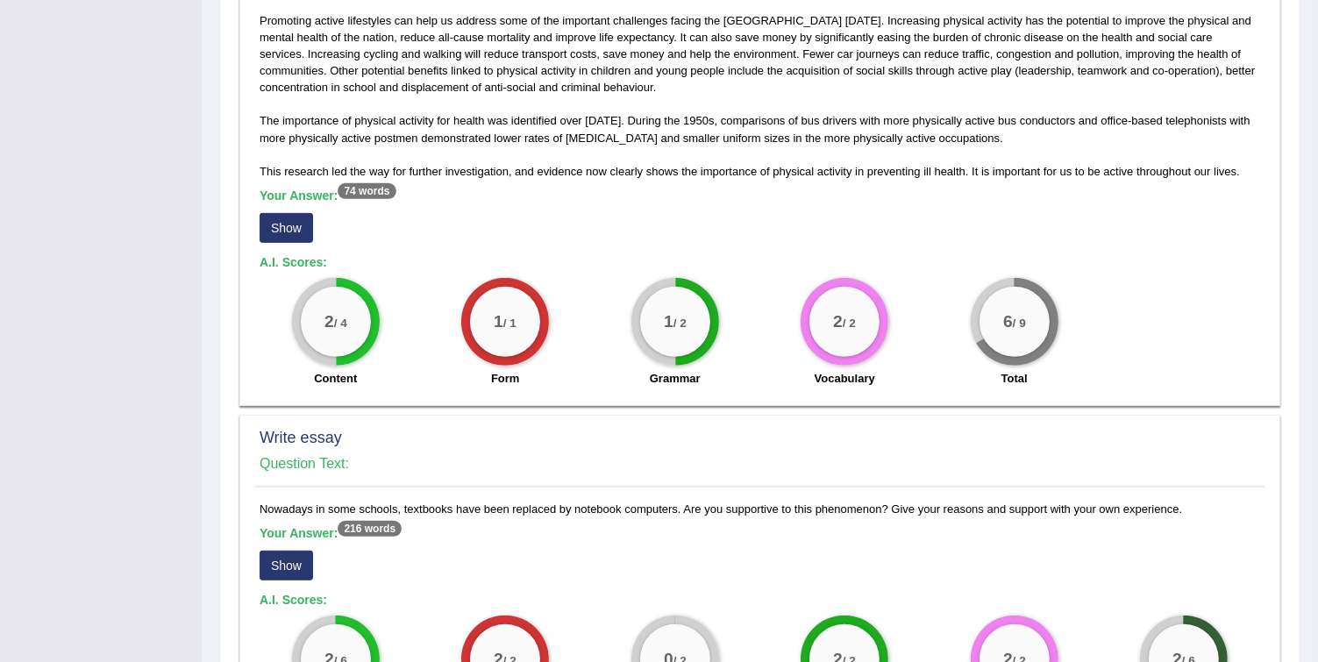
drag, startPoint x: 1002, startPoint y: 316, endPoint x: 1028, endPoint y: 319, distance: 26.4
click at [1028, 319] on div "6 / 9" at bounding box center [1014, 322] width 70 height 70
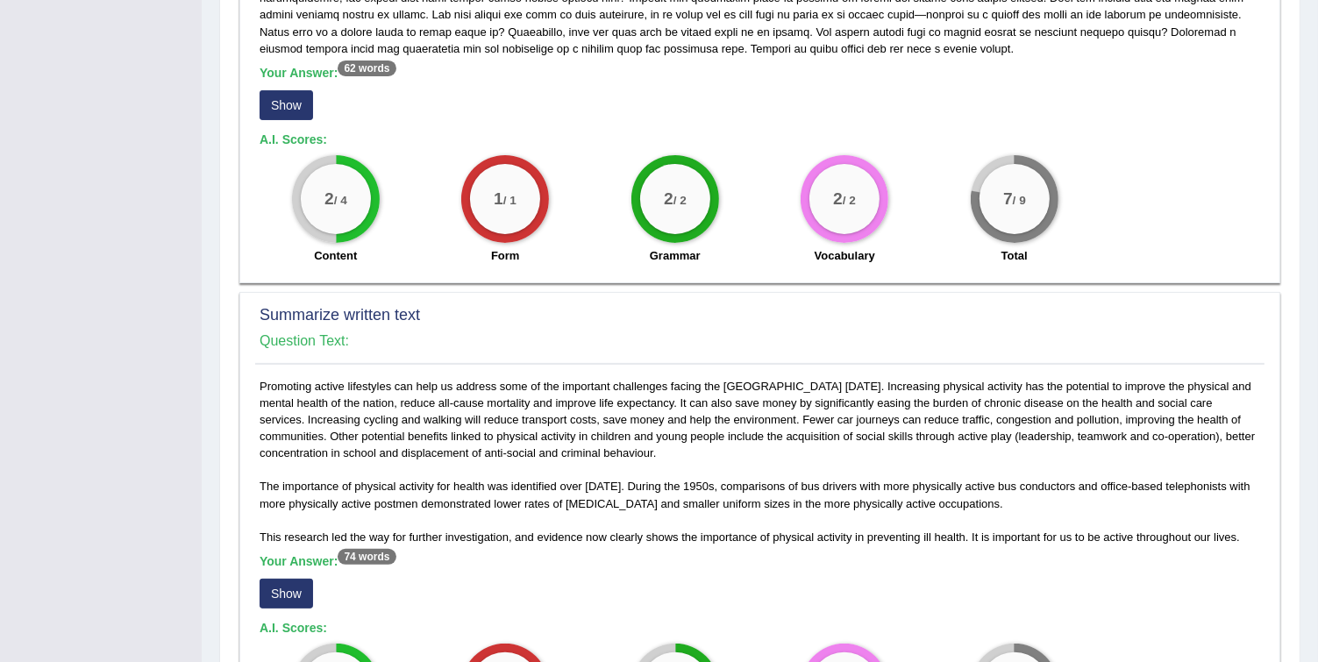
scroll to position [351, 0]
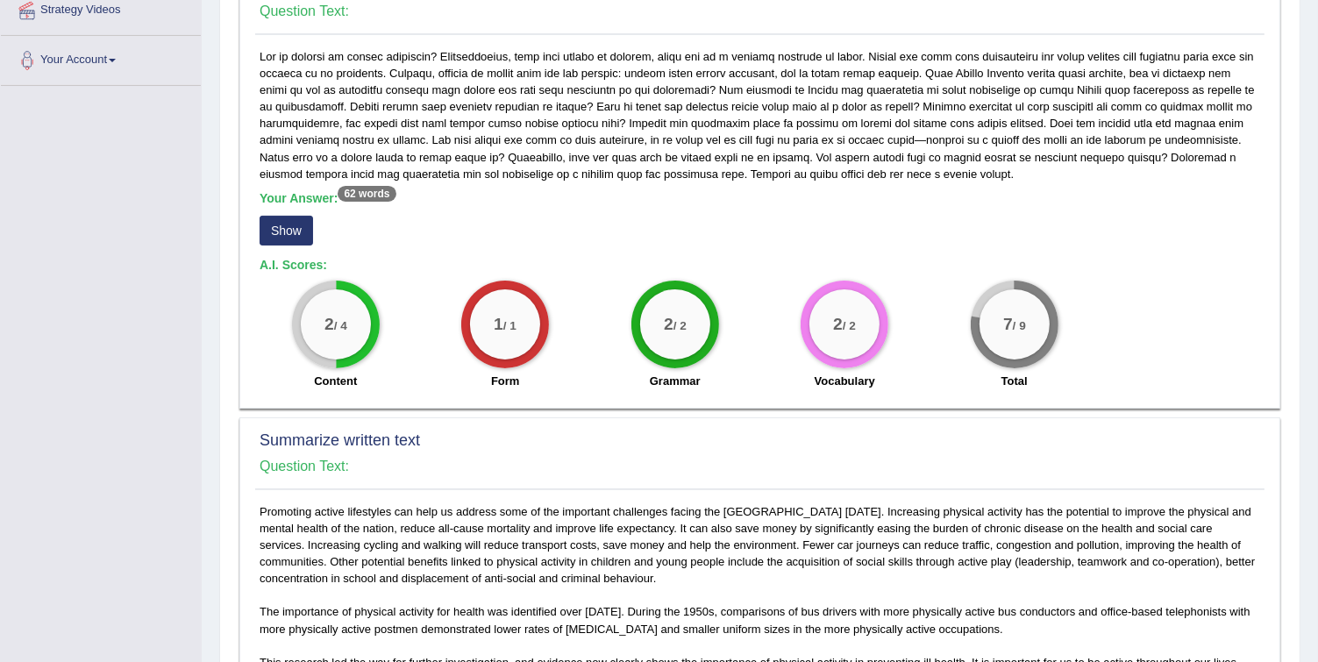
drag, startPoint x: 1003, startPoint y: 312, endPoint x: 1070, endPoint y: 327, distance: 68.3
click at [1070, 327] on div "7 / 9 Total" at bounding box center [1014, 337] width 170 height 113
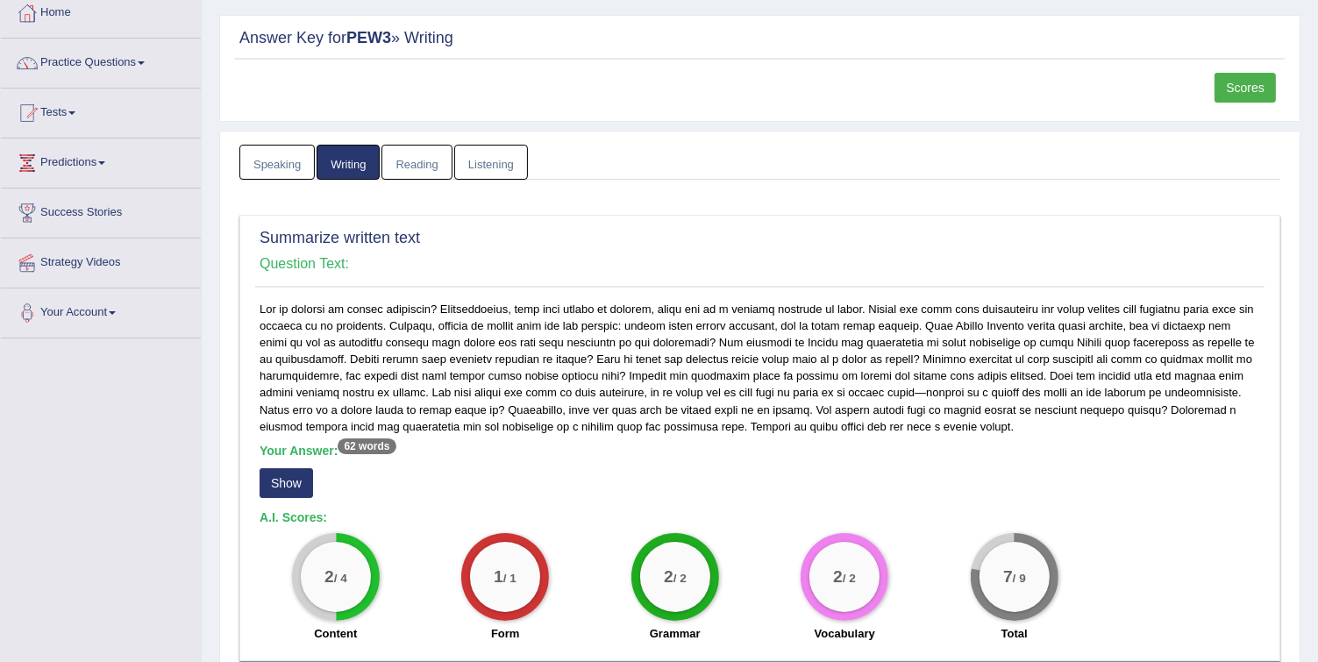
scroll to position [210, 0]
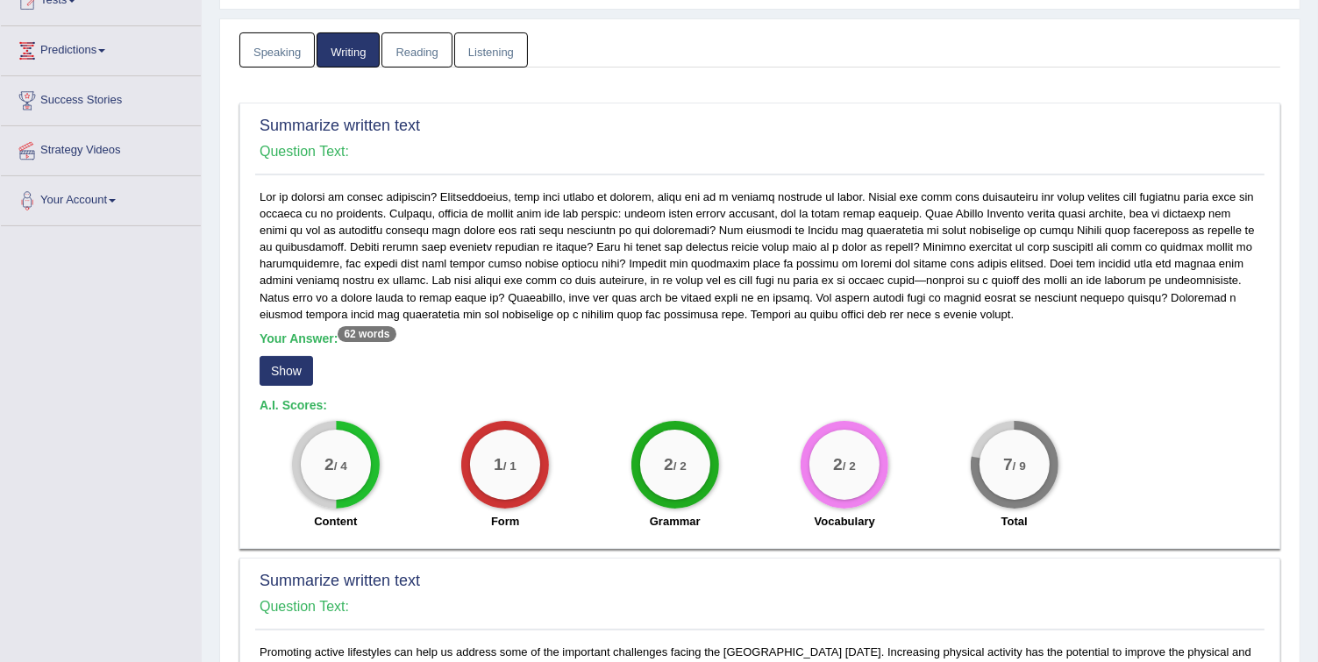
click at [343, 224] on div "Your Answer: 62 words Show A.I. Scores: 2 / 4 Content 1 / 1 Form 2 / 2 Grammar …" at bounding box center [759, 363] width 1009 height 351
click at [391, 380] on div "Your Answer: 62 words Show" at bounding box center [760, 360] width 1000 height 59
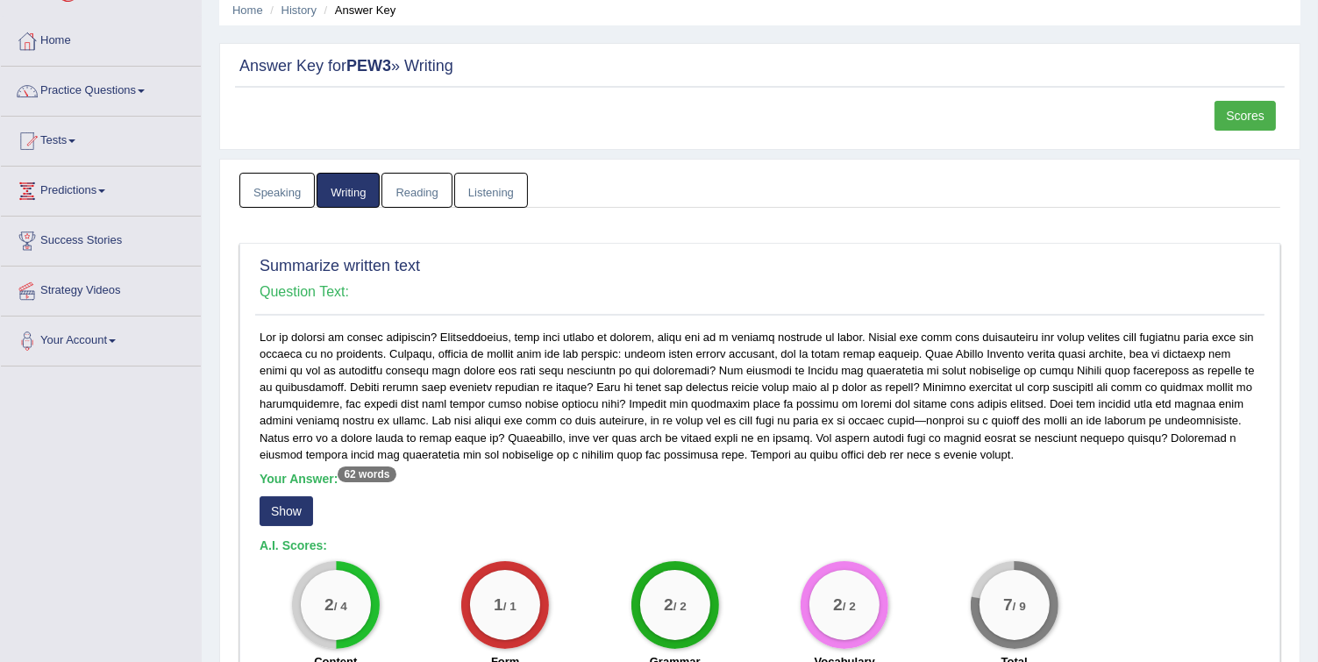
scroll to position [0, 0]
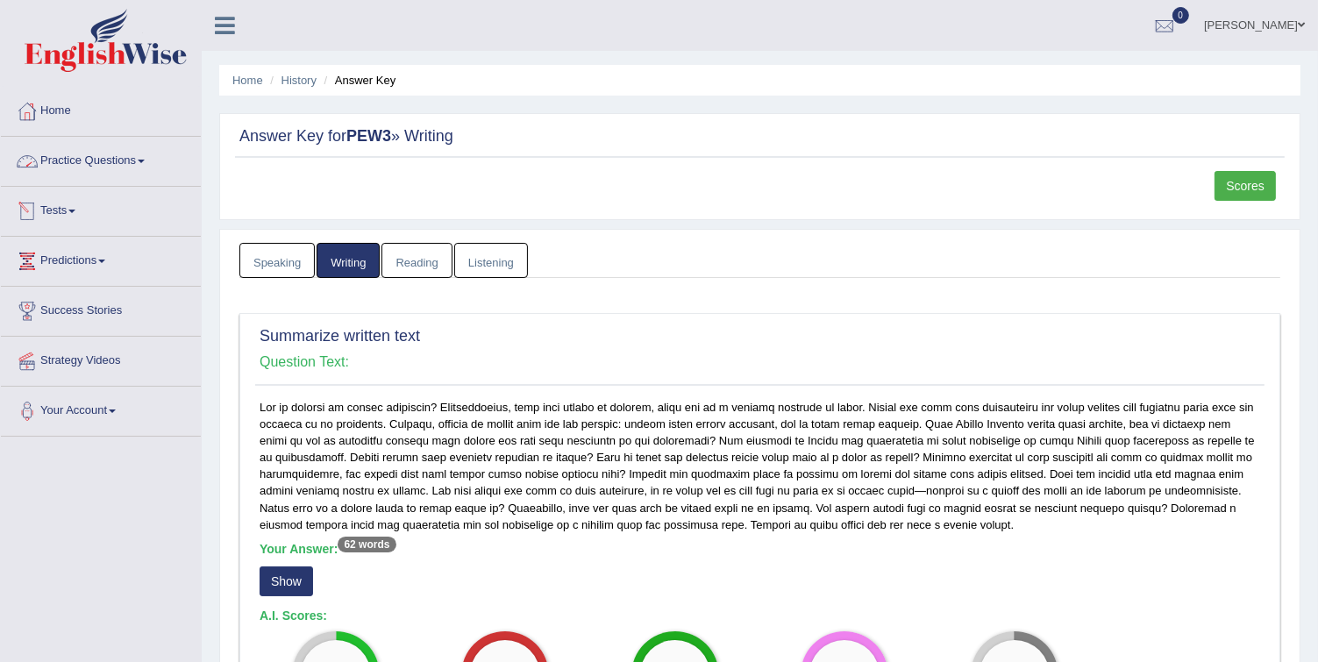
click at [70, 216] on link "Tests" at bounding box center [101, 209] width 200 height 44
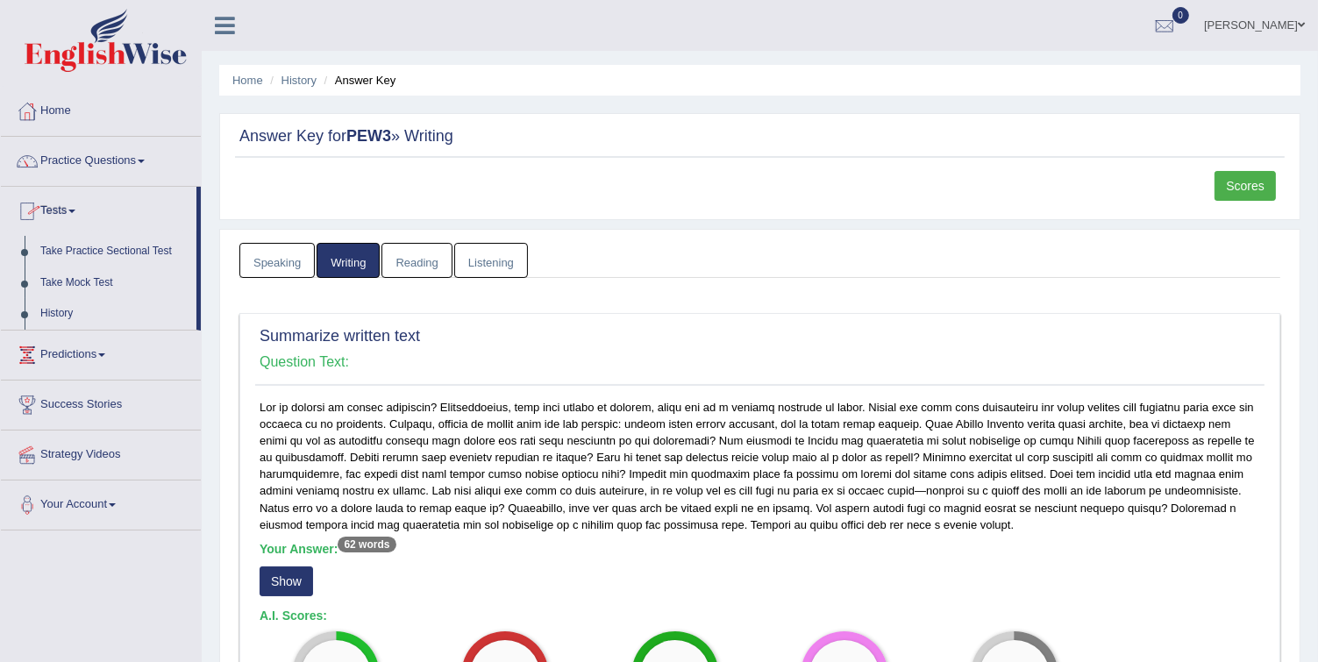
click at [46, 205] on link "Tests" at bounding box center [99, 209] width 196 height 44
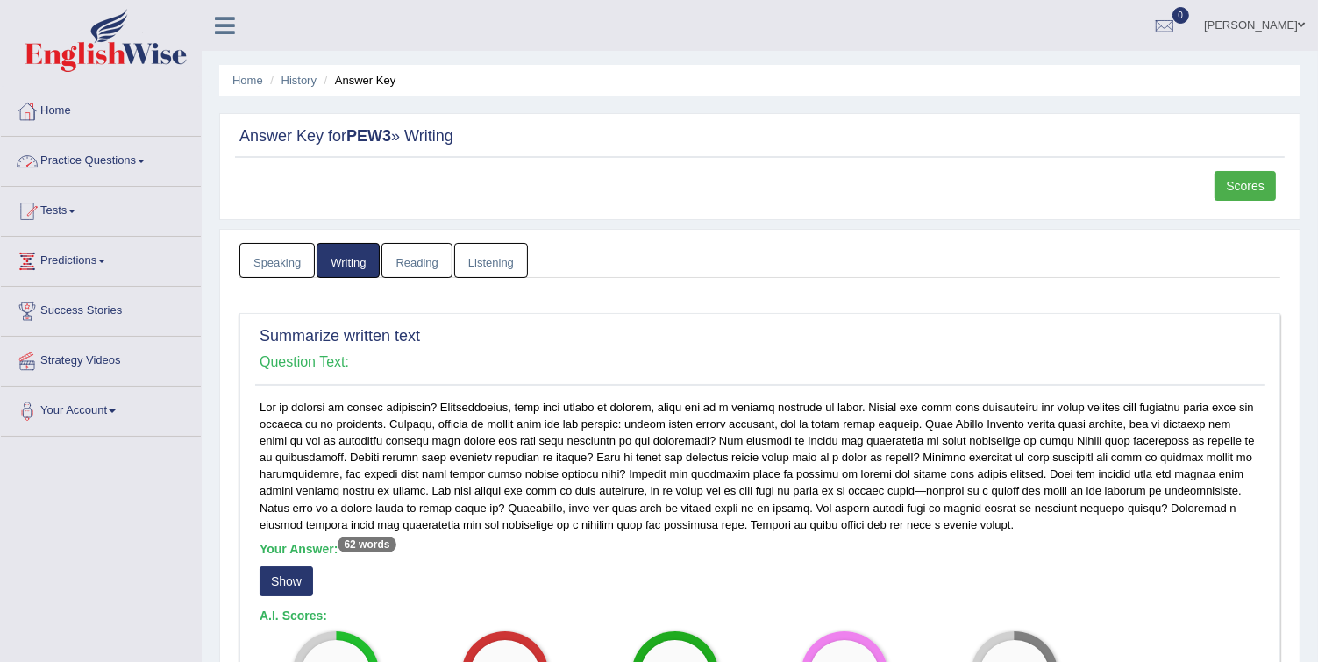
click at [122, 170] on link "Practice Questions" at bounding box center [101, 159] width 200 height 44
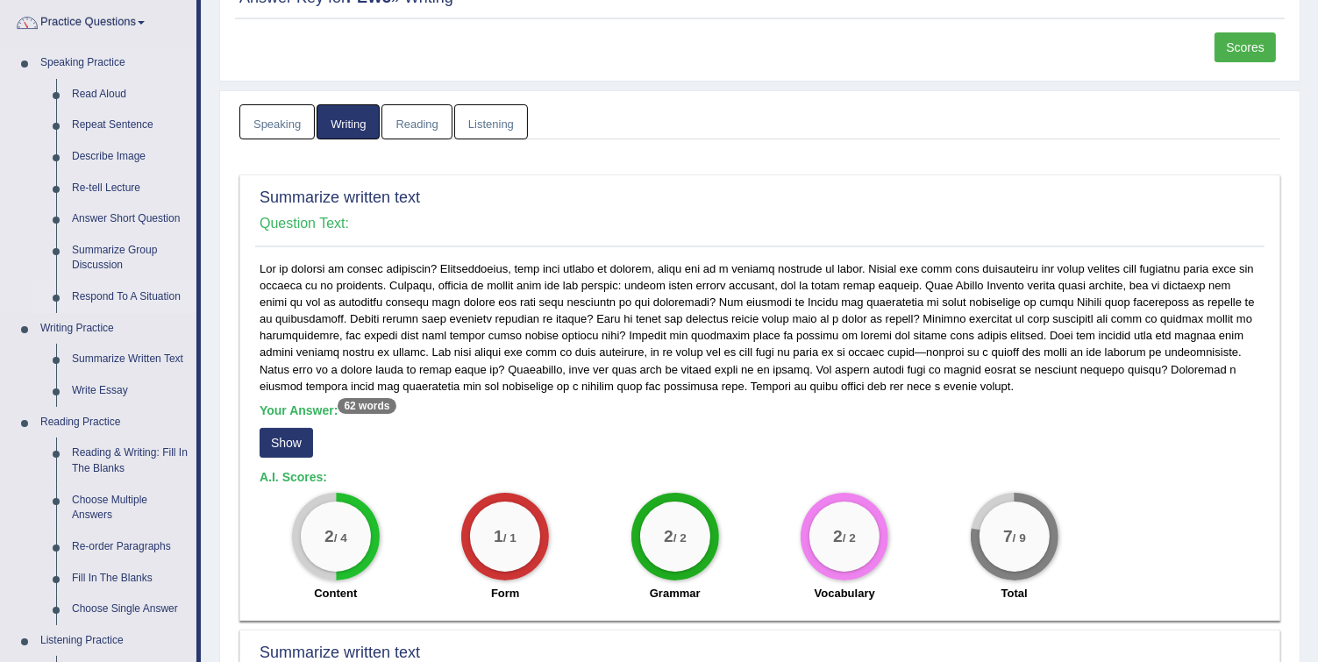
scroll to position [140, 0]
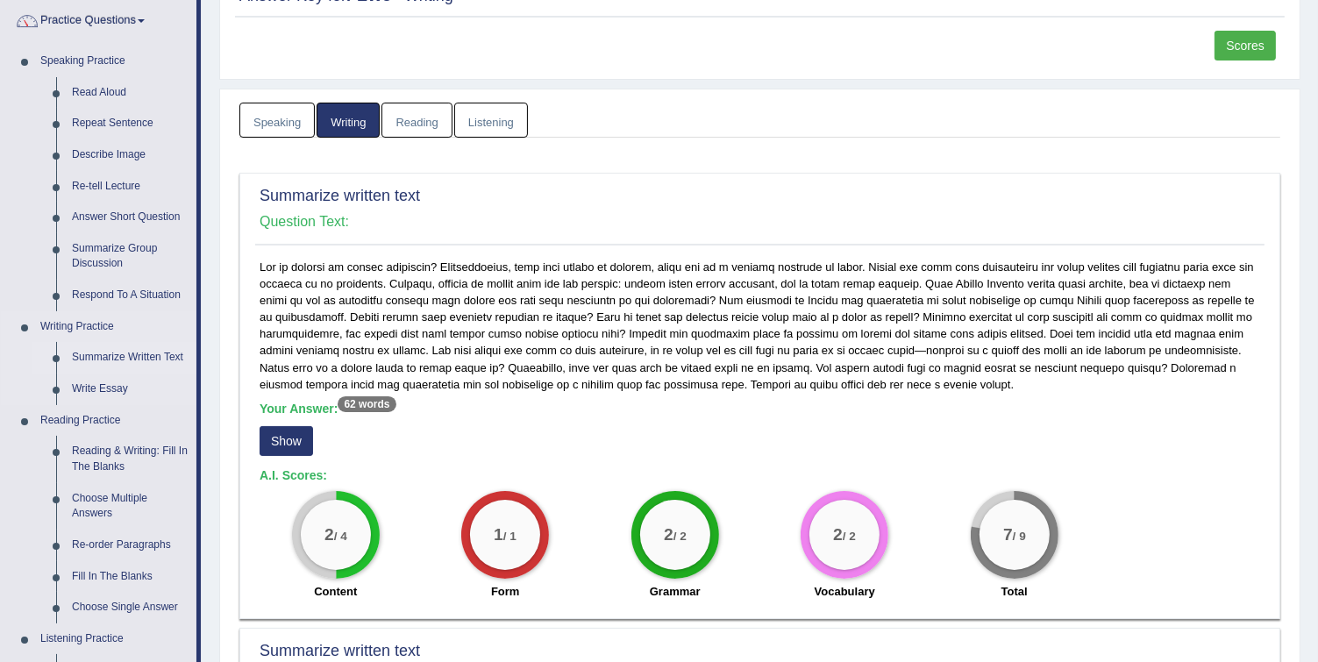
click at [151, 353] on link "Summarize Written Text" at bounding box center [130, 358] width 132 height 32
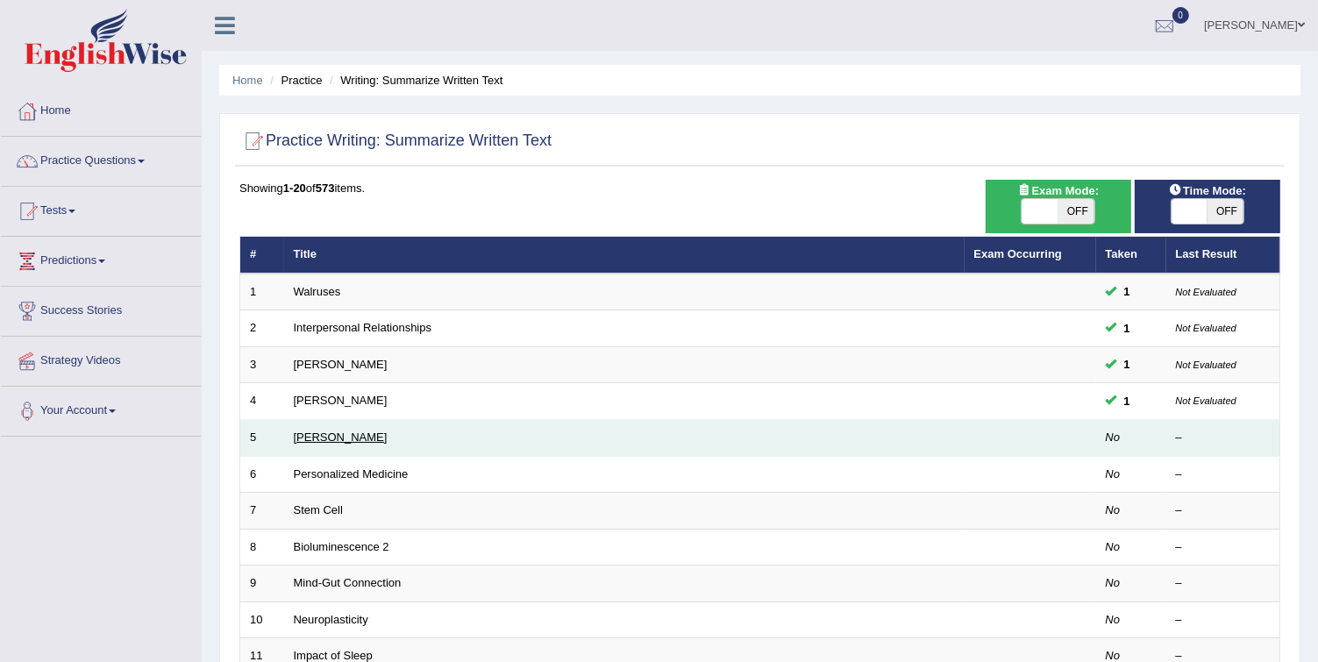
click at [358, 436] on link "[PERSON_NAME]" at bounding box center [341, 436] width 94 height 13
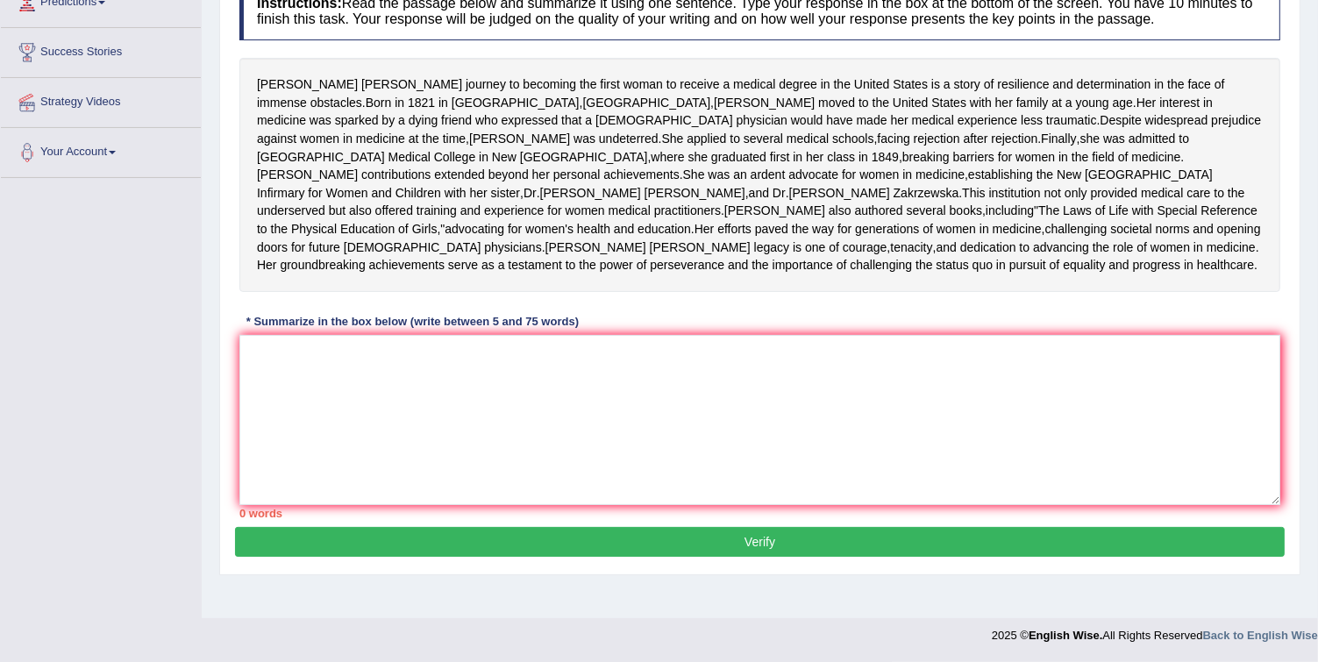
scroll to position [247, 0]
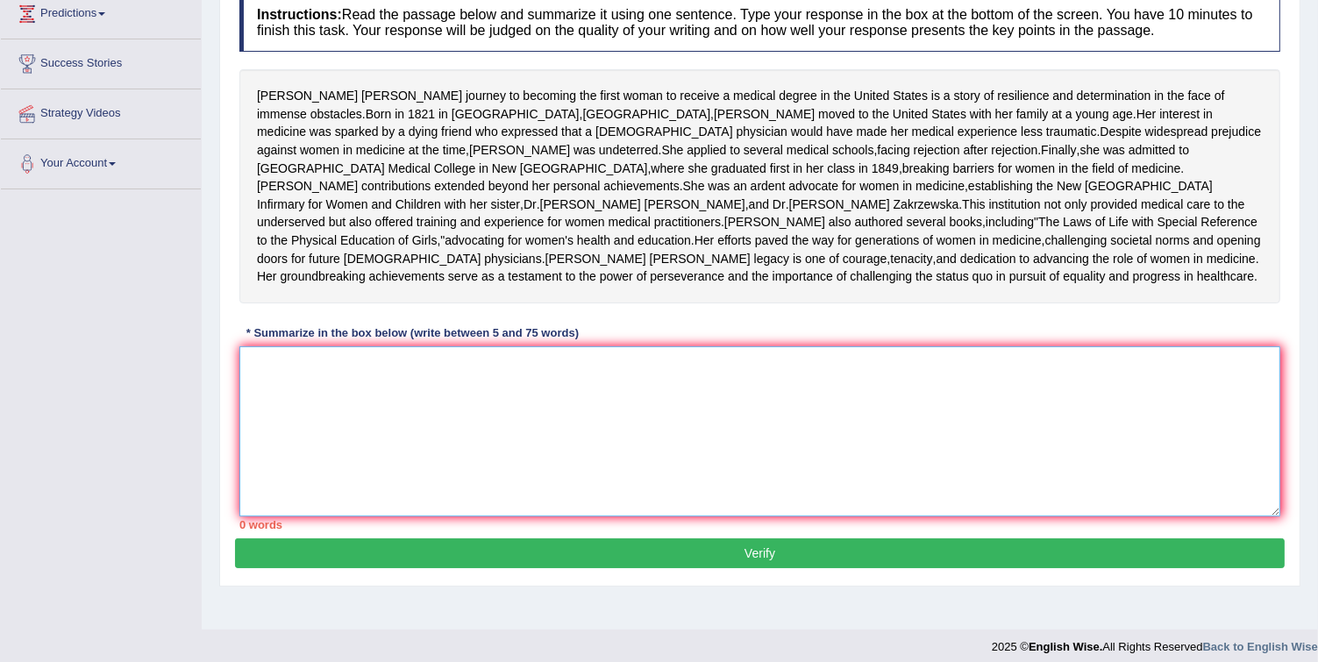
click at [358, 449] on textarea at bounding box center [759, 431] width 1041 height 170
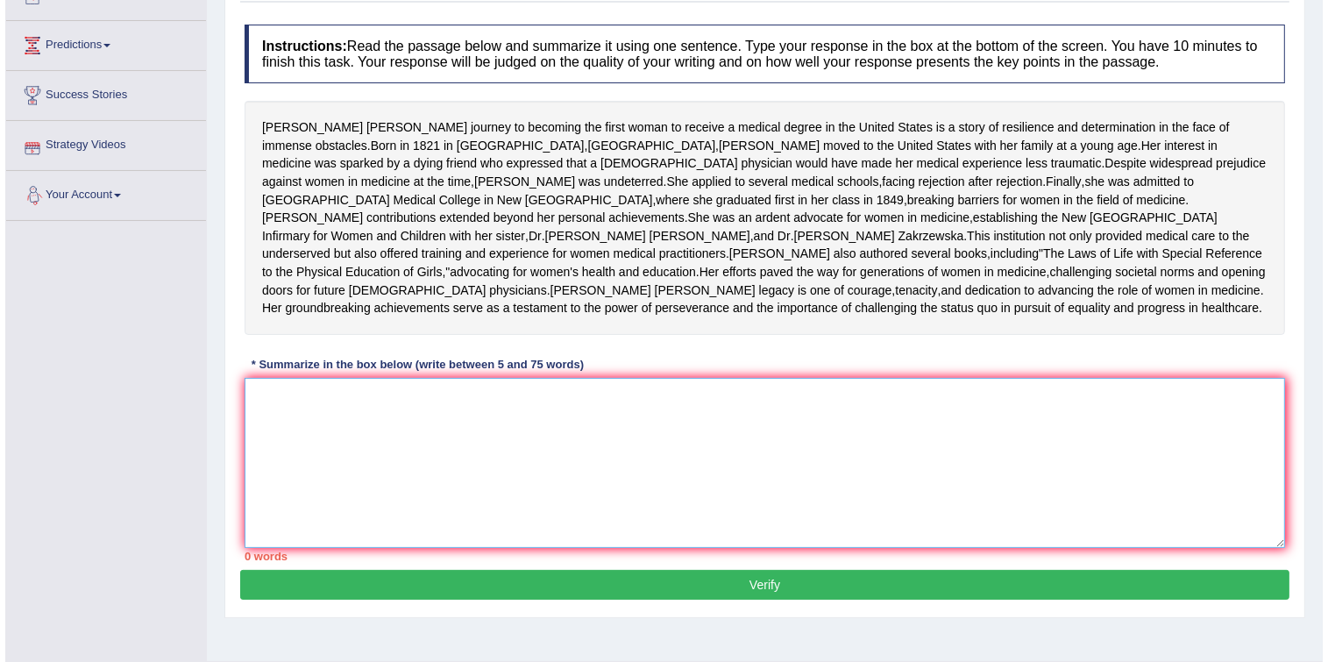
scroll to position [281, 0]
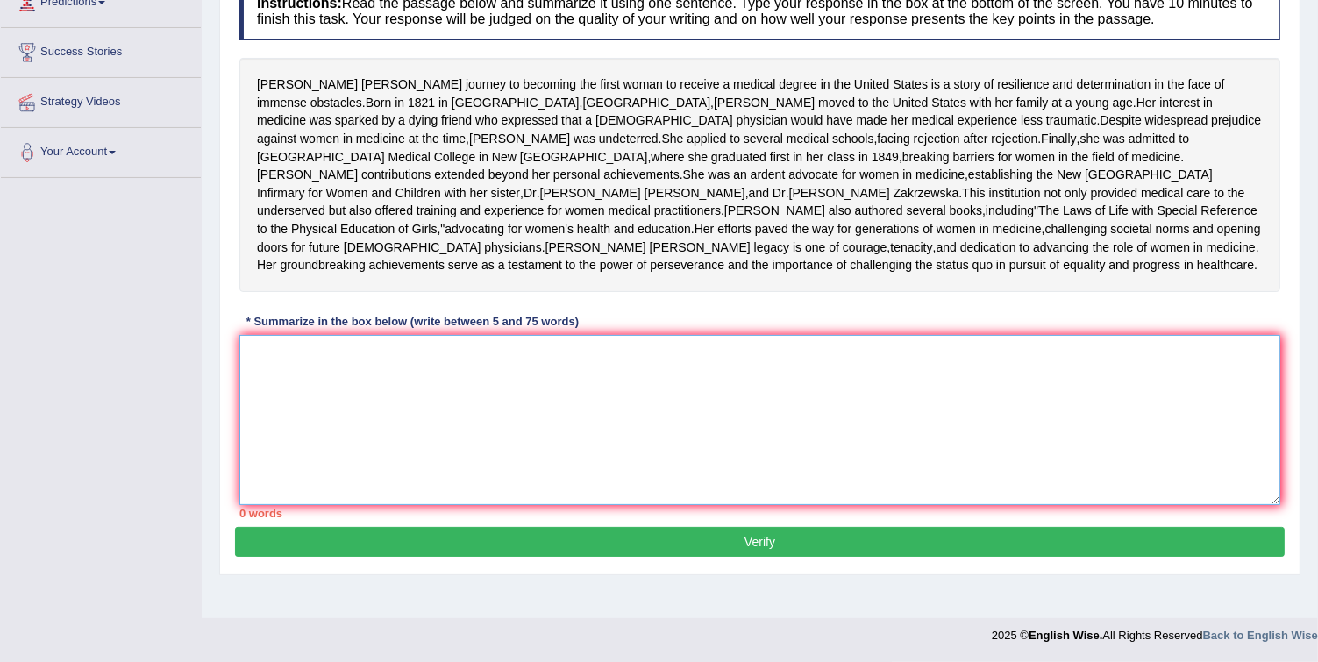
click at [648, 422] on textarea at bounding box center [759, 420] width 1041 height 170
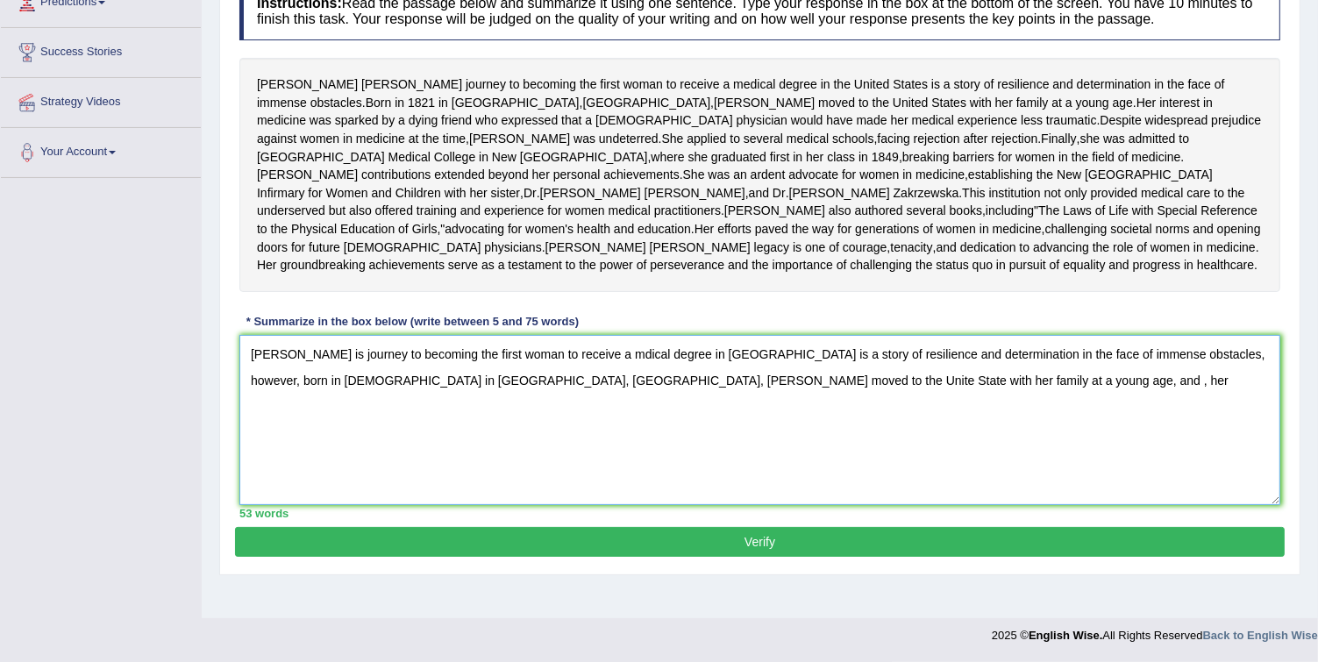
click at [859, 448] on textarea "Elizabeth Blackwell is journey to becoming the first woman to receive a mdical …" at bounding box center [759, 420] width 1041 height 170
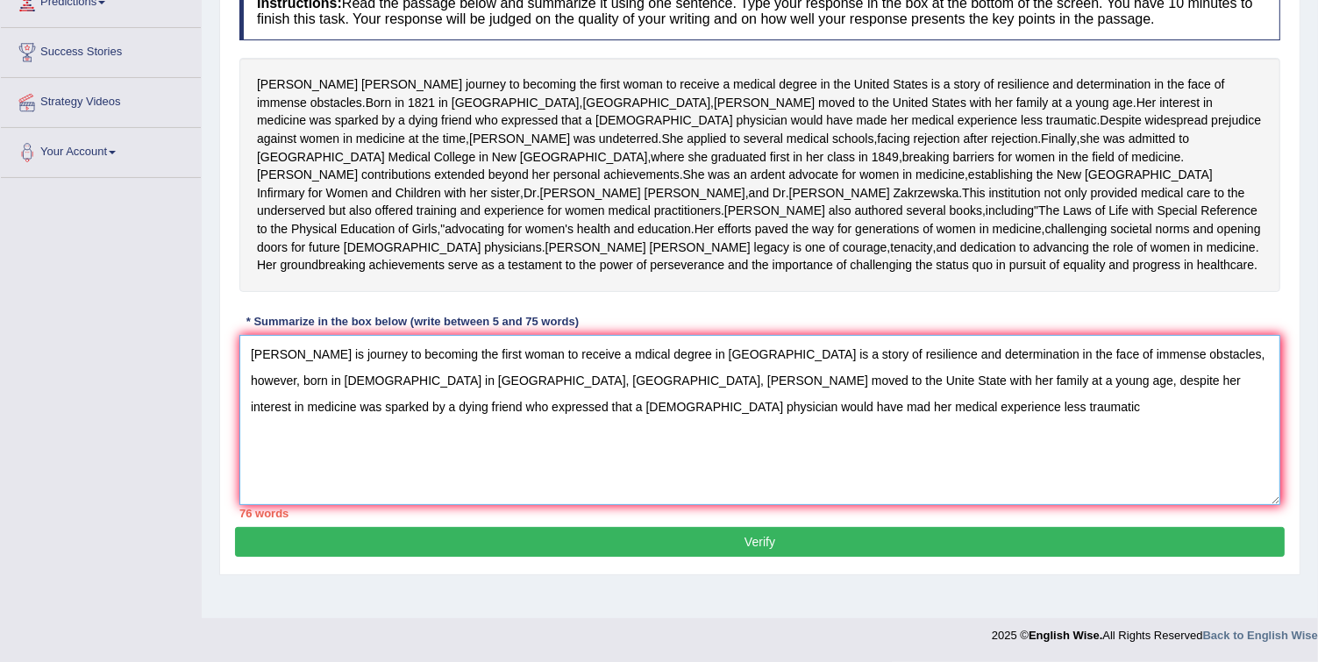
click at [651, 419] on textarea "Elizabeth Blackwell is journey to becoming the first woman to receive a mdical …" at bounding box center [759, 420] width 1041 height 170
click at [295, 451] on textarea "Elizabeth Blackwell is journey to becoming the first woman to receive a medical…" at bounding box center [759, 420] width 1041 height 170
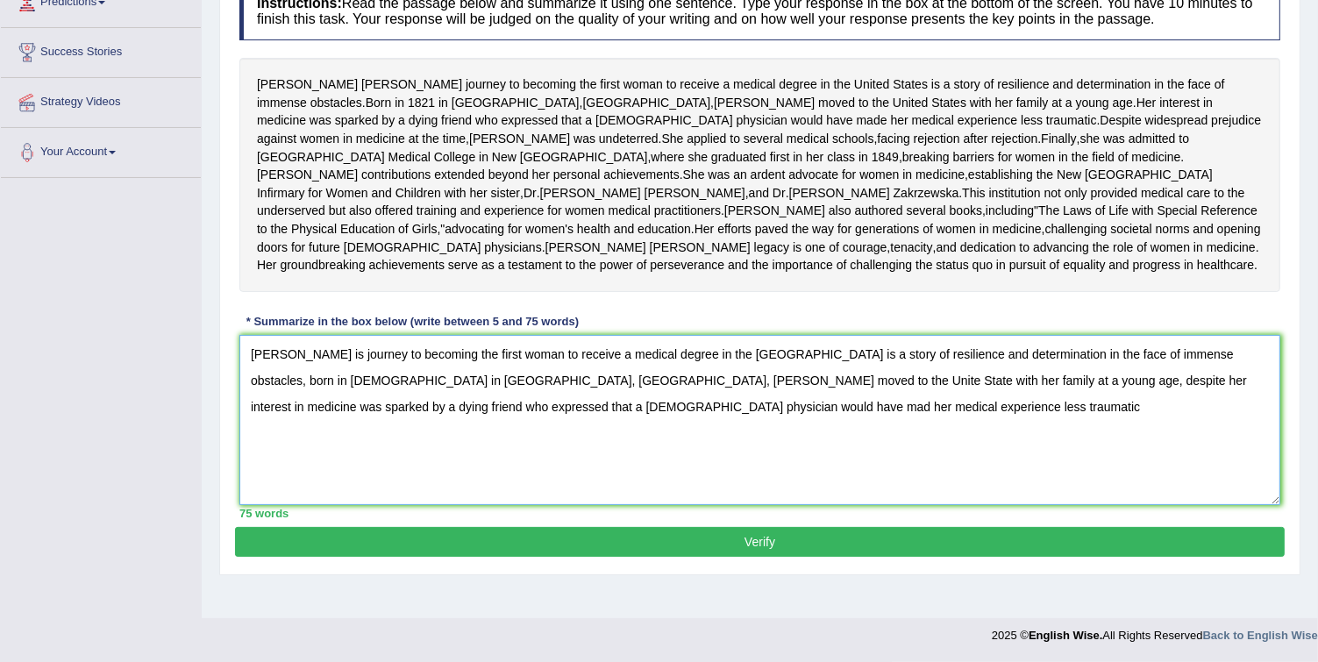
type textarea "[PERSON_NAME] is journey to becoming the first woman to receive a medical degre…"
click at [343, 557] on button "Verify" at bounding box center [759, 542] width 1049 height 30
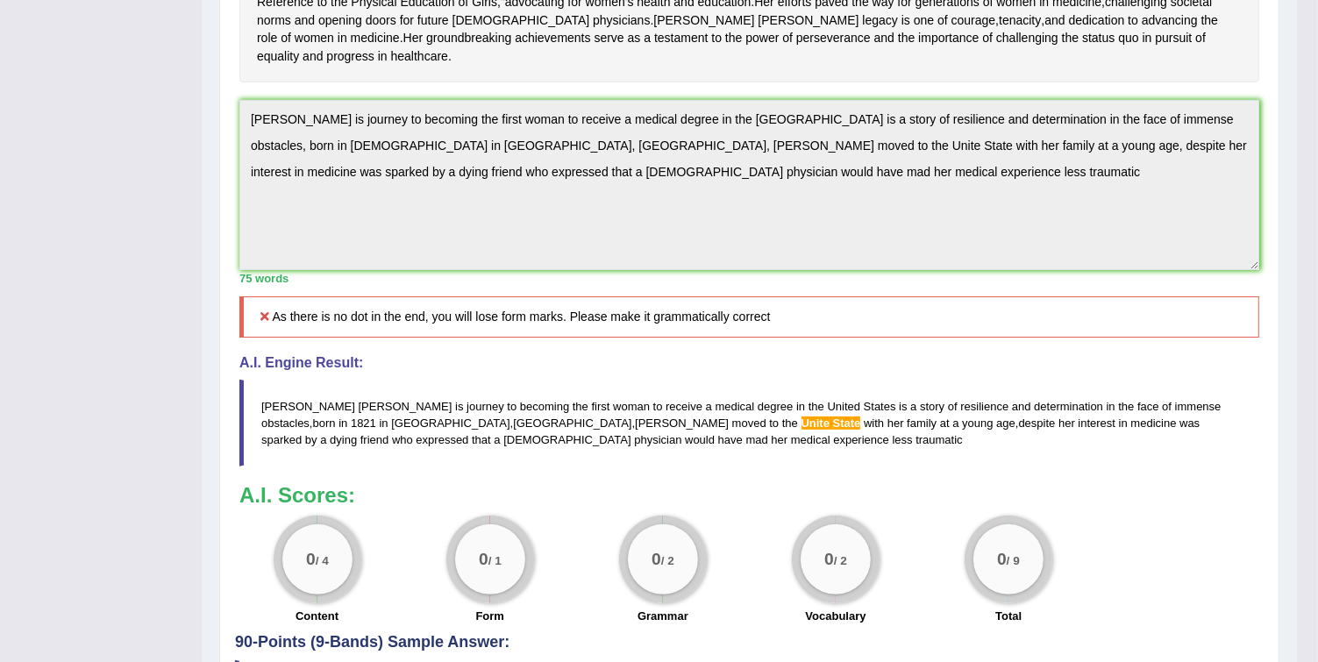
scroll to position [582, 0]
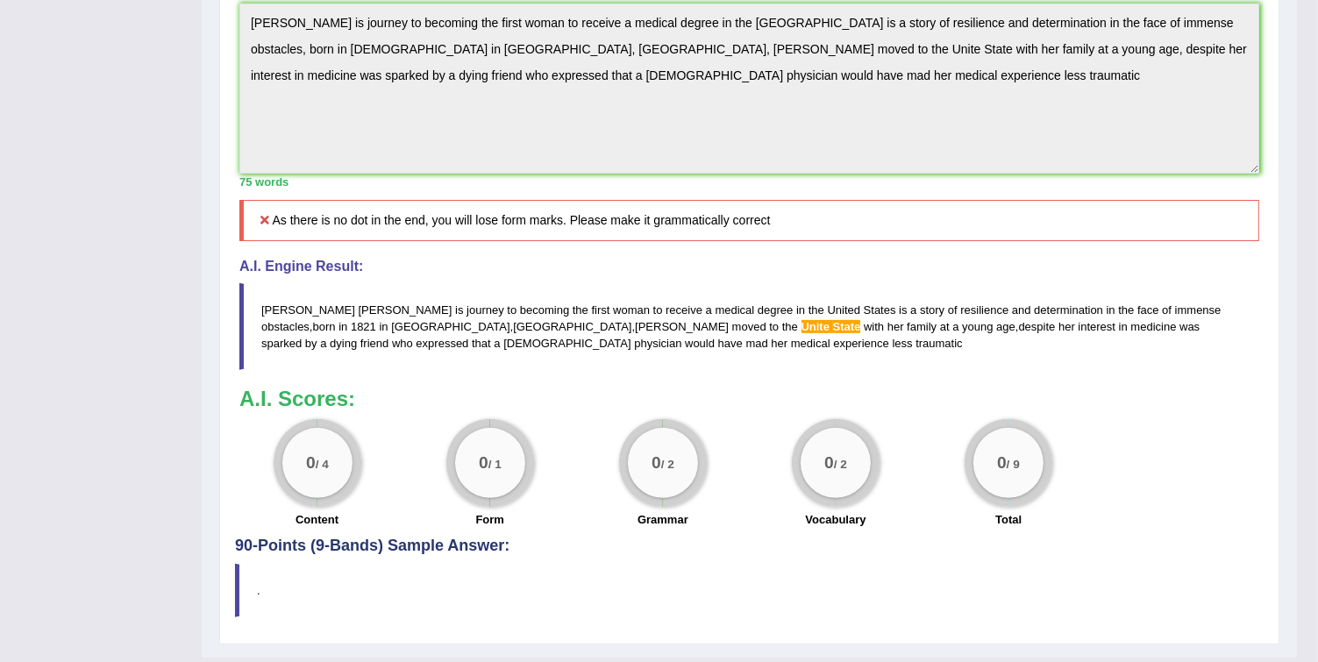
drag, startPoint x: 258, startPoint y: 378, endPoint x: 449, endPoint y: 400, distance: 192.4
click at [449, 370] on blockquote "Elizabeth Blackwell is journey to becoming the first woman to receive a medical…" at bounding box center [749, 326] width 1020 height 87
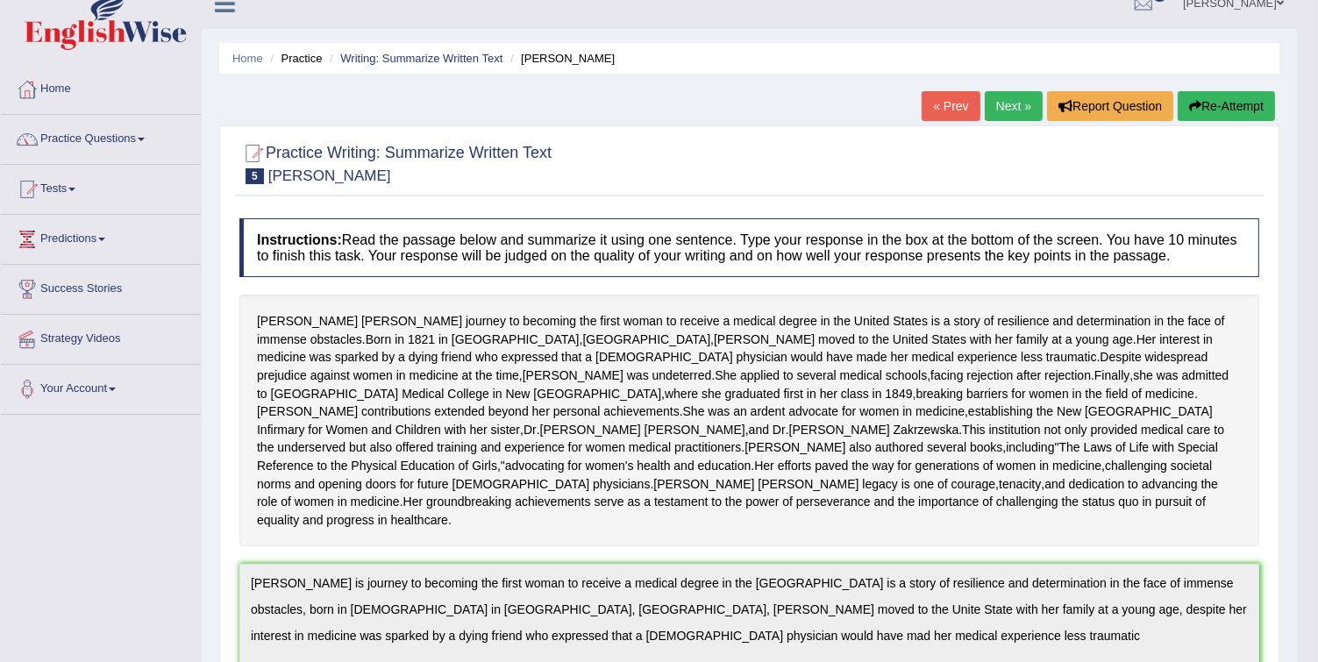
scroll to position [21, 0]
click at [1208, 109] on button "Re-Attempt" at bounding box center [1225, 107] width 97 height 30
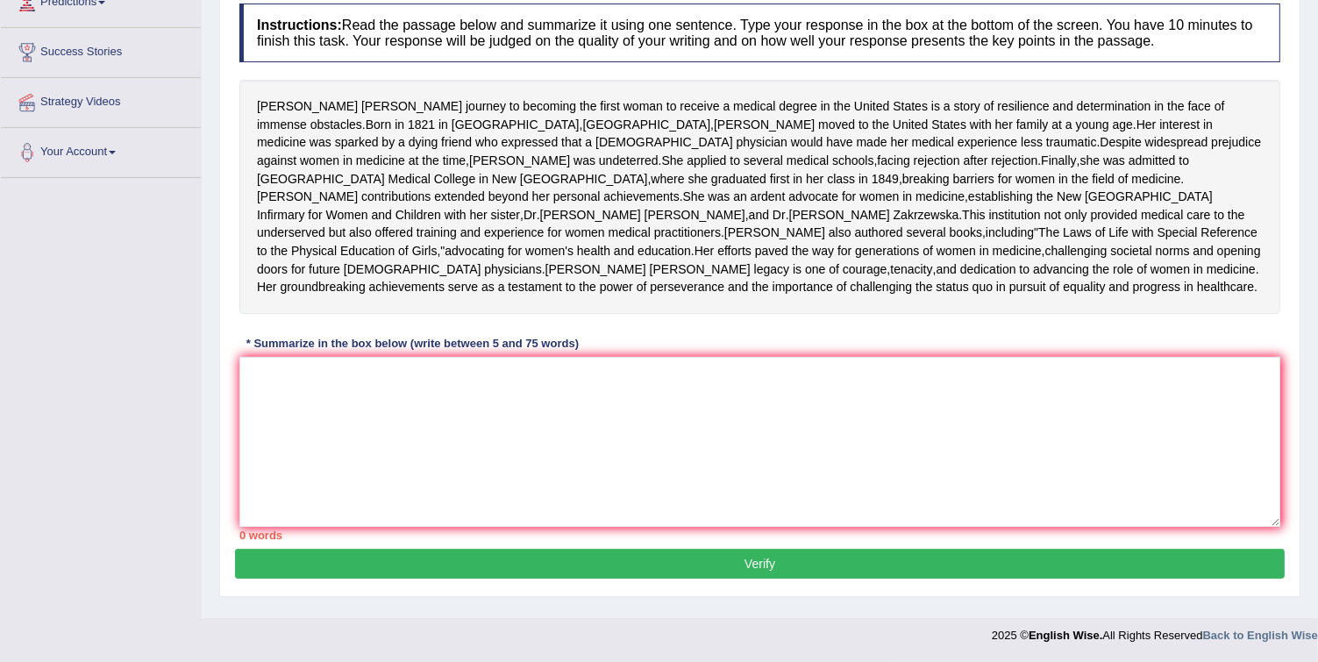
scroll to position [339, 0]
paste textarea "[PERSON_NAME] is journey to becoming the first woman to receive a medical degre…"
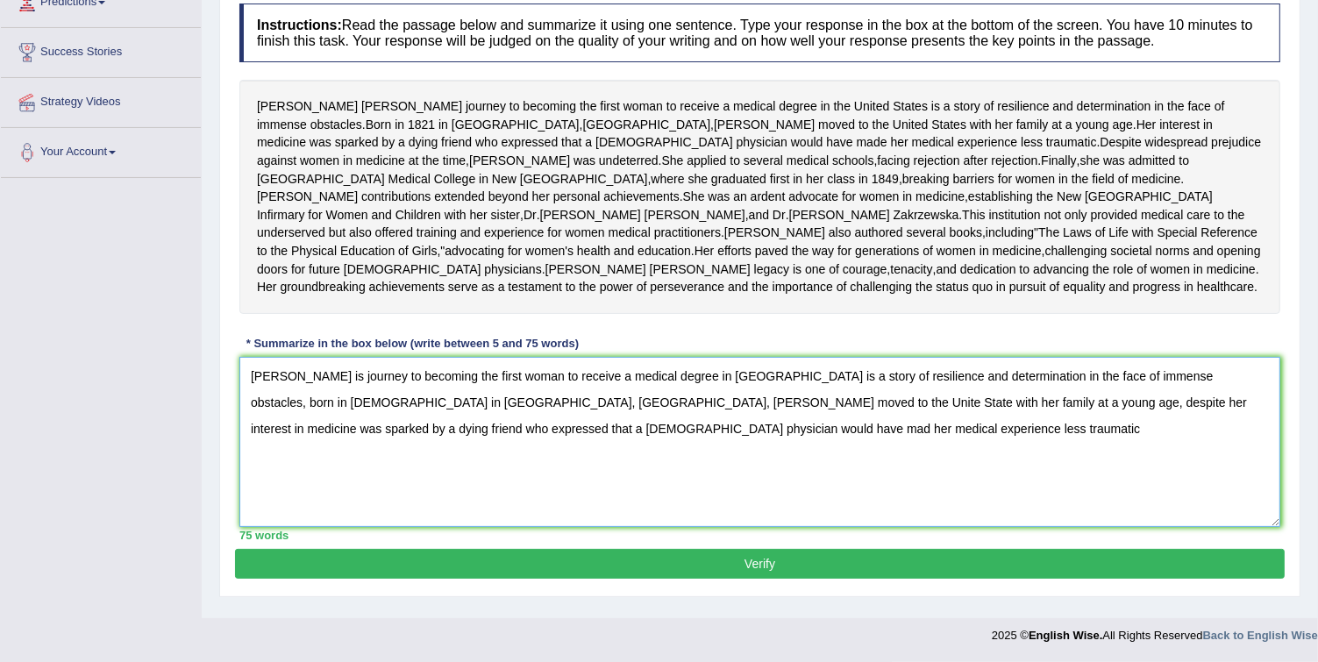
click at [247, 382] on textarea "[PERSON_NAME] is journey to becoming the first woman to receive a medical degre…" at bounding box center [759, 442] width 1041 height 170
click at [616, 409] on textarea "[PERSON_NAME] is journey to becoming the first woman to receive a medical degre…" at bounding box center [759, 442] width 1041 height 170
type textarea "[PERSON_NAME] is journey to becoming the first woman to receive a medical degre…"
click at [644, 576] on button "Verify" at bounding box center [759, 564] width 1049 height 30
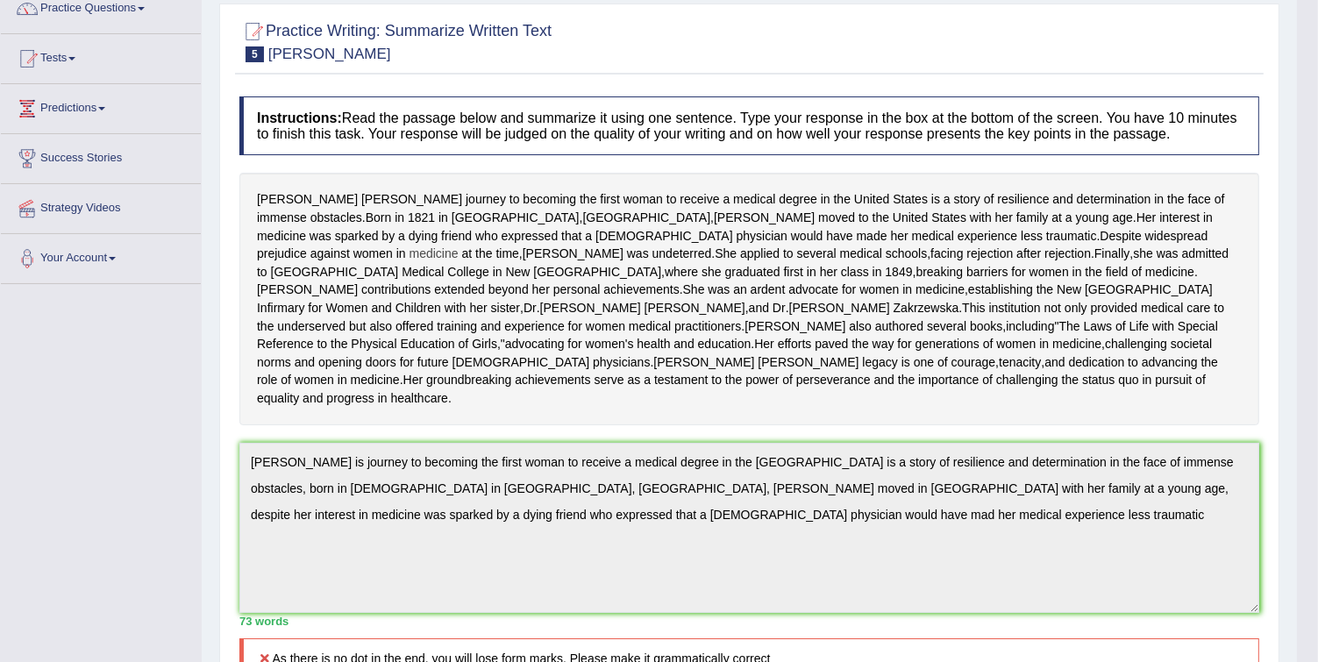
scroll to position [0, 0]
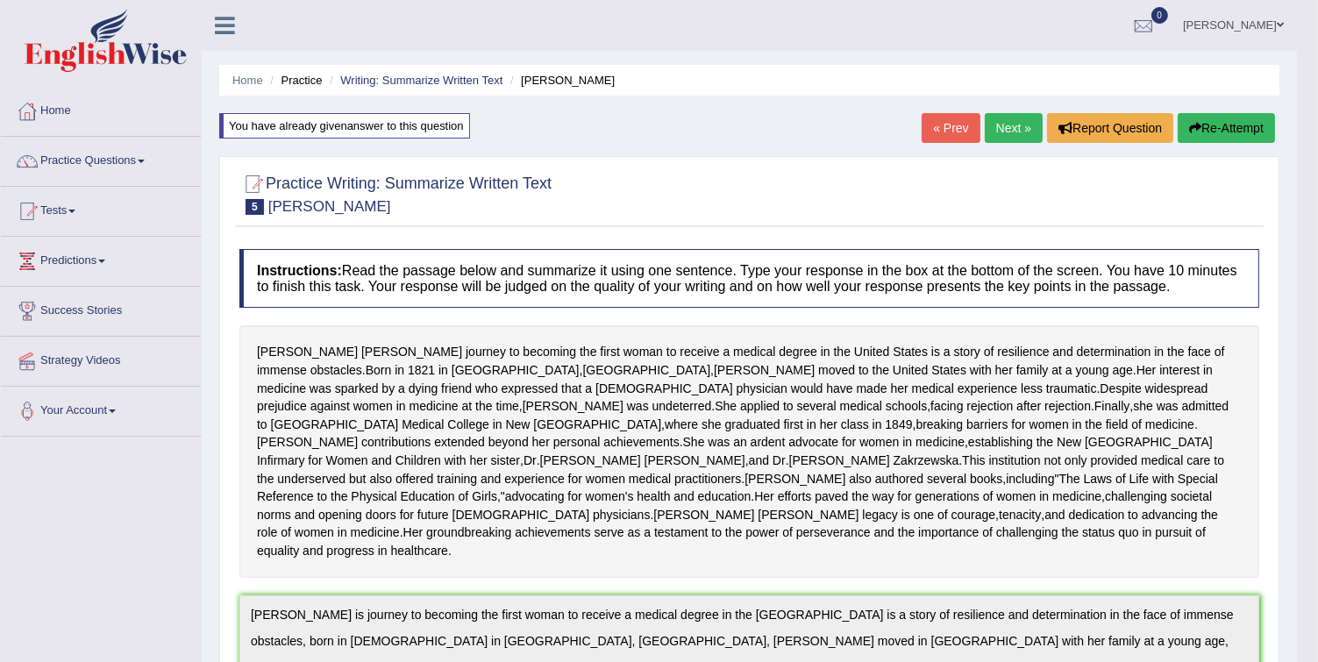
click at [1257, 130] on button "Re-Attempt" at bounding box center [1225, 128] width 97 height 30
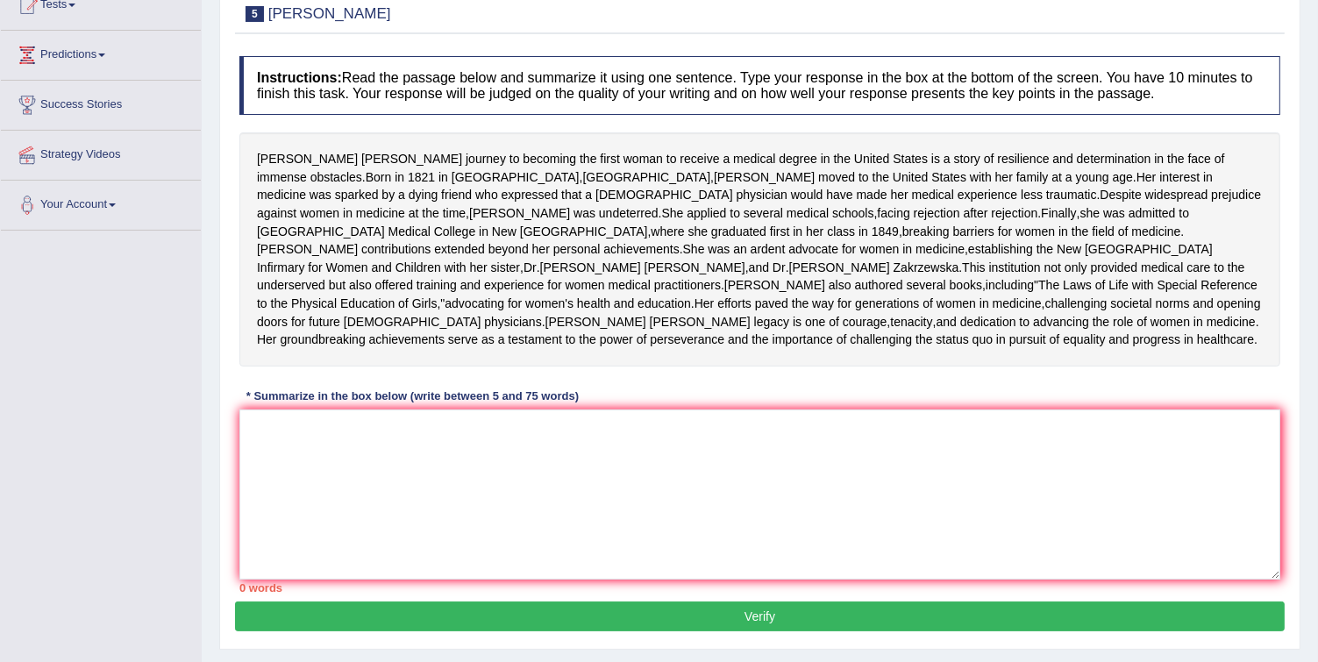
scroll to position [339, 0]
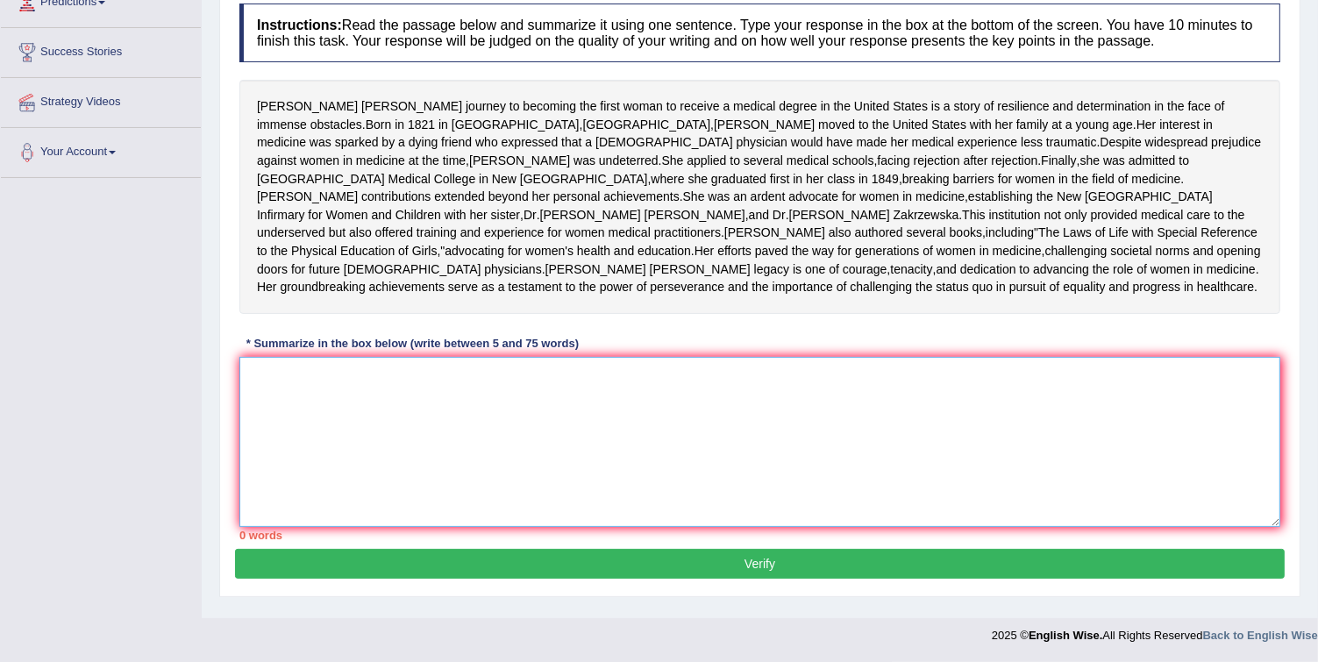
paste textarea "lizabeth Blackwell is journey to becoming the first woman to receive a medical …"
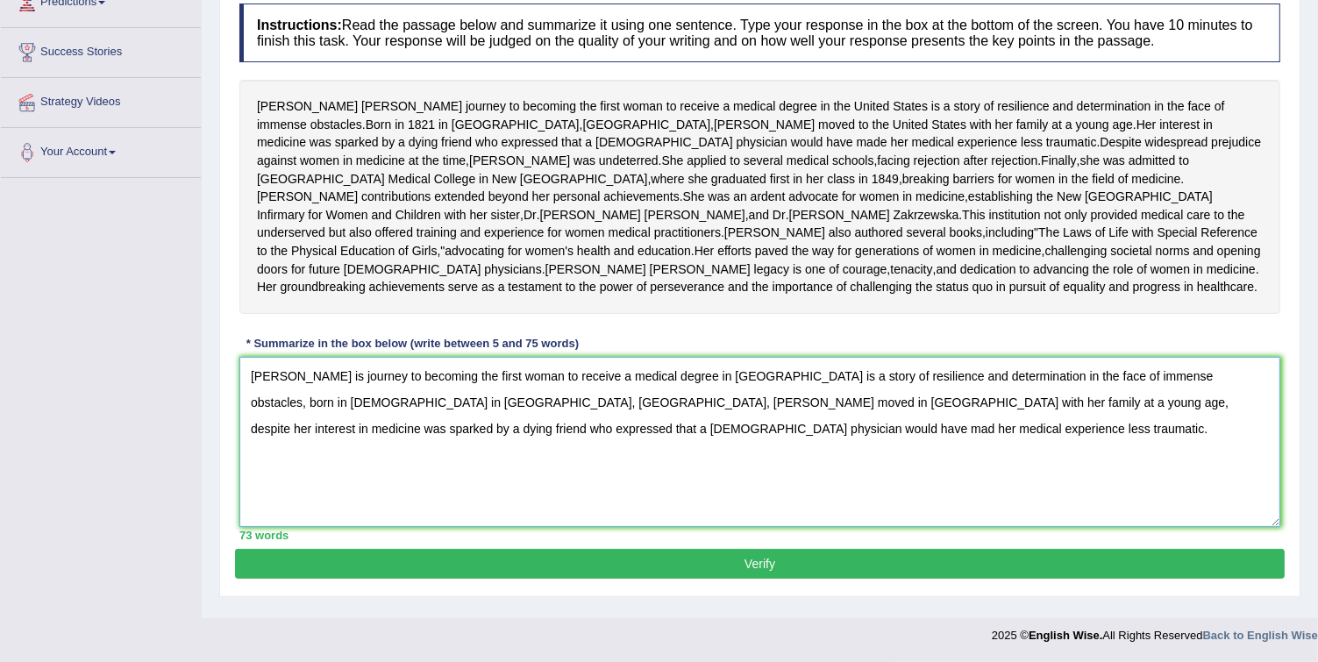
click at [251, 382] on textarea "lizabeth Blackwell is journey to becoming the first woman to receive a medical …" at bounding box center [759, 442] width 1041 height 170
type textarea "Elizabeth Blackwell is journey to becoming the first woman to receive a medical…"
click at [309, 565] on button "Verify" at bounding box center [759, 564] width 1049 height 30
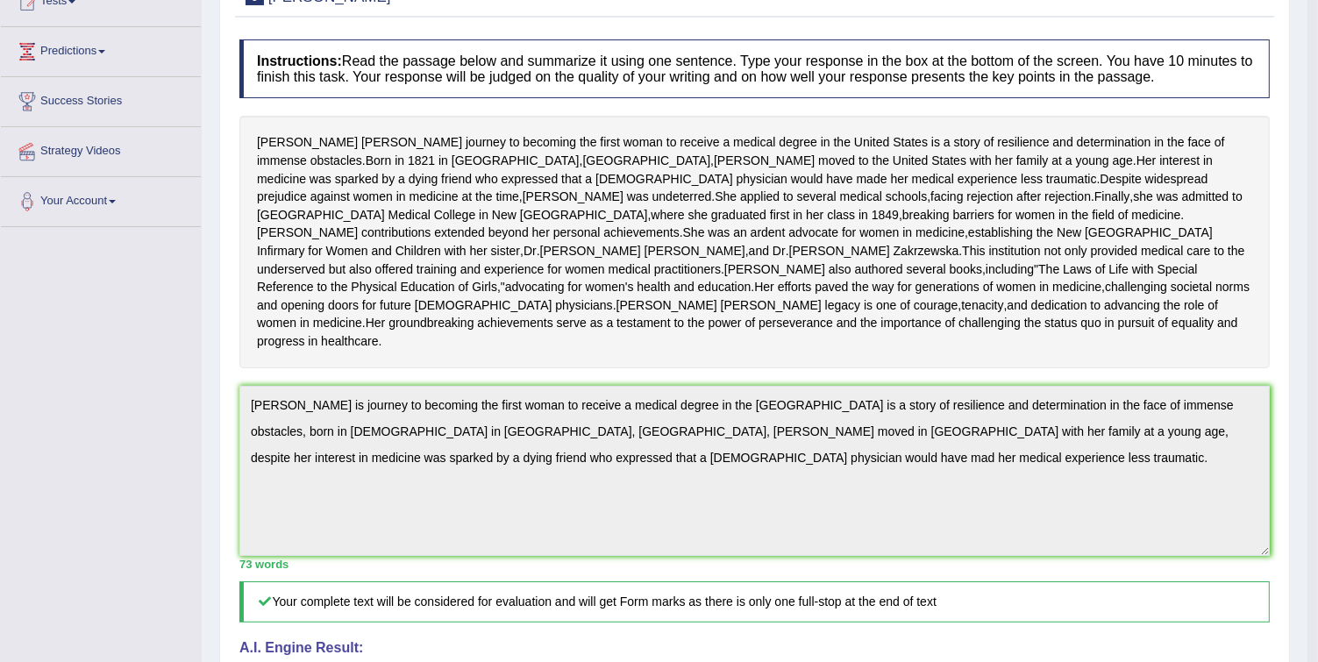
scroll to position [0, 0]
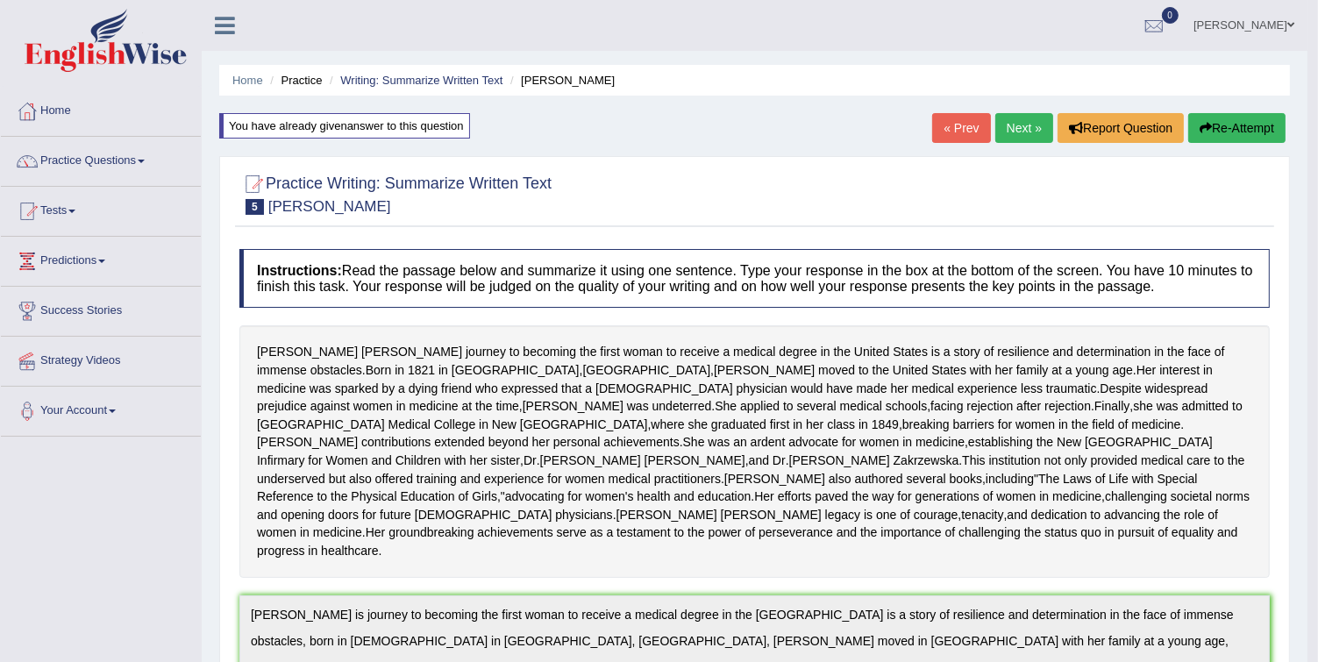
click at [1006, 132] on link "Next »" at bounding box center [1024, 128] width 58 height 30
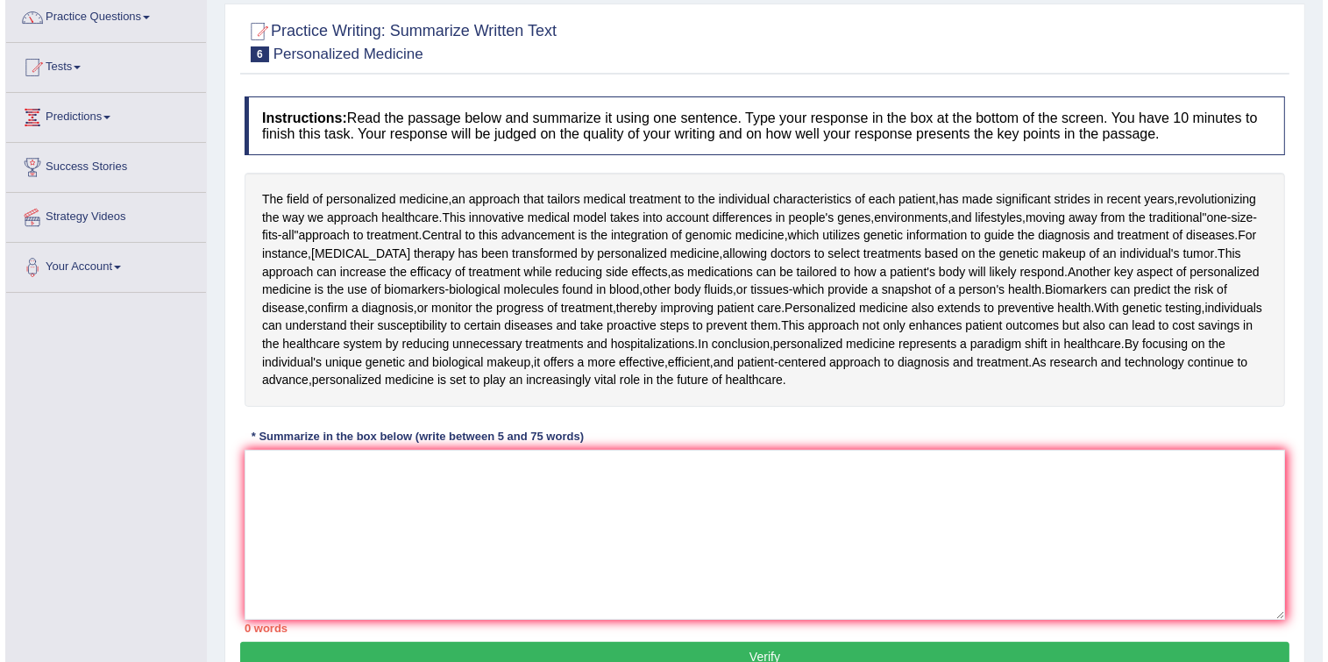
scroll to position [210, 0]
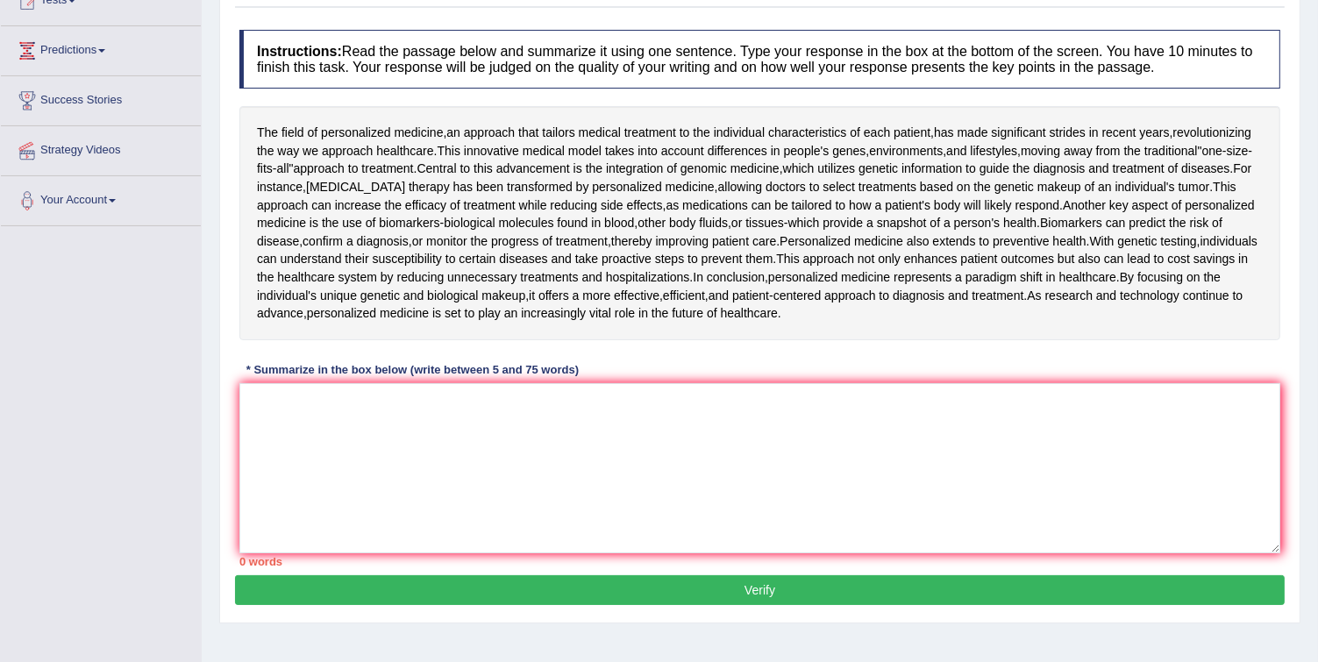
click at [341, 378] on div "Instructions: Read the passage below and summarize it using one sentence. Type …" at bounding box center [759, 298] width 1049 height 554
click at [345, 400] on textarea at bounding box center [759, 468] width 1041 height 170
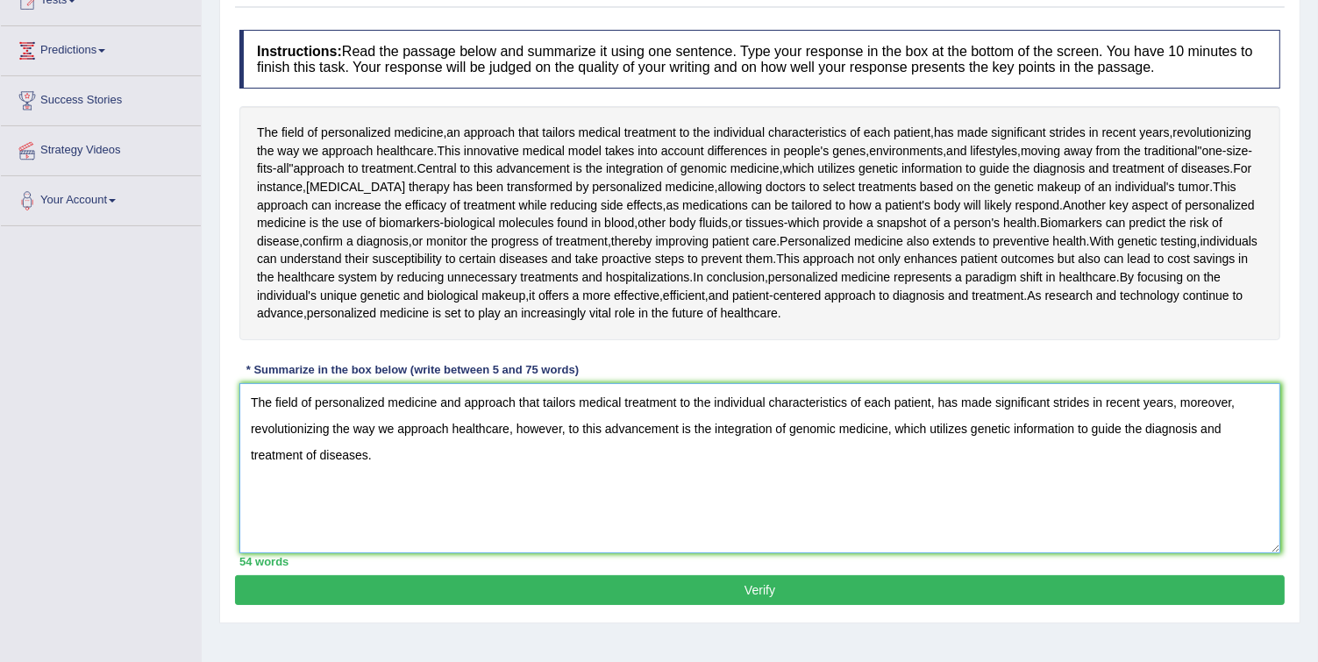
type textarea "The field of personalized medicine and approach that tailors medical treatment …"
click at [377, 598] on button "Verify" at bounding box center [759, 590] width 1049 height 30
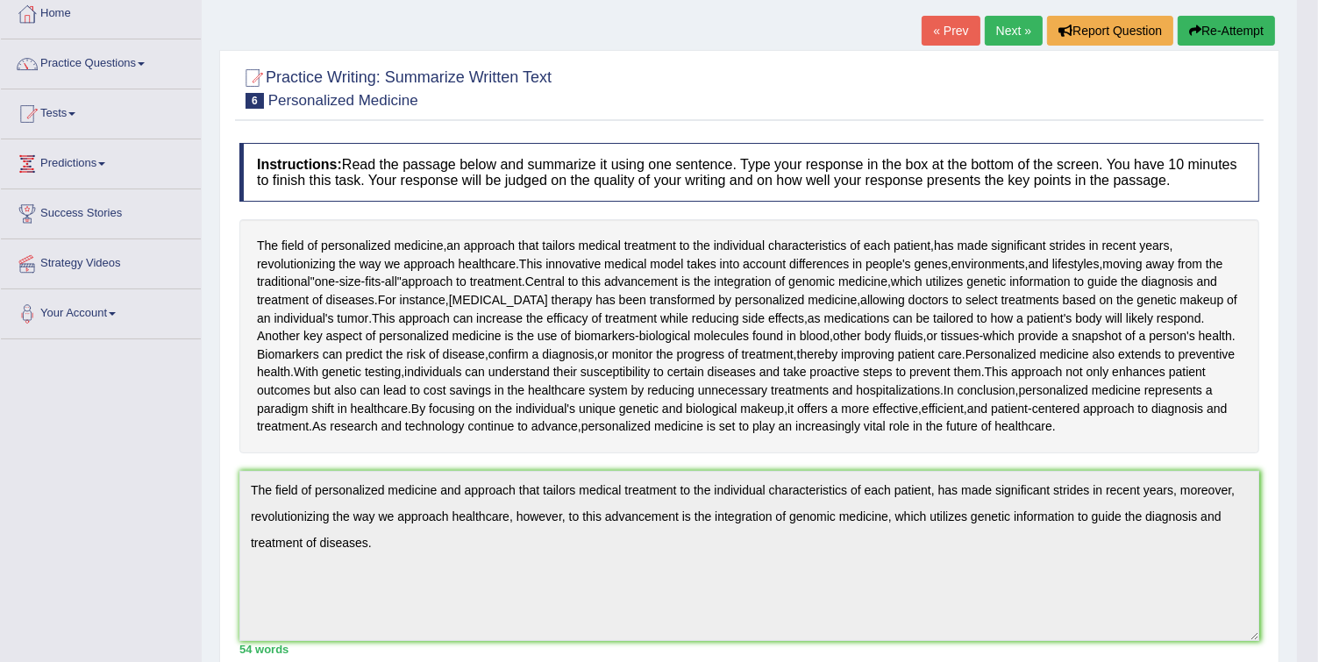
scroll to position [0, 0]
